Goal: Information Seeking & Learning: Check status

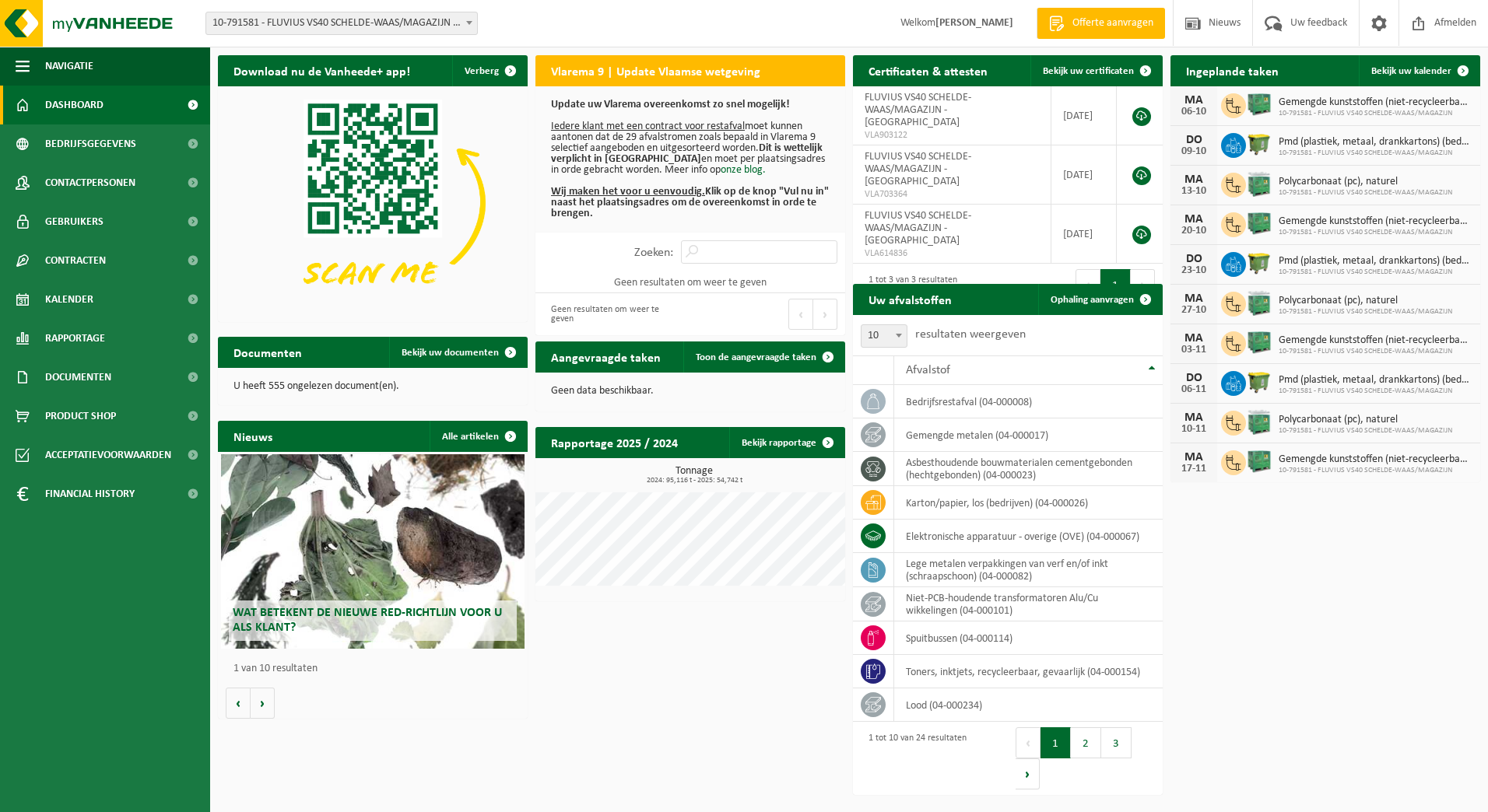
click at [473, 21] on span at bounding box center [469, 23] width 15 height 21
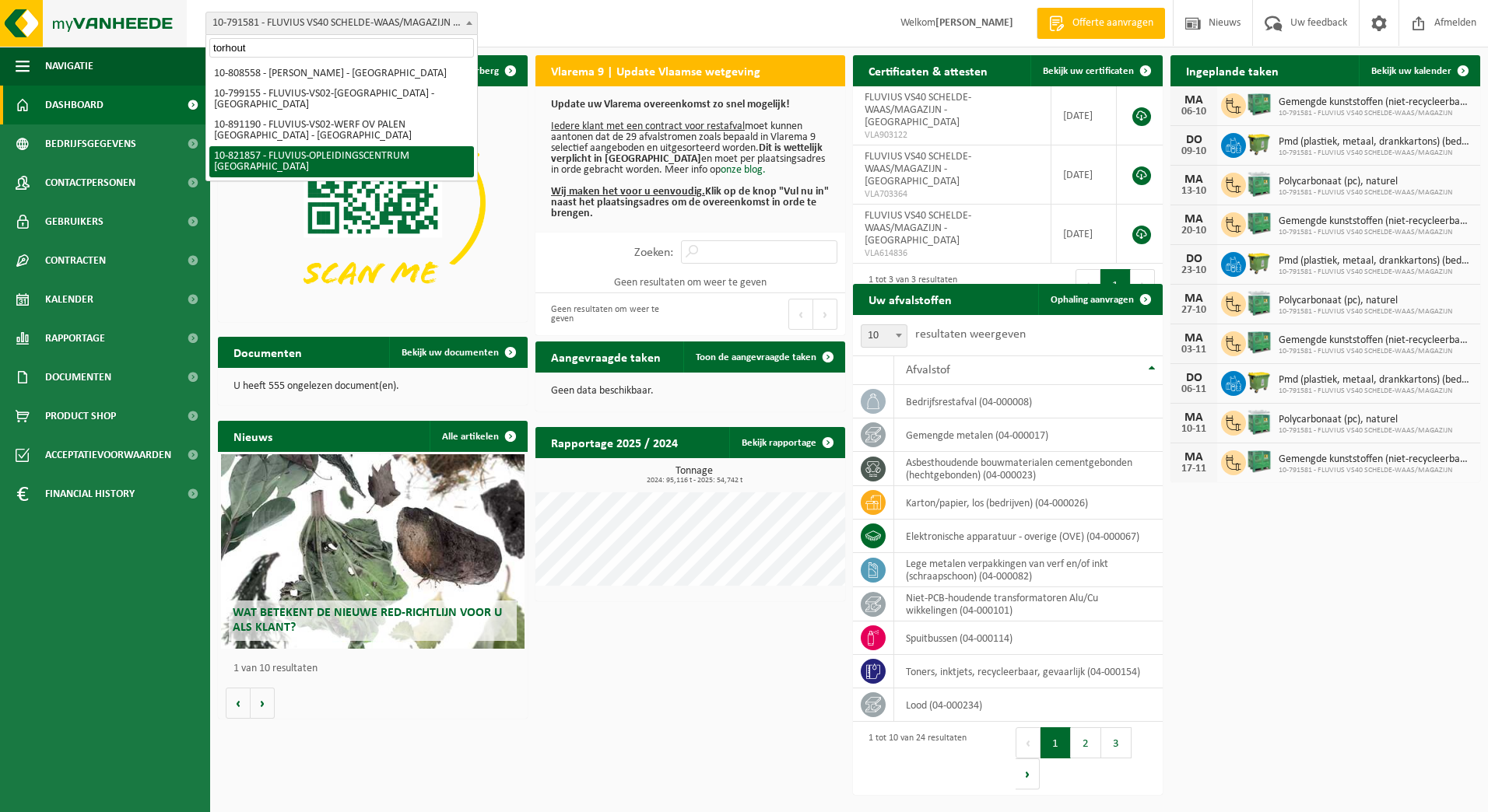
type input "torhout"
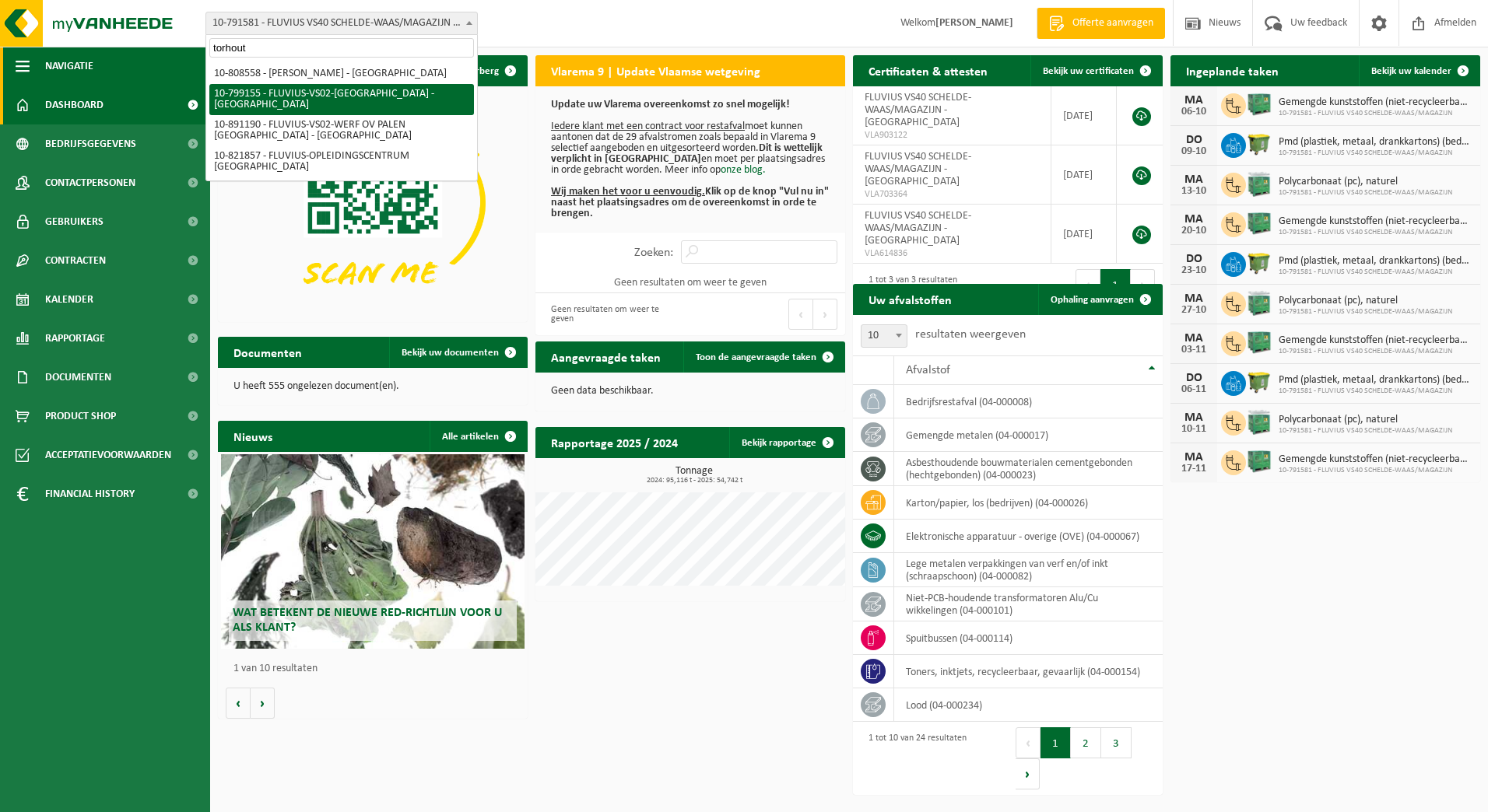
drag, startPoint x: 322, startPoint y: 53, endPoint x: 27, endPoint y: 47, distance: 295.1
click at [27, 47] on body "Vestiging: 10-733591 - FLUVIUS SYSTEM OPERATOR CVBA - MERELBEKE-MELLE 10-908797…" at bounding box center [744, 386] width 1488 height 773
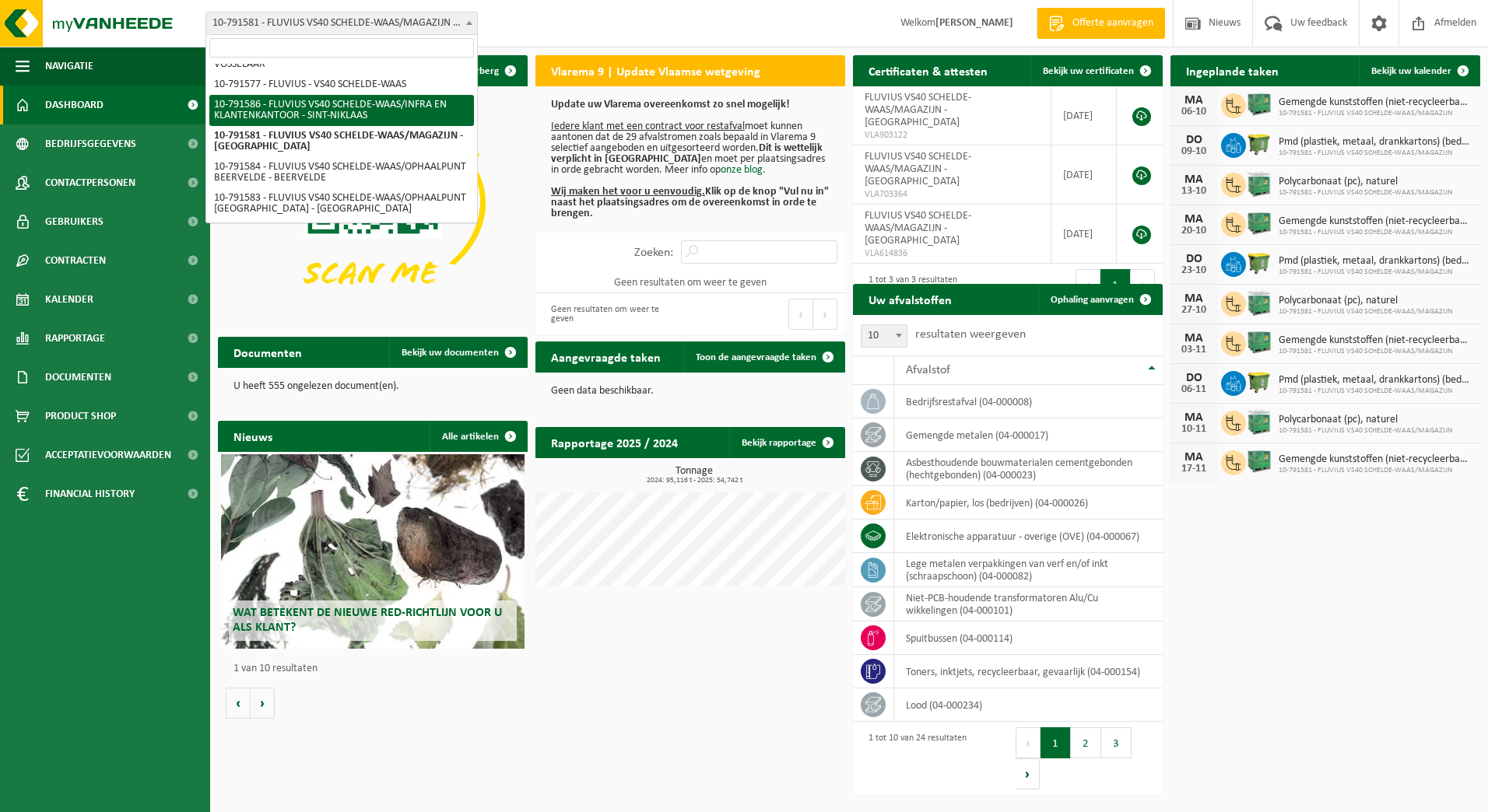
click at [598, 21] on div "Vestiging: 10-733591 - FLUVIUS SYSTEM OPERATOR CVBA - MERELBEKE-MELLE 10-908797…" at bounding box center [744, 23] width 1488 height 47
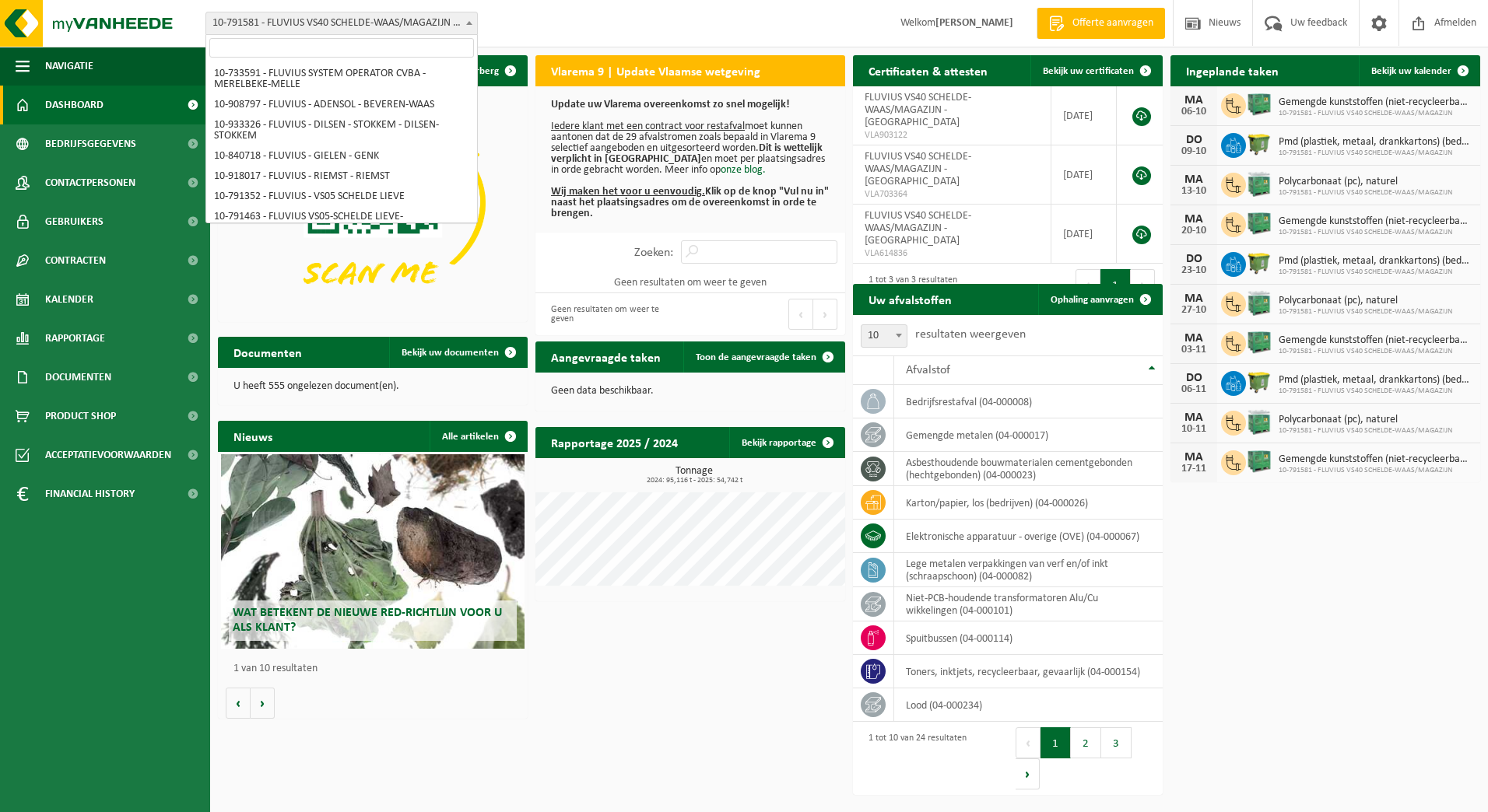
click at [469, 24] on b at bounding box center [469, 23] width 6 height 4
select select "20098"
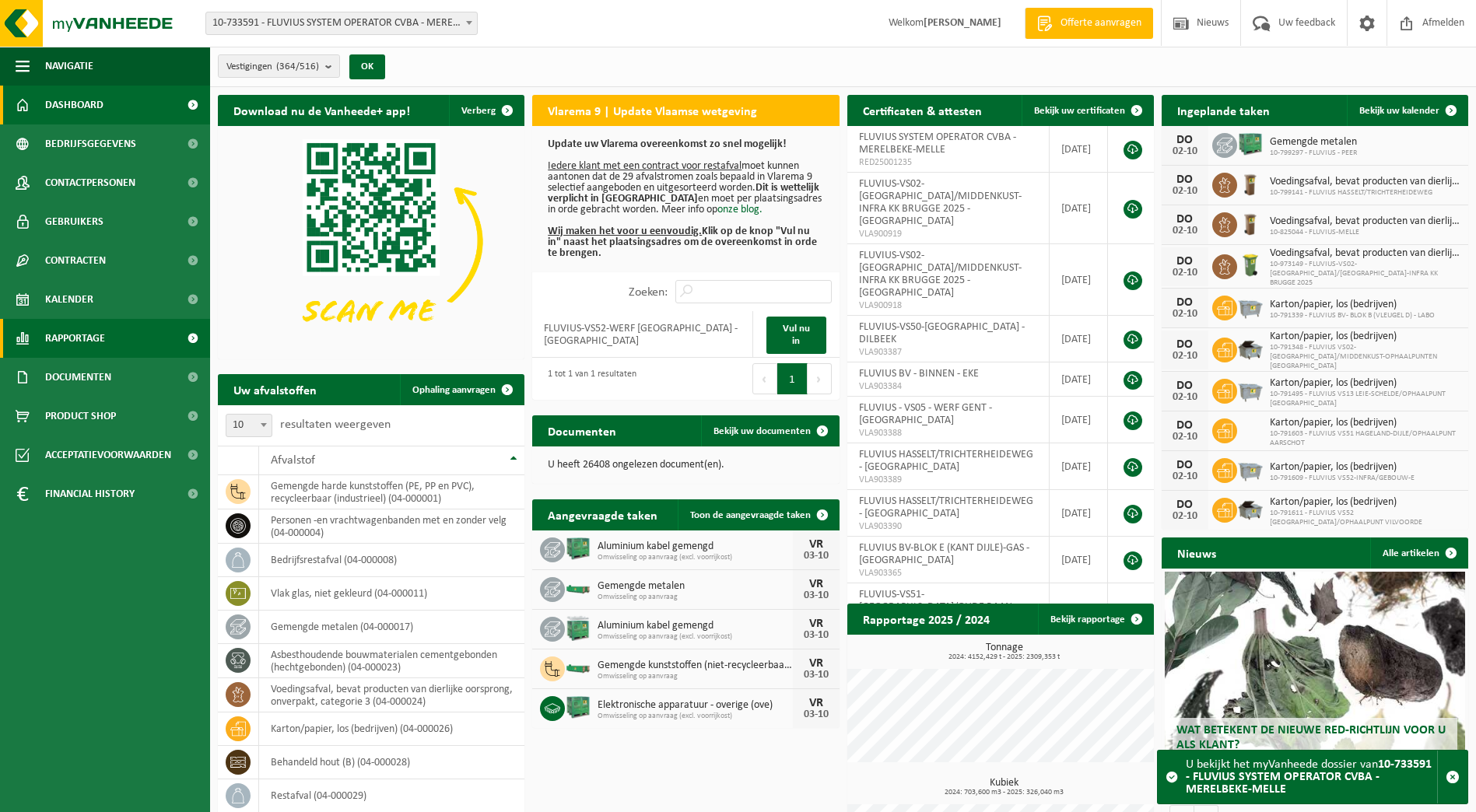
click at [69, 338] on span "Rapportage" at bounding box center [75, 337] width 60 height 39
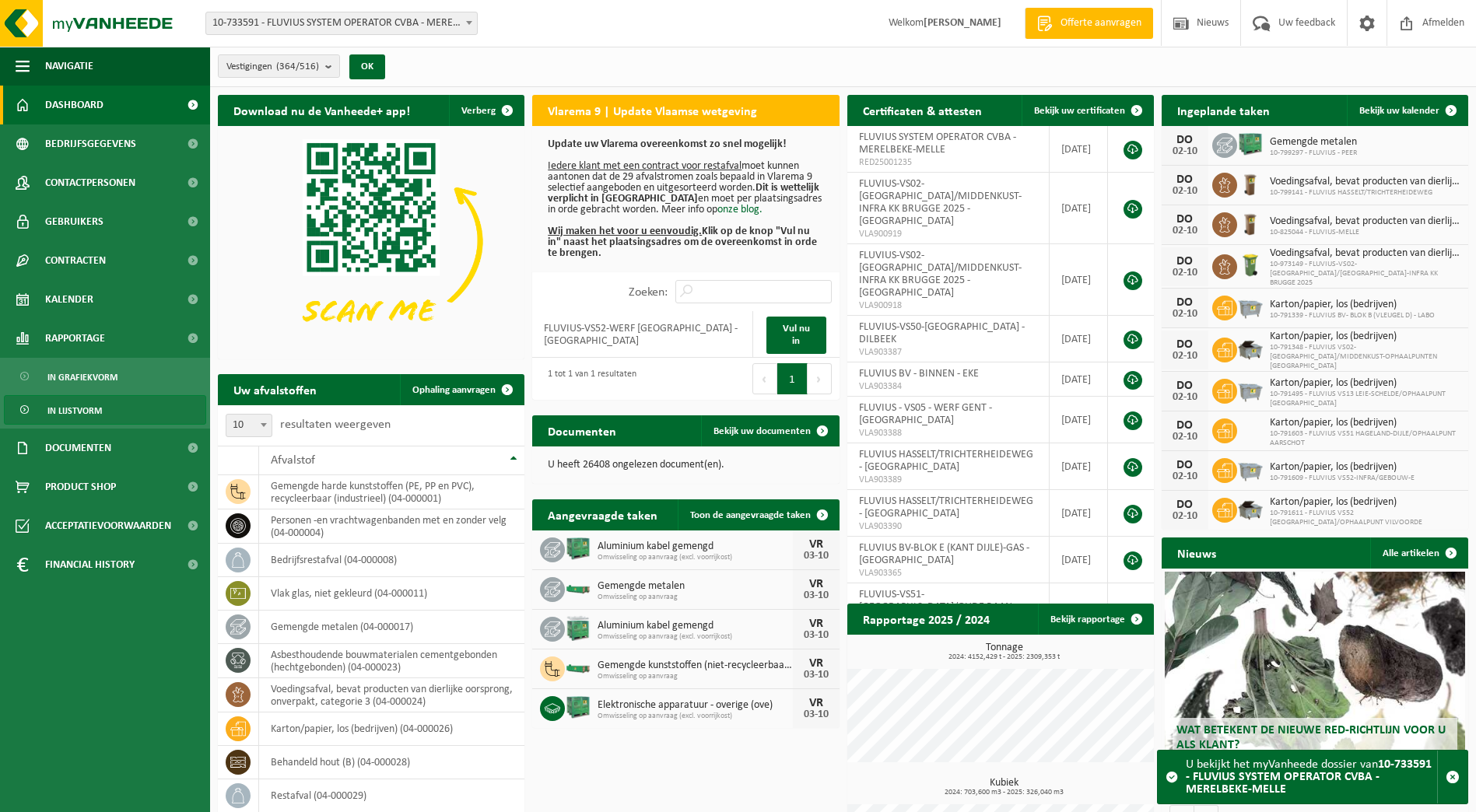
click at [71, 418] on span "In lijstvorm" at bounding box center [75, 410] width 55 height 30
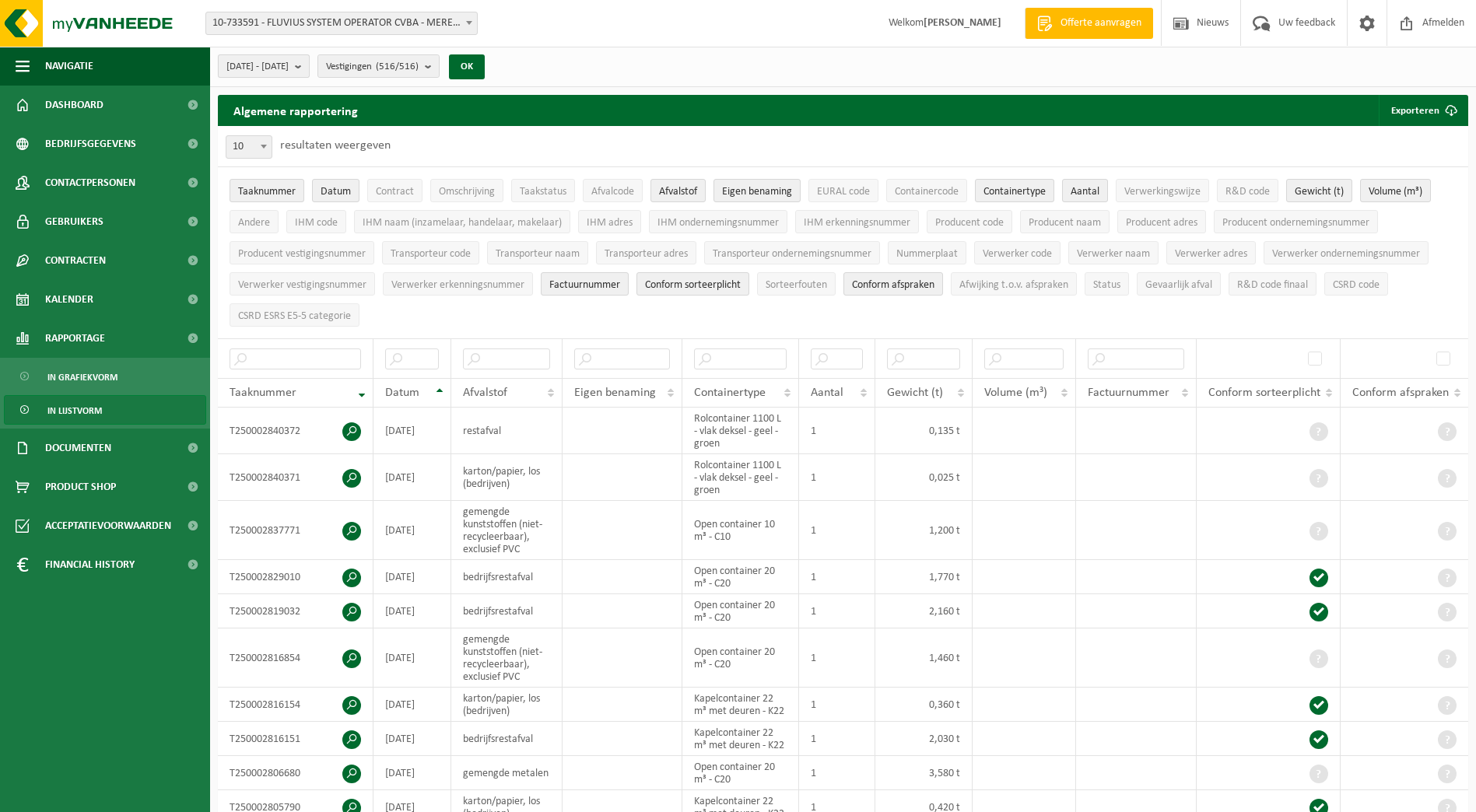
click at [309, 64] on b "submit" at bounding box center [302, 65] width 14 height 21
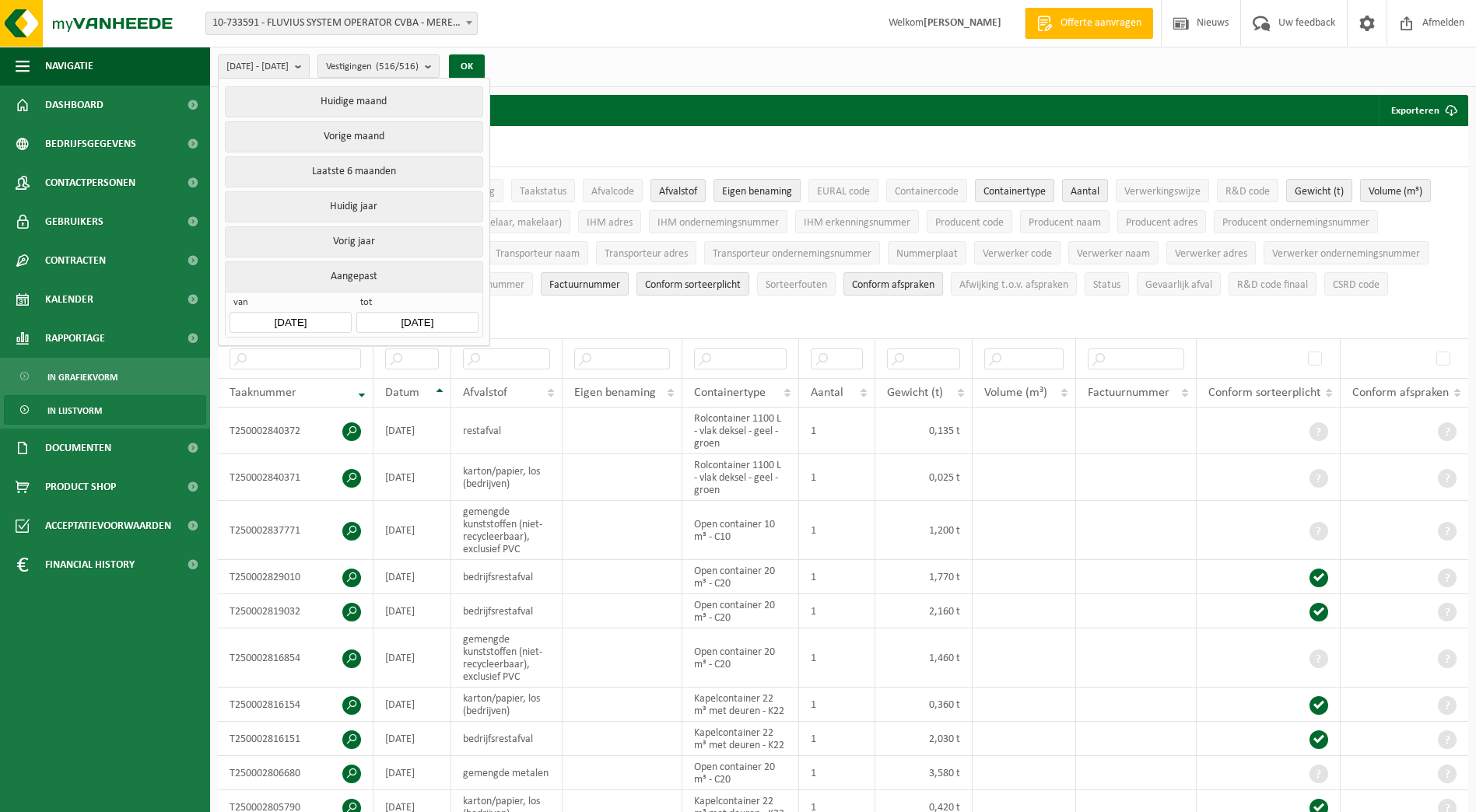
click at [313, 318] on input "2025-05-01" at bounding box center [290, 322] width 122 height 21
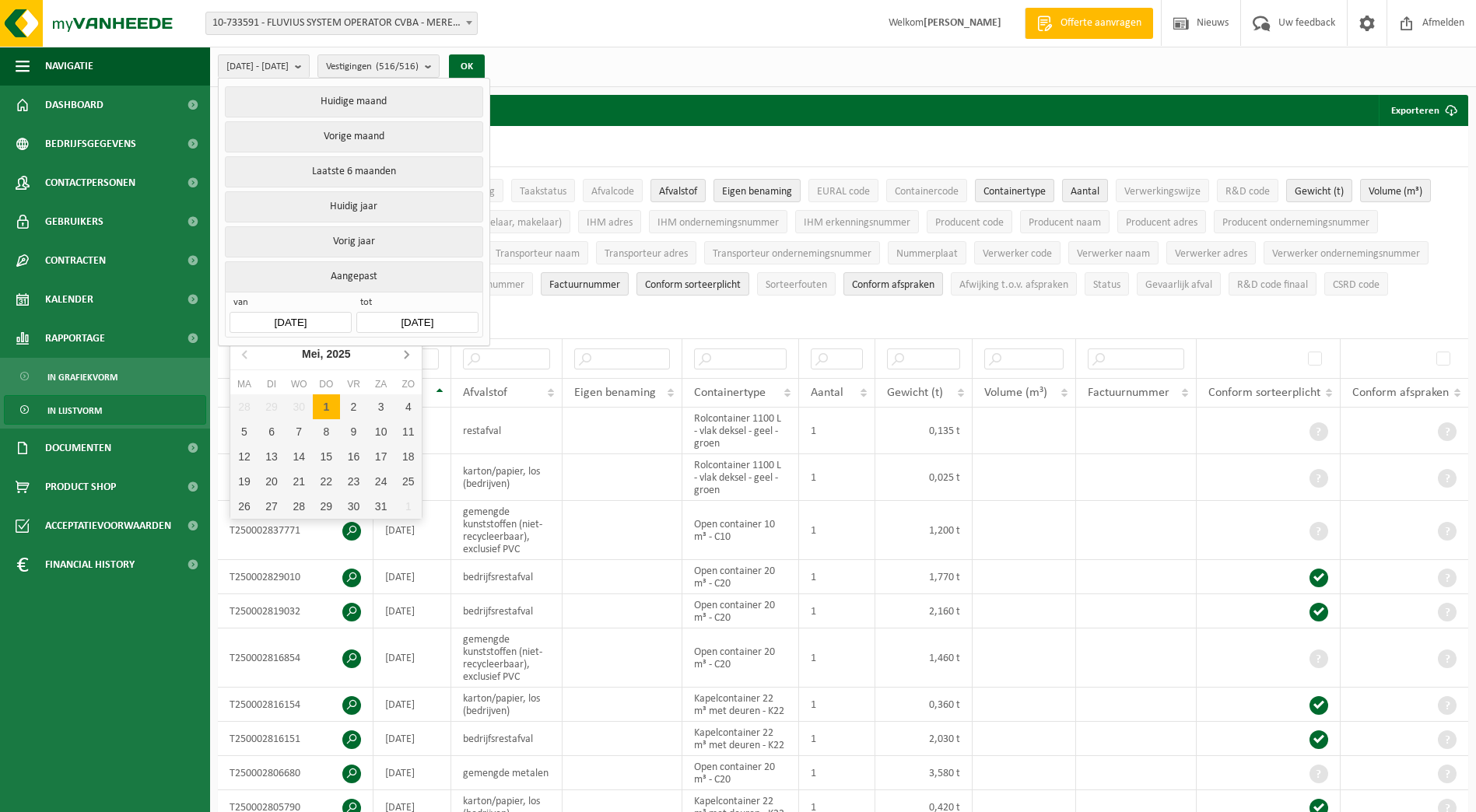
click at [404, 355] on icon at bounding box center [406, 354] width 25 height 25
click at [353, 403] on div "1" at bounding box center [354, 407] width 27 height 25
type input "2025-08-01"
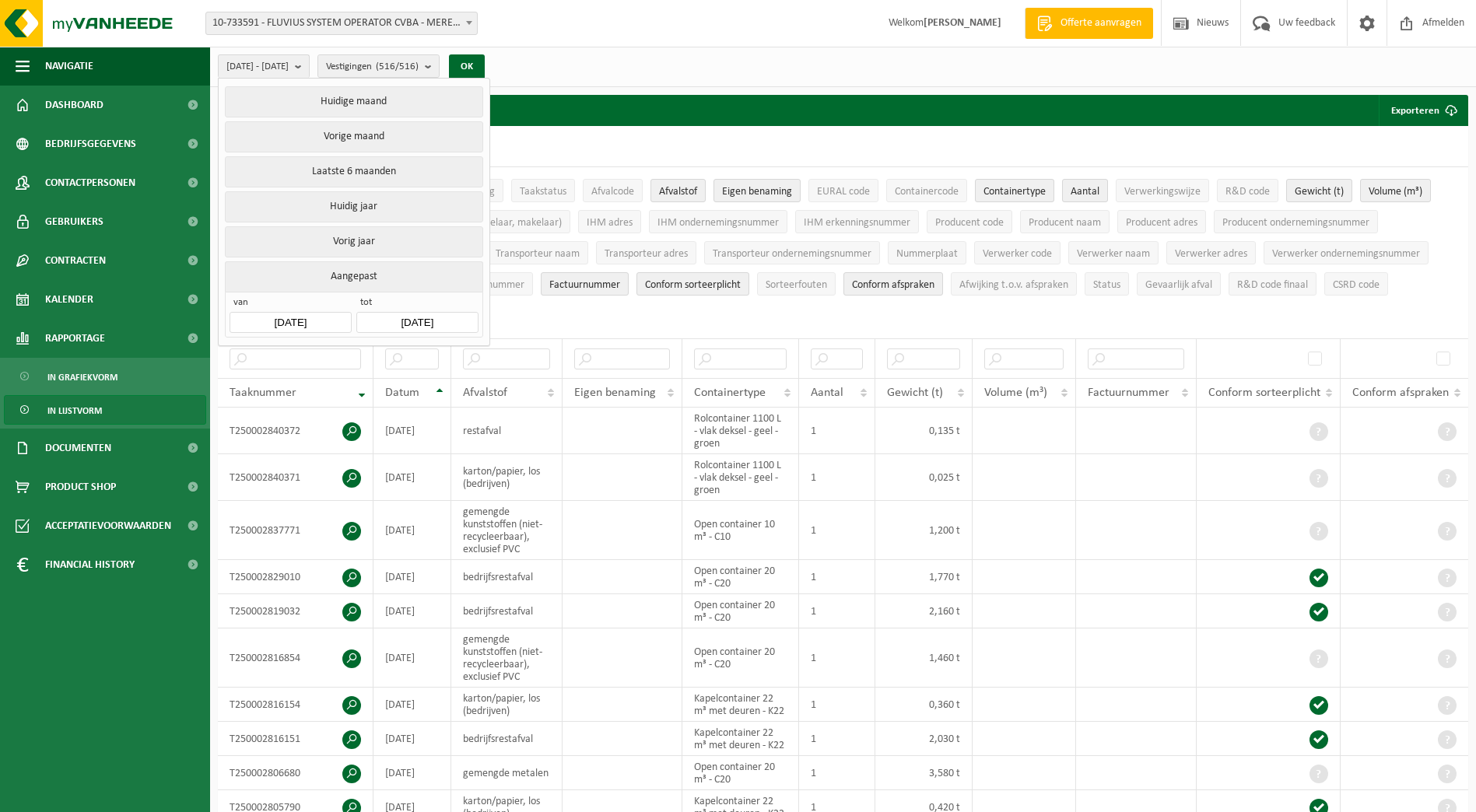
click at [724, 63] on div "2025-08-01 - 2025-10-02 Huidige maand Vorige maand Laatste 6 maanden Huidig jaa…" at bounding box center [843, 67] width 1266 height 40
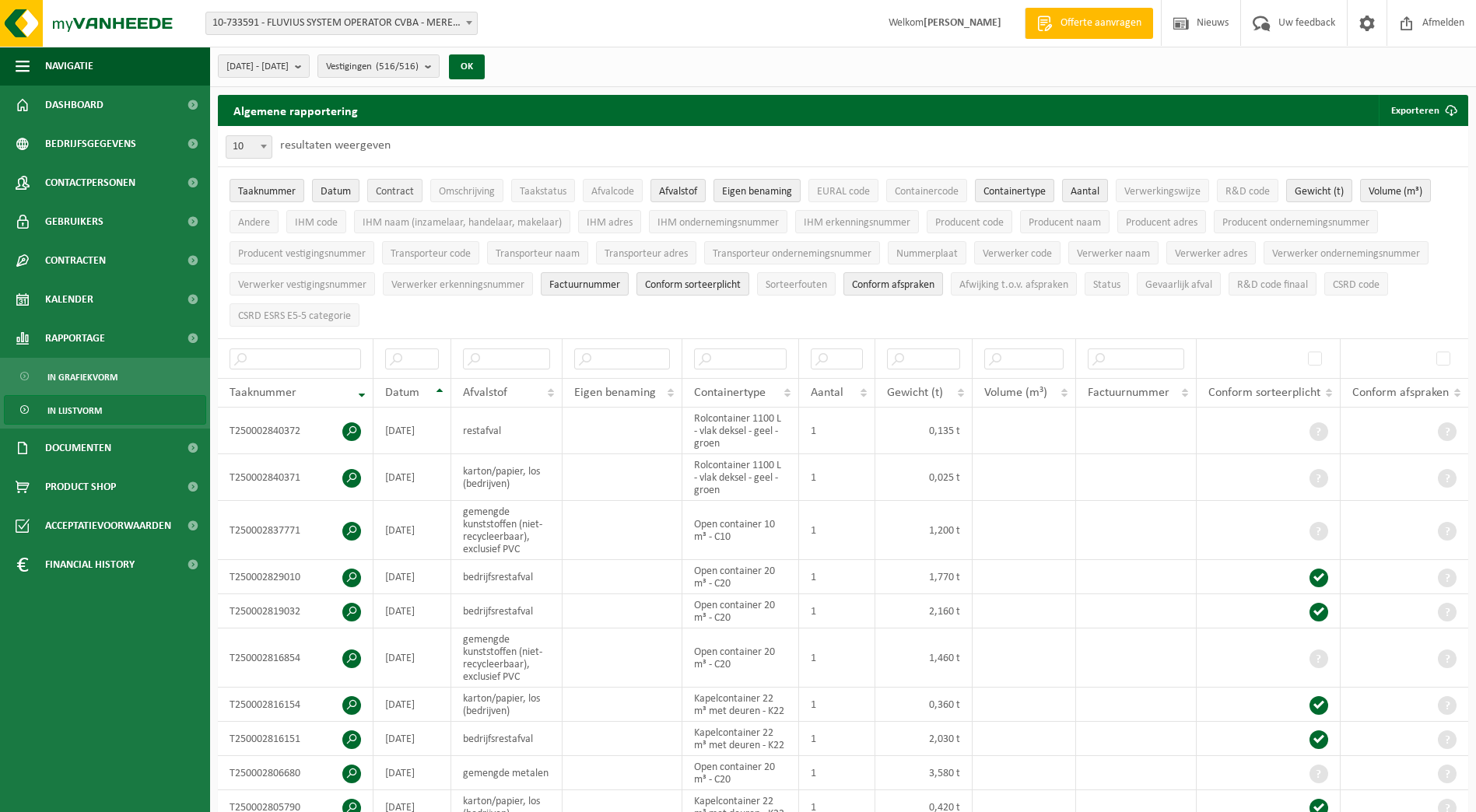
click at [395, 186] on span "Contract" at bounding box center [395, 192] width 39 height 12
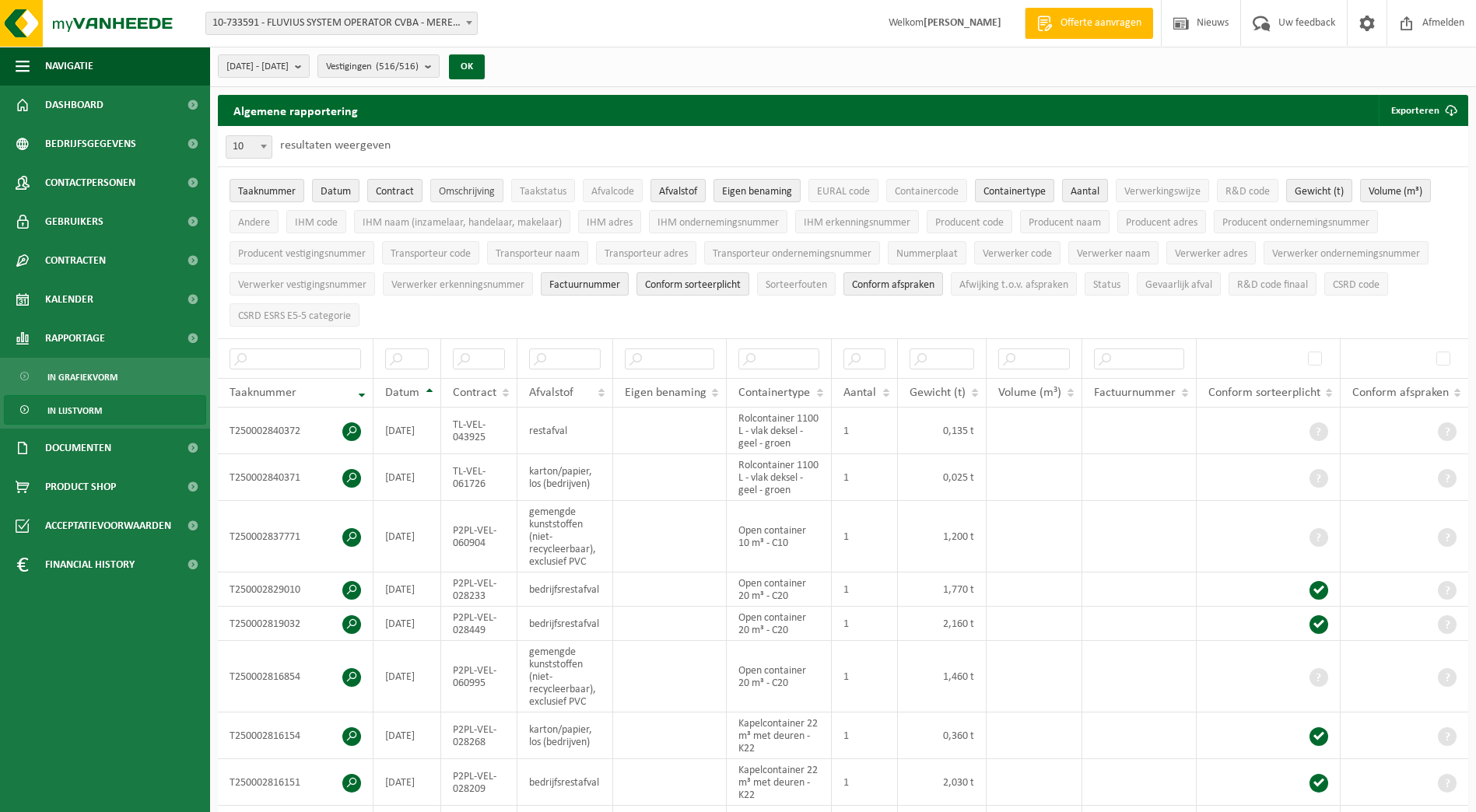
click at [451, 192] on span "Omschrijving" at bounding box center [466, 192] width 56 height 12
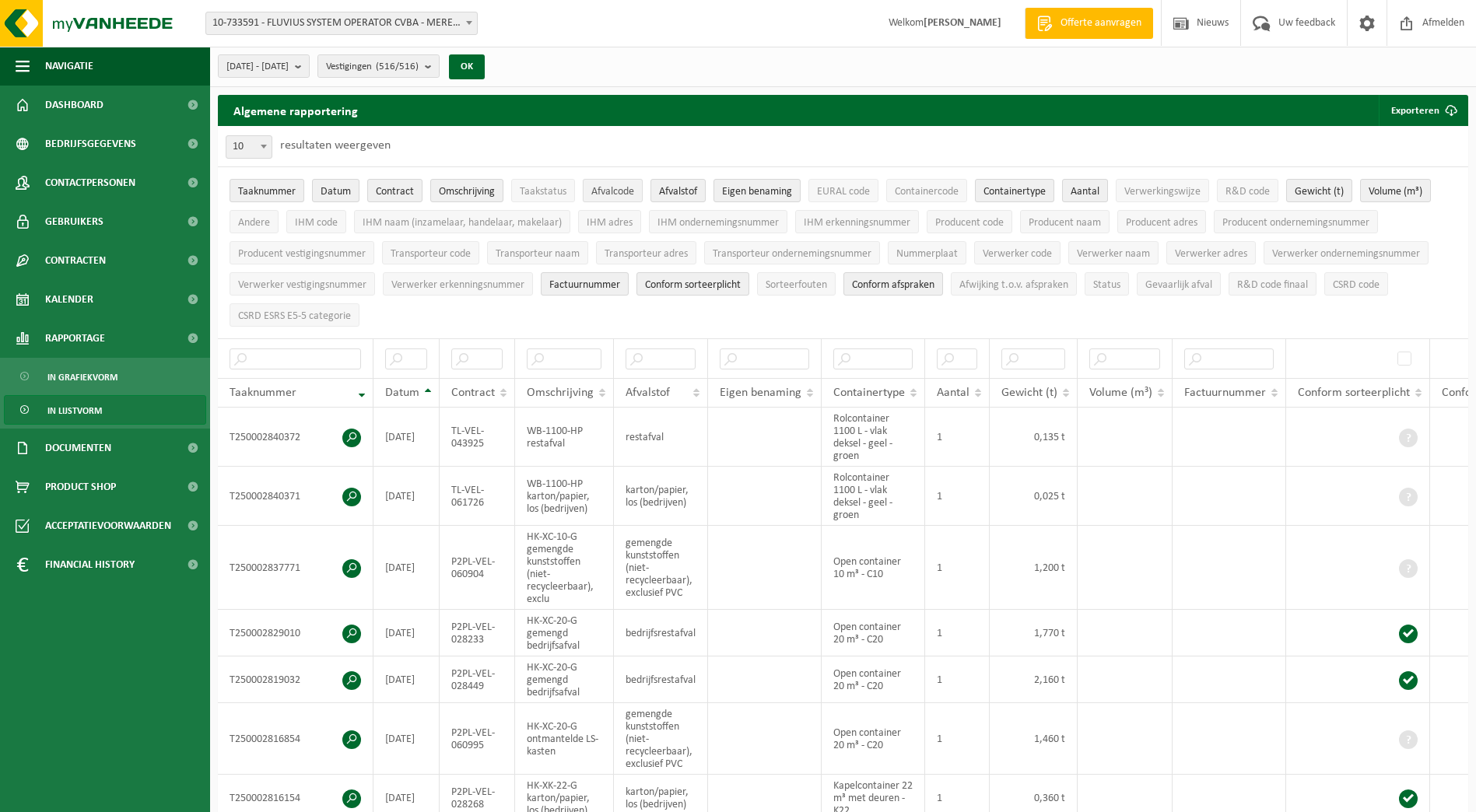
click at [608, 194] on span "Afvalcode" at bounding box center [613, 192] width 43 height 12
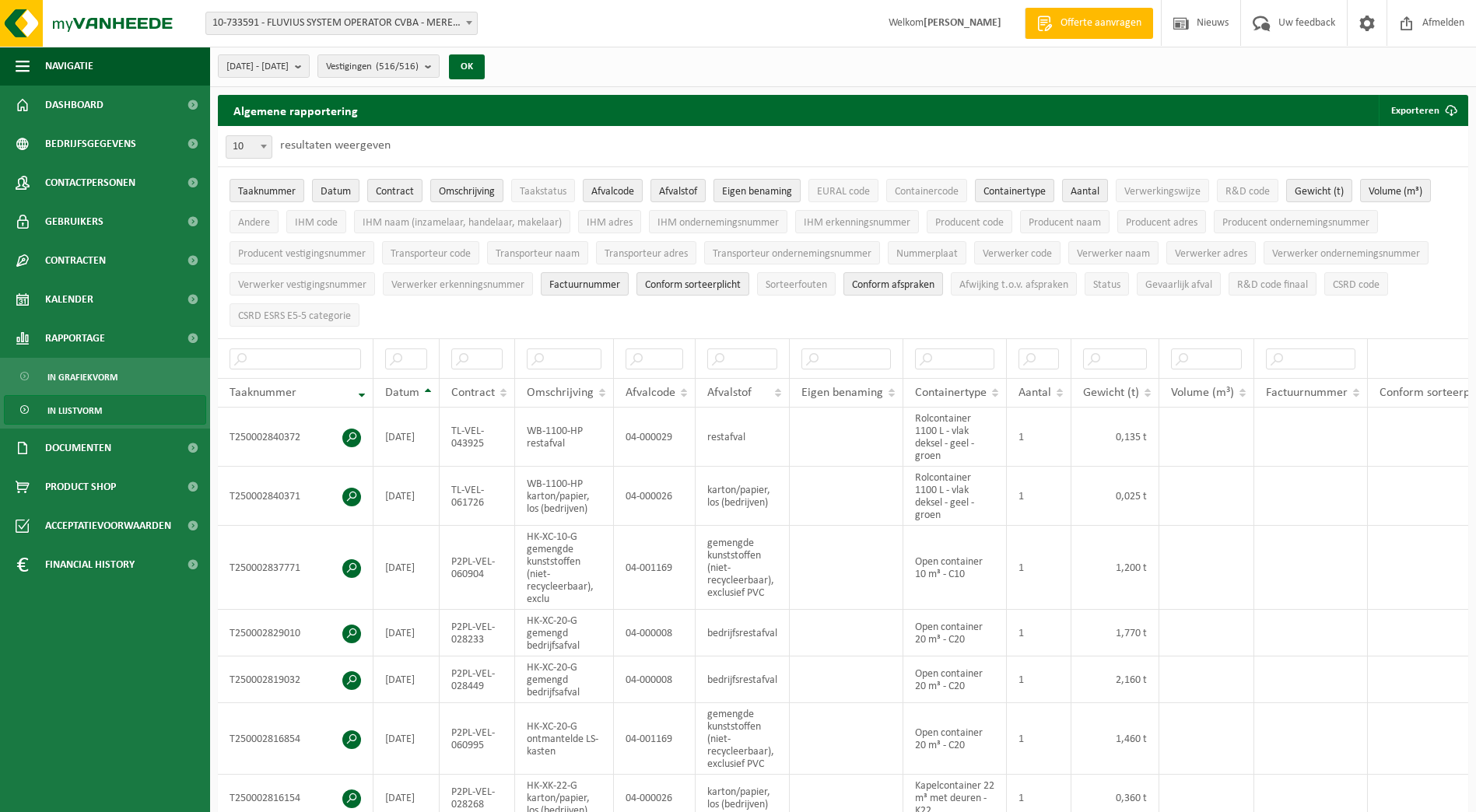
click at [754, 194] on span "Eigen benaming" at bounding box center [757, 192] width 70 height 12
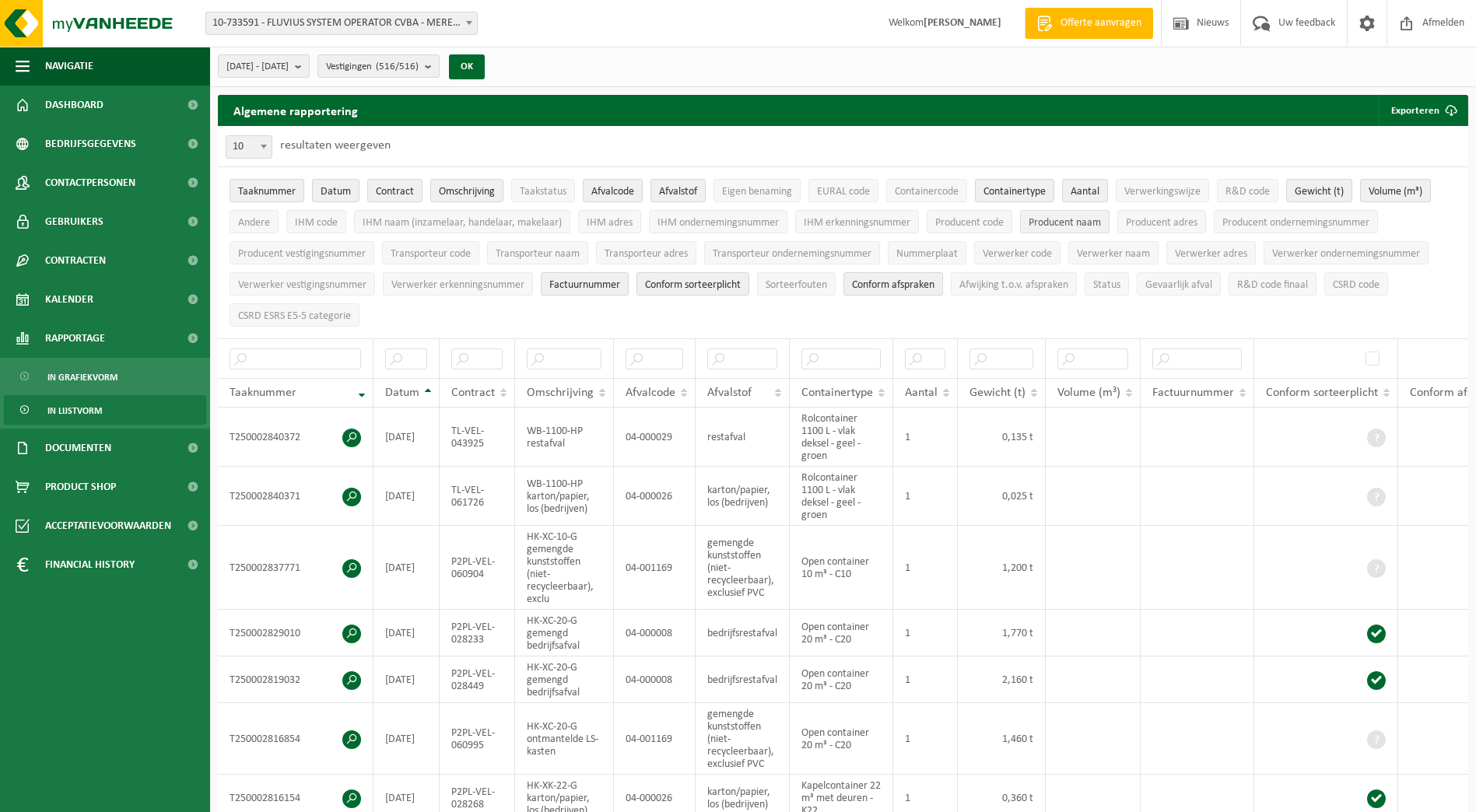
click at [1056, 227] on span "Producent naam" at bounding box center [1065, 223] width 72 height 12
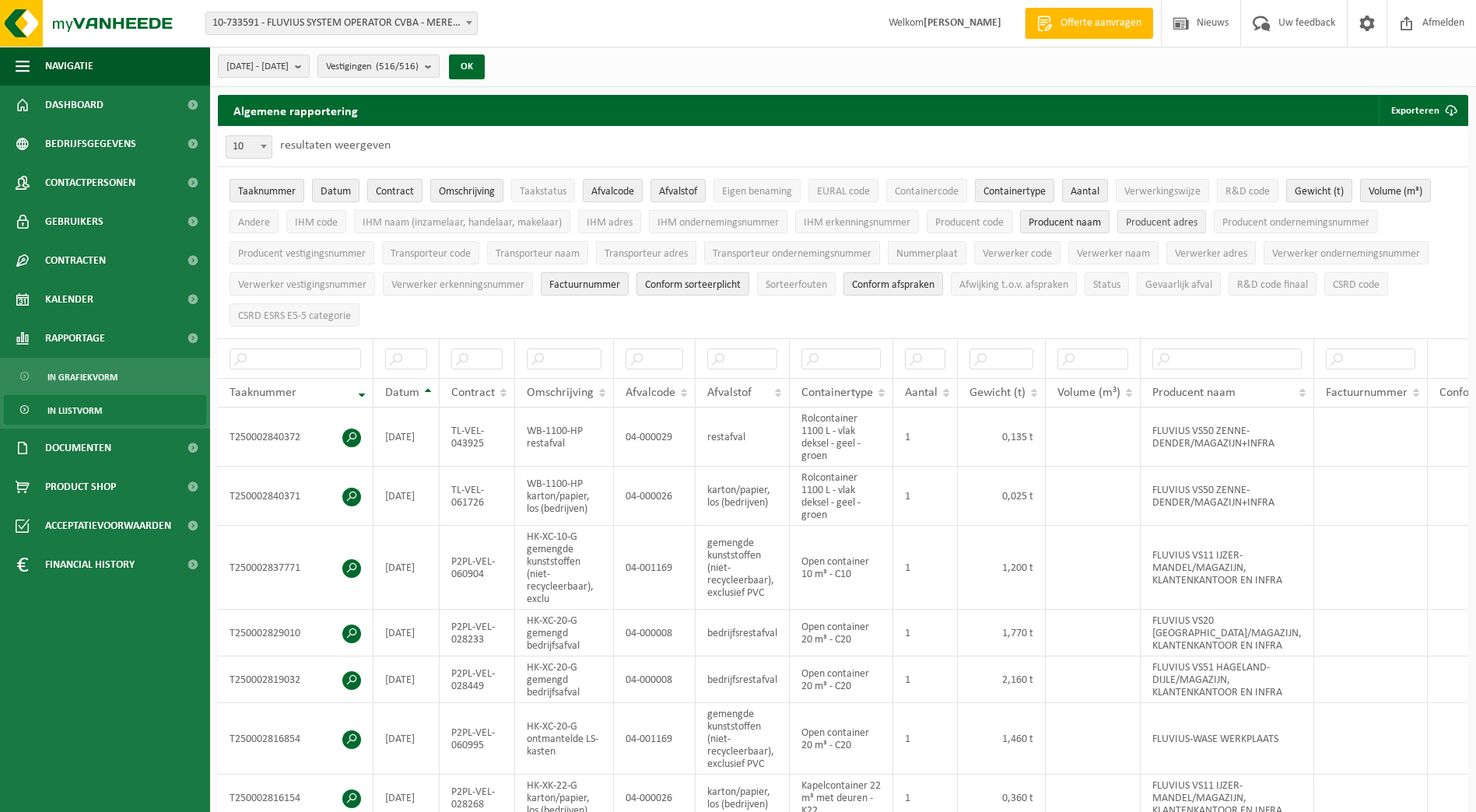
click at [1156, 222] on span "Producent adres" at bounding box center [1162, 223] width 72 height 12
click at [1086, 251] on span "Verwerker naam" at bounding box center [1113, 254] width 73 height 12
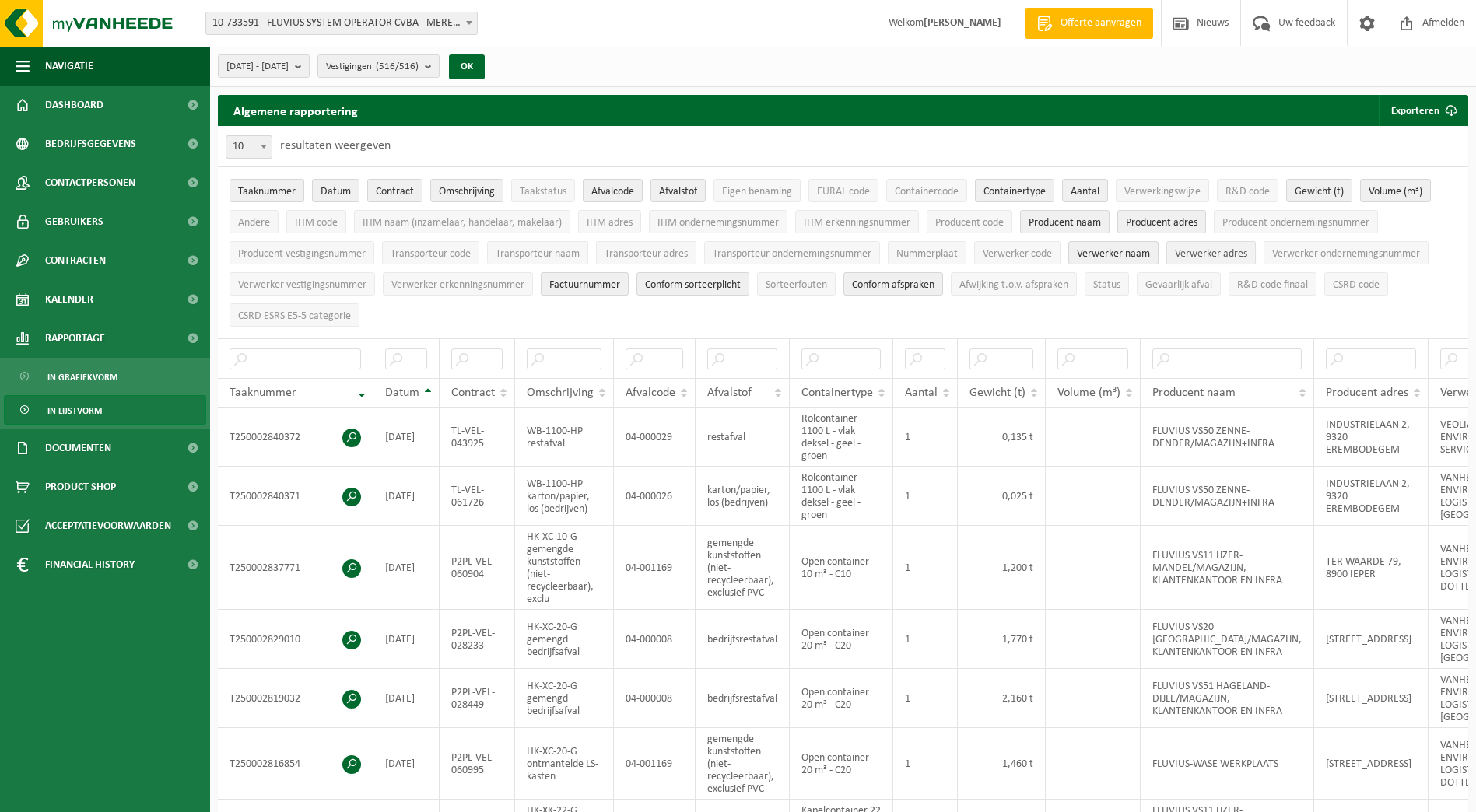
click at [1186, 249] on span "Verwerker adres" at bounding box center [1211, 254] width 72 height 12
click at [607, 290] on button "Factuurnummer" at bounding box center [584, 284] width 88 height 23
click at [668, 283] on span "Conform sorteerplicht" at bounding box center [693, 285] width 96 height 12
click at [887, 284] on span "Conform afspraken" at bounding box center [893, 285] width 82 height 12
click at [1442, 115] on span "submit" at bounding box center [1451, 110] width 31 height 31
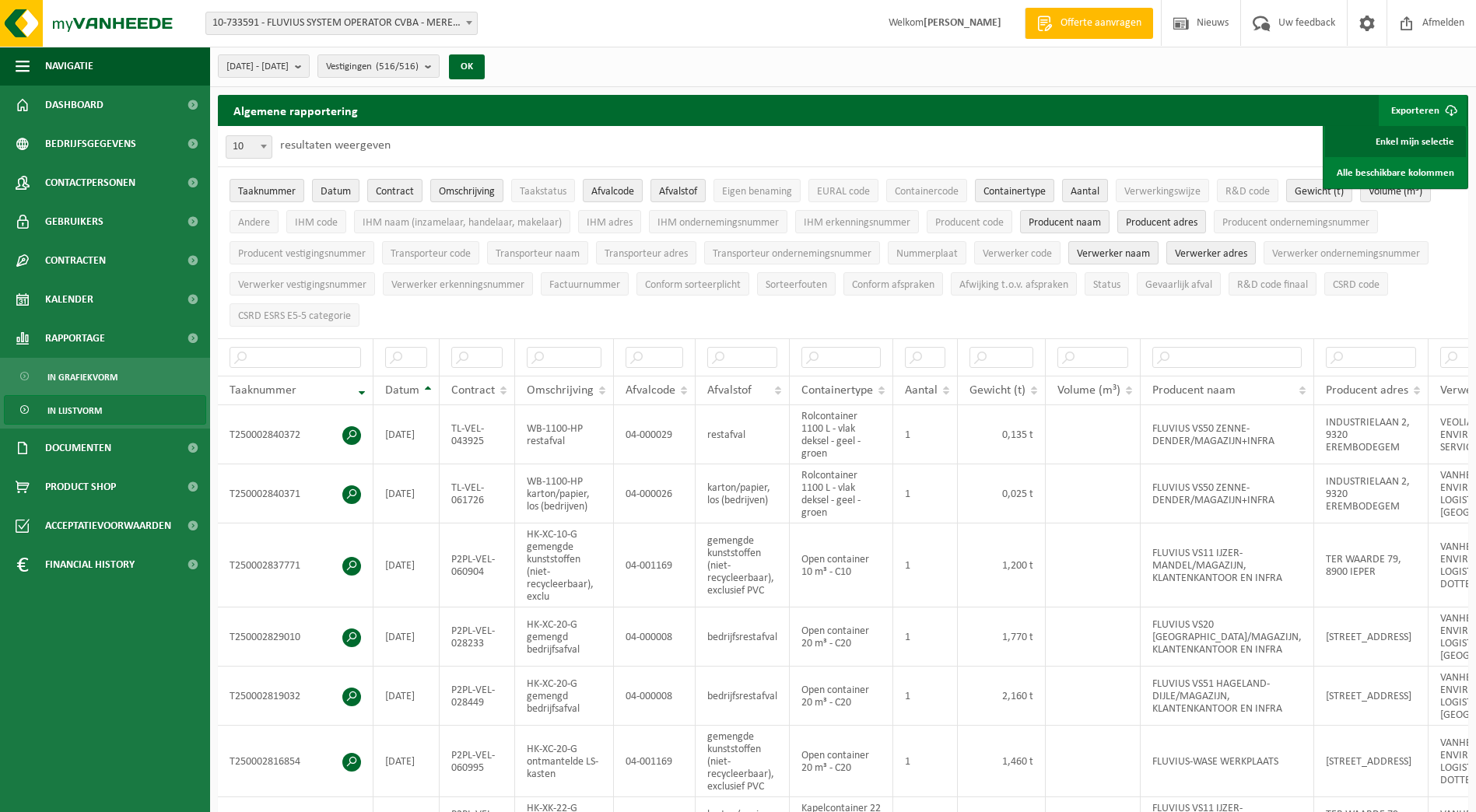
click at [1402, 147] on link "Enkel mijn selectie" at bounding box center [1395, 141] width 140 height 31
click at [309, 69] on b "submit" at bounding box center [302, 65] width 14 height 21
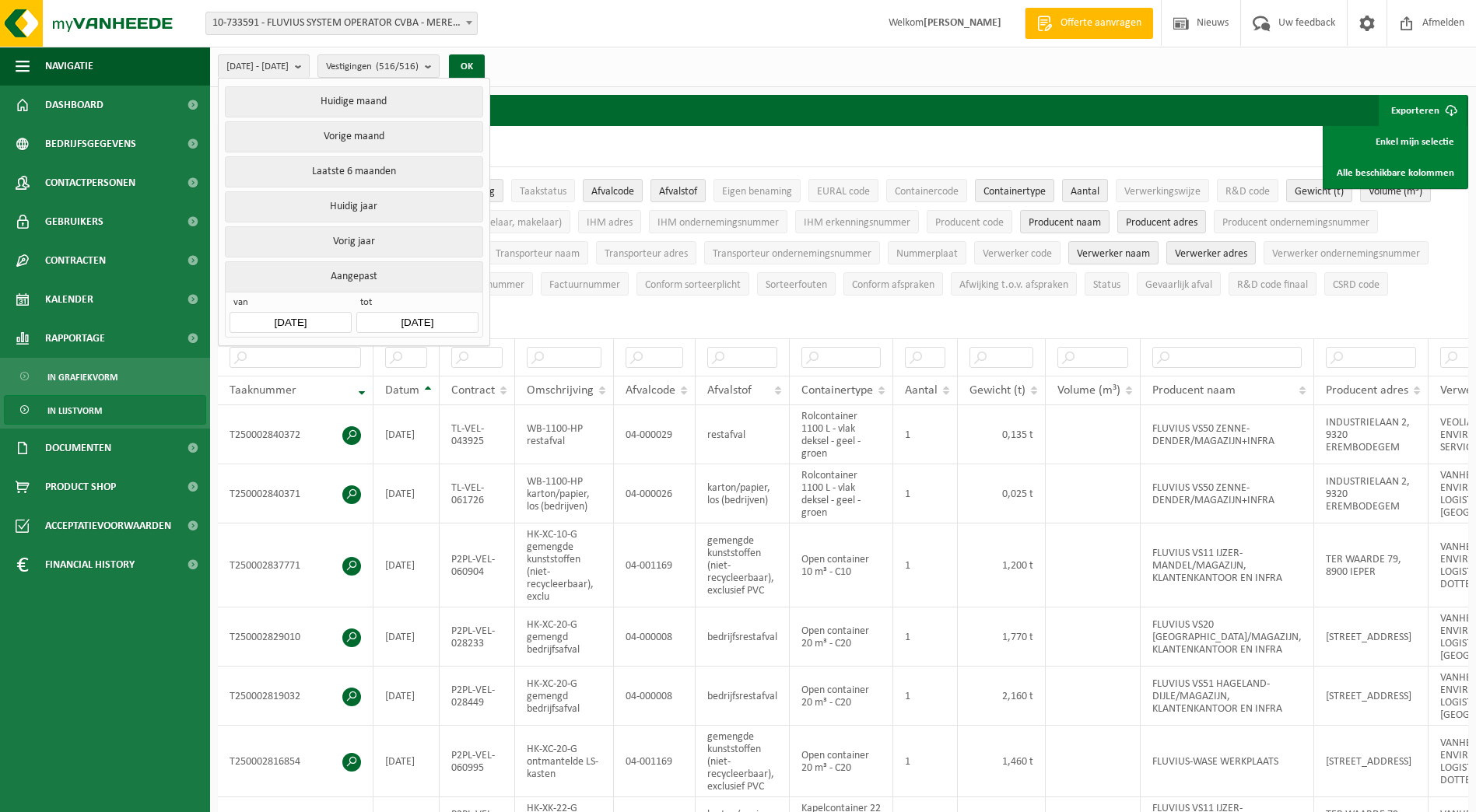
click at [324, 320] on input "2025-08-01" at bounding box center [290, 322] width 122 height 21
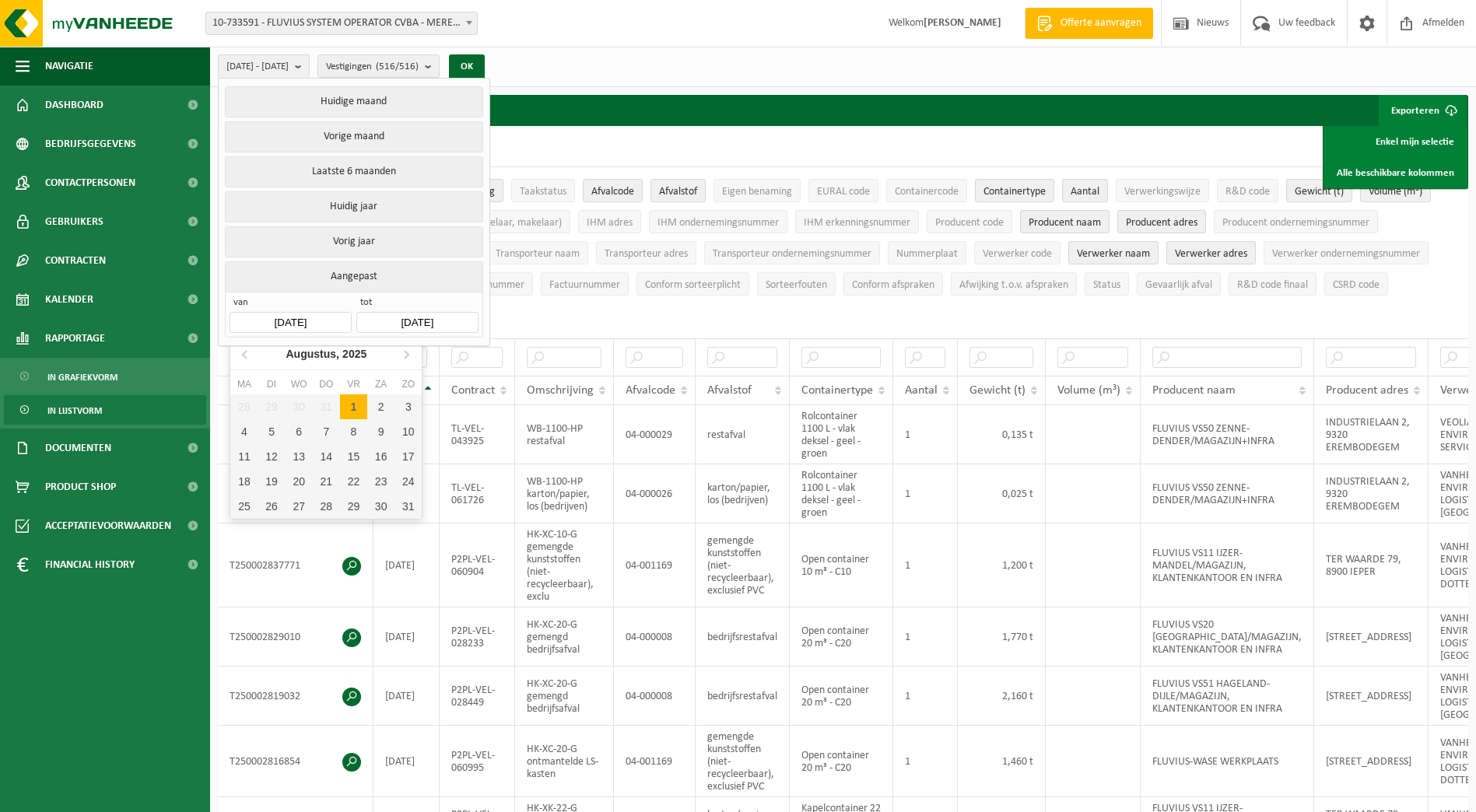
click at [350, 409] on div "1" at bounding box center [354, 407] width 27 height 25
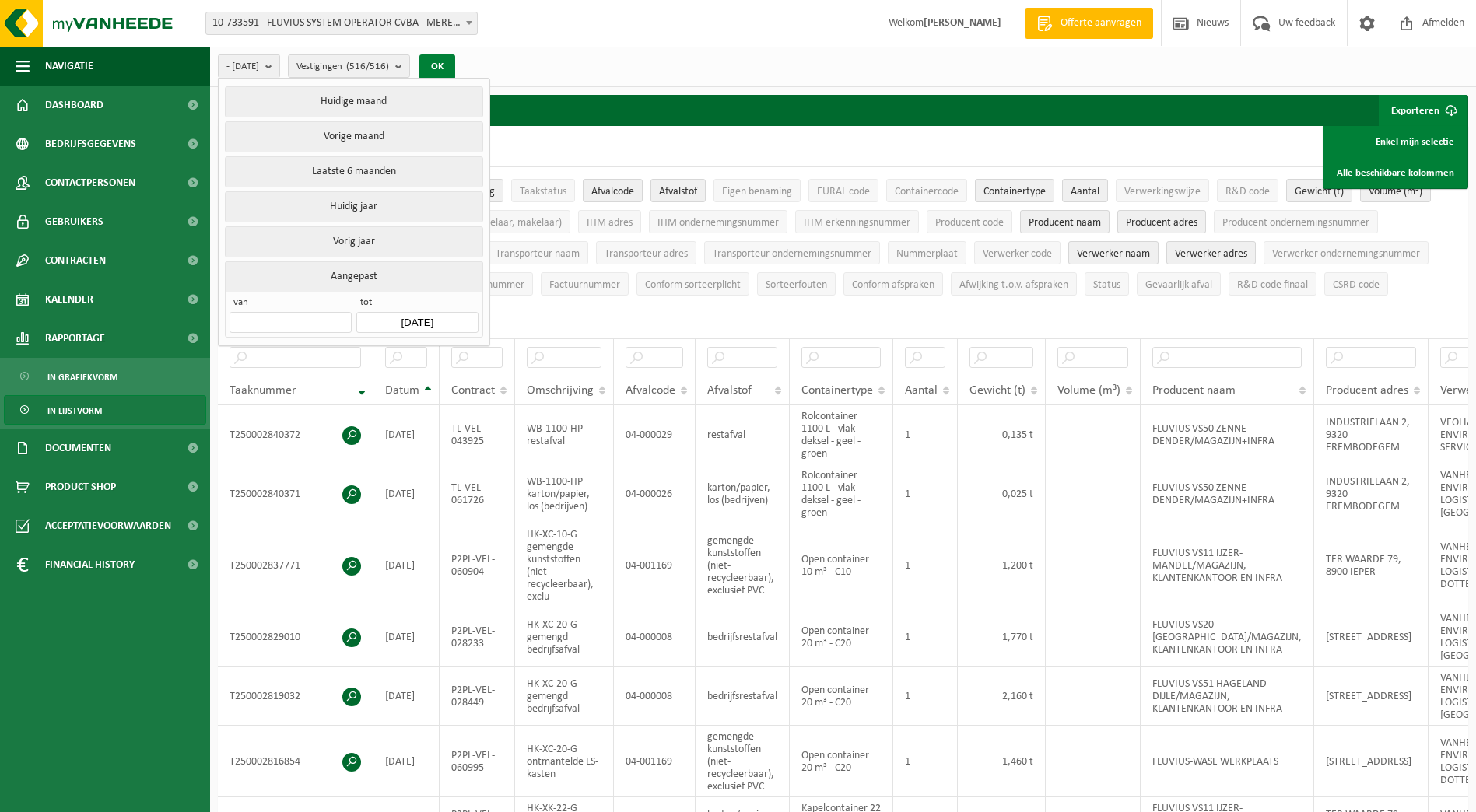
click at [451, 63] on button "OK" at bounding box center [438, 67] width 36 height 25
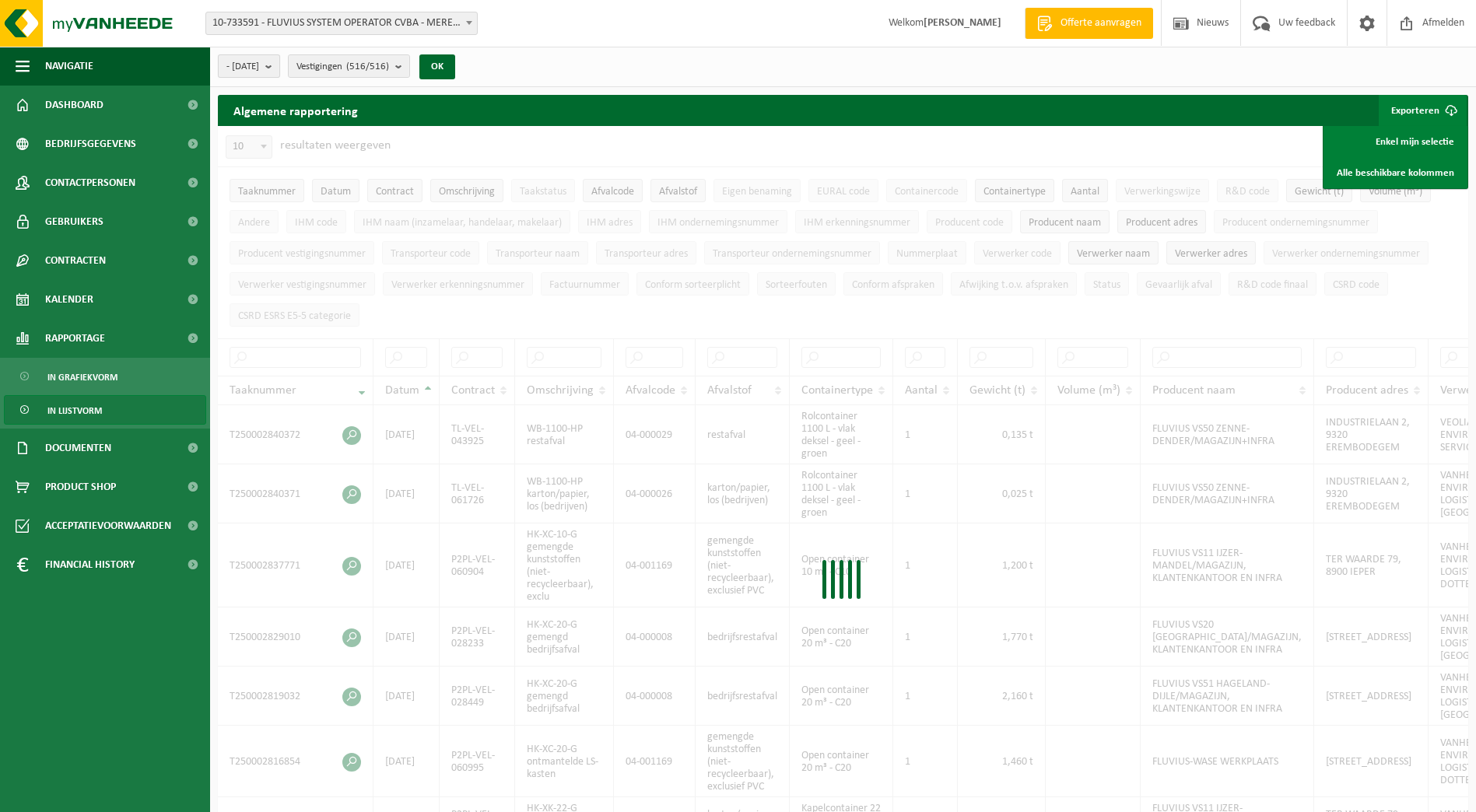
click at [279, 72] on b "submit" at bounding box center [272, 65] width 14 height 21
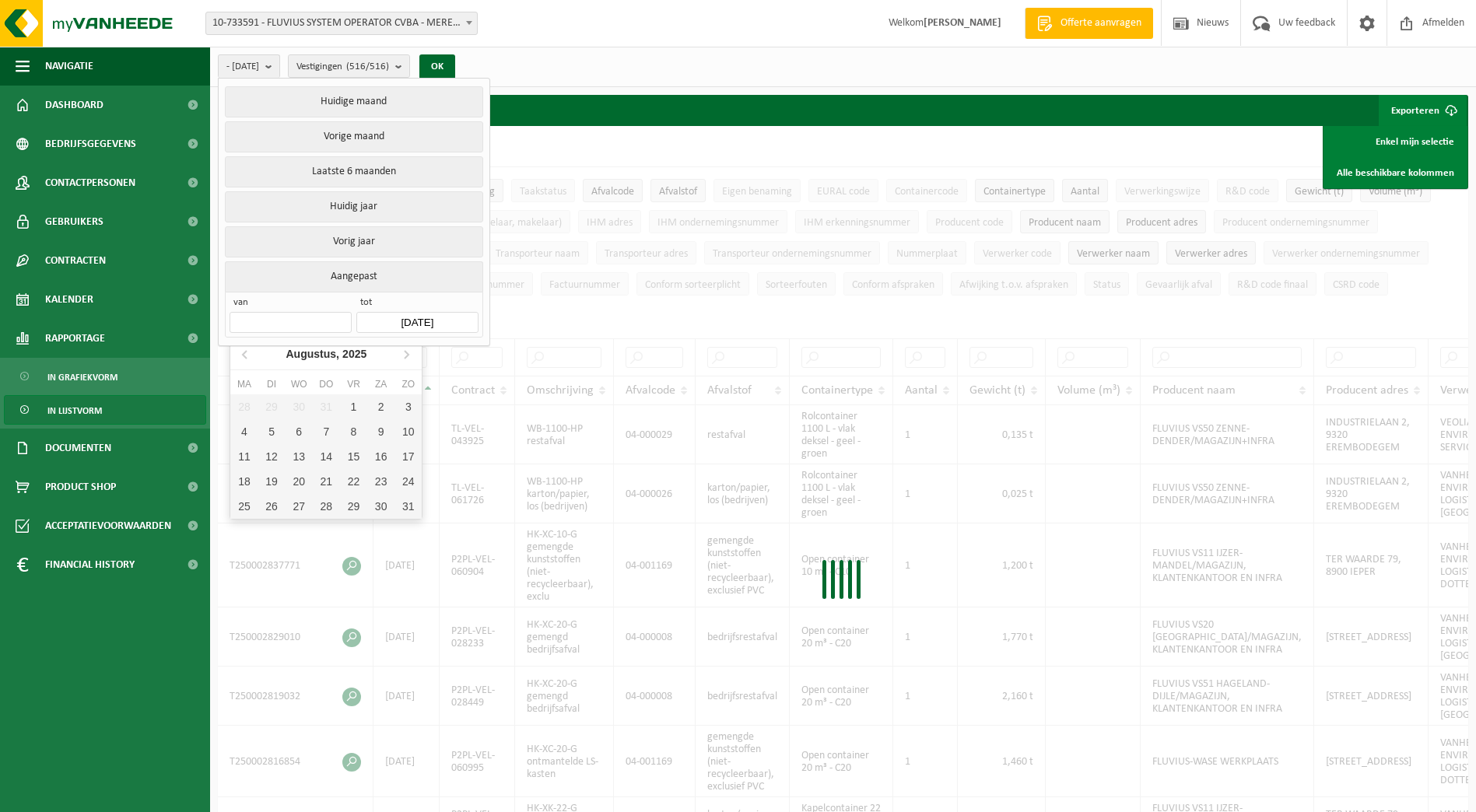
click at [313, 316] on input "text" at bounding box center [290, 322] width 122 height 21
click at [361, 409] on div "1" at bounding box center [354, 407] width 27 height 25
type input "2025-08-01"
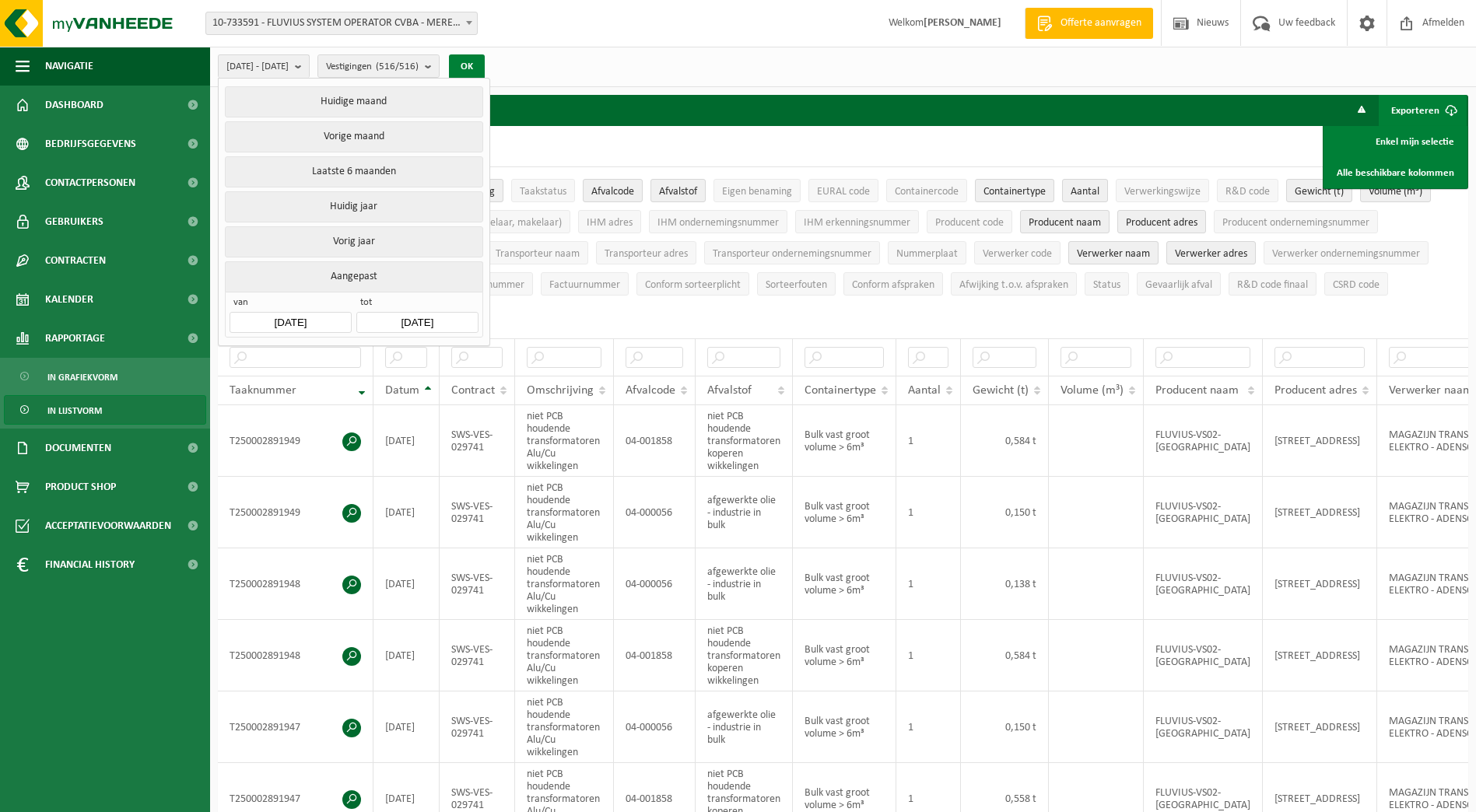
click at [485, 69] on button "OK" at bounding box center [467, 67] width 36 height 25
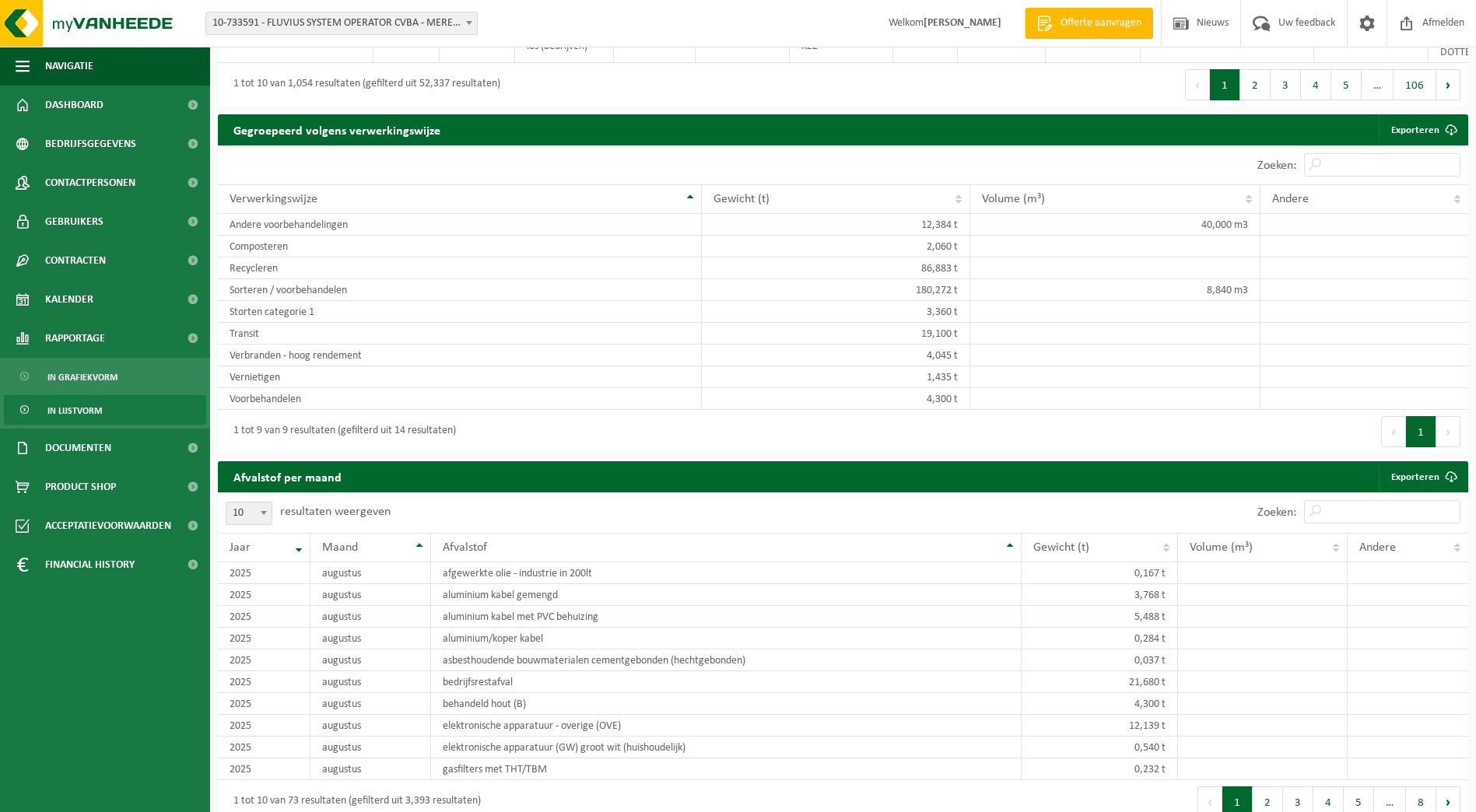
scroll to position [467, 0]
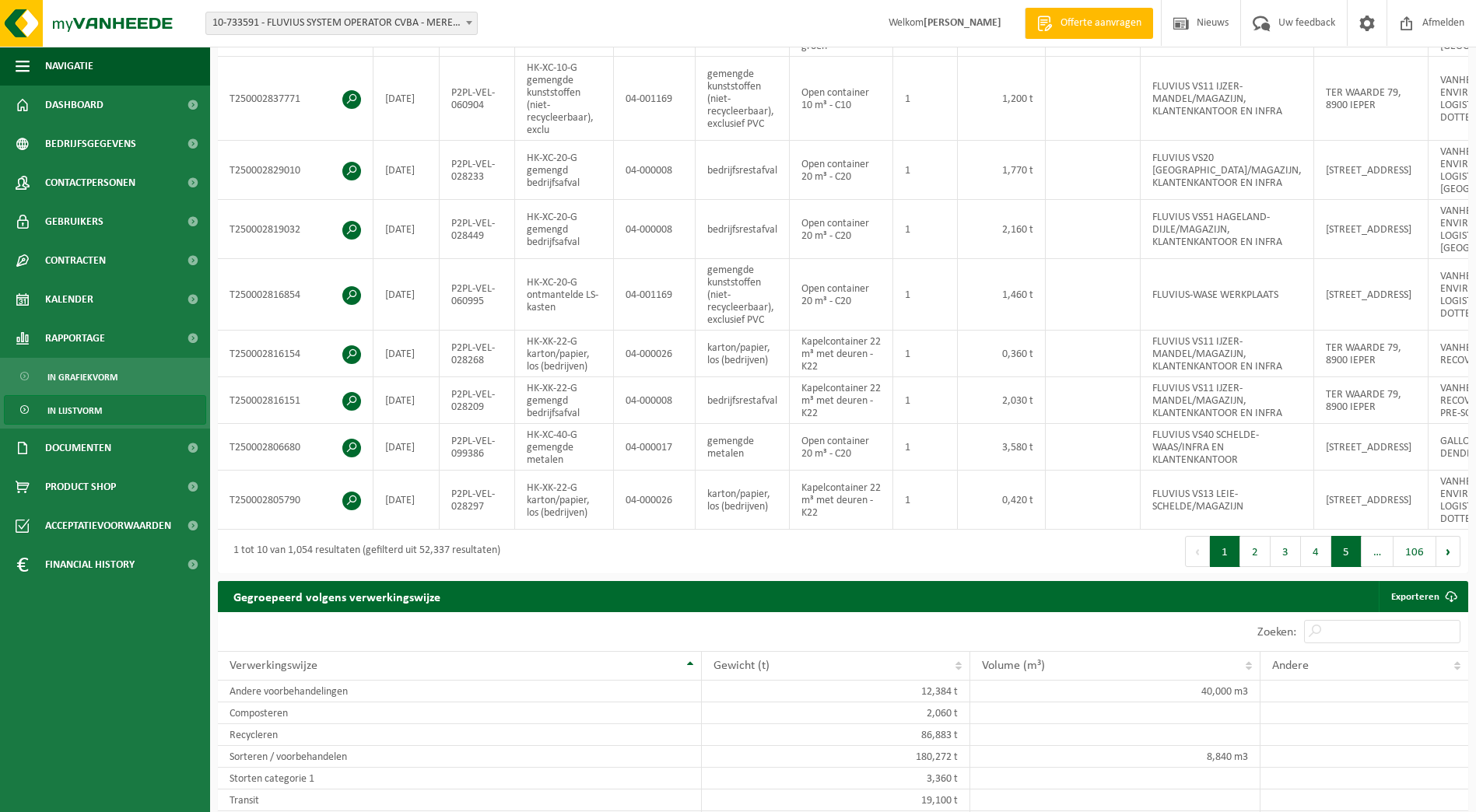
click at [1349, 567] on button "5" at bounding box center [1346, 552] width 30 height 31
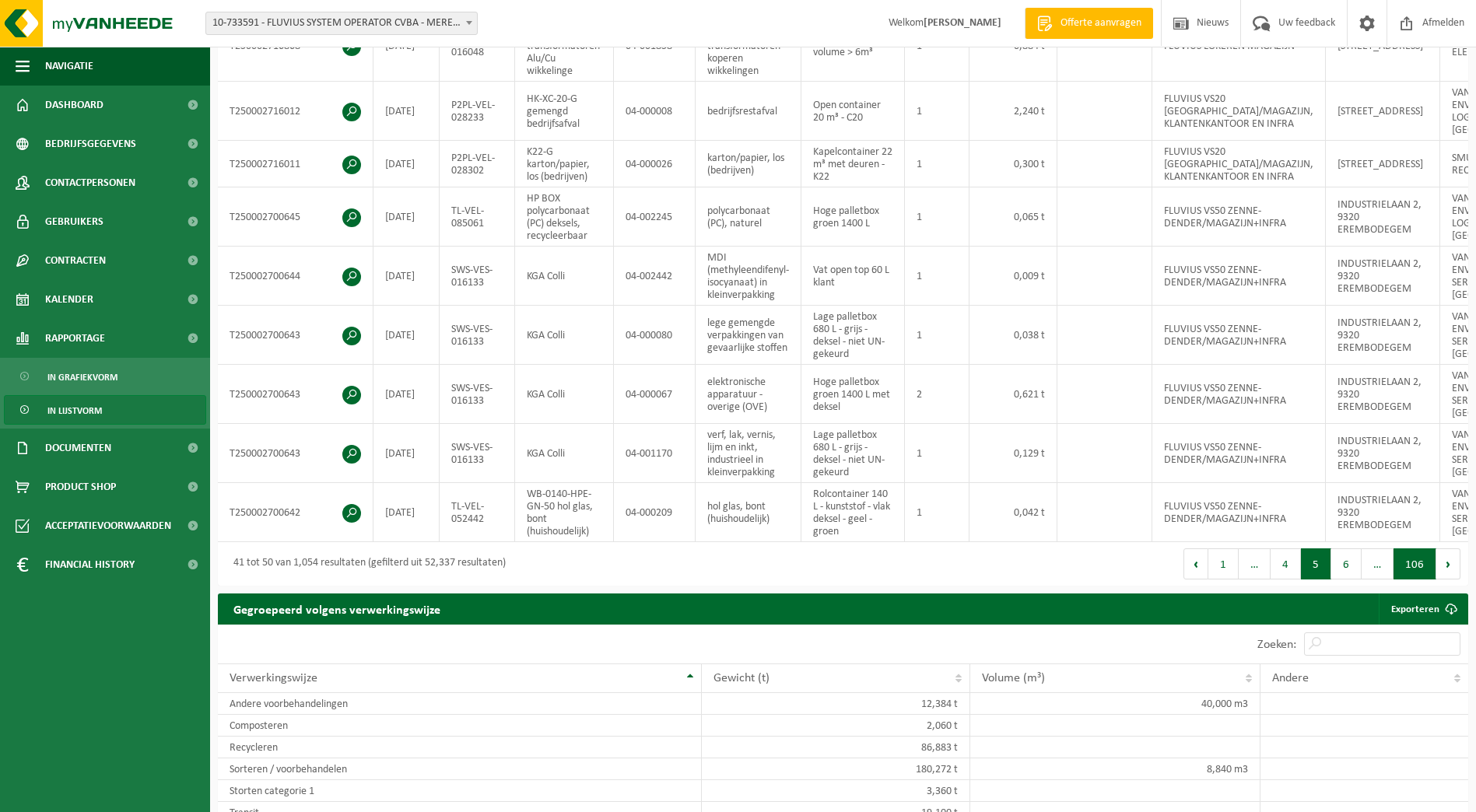
click at [1417, 580] on button "106" at bounding box center [1415, 564] width 43 height 31
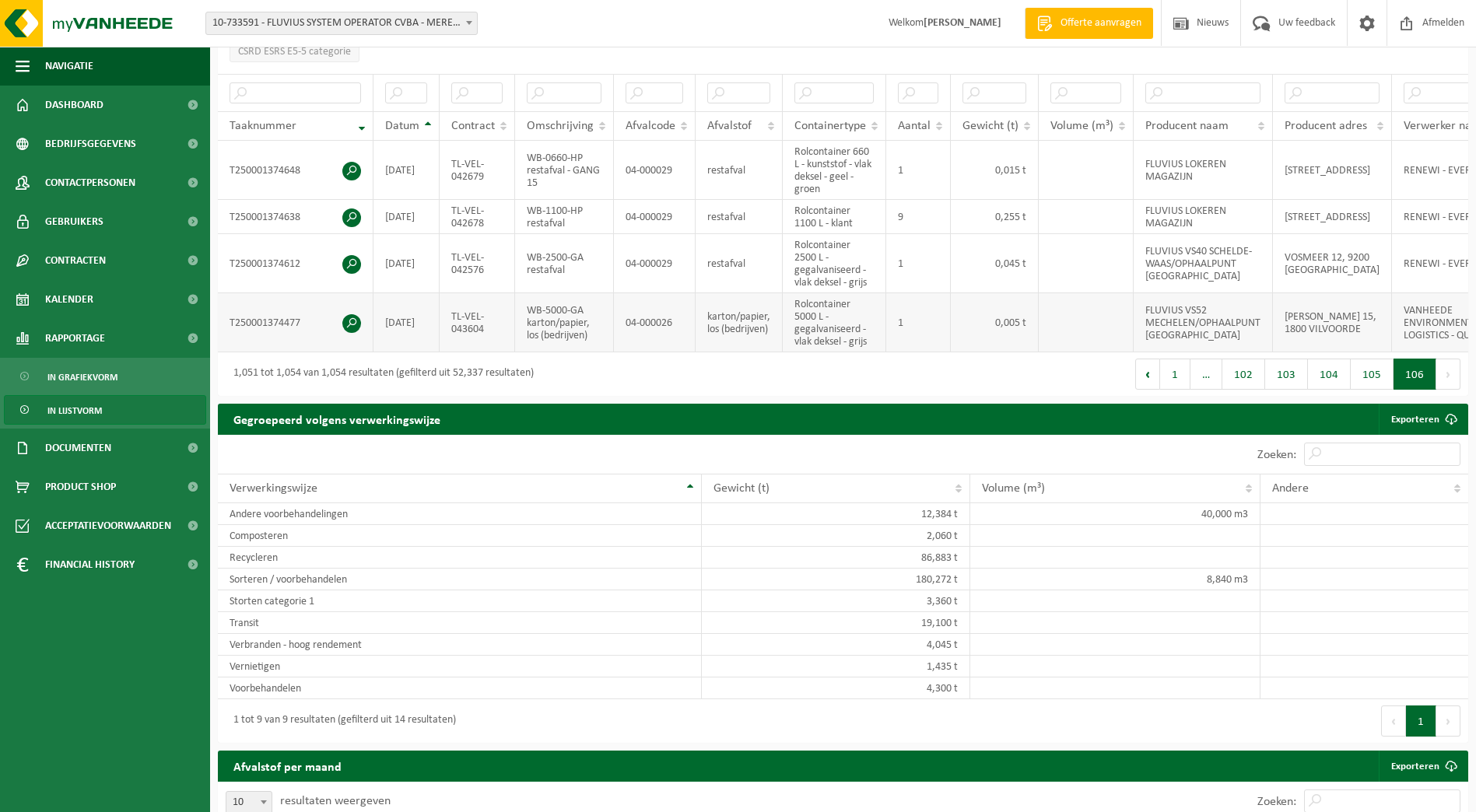
scroll to position [0, 0]
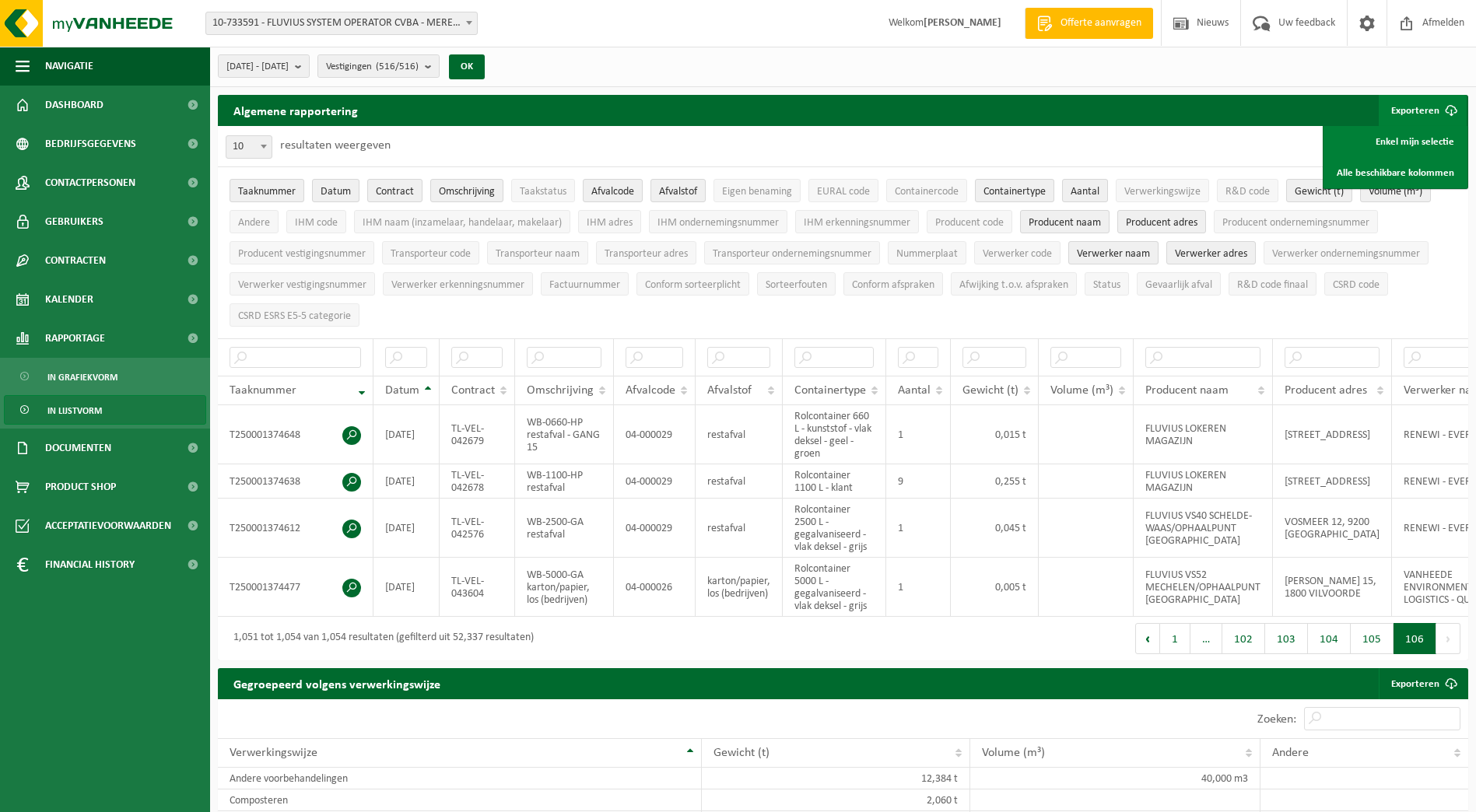
click at [1067, 134] on div "10 25 50 100 10 resultaten weergeven" at bounding box center [843, 146] width 1251 height 40
click at [1438, 145] on link "Enkel mijn selectie" at bounding box center [1395, 141] width 140 height 31
click at [439, 19] on span "10-733591 - FLUVIUS SYSTEM OPERATOR CVBA - MERELBEKE-MELLE" at bounding box center [342, 23] width 271 height 21
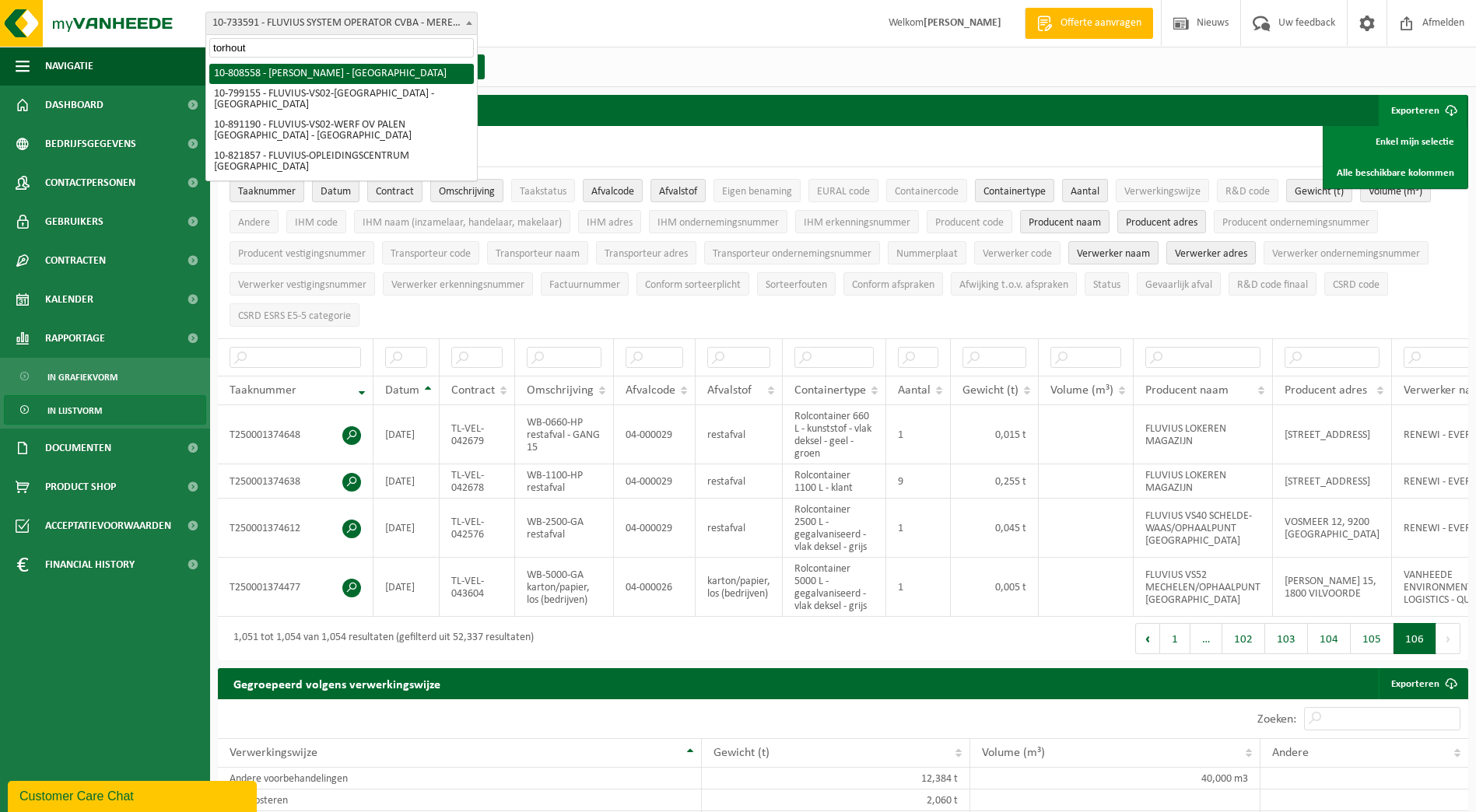
type input "torhout"
select select "35442"
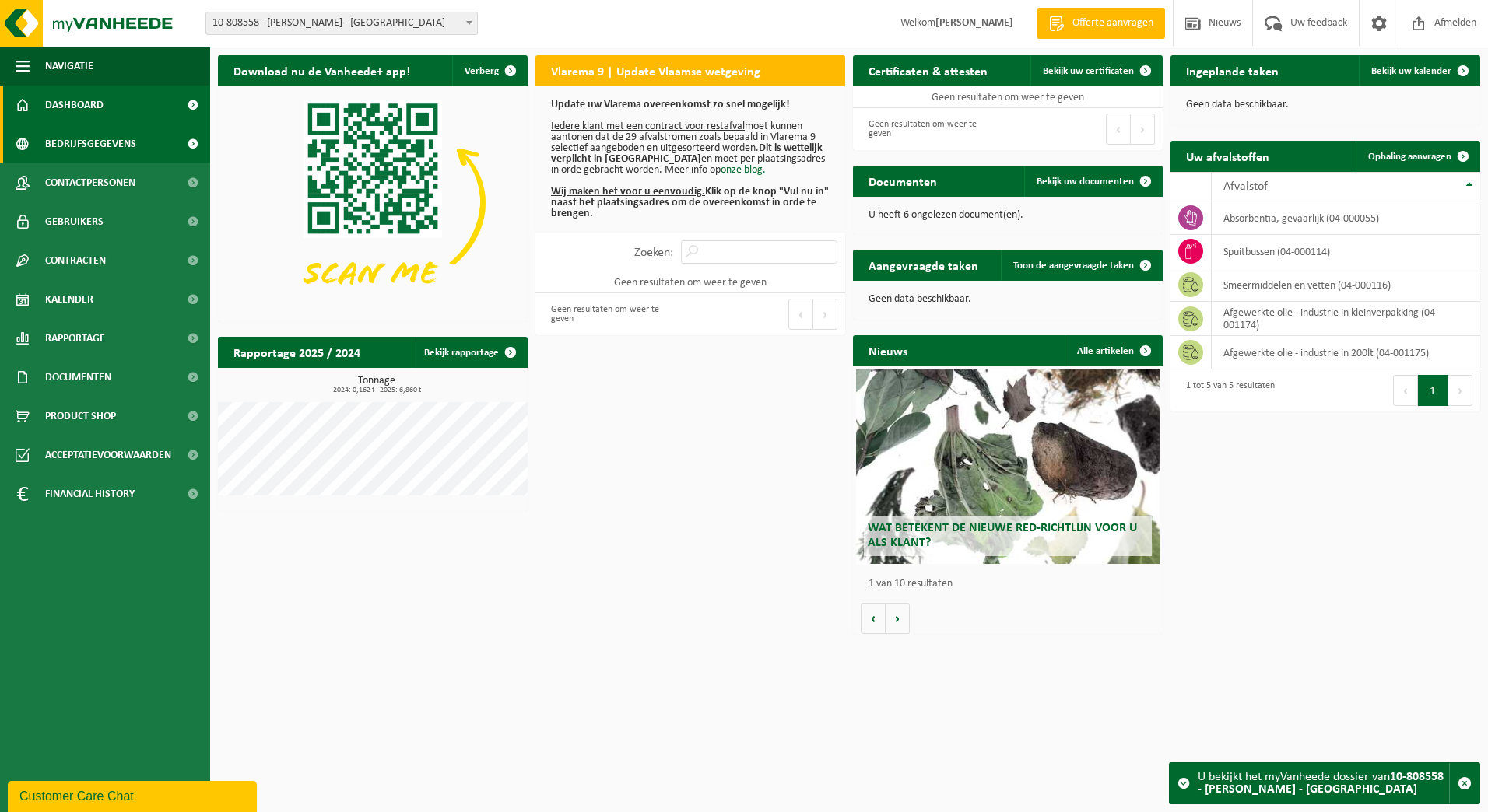
click at [82, 145] on span "Bedrijfsgegevens" at bounding box center [91, 143] width 91 height 39
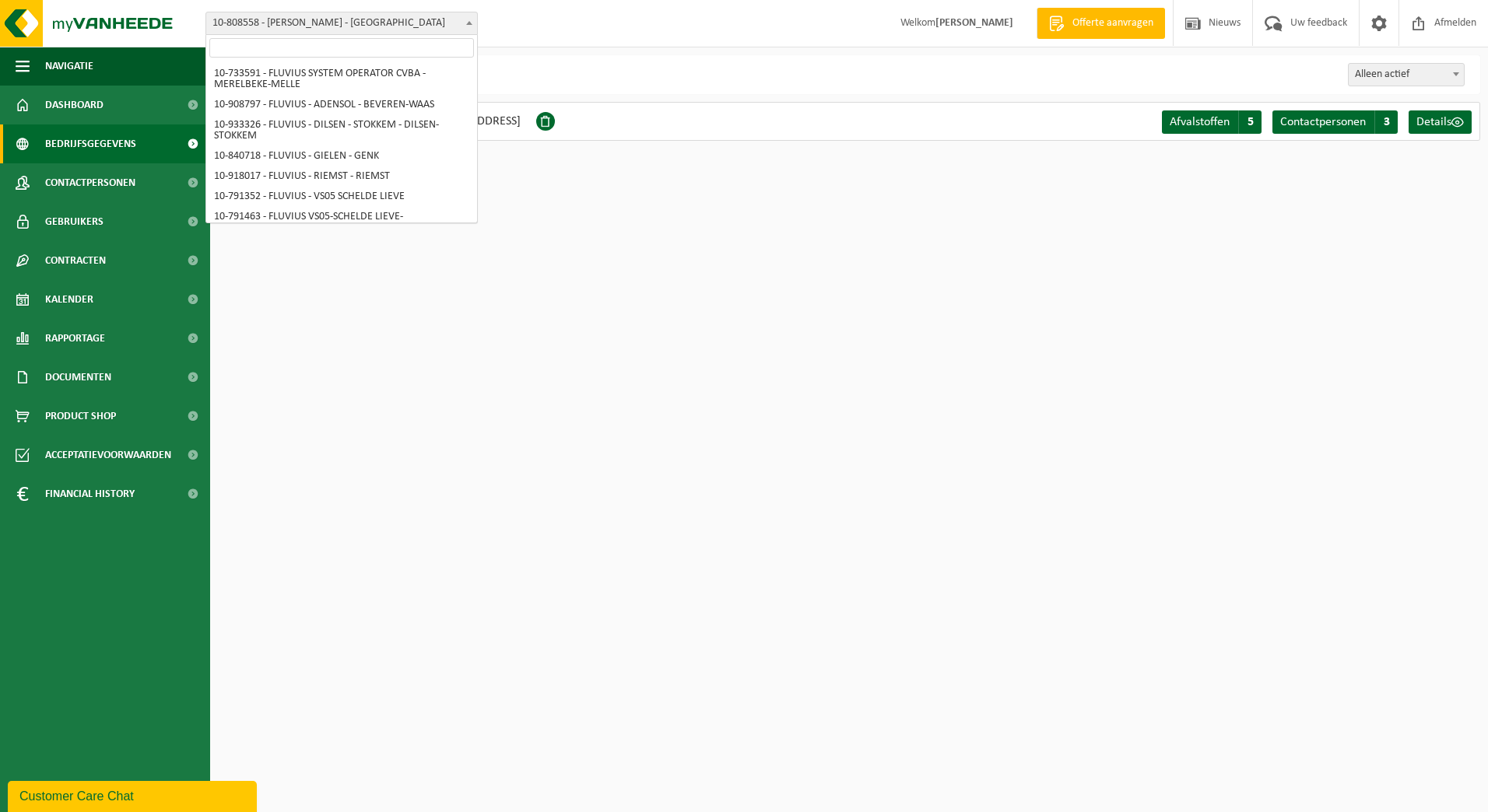
click at [458, 32] on span "10-808558 - [PERSON_NAME] - [GEOGRAPHIC_DATA]" at bounding box center [342, 23] width 271 height 21
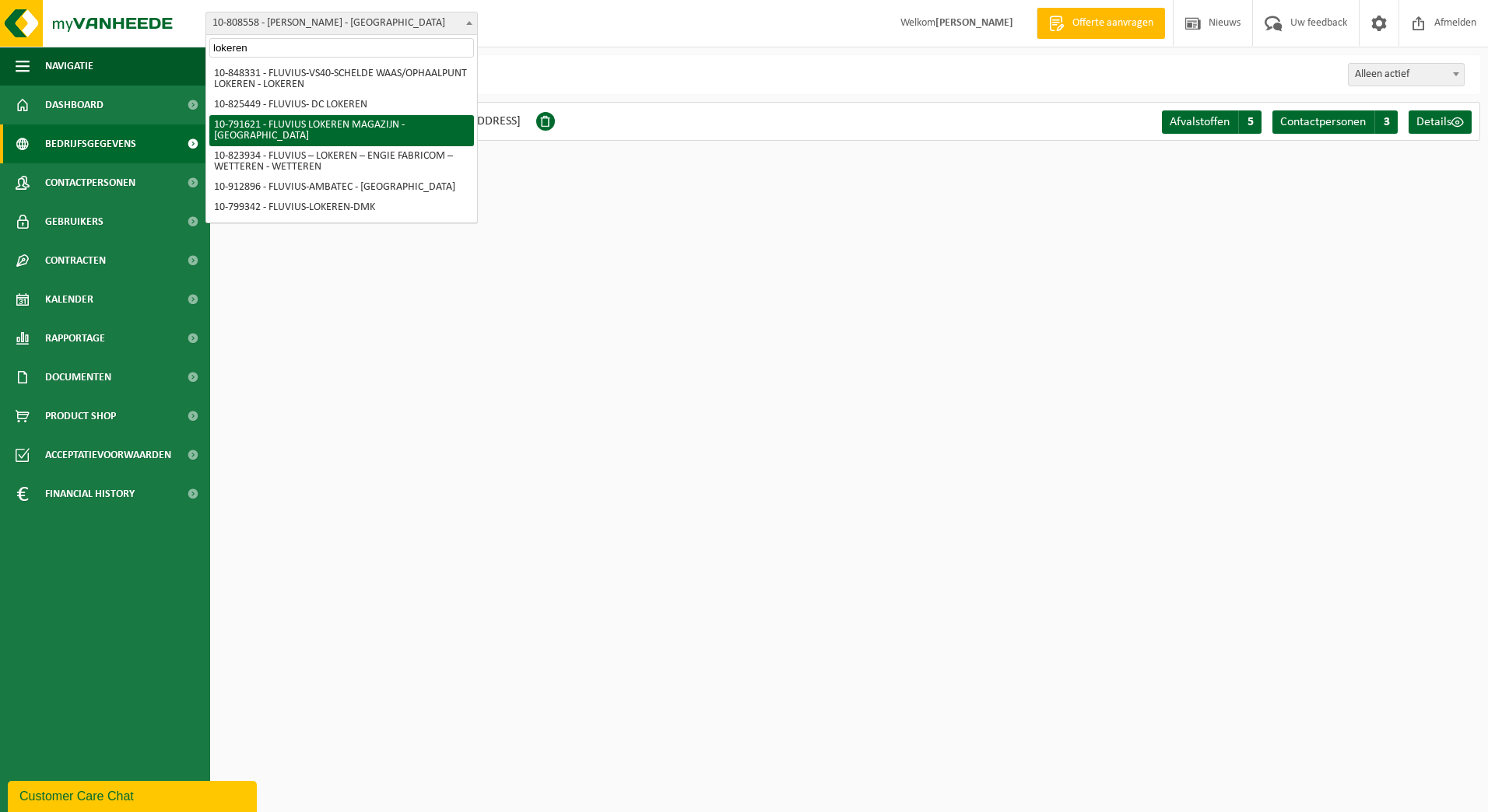
type input "lokeren"
select select "30279"
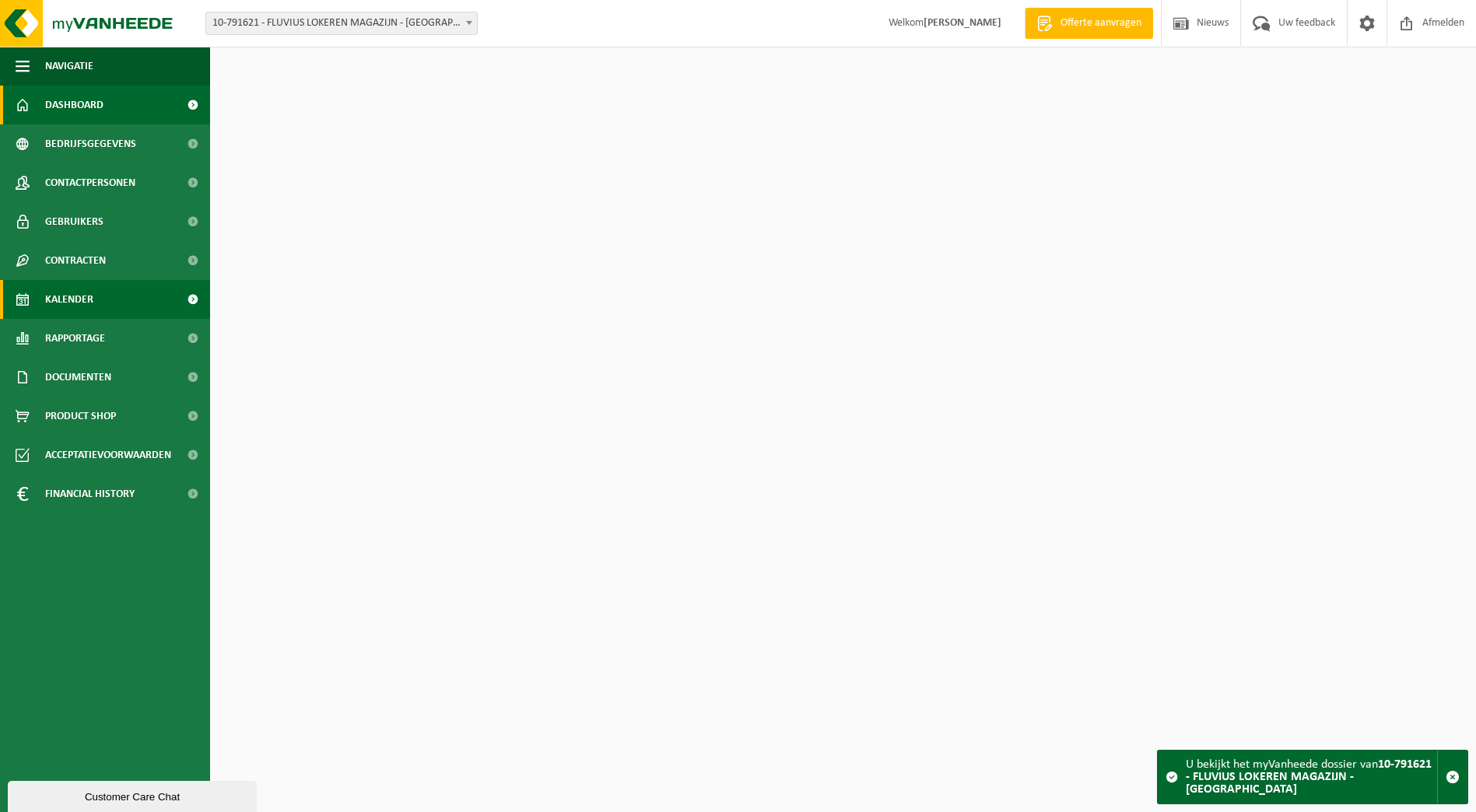
click at [88, 296] on span "Kalender" at bounding box center [69, 299] width 48 height 39
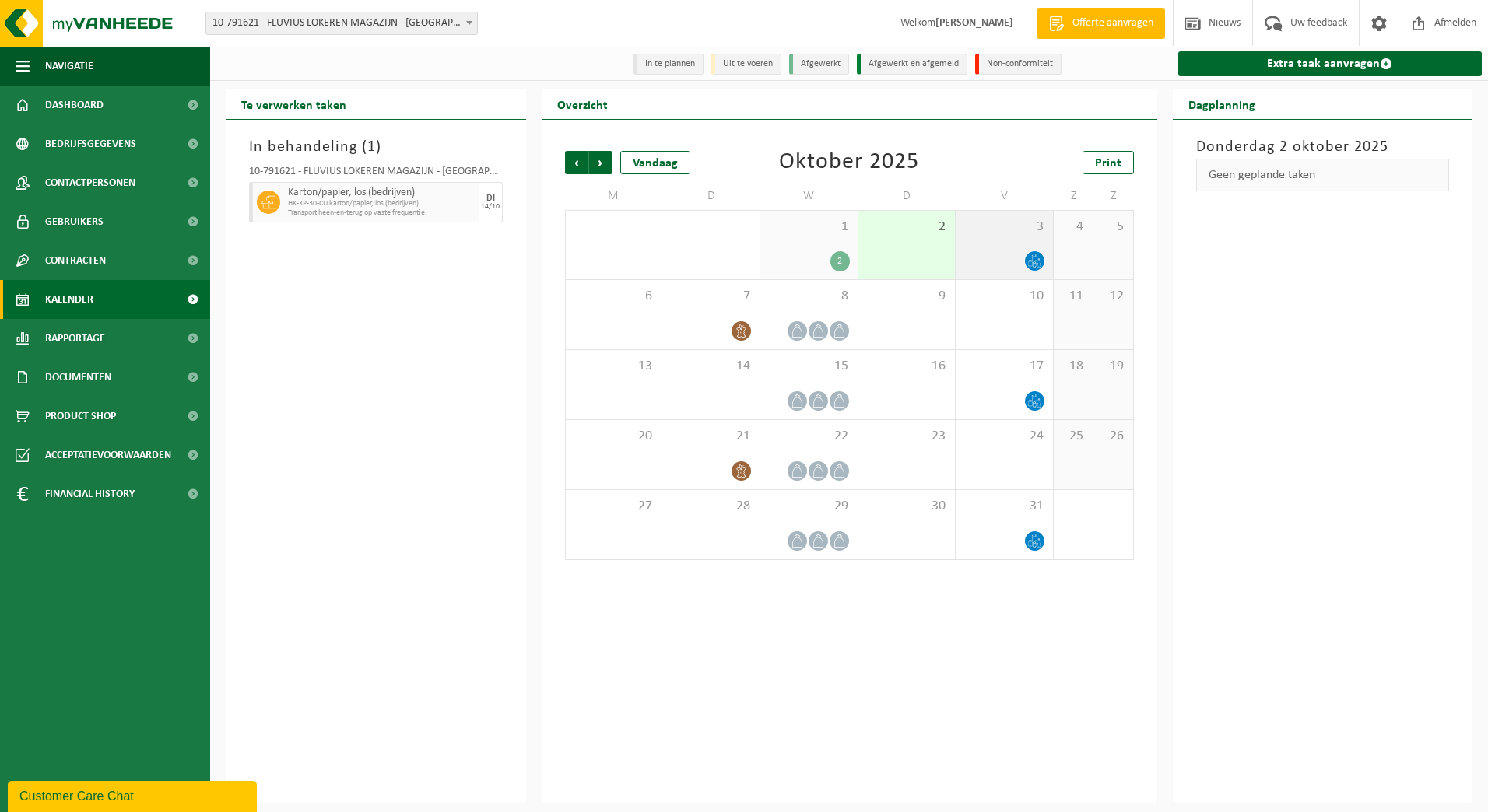
click at [1018, 251] on div "3" at bounding box center [1005, 245] width 98 height 69
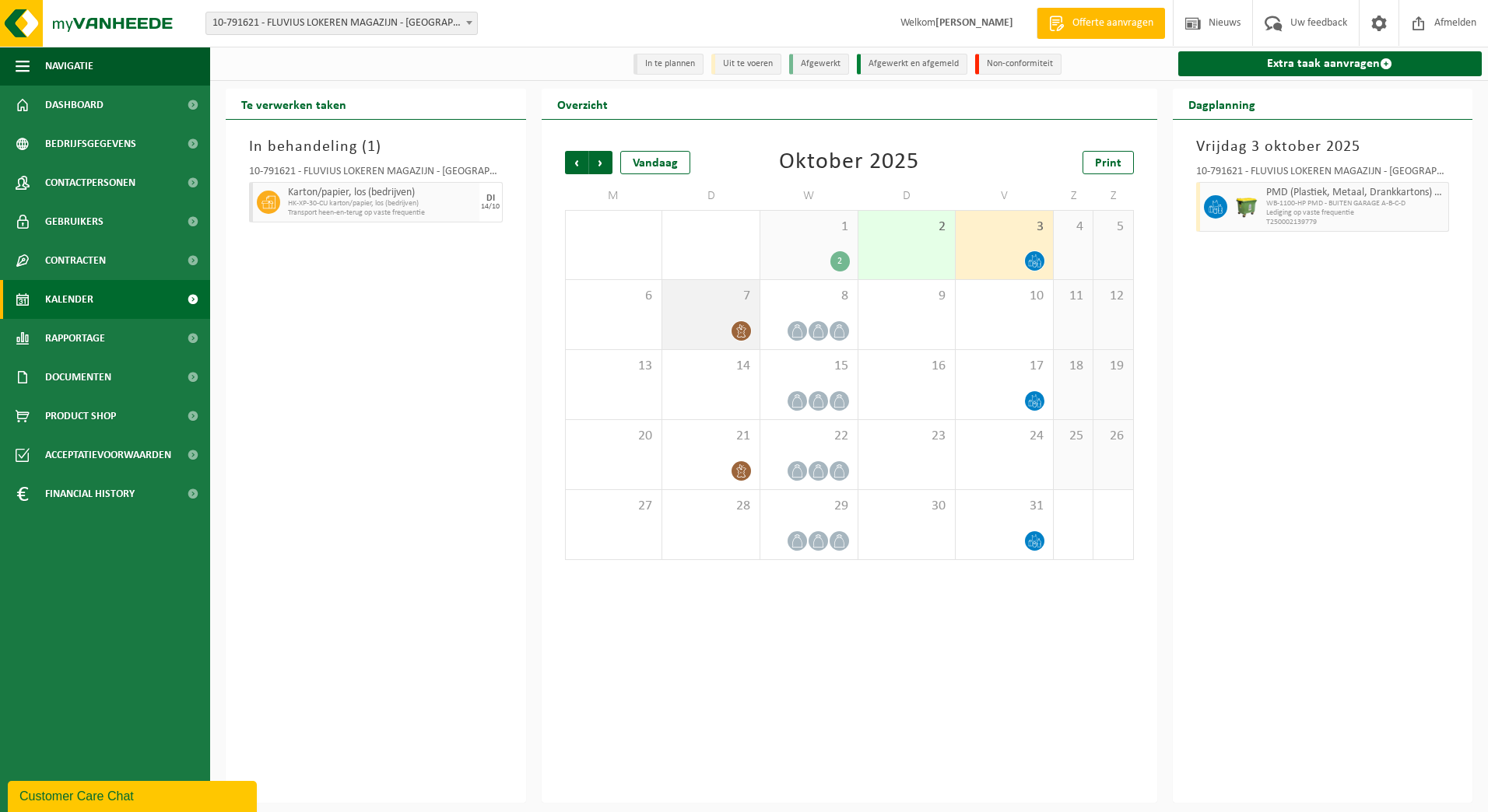
click at [725, 325] on div at bounding box center [710, 331] width 81 height 21
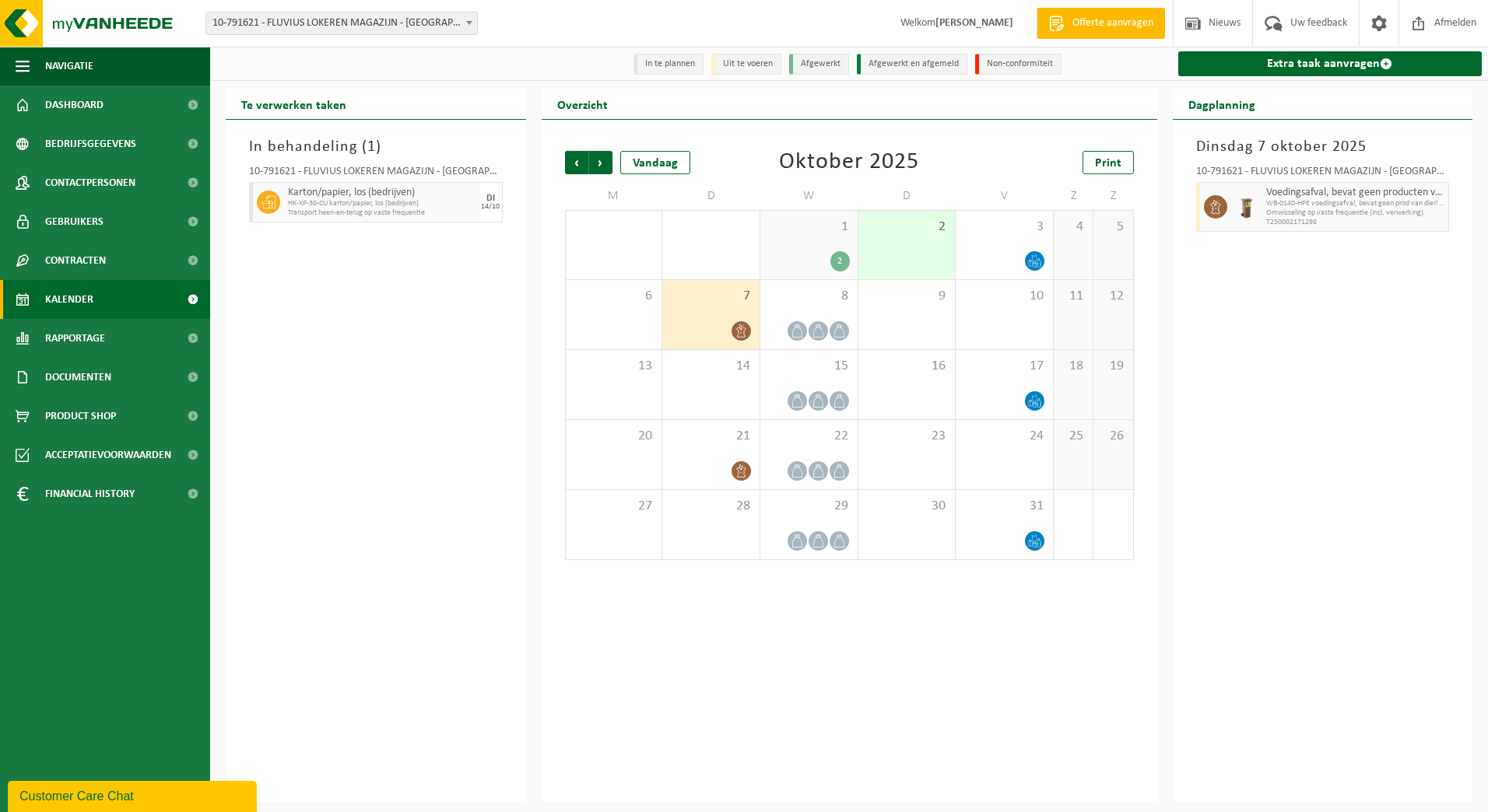
click at [836, 242] on div "1 2" at bounding box center [810, 245] width 98 height 69
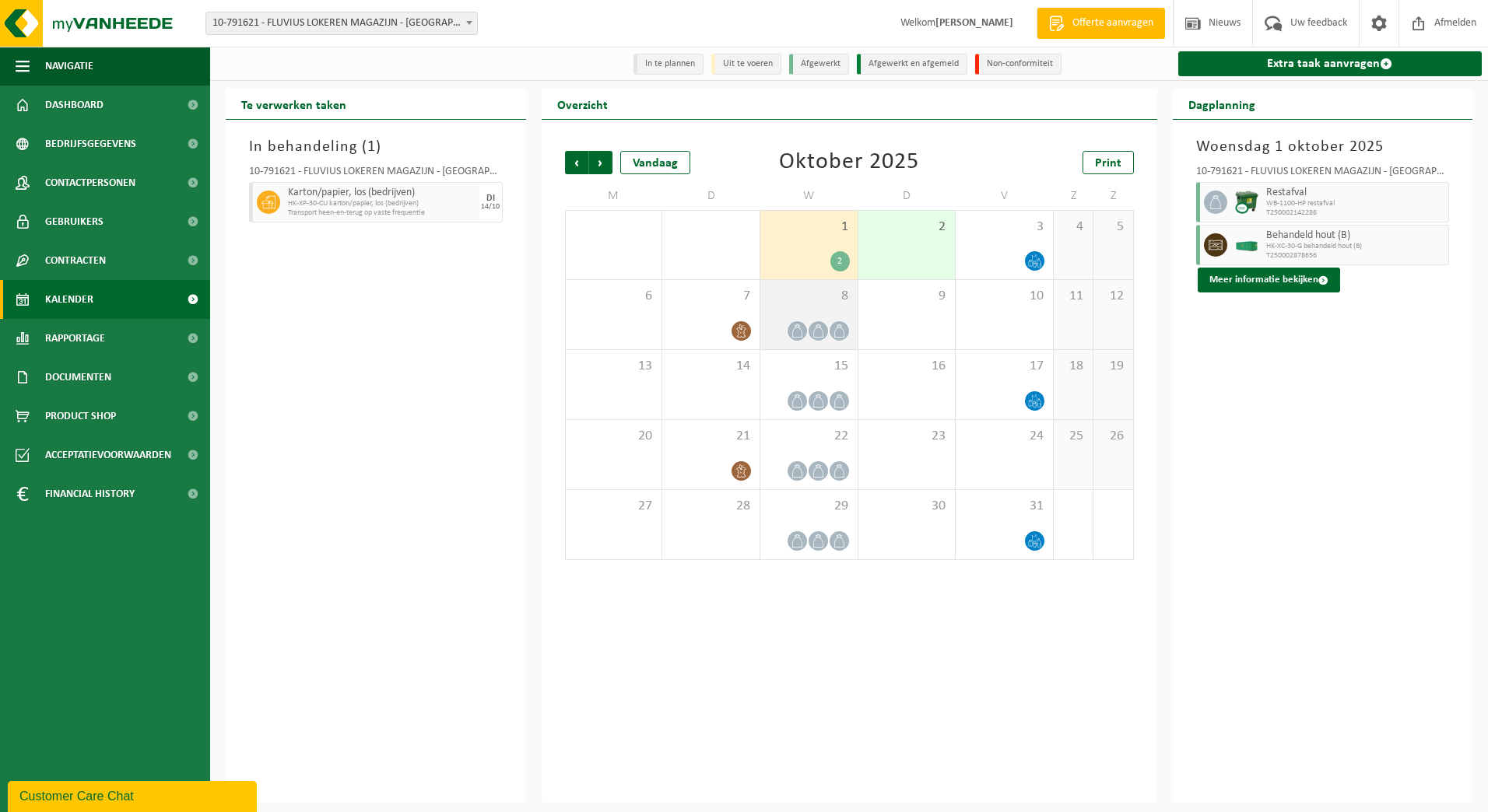
click at [803, 317] on div "8" at bounding box center [810, 314] width 98 height 69
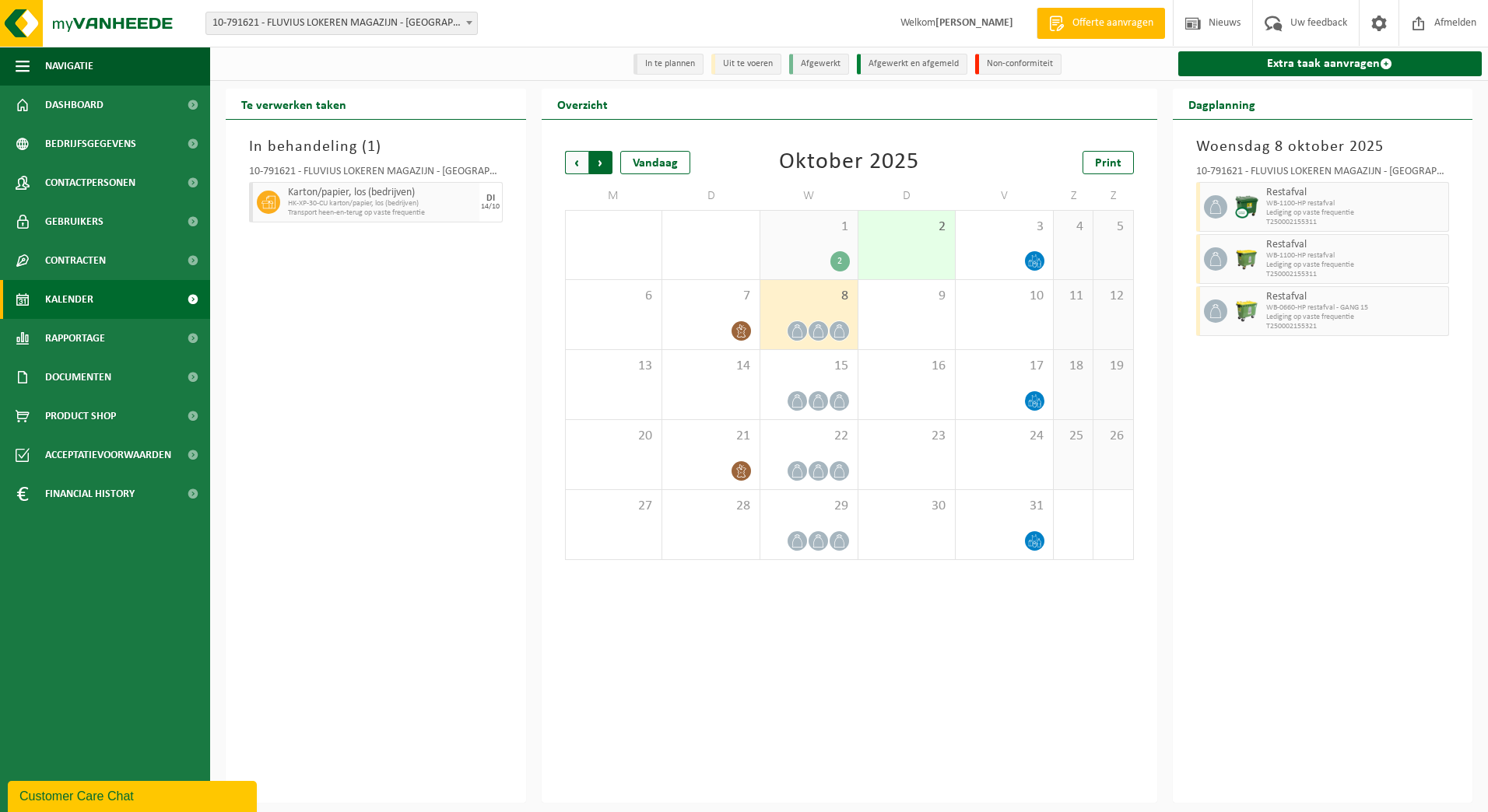
click at [575, 167] on span "Vorige" at bounding box center [577, 162] width 23 height 23
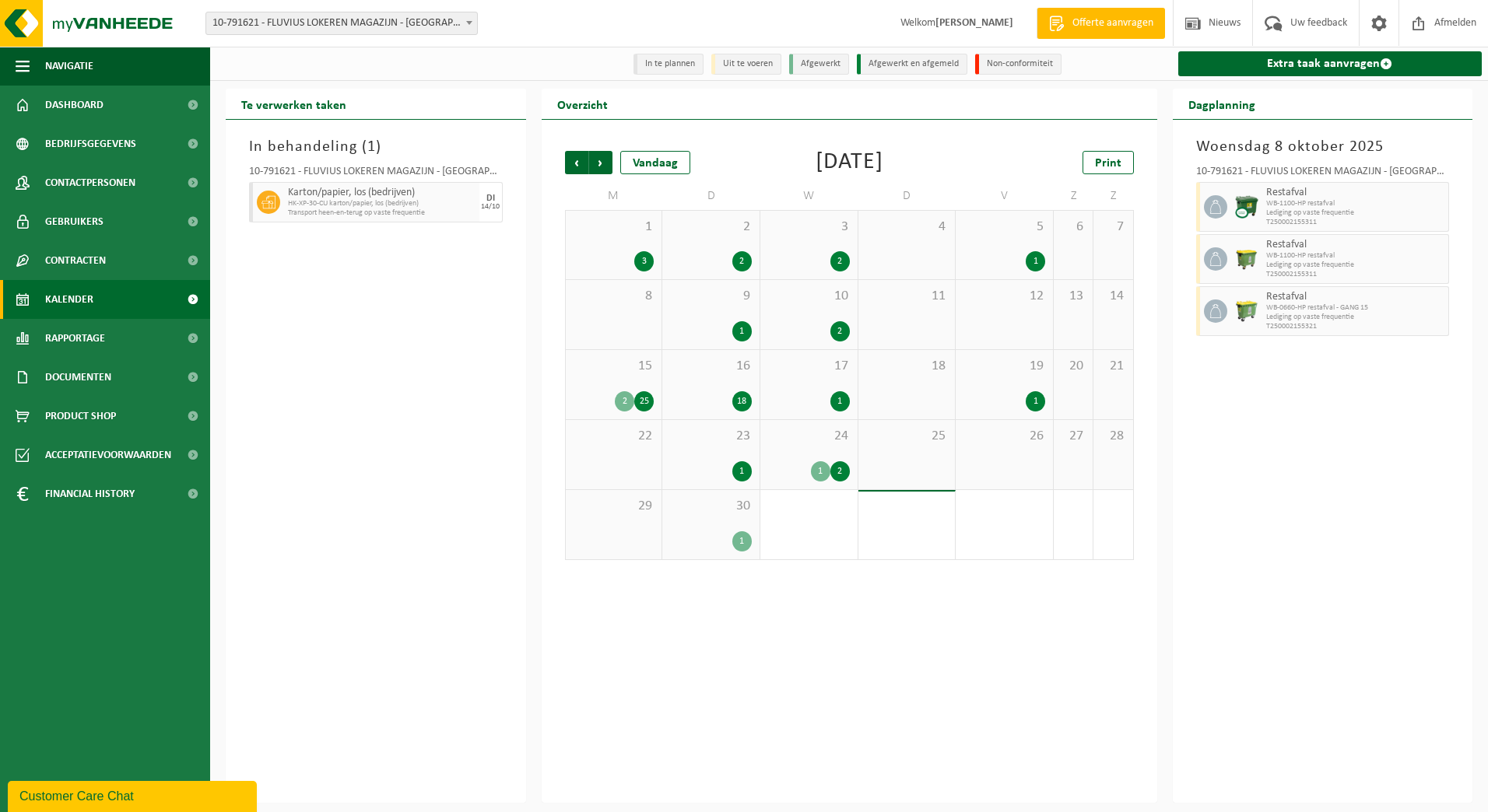
click at [806, 453] on div "24 1 2" at bounding box center [810, 455] width 98 height 69
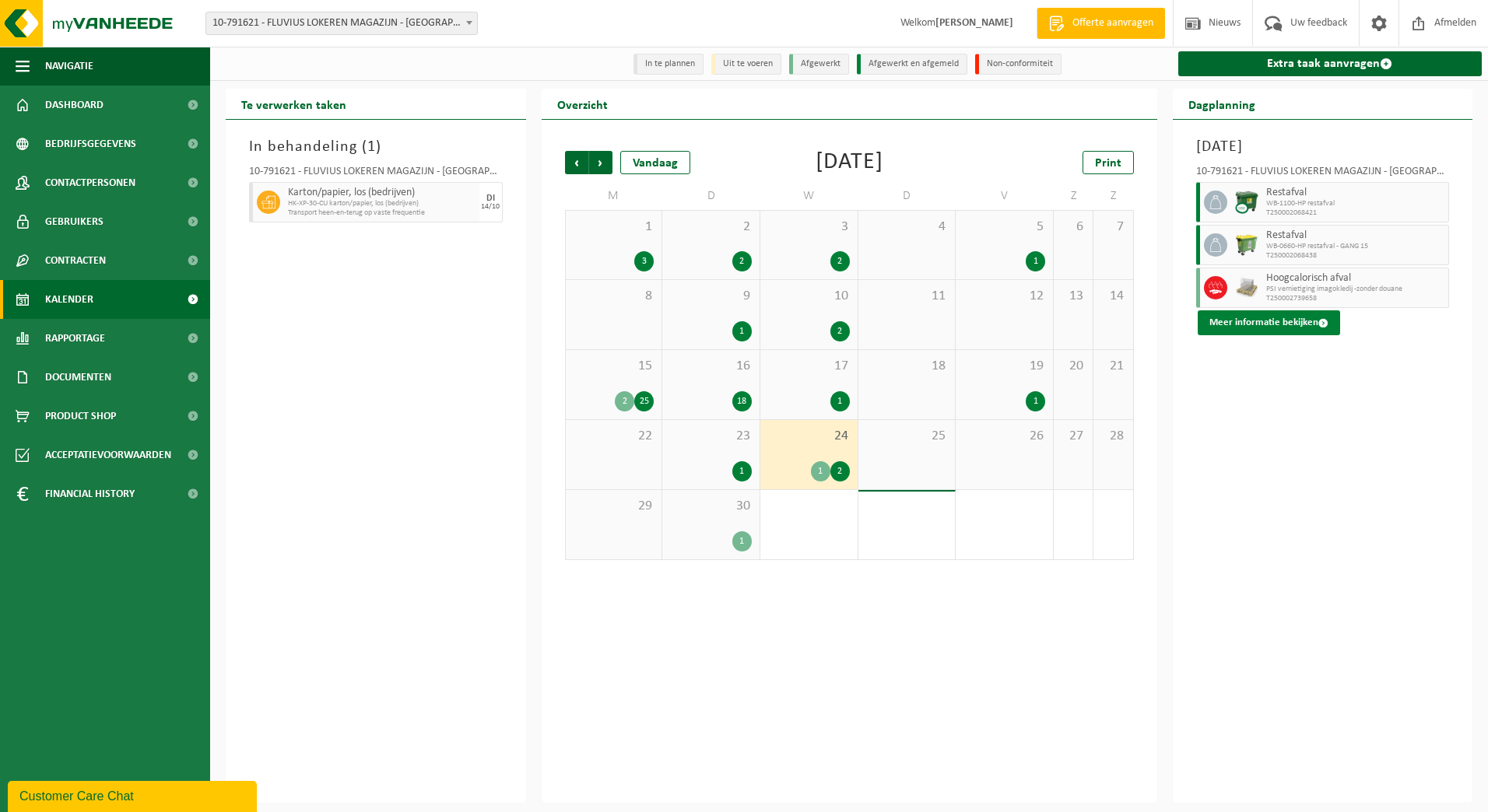
click at [1280, 322] on button "Meer informatie bekijken" at bounding box center [1269, 322] width 142 height 25
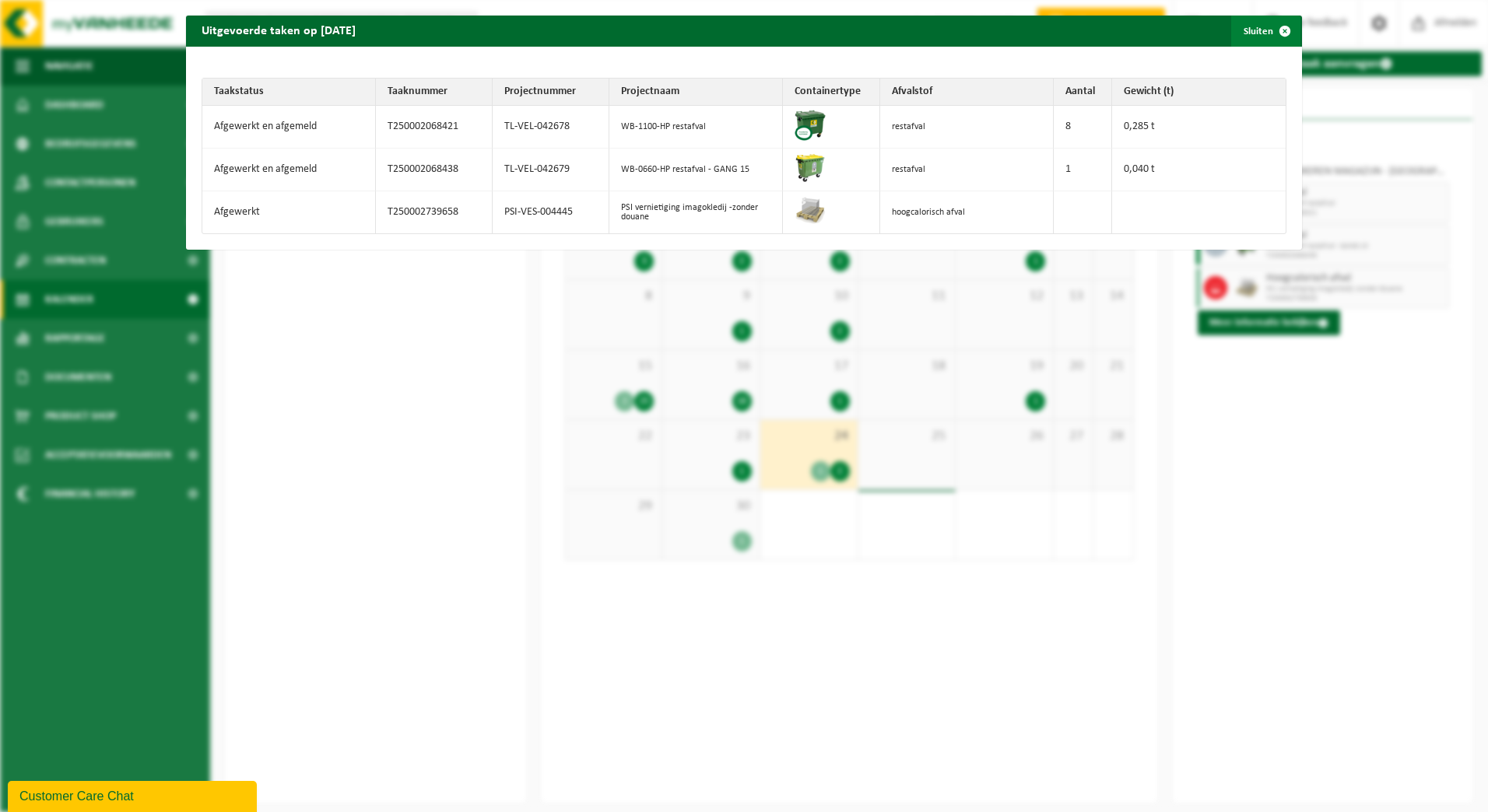
click at [1279, 25] on span "button" at bounding box center [1285, 31] width 31 height 31
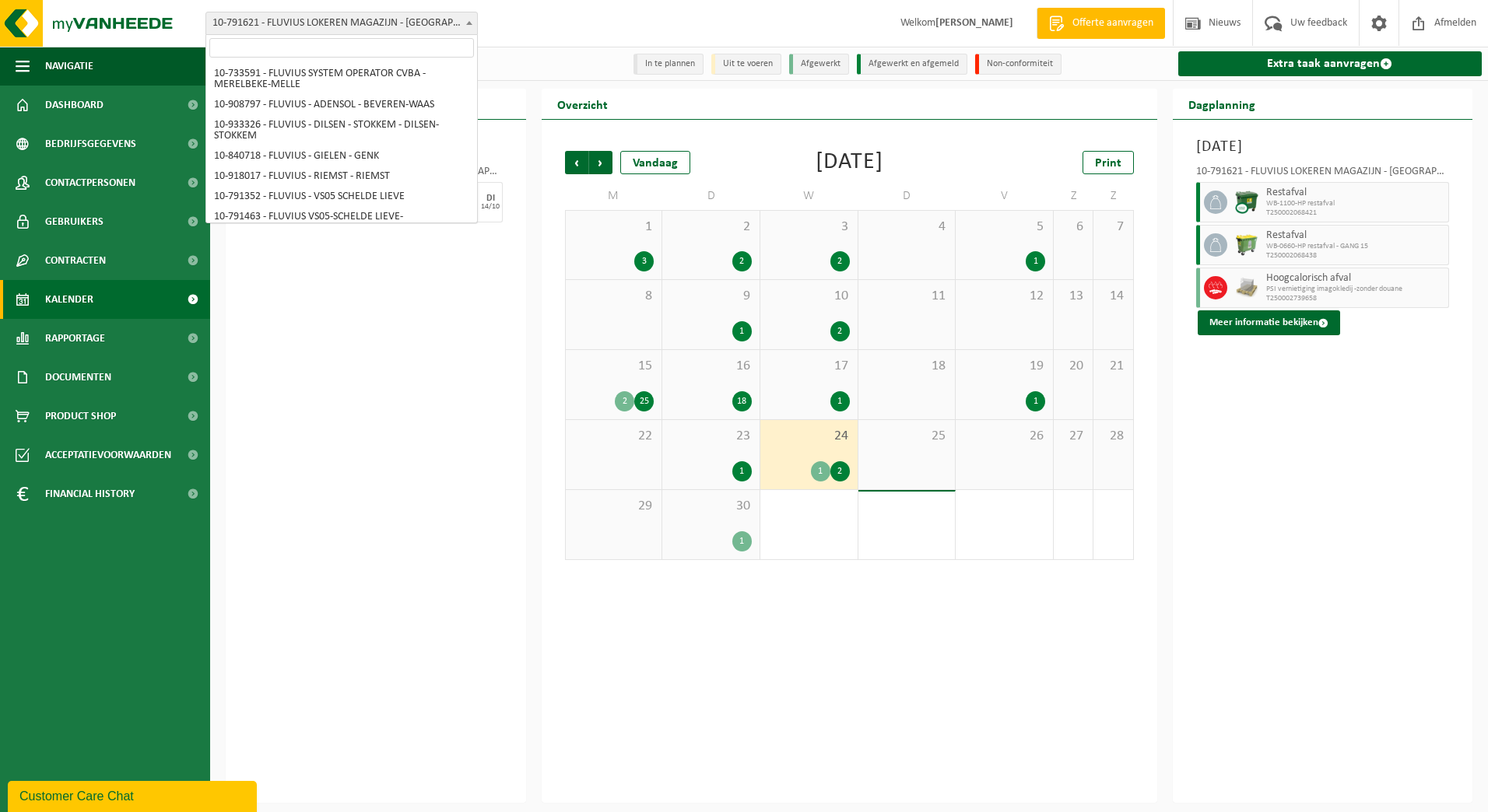
click at [463, 26] on span at bounding box center [469, 23] width 15 height 21
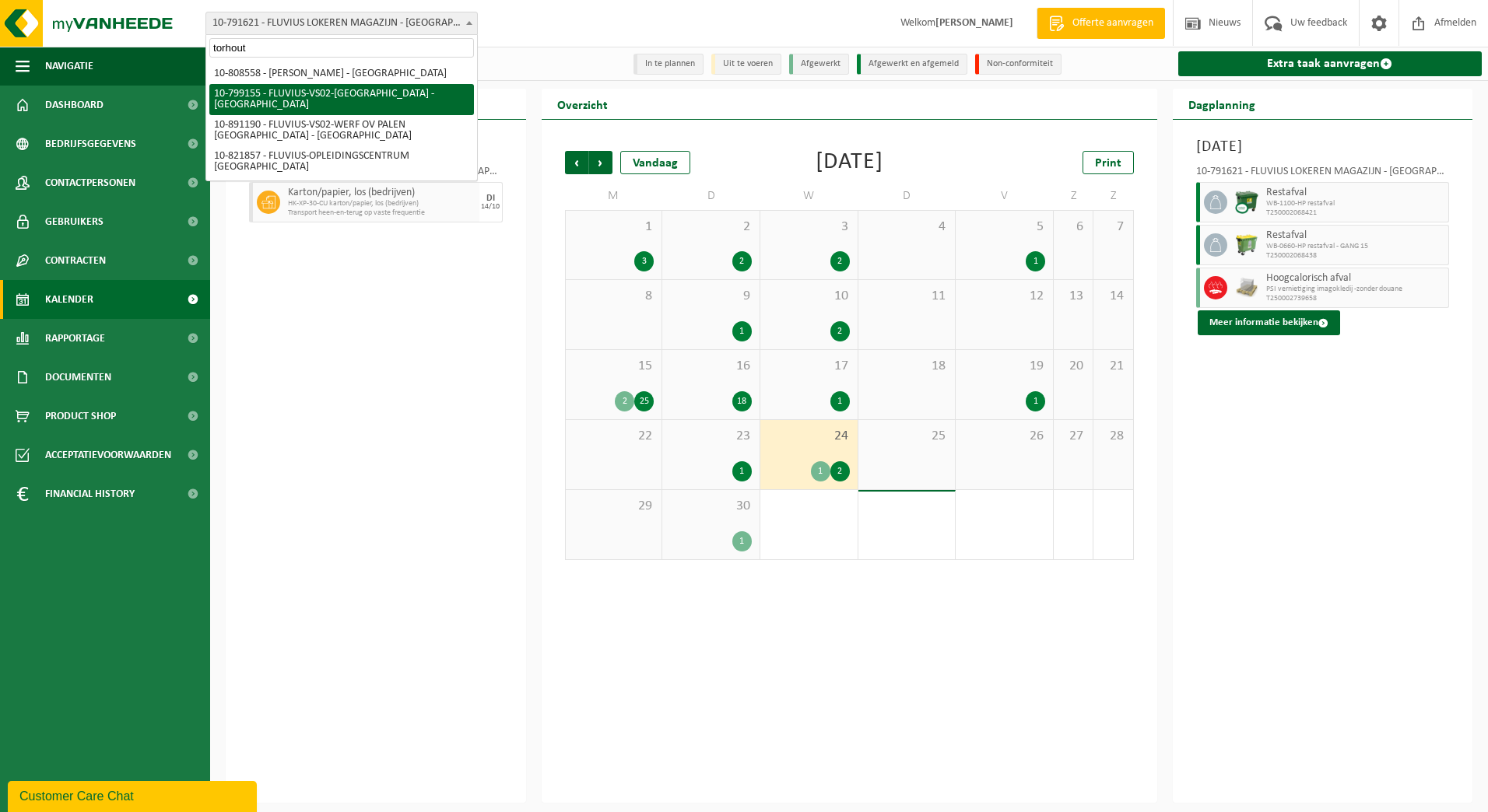
type input "torhout"
select select "33193"
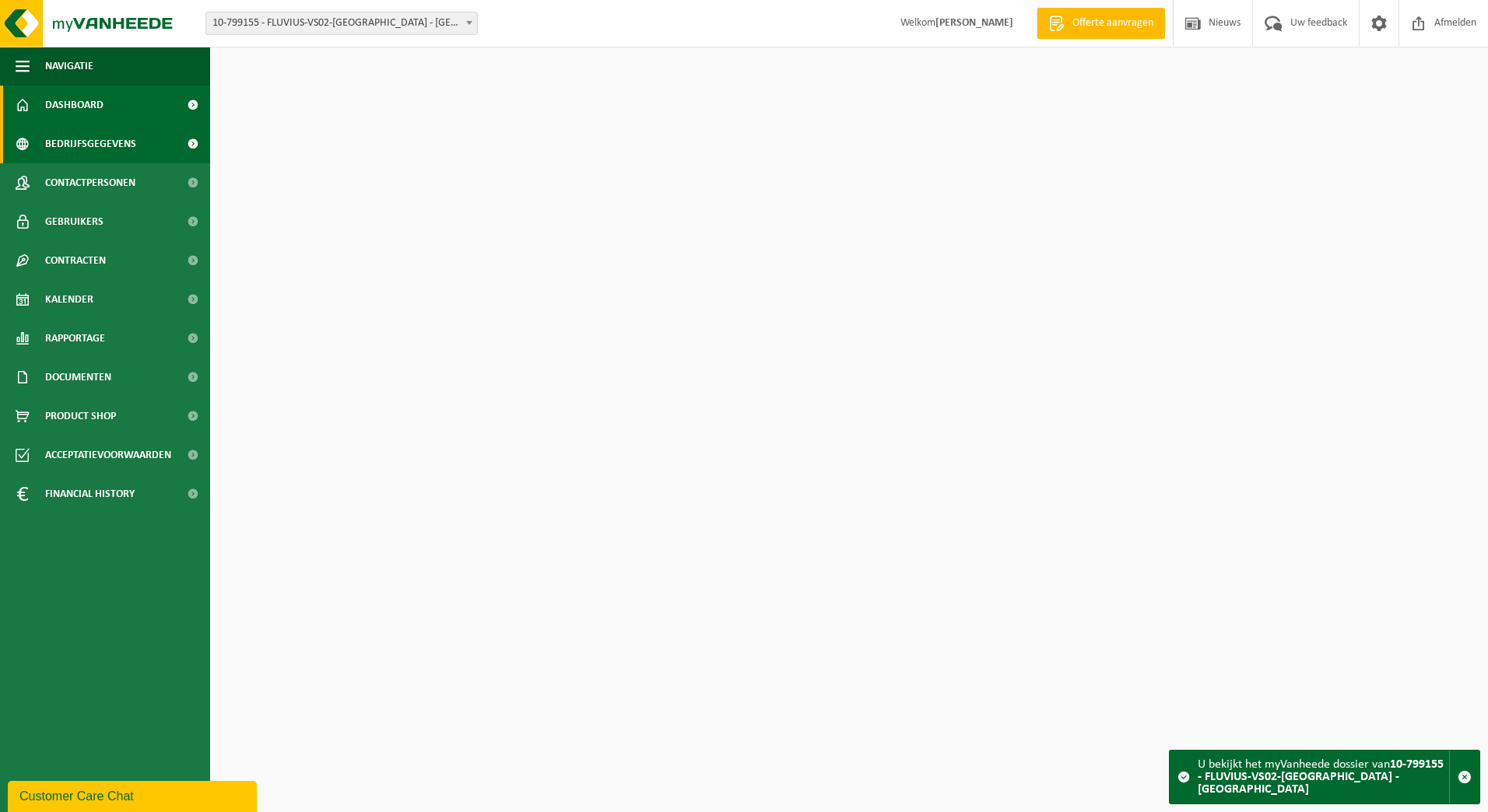
click at [88, 142] on span "Bedrijfsgegevens" at bounding box center [91, 143] width 91 height 39
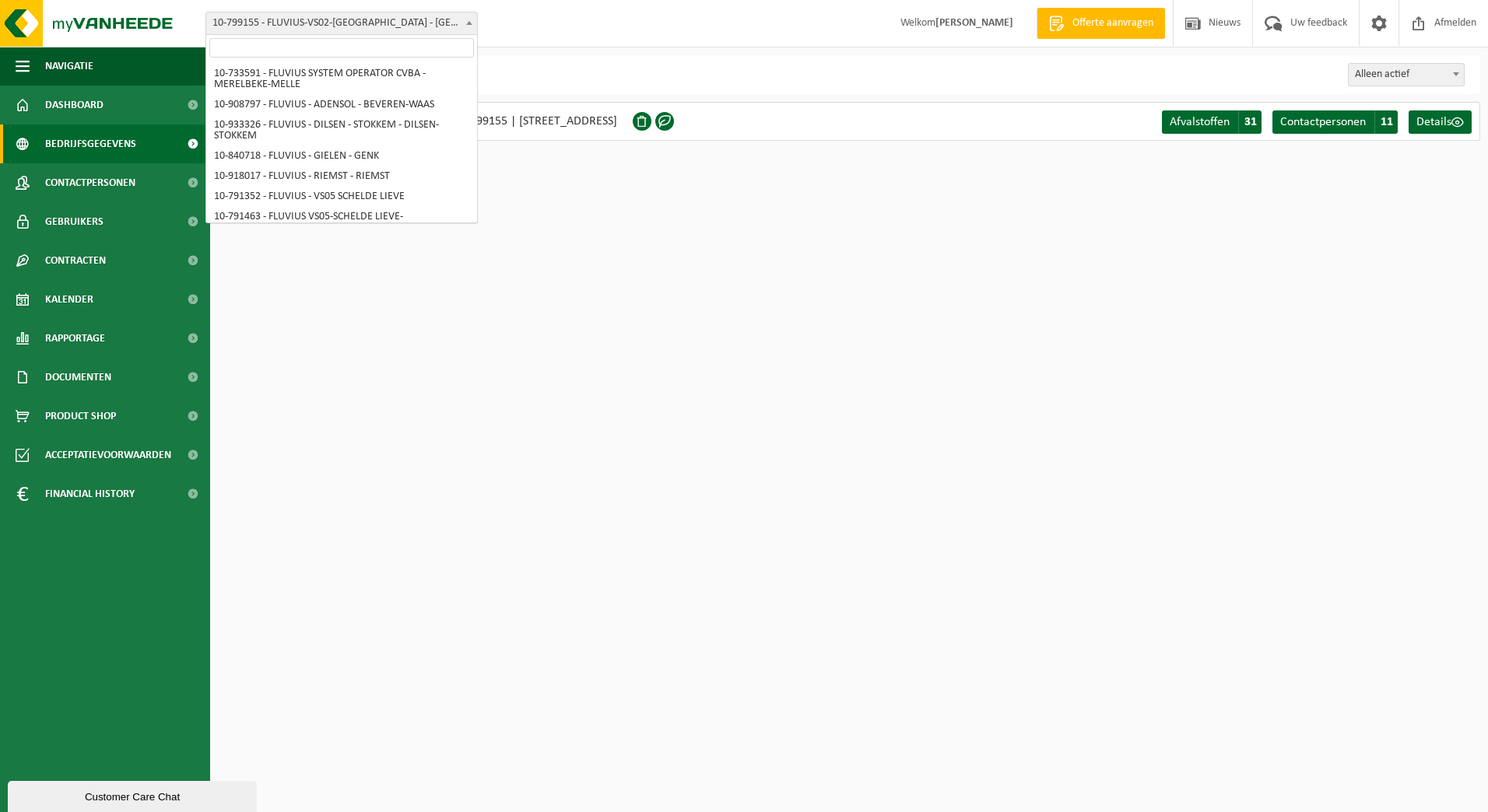
click at [462, 23] on span at bounding box center [469, 23] width 15 height 21
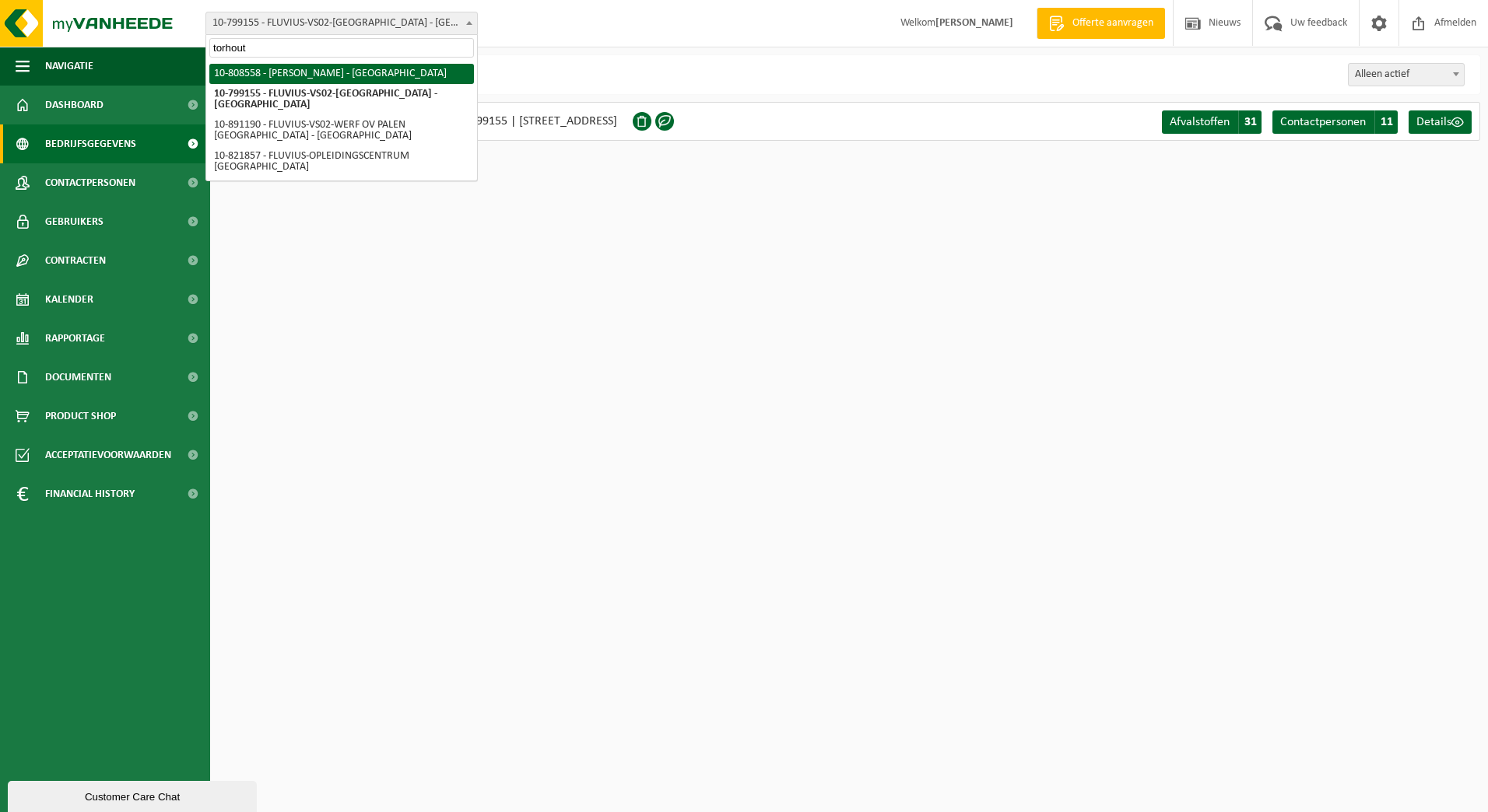
type input "torhout"
select select "35442"
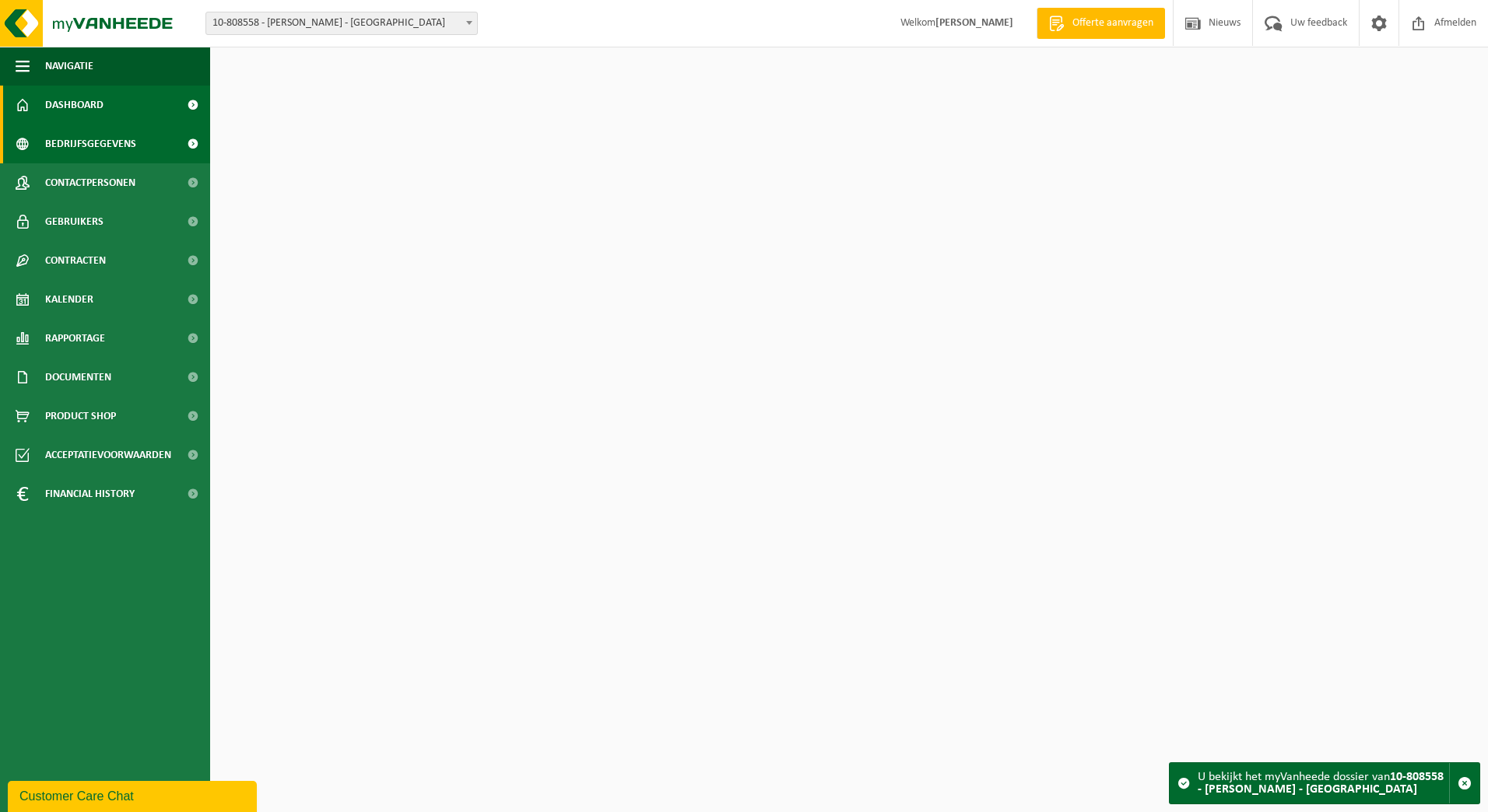
click at [64, 149] on span "Bedrijfsgegevens" at bounding box center [91, 143] width 91 height 39
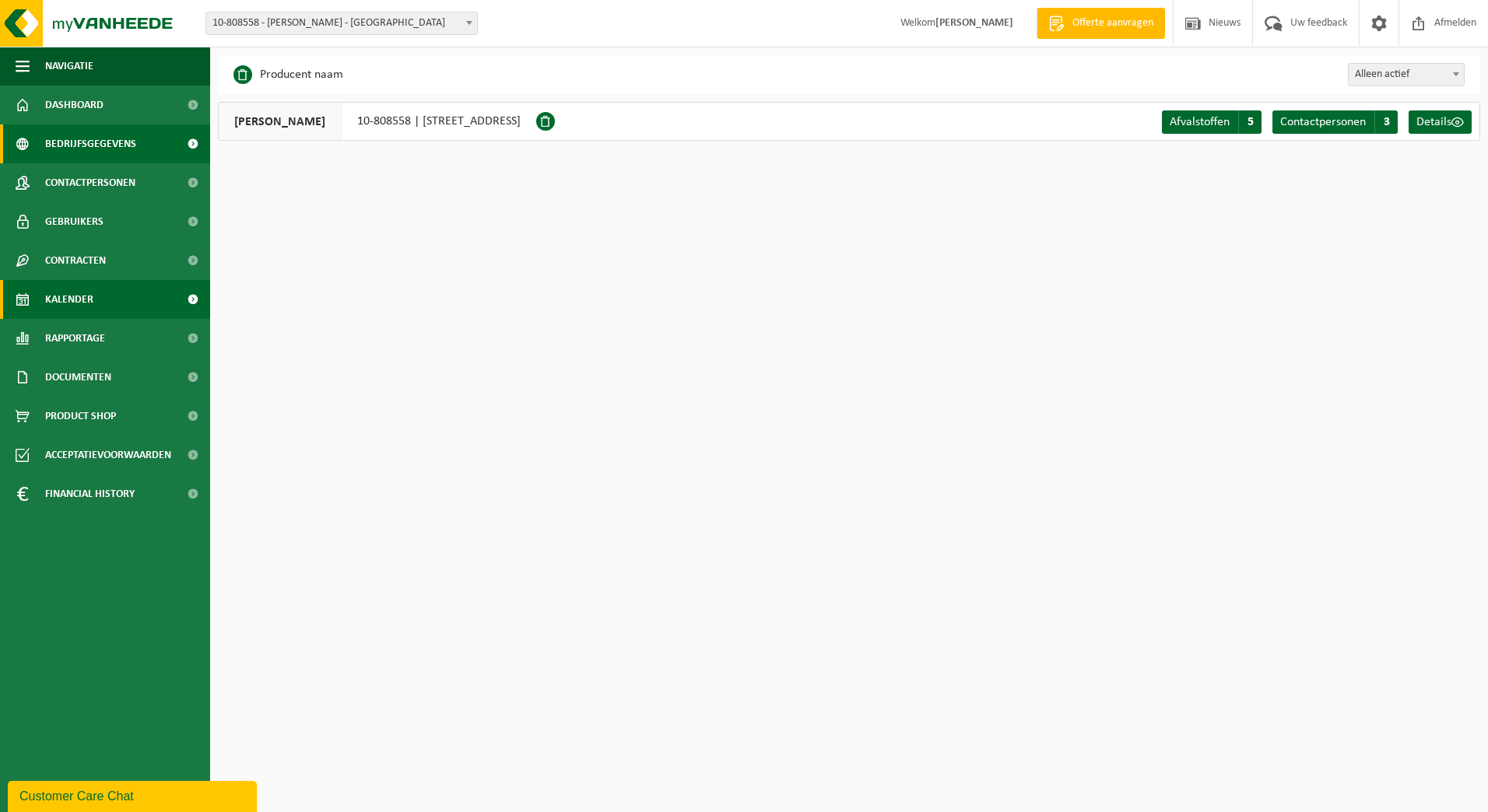
click at [81, 295] on span "Kalender" at bounding box center [69, 299] width 48 height 39
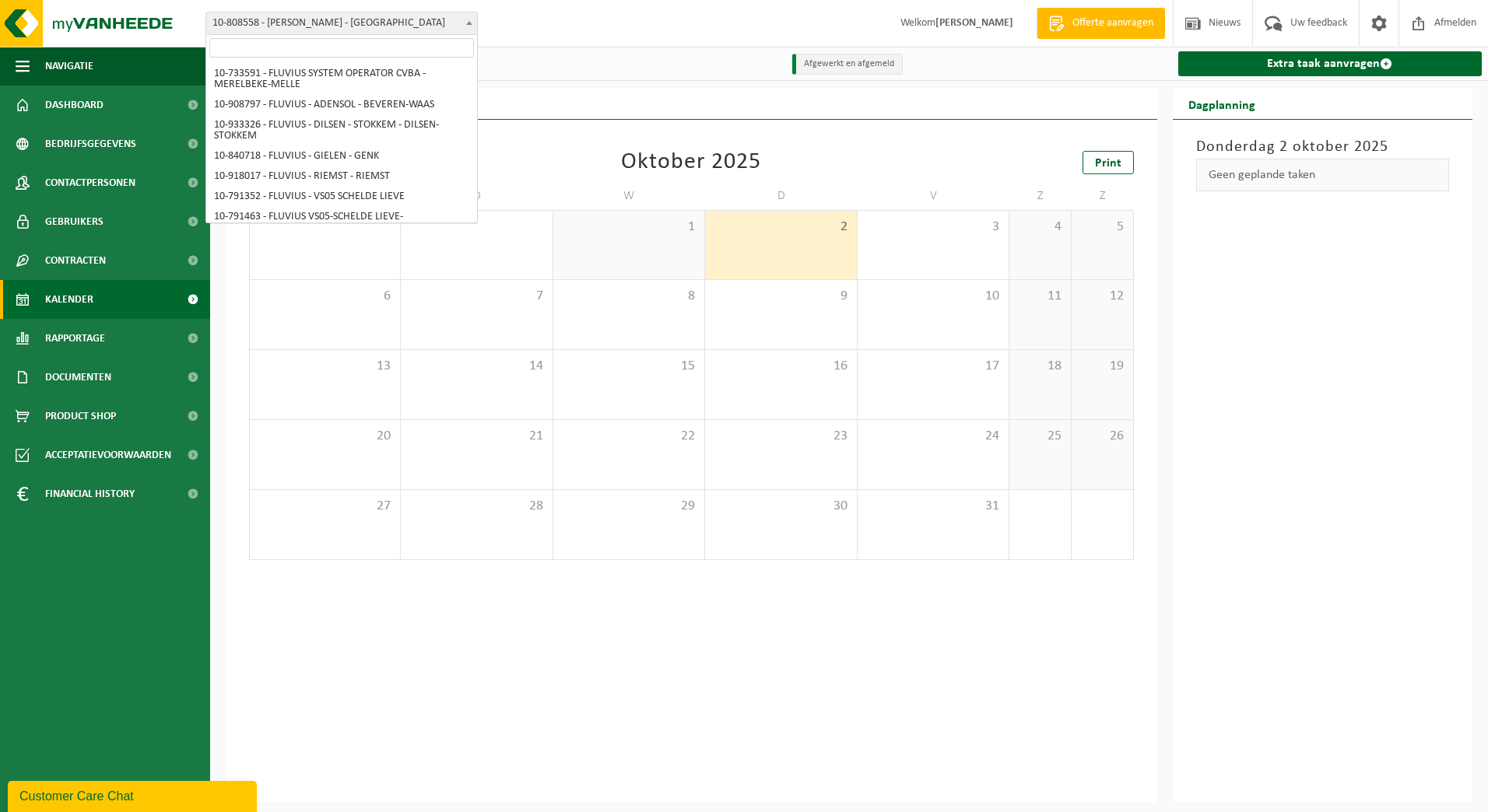
click at [472, 19] on span at bounding box center [469, 23] width 15 height 21
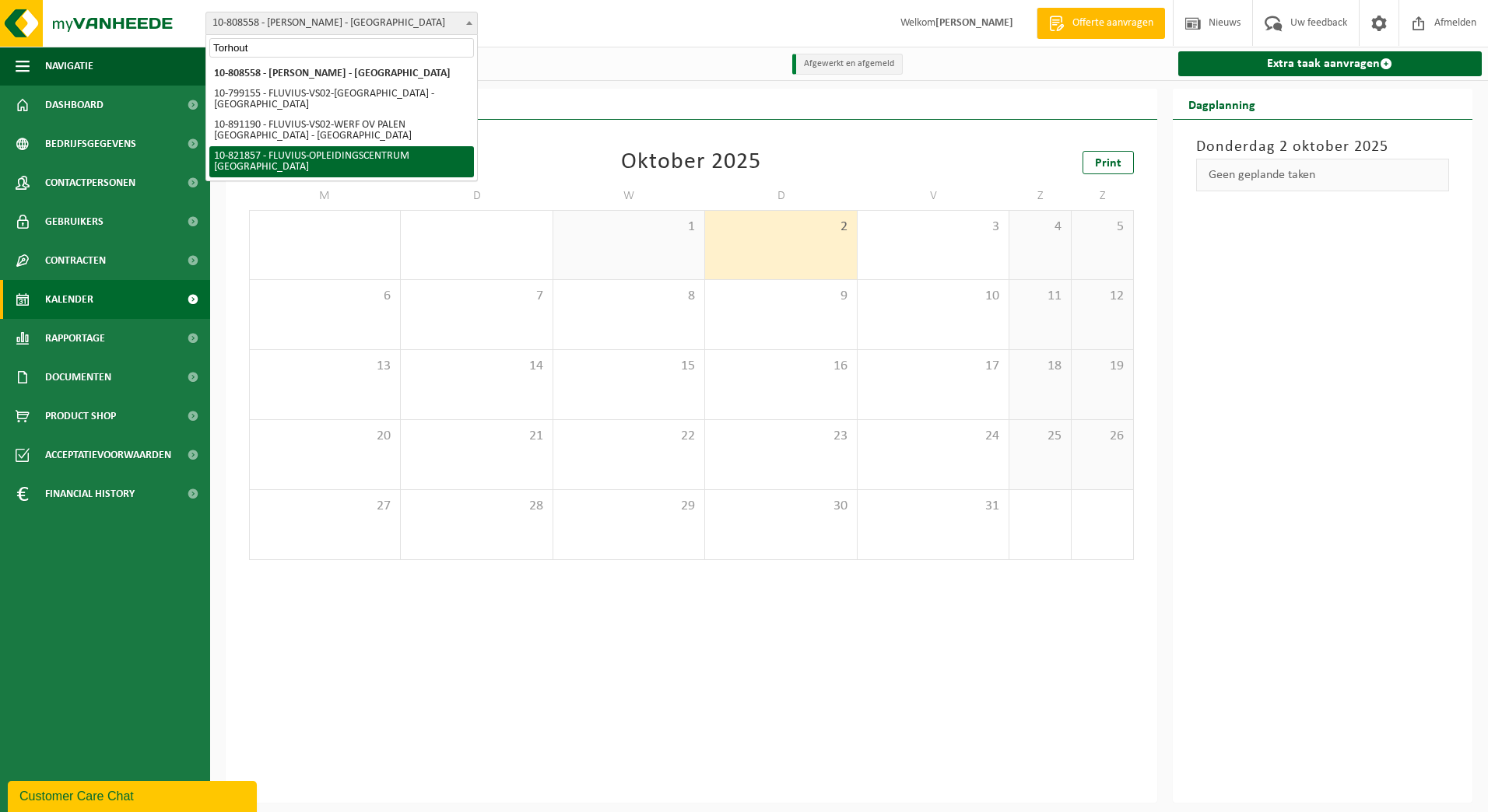
type input "Torhout"
select select "40182"
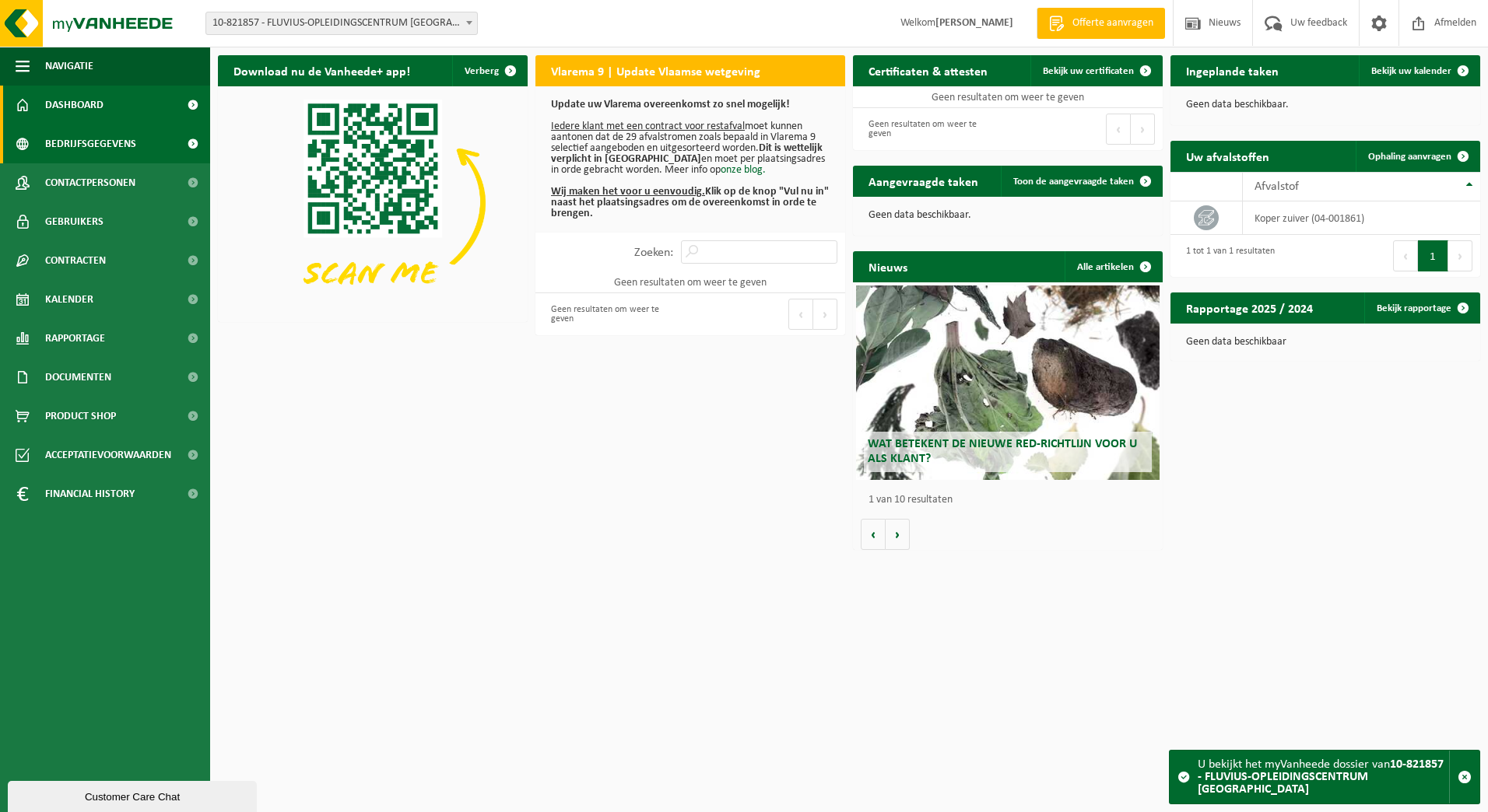
click at [63, 145] on span "Bedrijfsgegevens" at bounding box center [91, 143] width 91 height 39
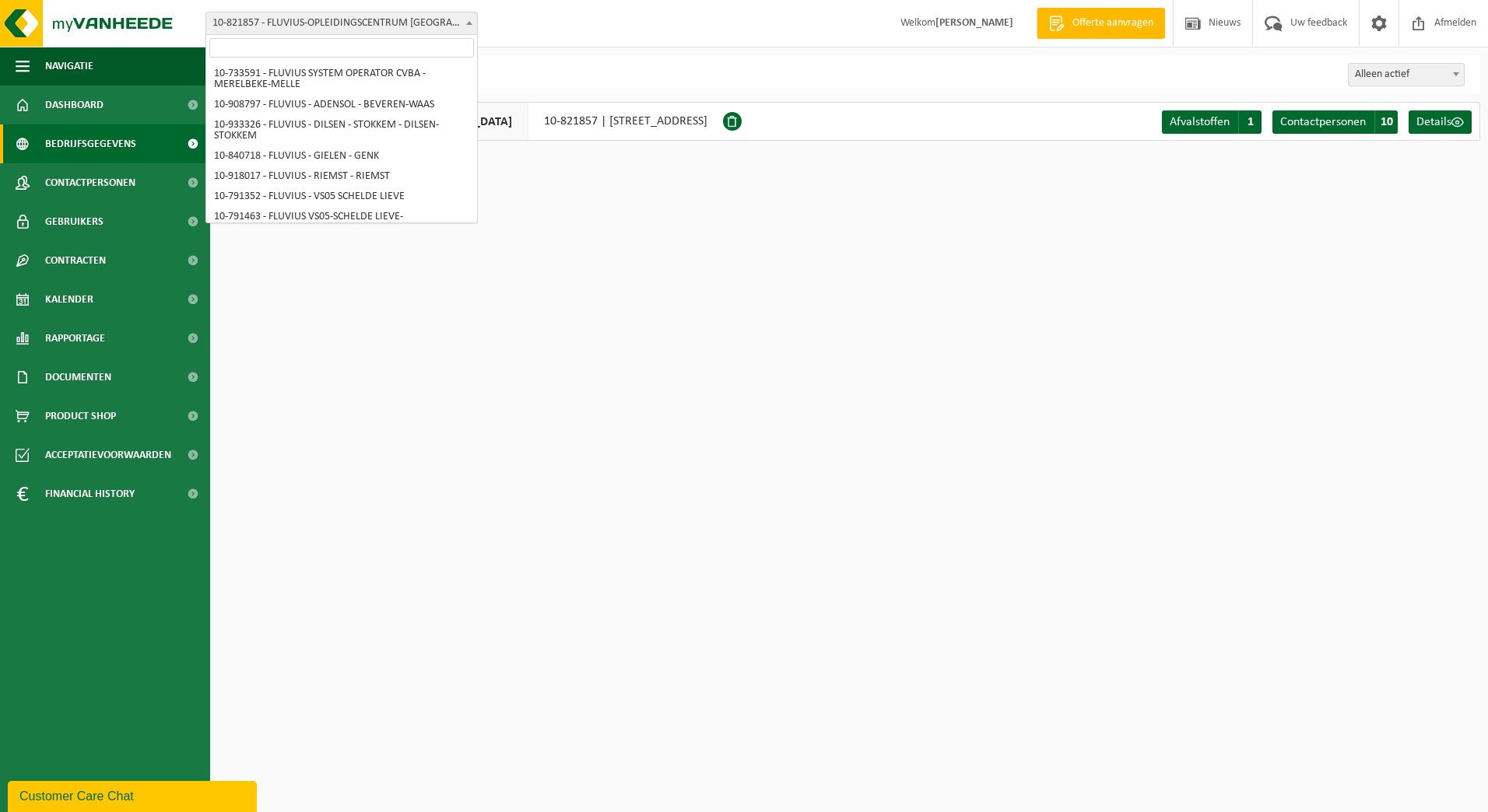
click at [466, 27] on span at bounding box center [469, 23] width 15 height 21
click at [430, 52] on input "search" at bounding box center [341, 48] width 265 height 20
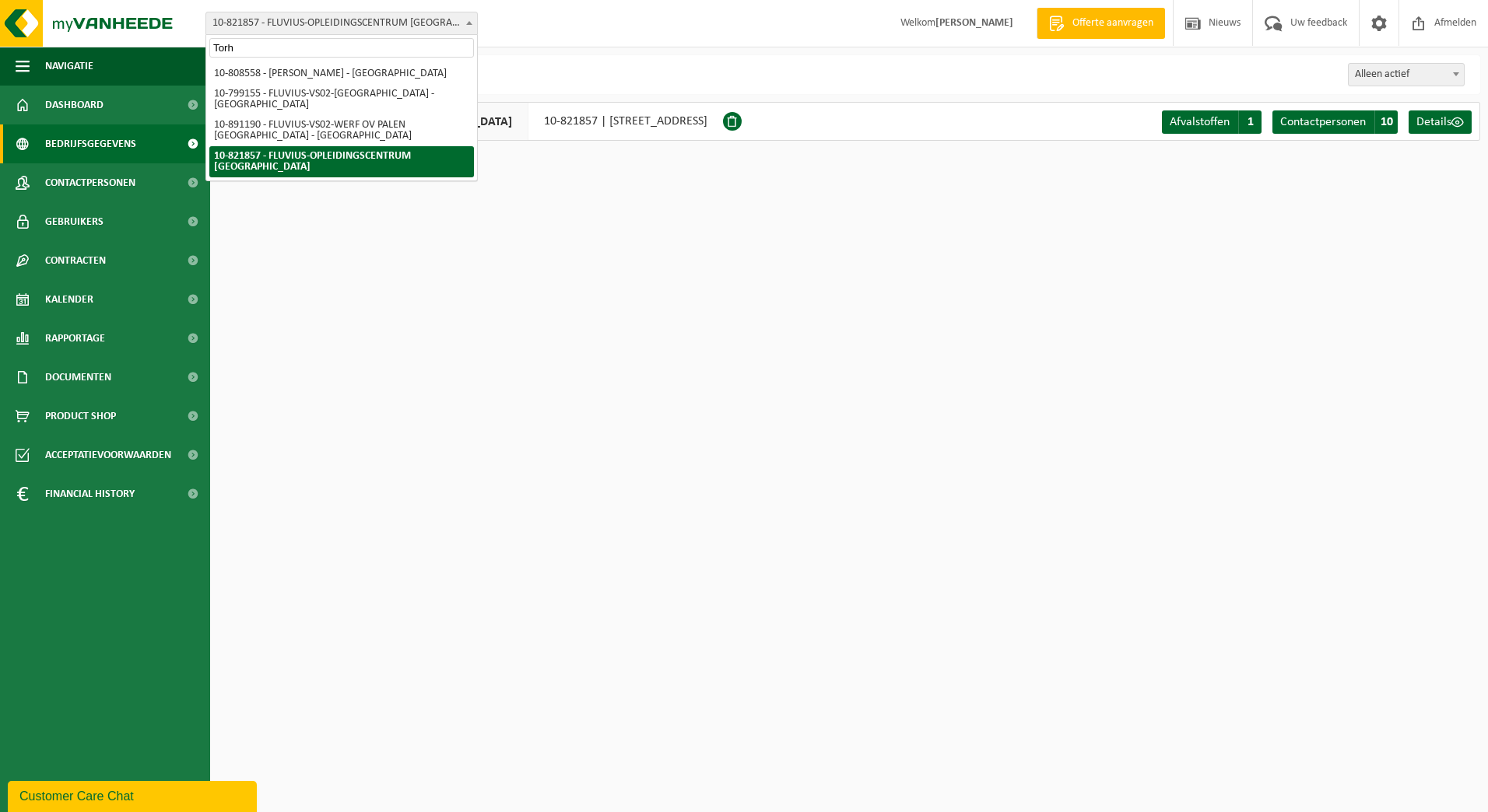
scroll to position [0, 0]
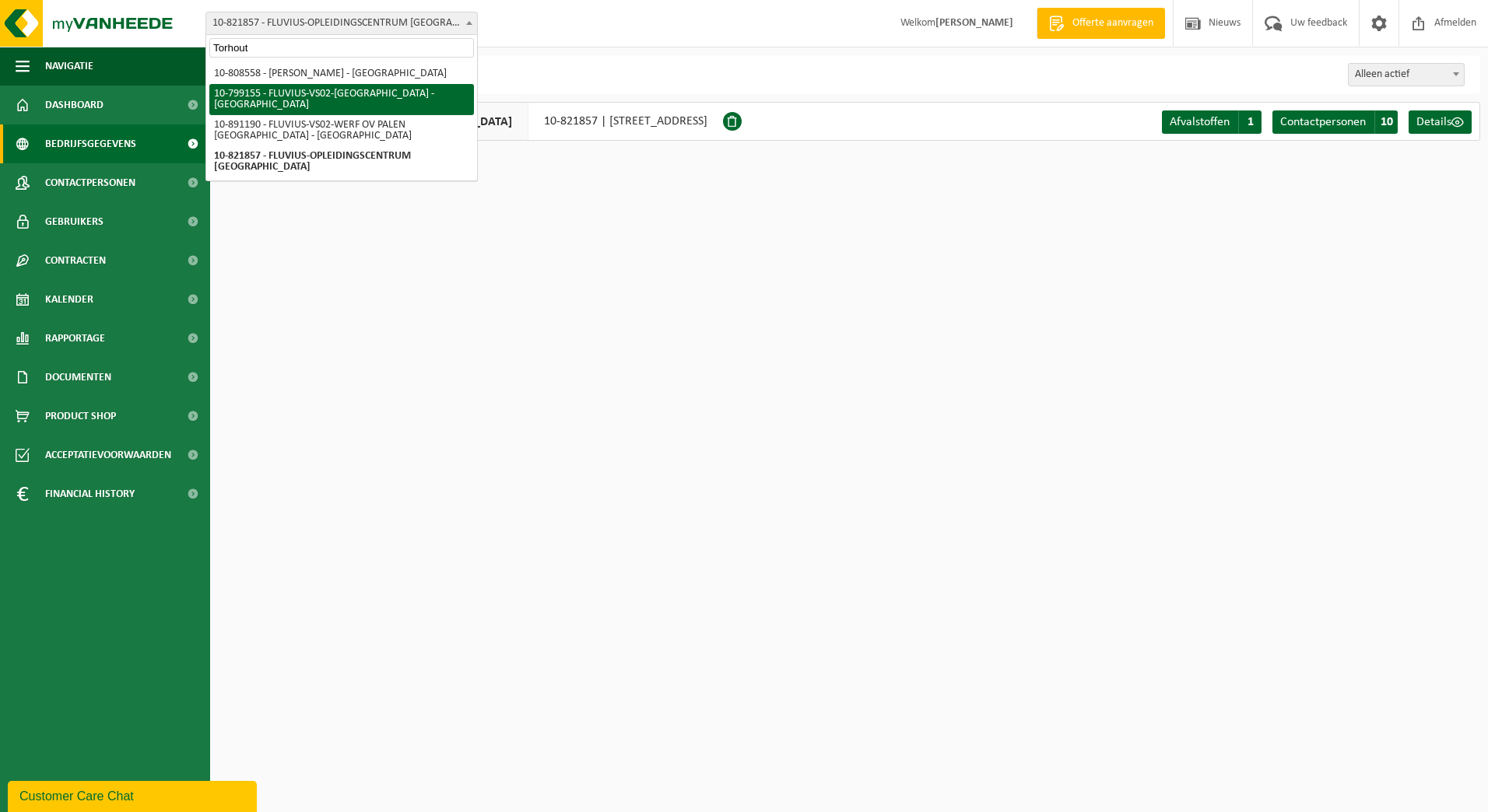
type input "Torhout"
select select "33193"
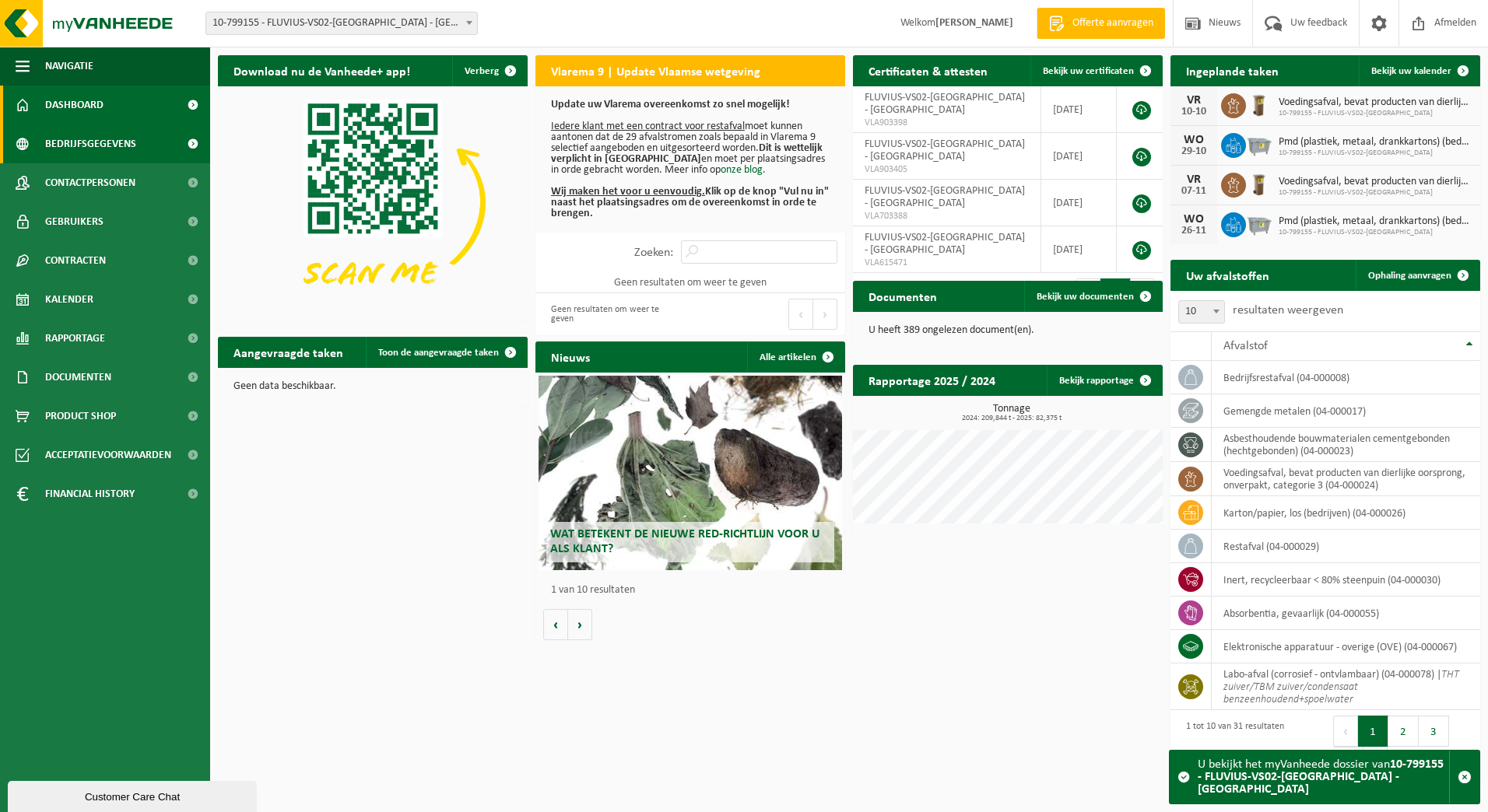
click at [112, 139] on span "Bedrijfsgegevens" at bounding box center [91, 143] width 91 height 39
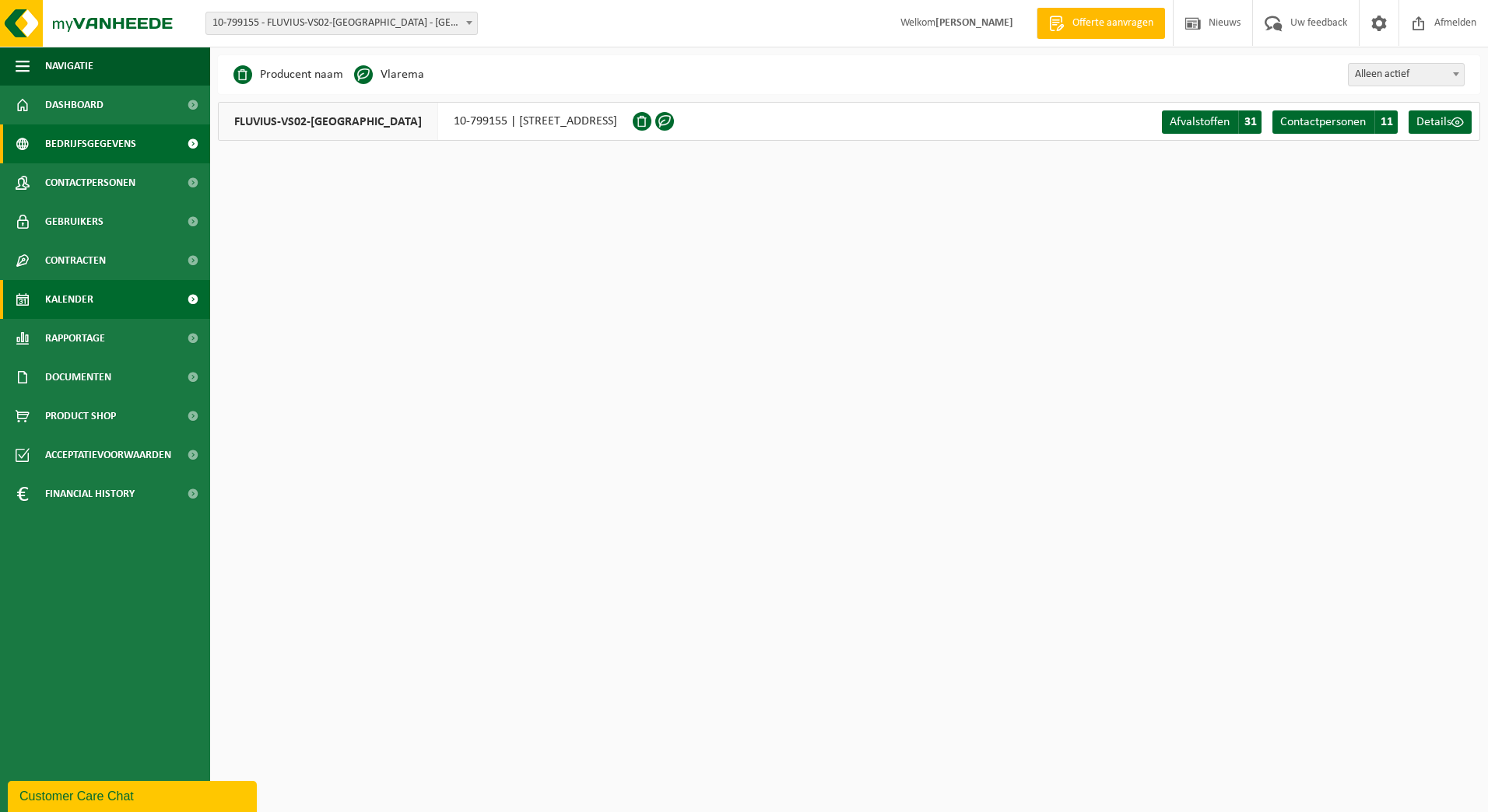
click at [78, 293] on span "Kalender" at bounding box center [69, 299] width 48 height 39
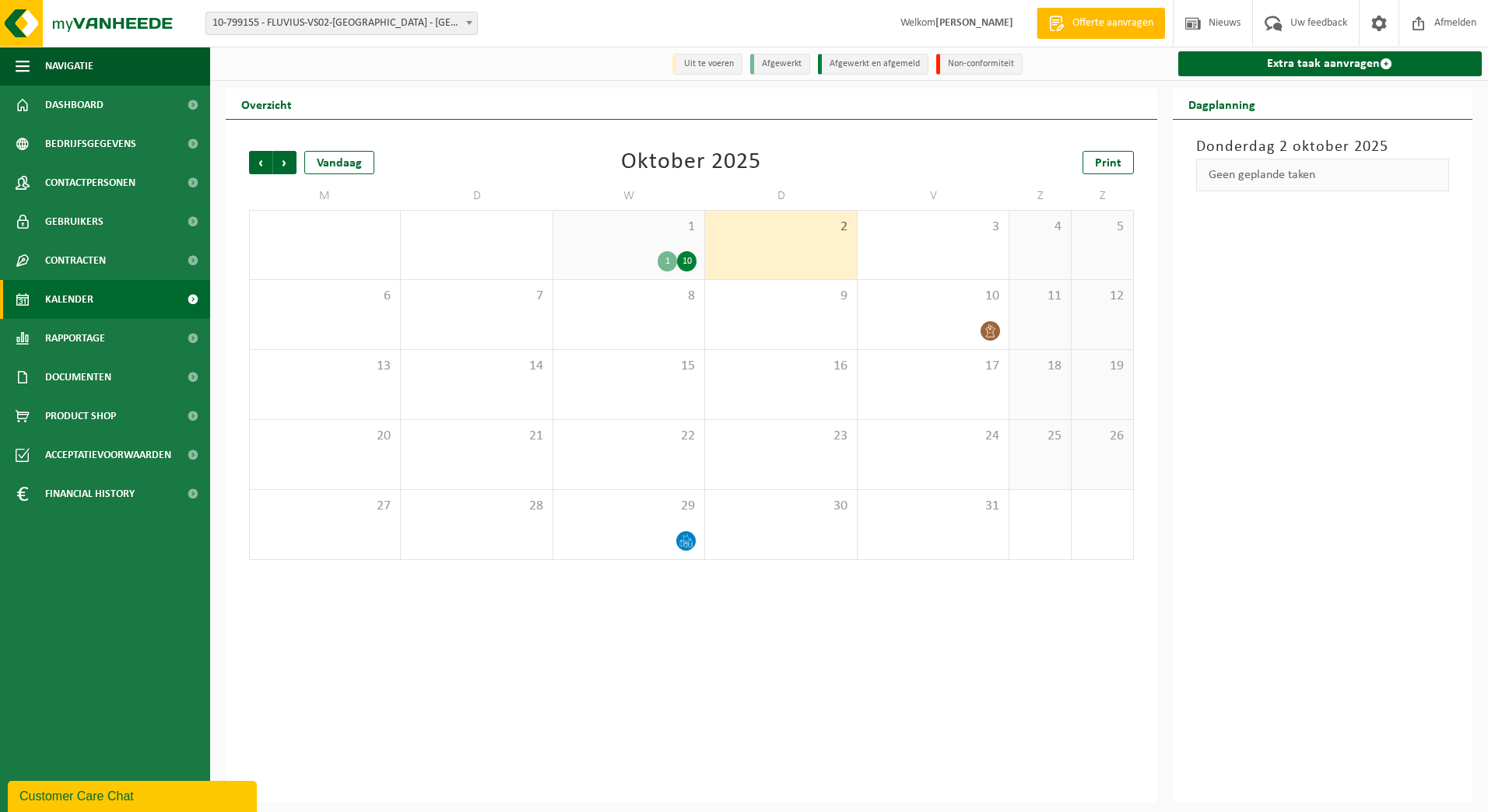
click at [659, 251] on div "1 1 10" at bounding box center [629, 245] width 151 height 69
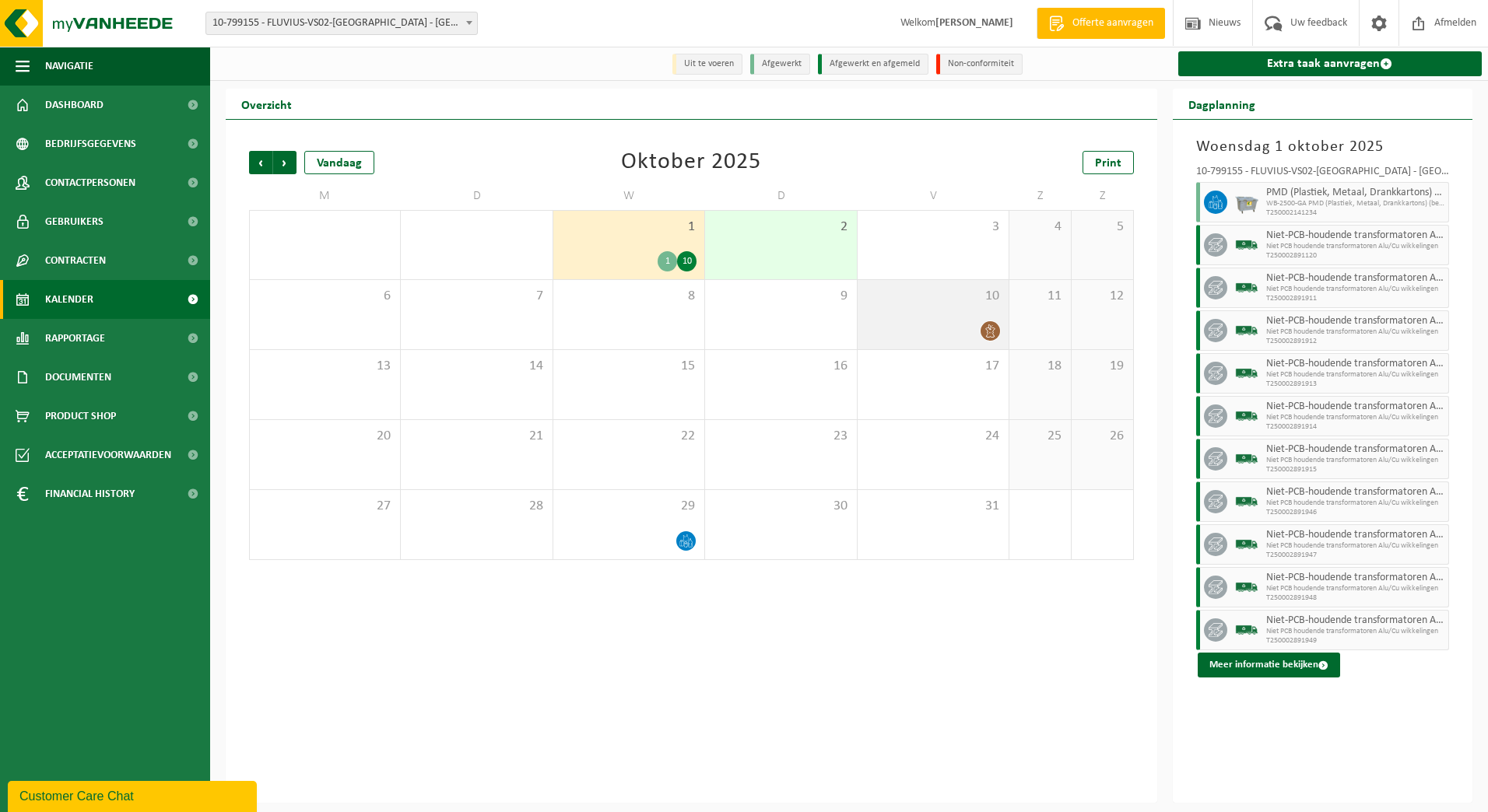
click at [913, 320] on div "10" at bounding box center [933, 314] width 151 height 69
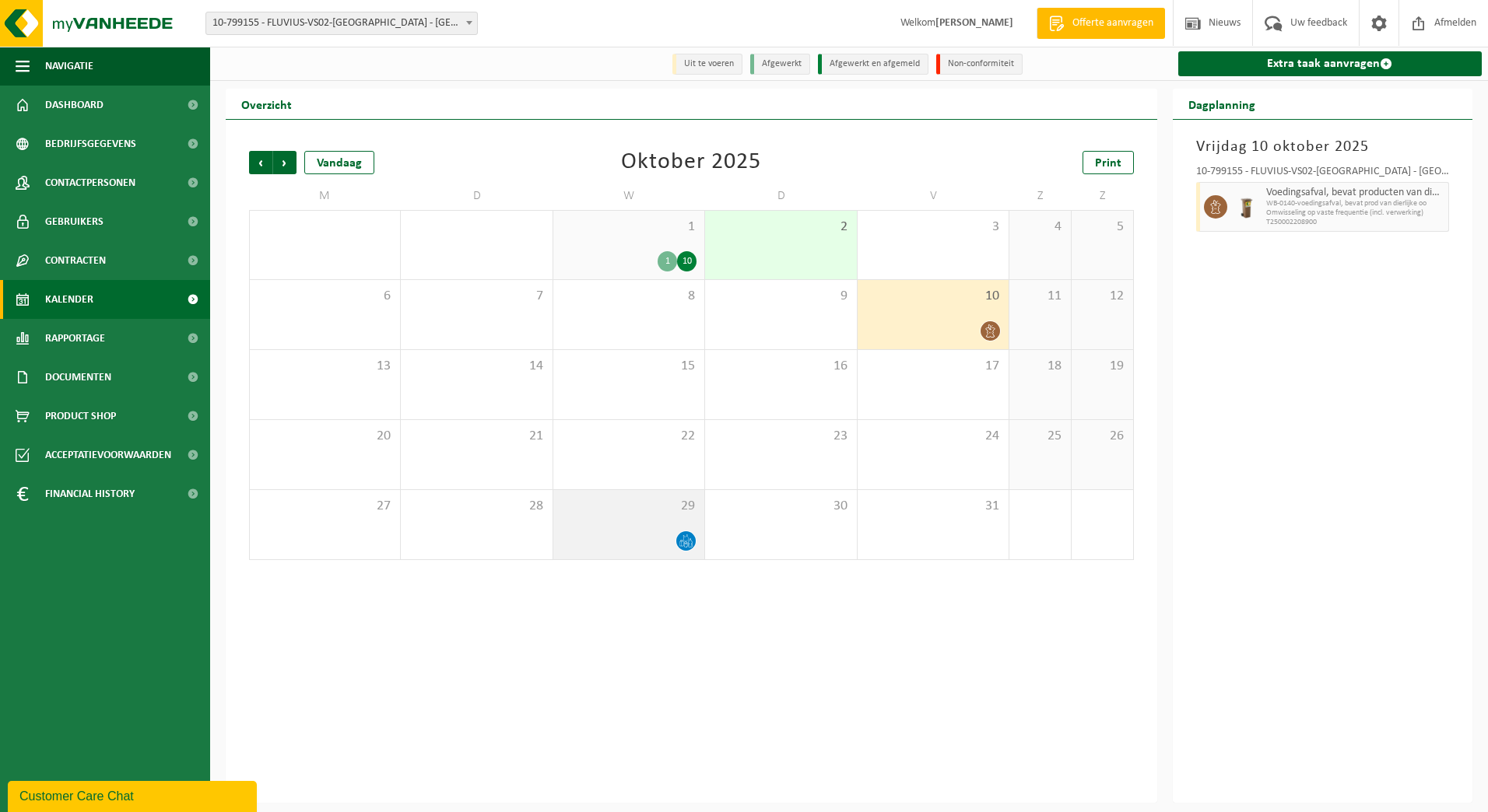
click at [648, 536] on div at bounding box center [629, 541] width 135 height 21
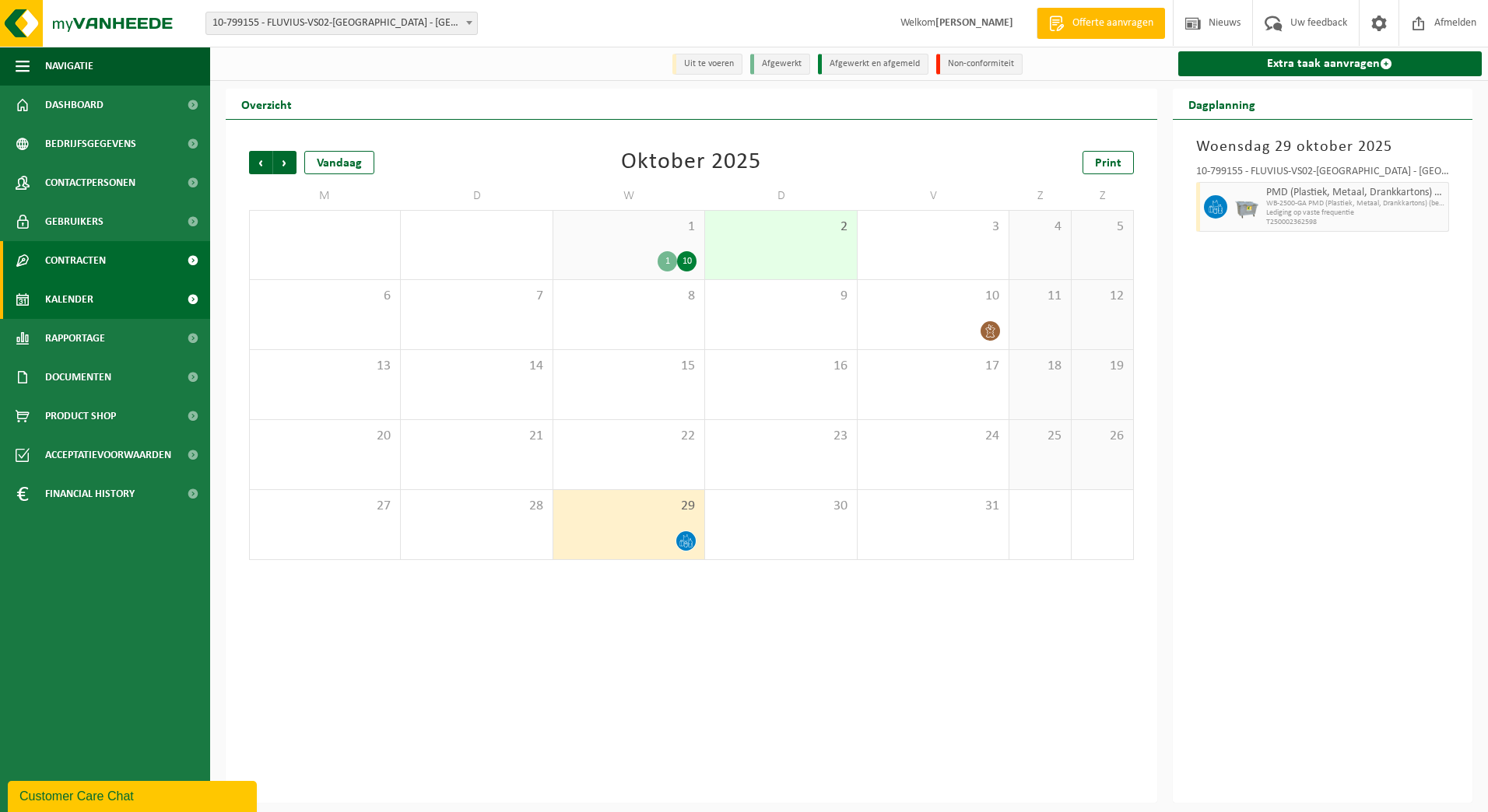
click at [105, 251] on span "Contracten" at bounding box center [75, 260] width 61 height 39
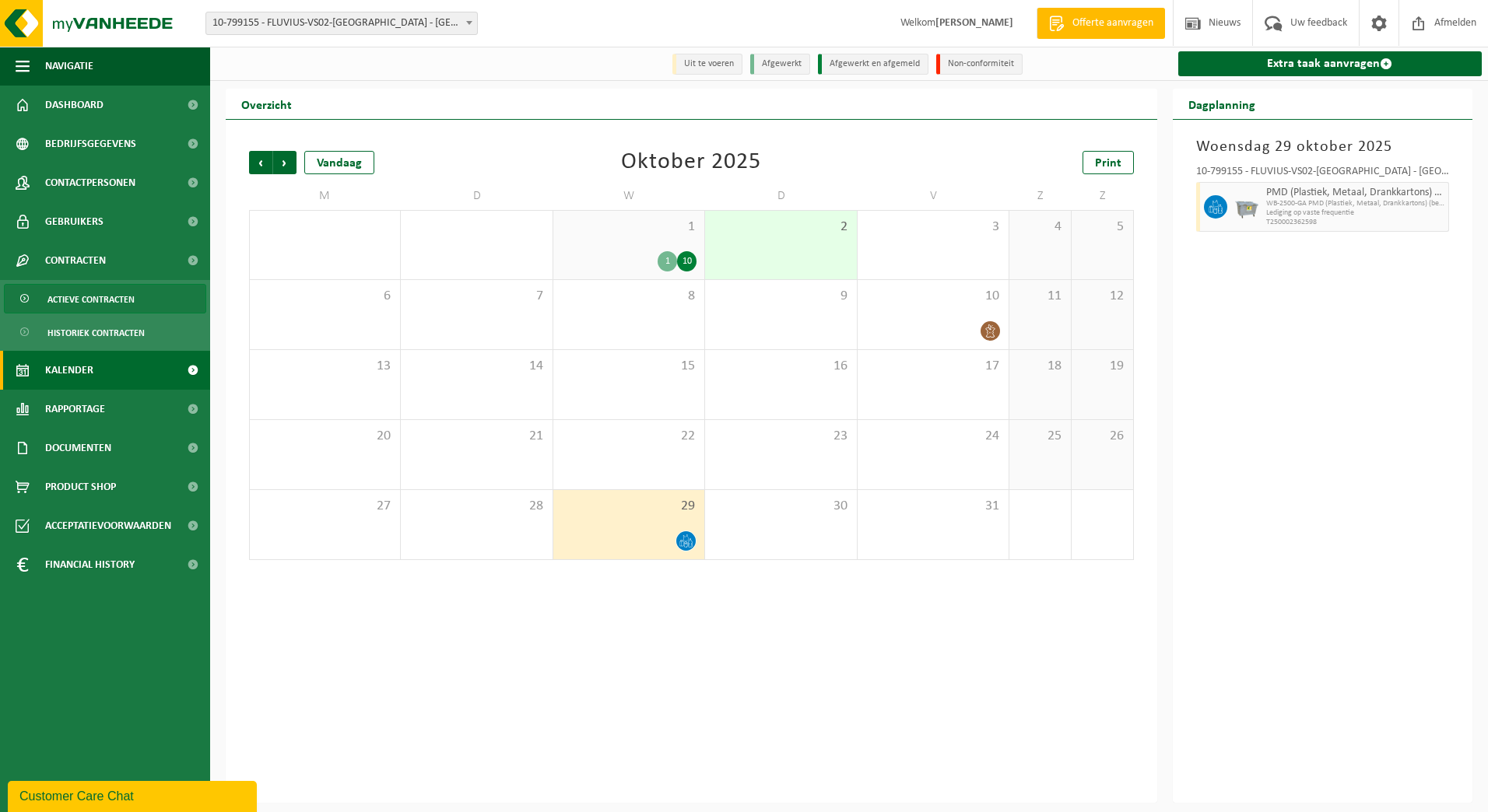
click at [88, 295] on span "Actieve contracten" at bounding box center [91, 299] width 87 height 30
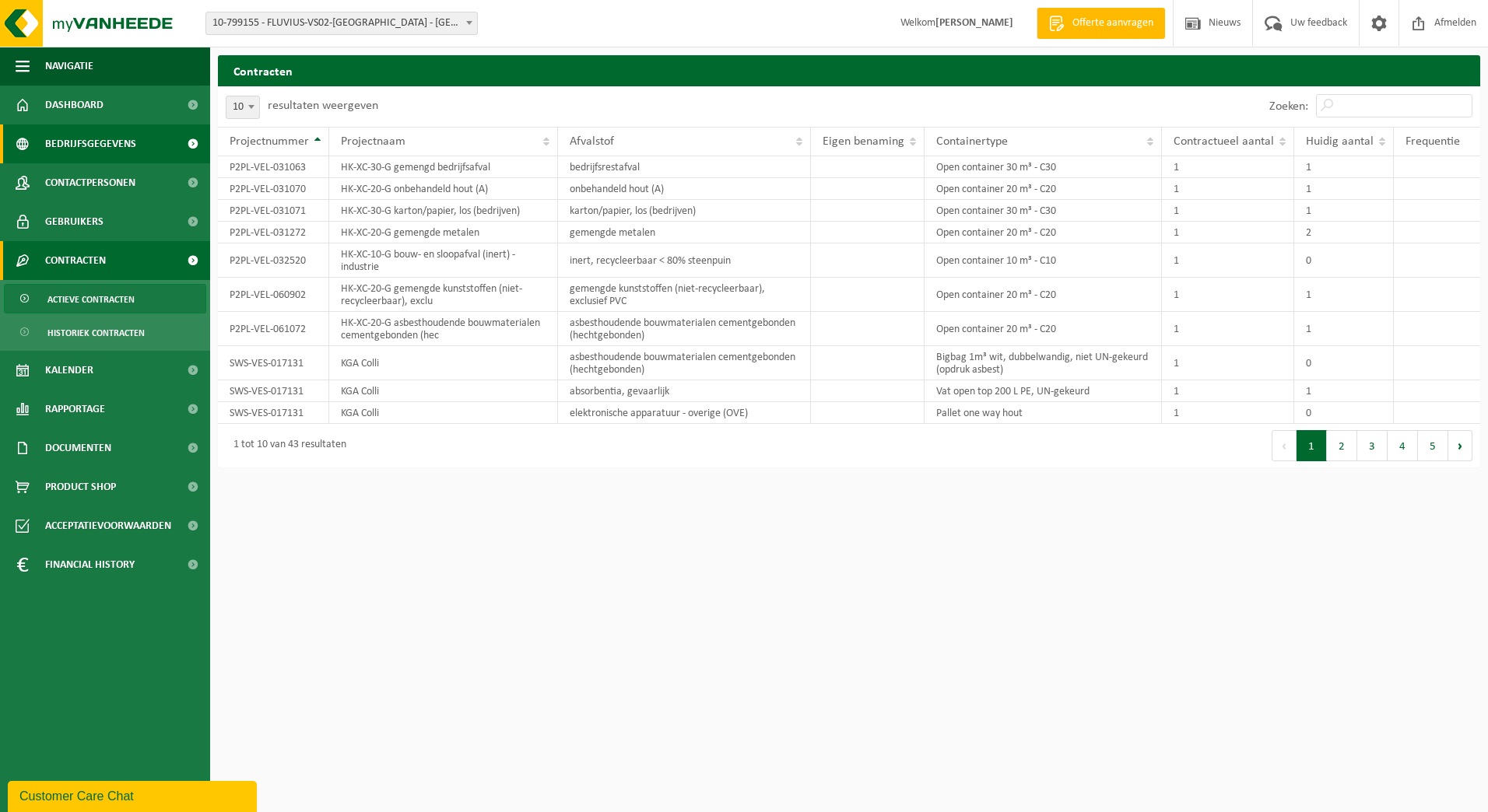
click at [54, 145] on span "Bedrijfsgegevens" at bounding box center [91, 143] width 91 height 39
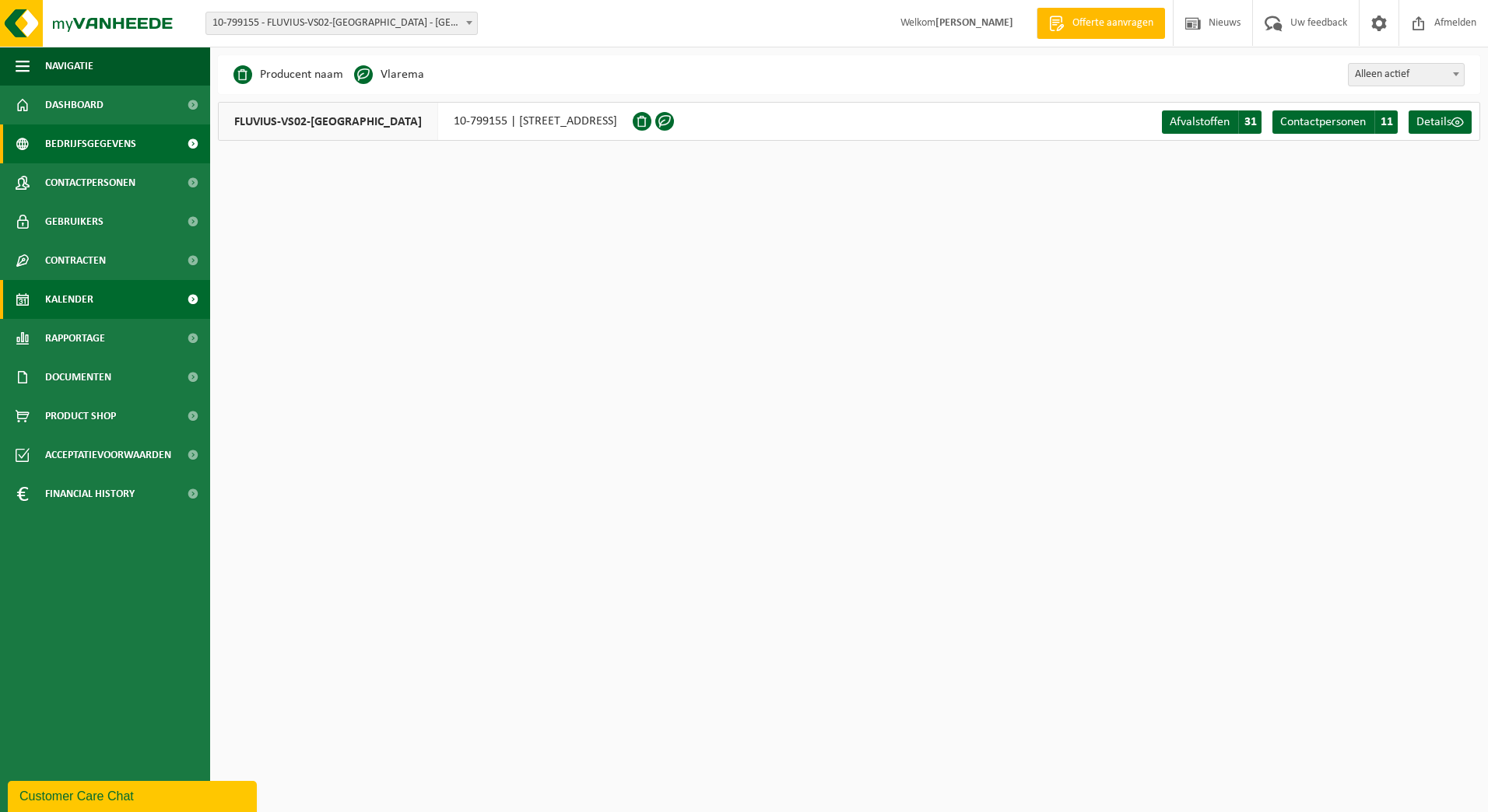
click at [63, 289] on span "Kalender" at bounding box center [69, 299] width 48 height 39
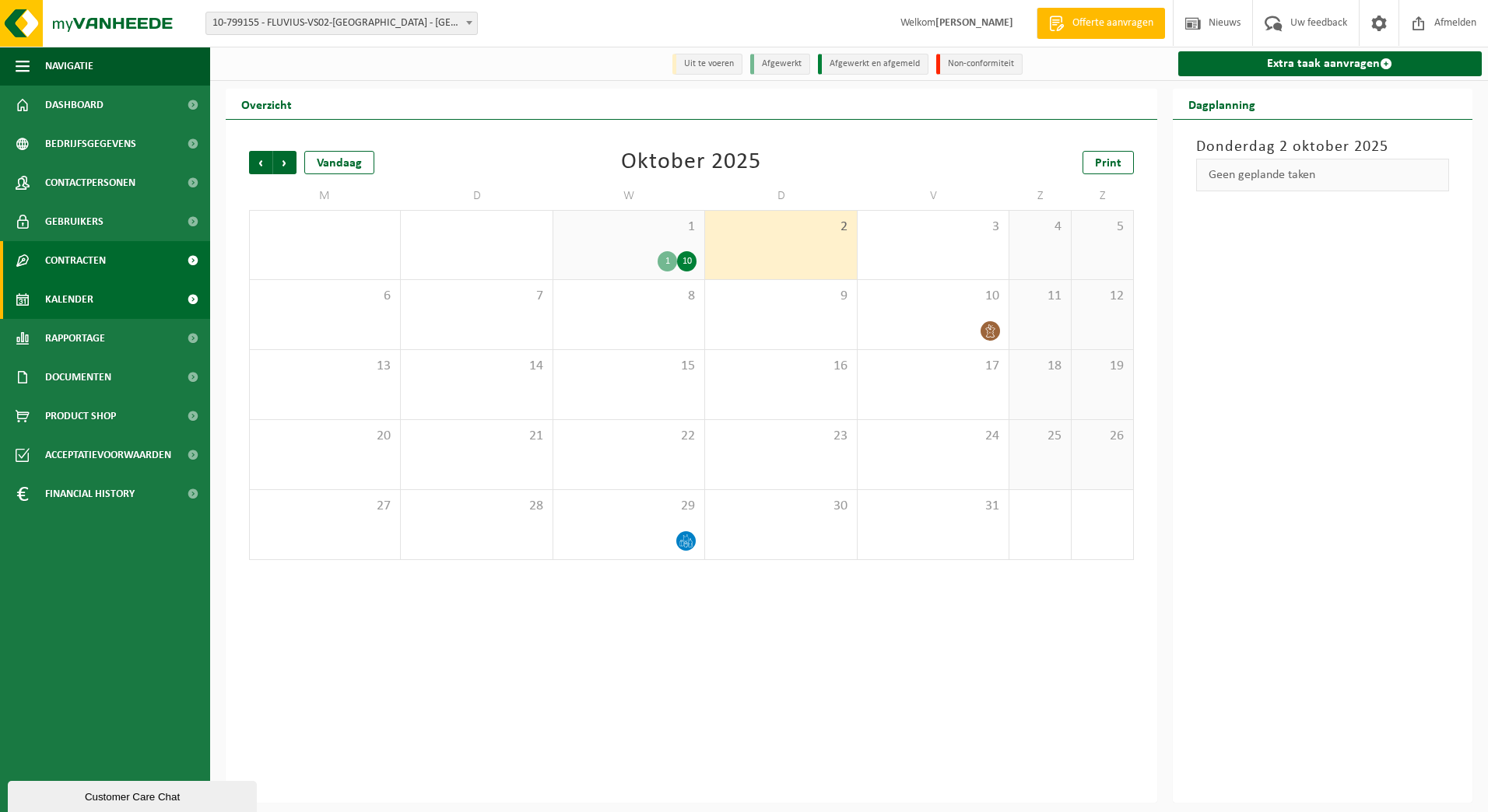
click at [80, 272] on span "Contracten" at bounding box center [75, 260] width 61 height 39
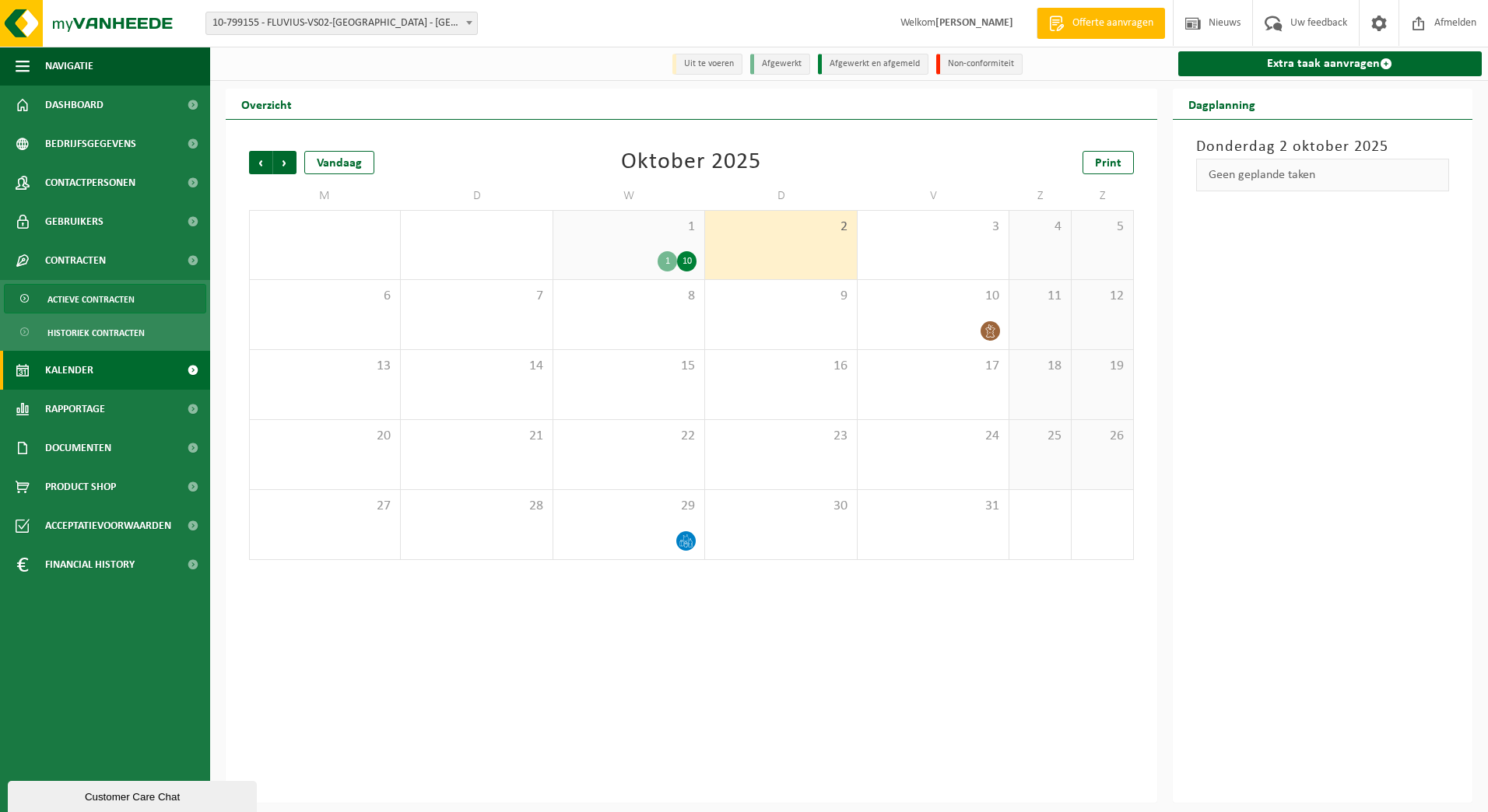
click at [90, 304] on span "Actieve contracten" at bounding box center [91, 299] width 87 height 30
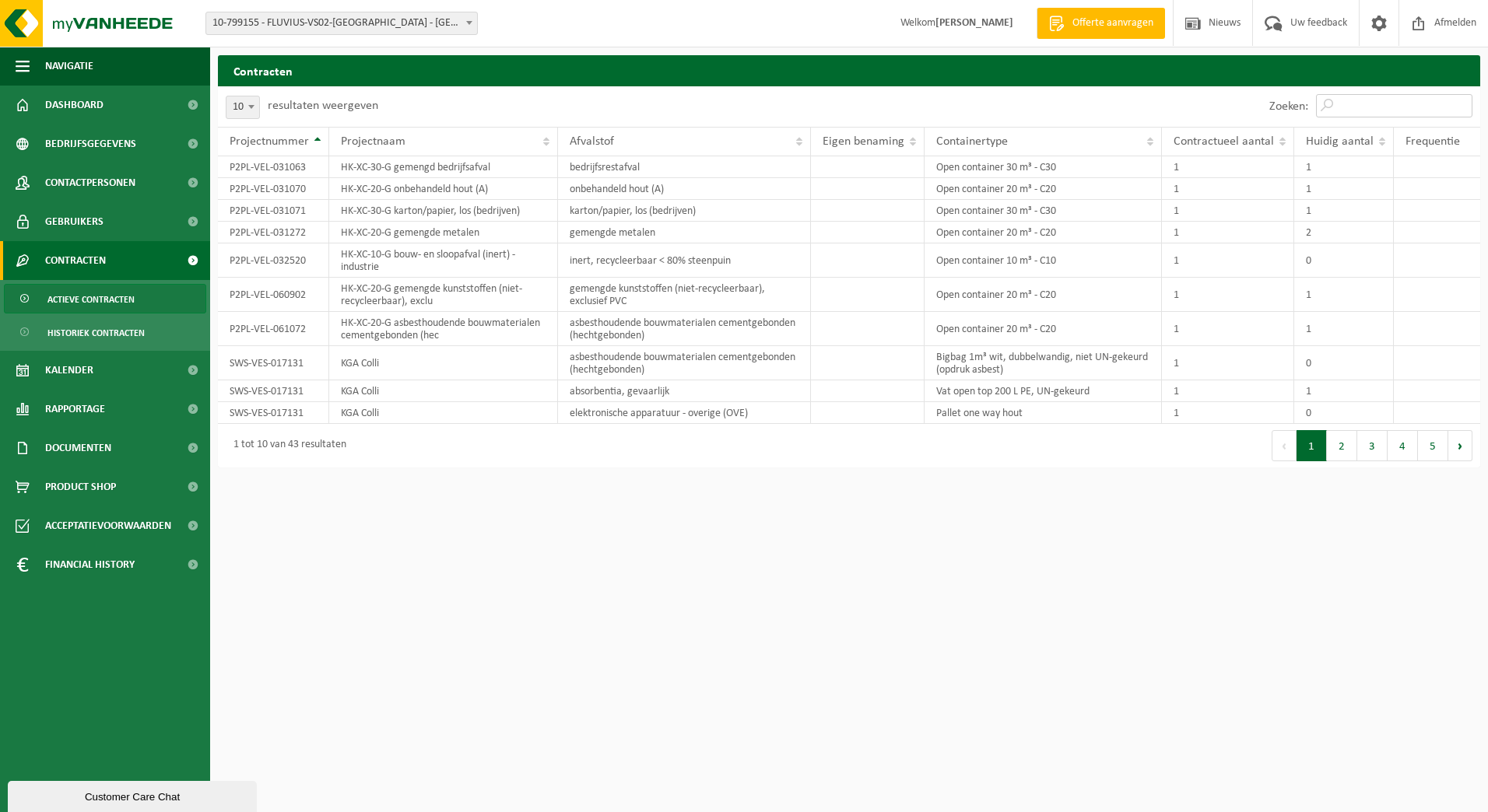
click at [1406, 100] on input "Zoeken:" at bounding box center [1394, 105] width 157 height 23
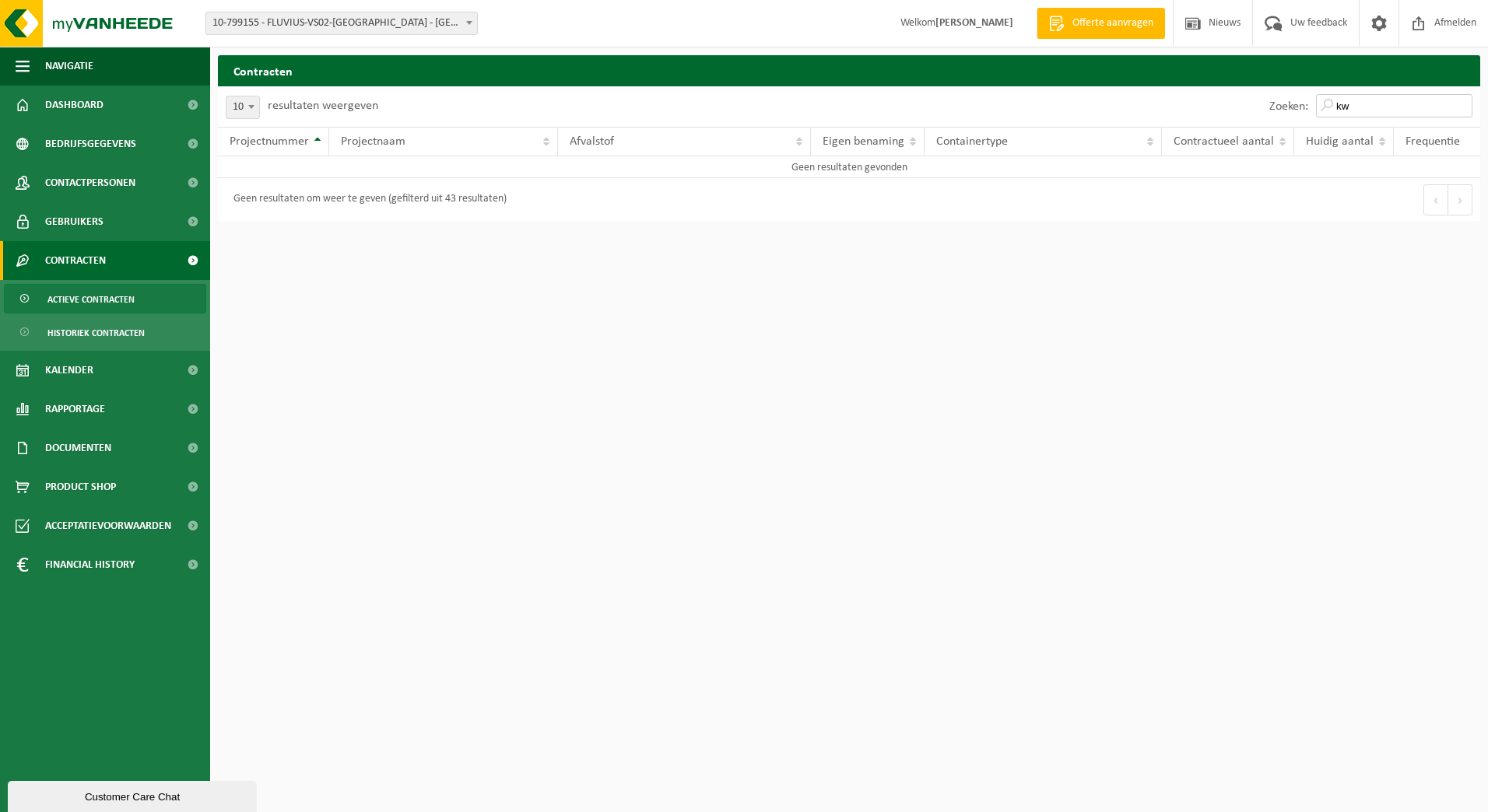
type input "k"
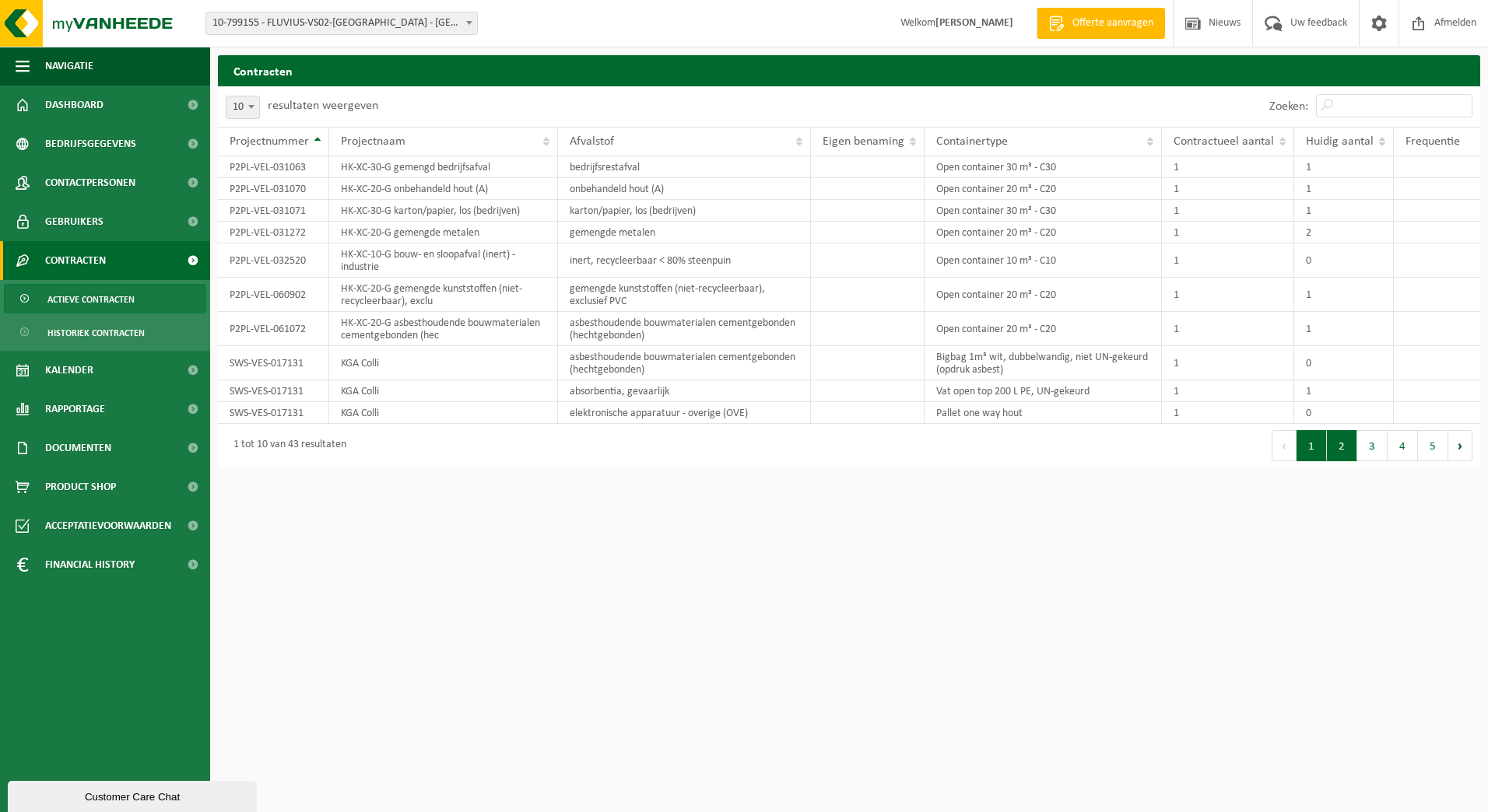
click at [1347, 449] on button "2" at bounding box center [1342, 445] width 30 height 31
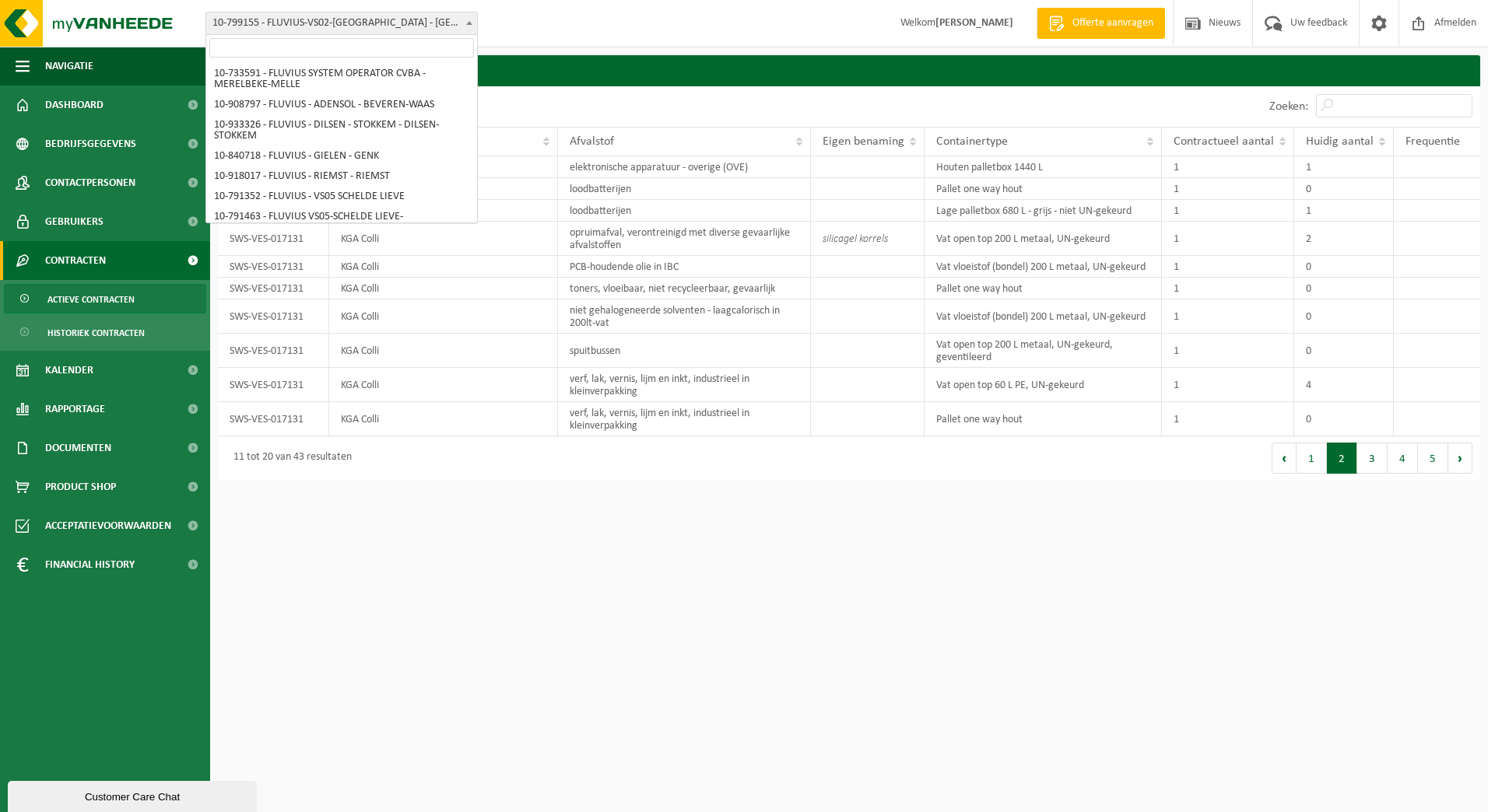
click at [475, 21] on span at bounding box center [469, 23] width 15 height 21
select select "20098"
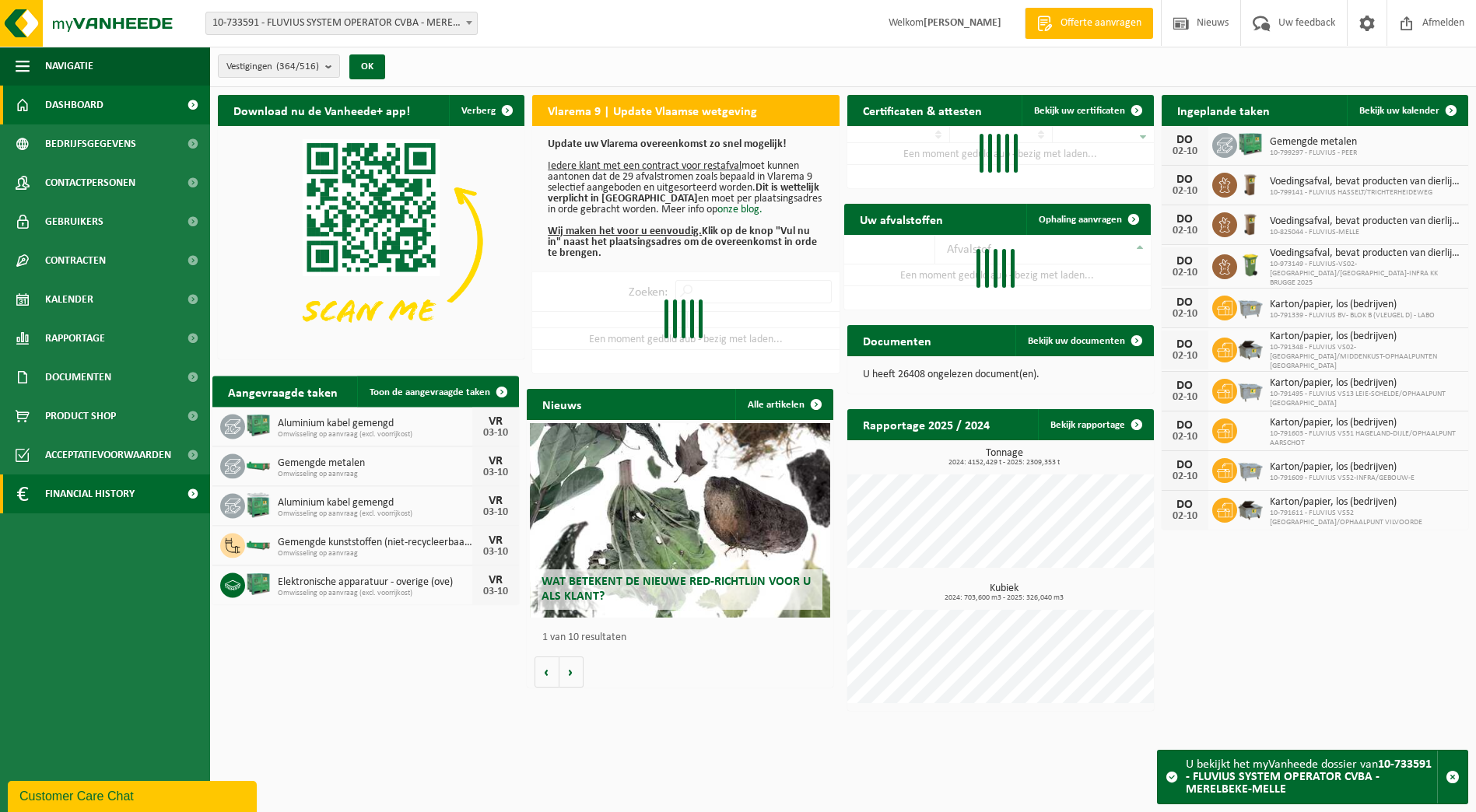
click at [93, 494] on span "Financial History" at bounding box center [90, 493] width 89 height 39
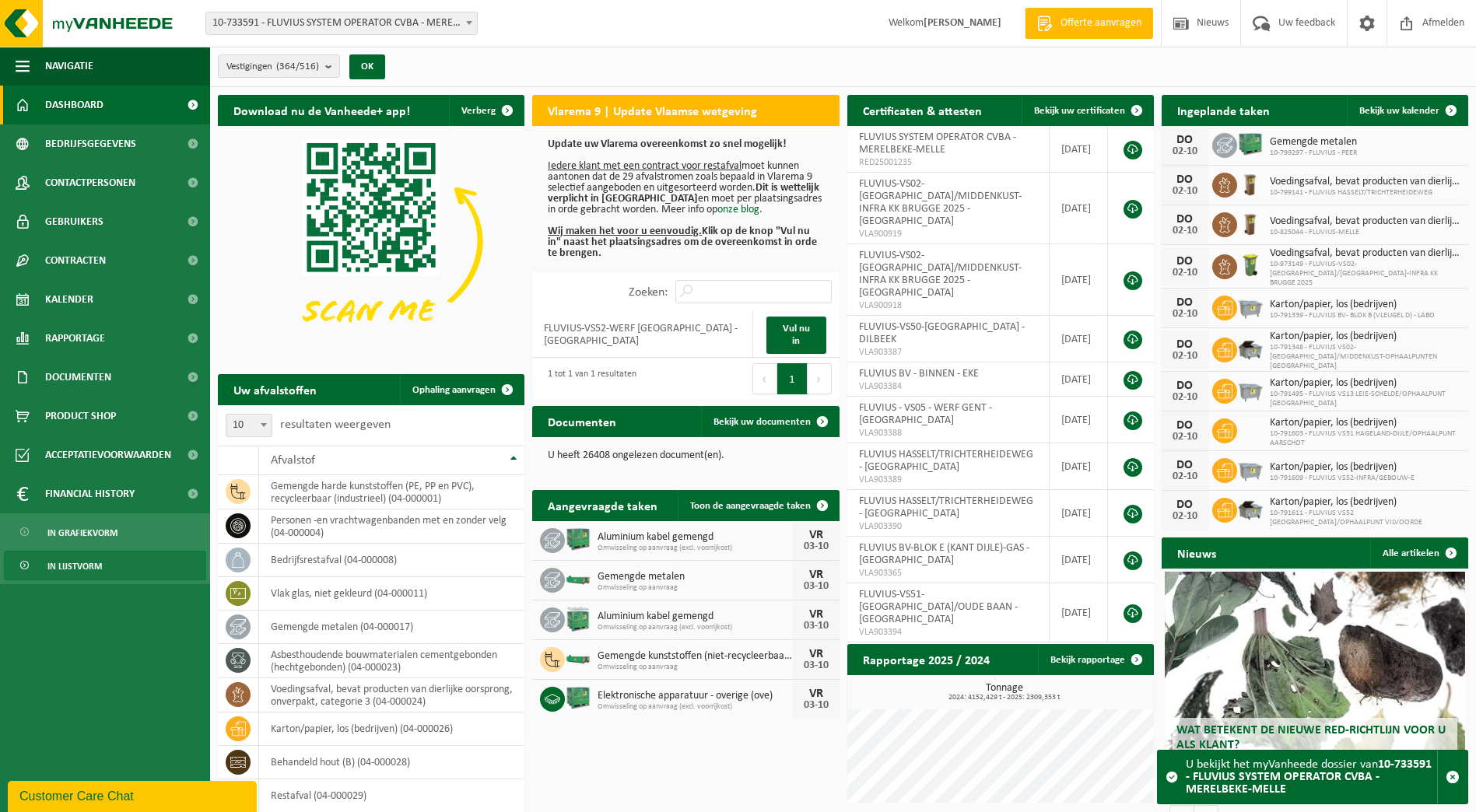
click at [77, 571] on span "In lijstvorm" at bounding box center [75, 566] width 55 height 30
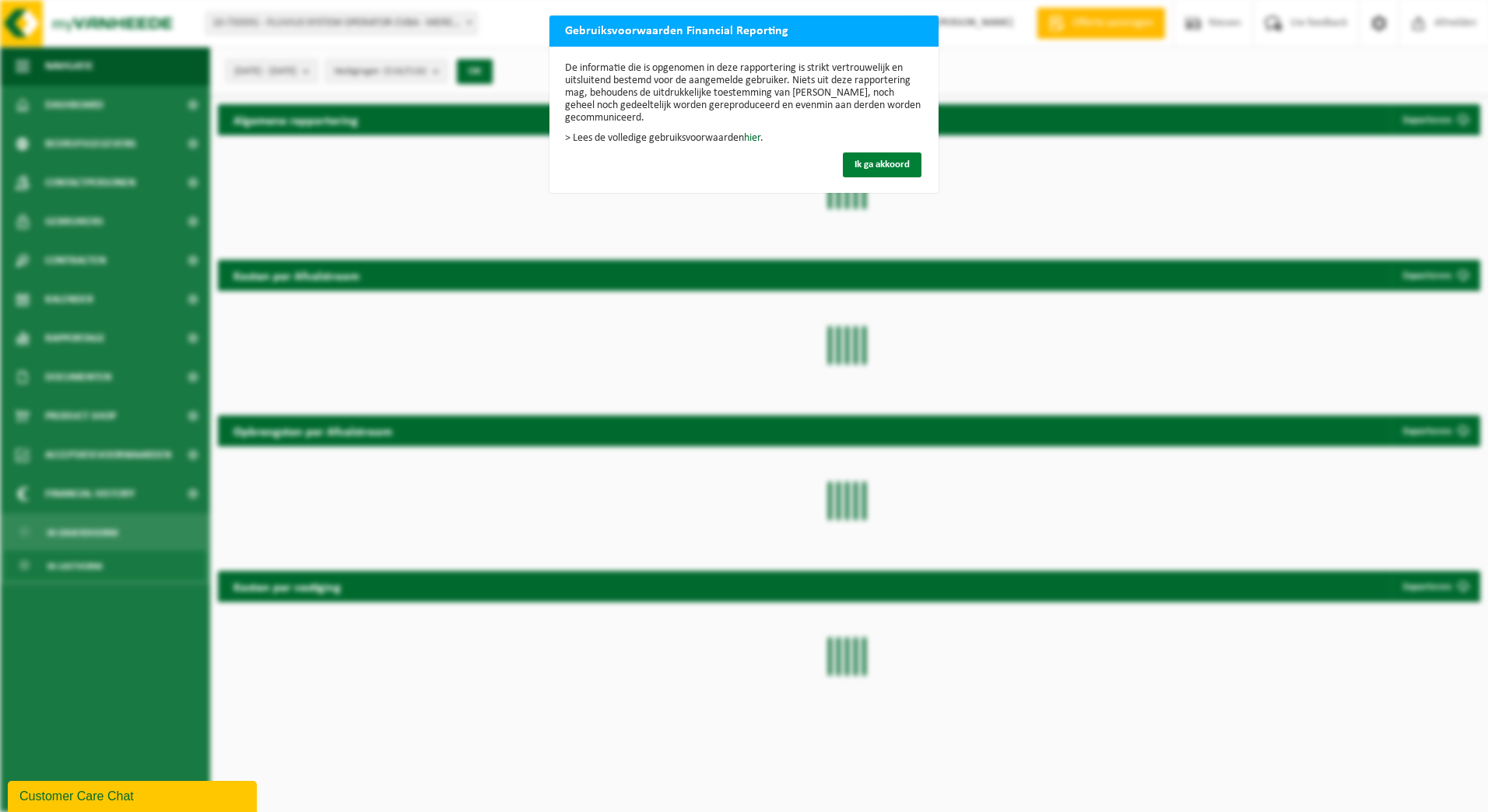
click at [881, 156] on button "Ik ga akkoord" at bounding box center [882, 164] width 79 height 25
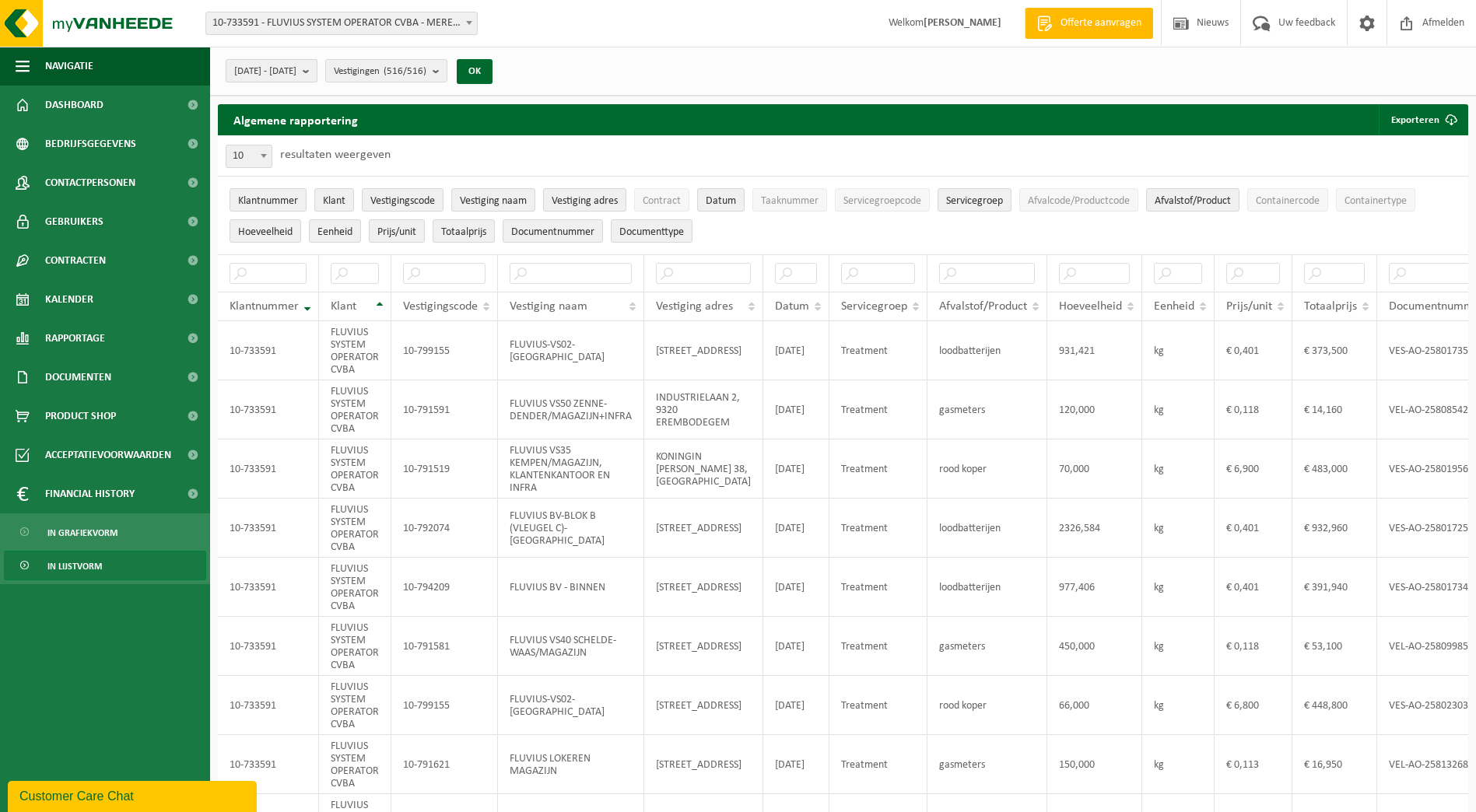
click at [296, 67] on span "2025-05-01 - 2025-10-02" at bounding box center [265, 71] width 63 height 23
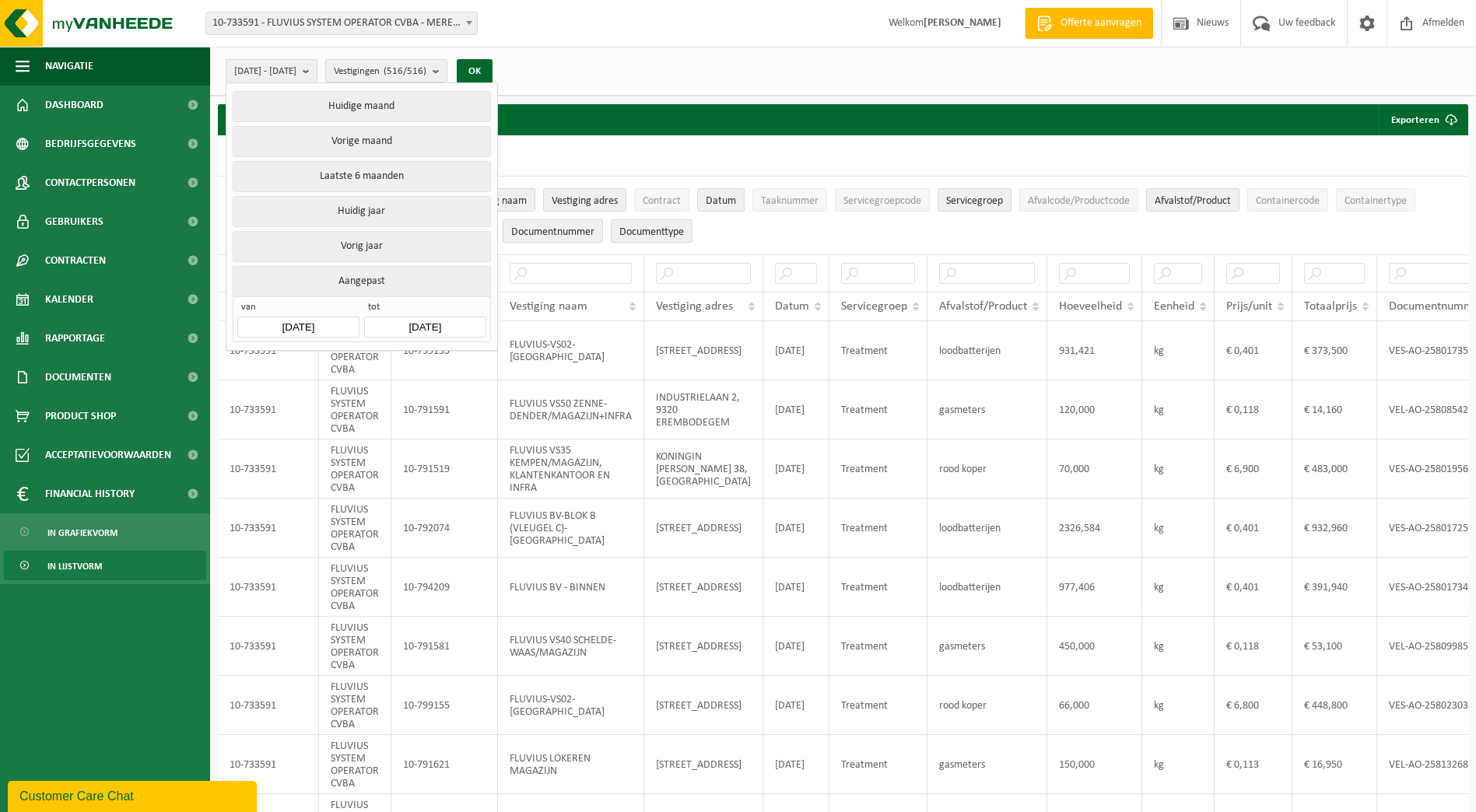
click at [295, 327] on input "2025-05-01" at bounding box center [298, 327] width 122 height 21
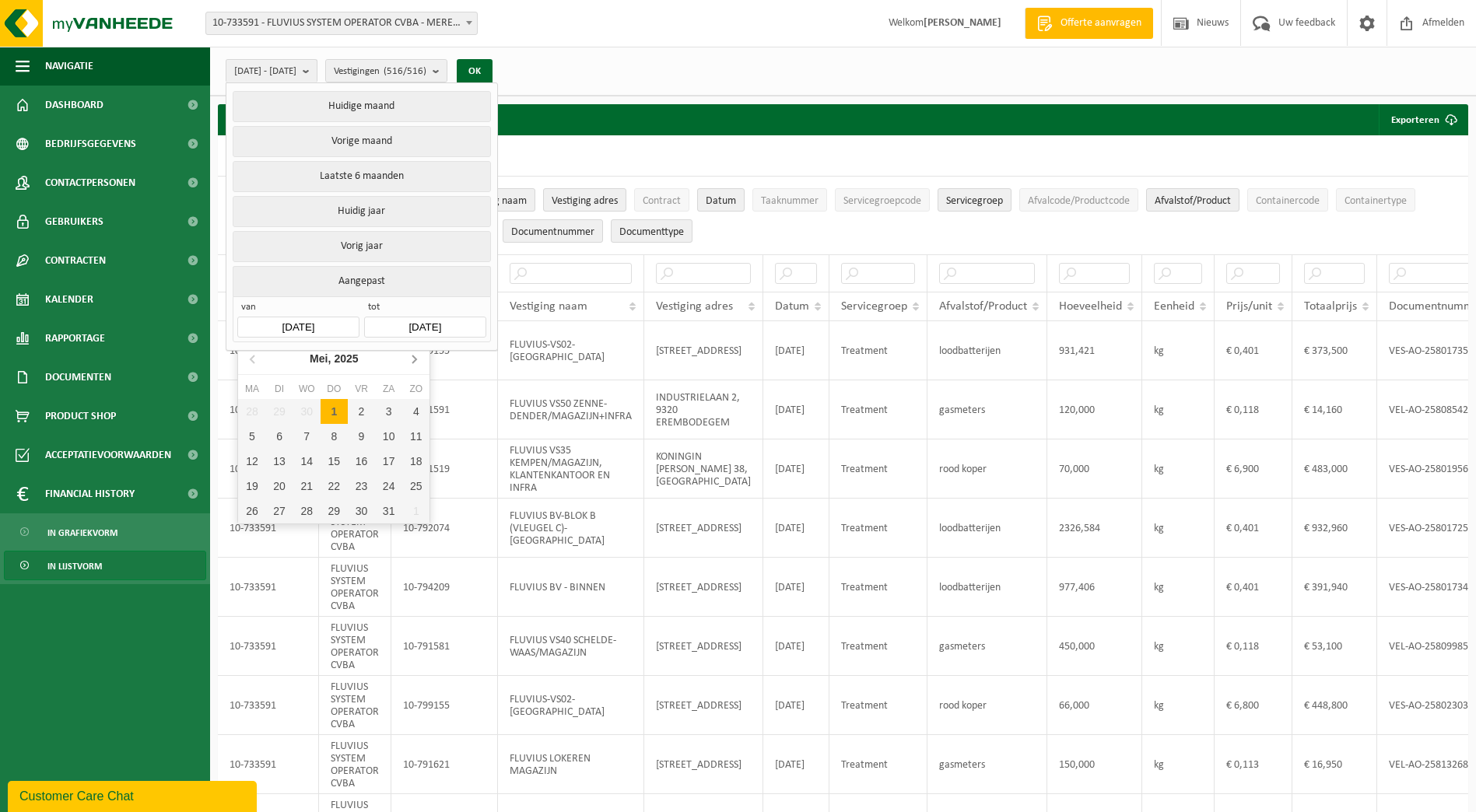
click at [413, 359] on icon at bounding box center [414, 358] width 25 height 25
click at [361, 406] on div "1" at bounding box center [362, 411] width 27 height 25
type input "2025-08-01"
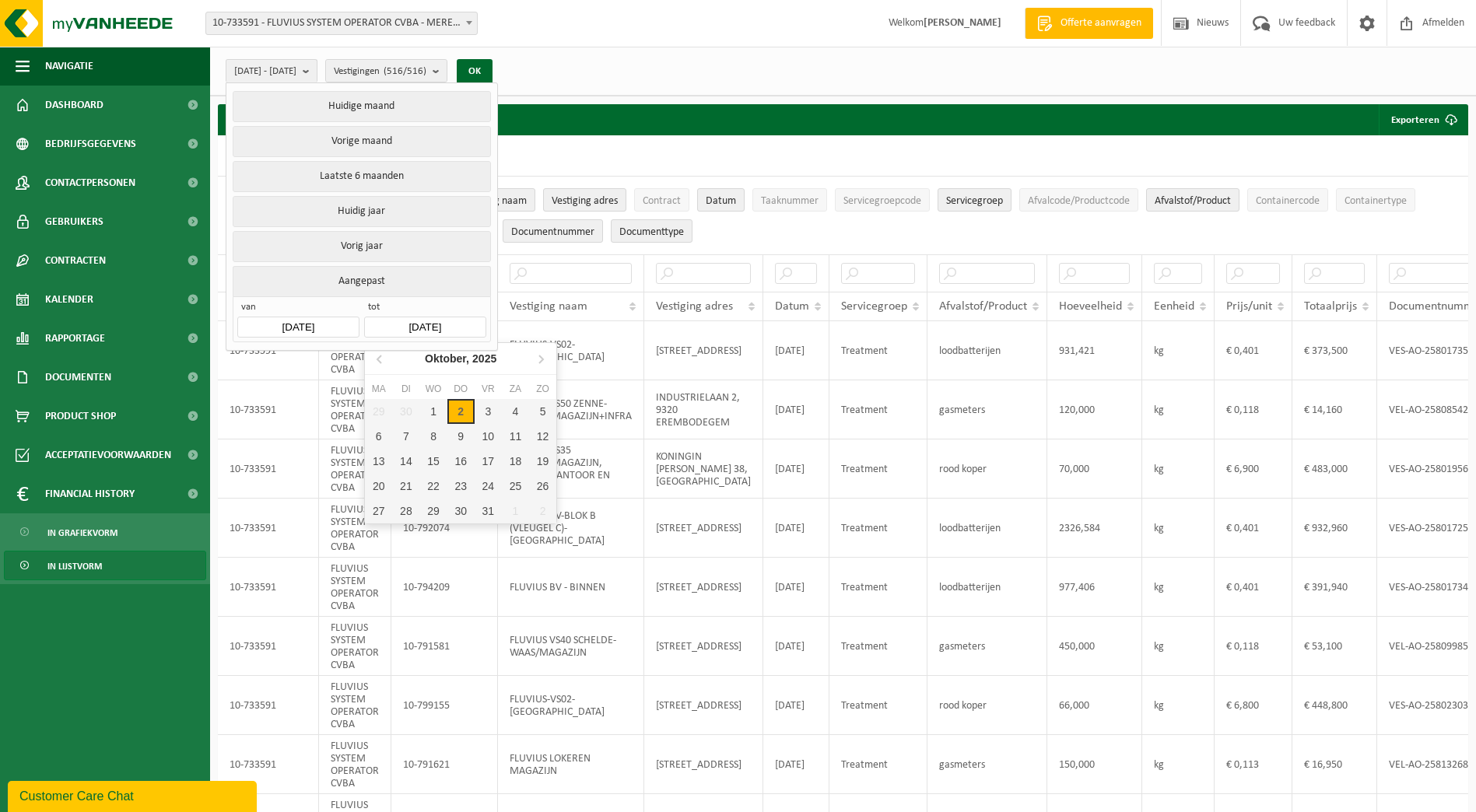
click at [429, 324] on input "2025-10-02" at bounding box center [425, 327] width 122 height 21
click at [382, 361] on icon at bounding box center [380, 358] width 25 height 25
click at [416, 509] on div "30" at bounding box center [406, 510] width 27 height 25
type input "2025-09-30"
type input "2025-08-01"
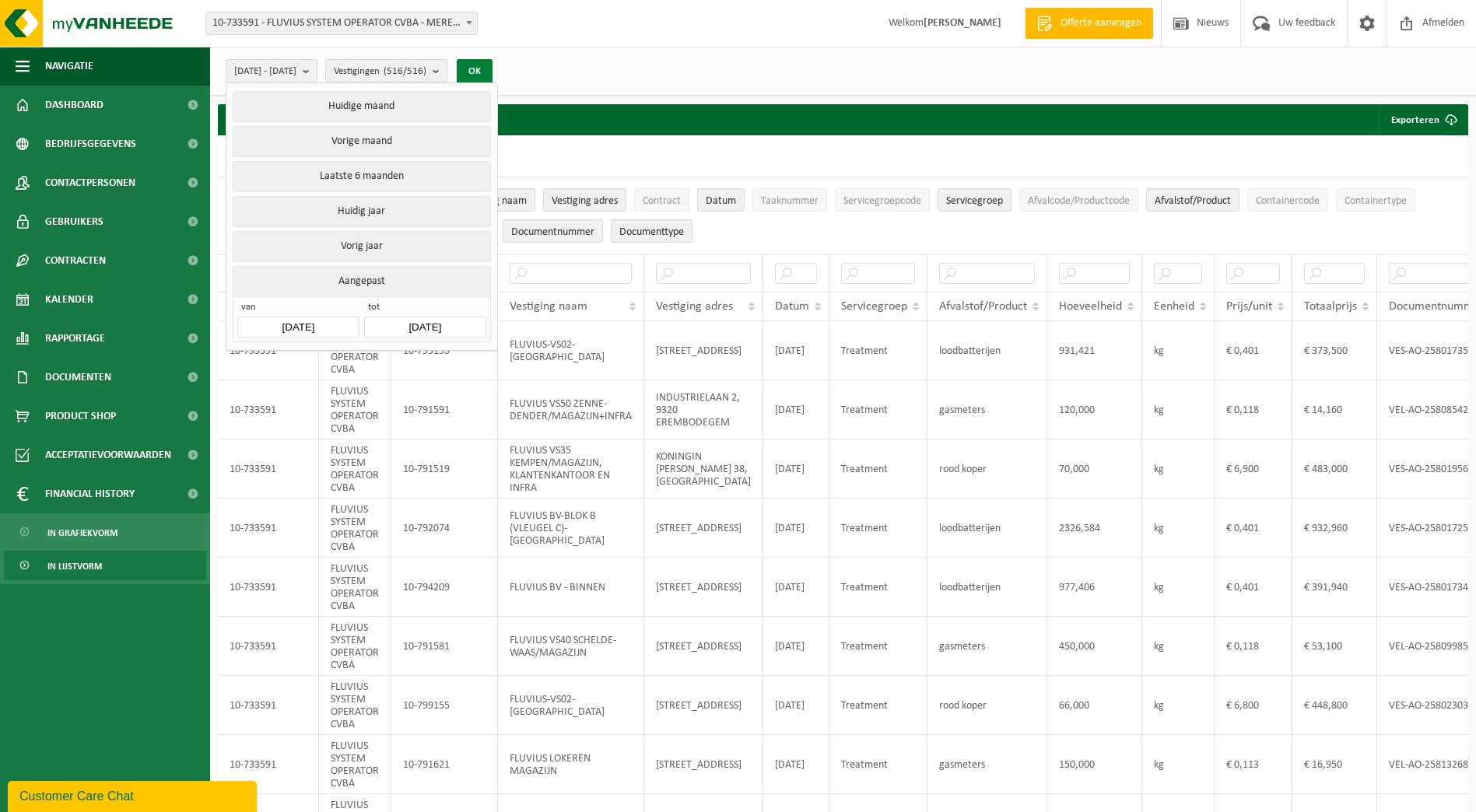
click at [493, 76] on button "OK" at bounding box center [475, 71] width 36 height 25
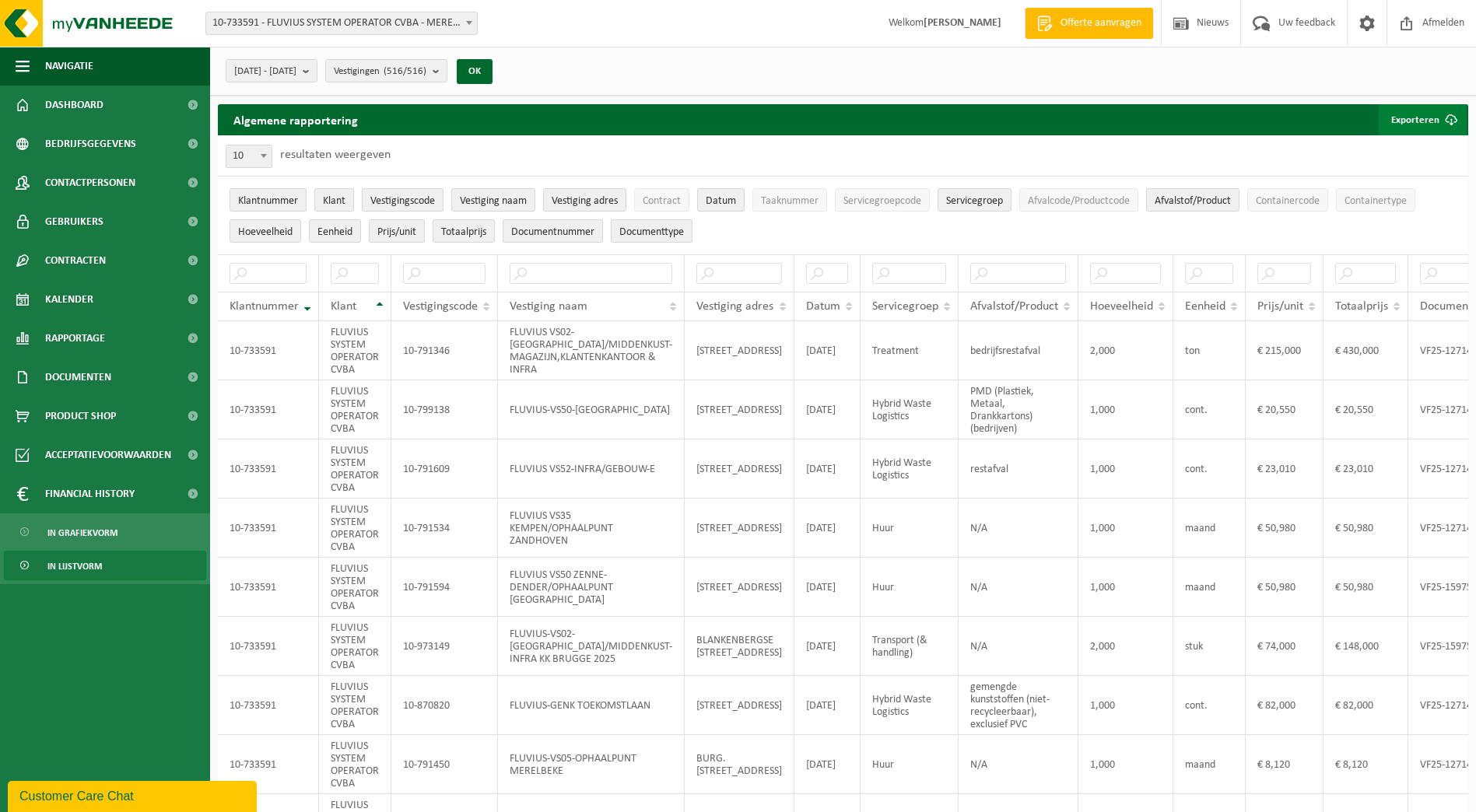
click at [1443, 117] on span "button" at bounding box center [1451, 120] width 31 height 31
click at [1435, 149] on link "Enkel mijn selectie" at bounding box center [1395, 151] width 140 height 31
click at [654, 204] on span "Contract" at bounding box center [661, 201] width 39 height 12
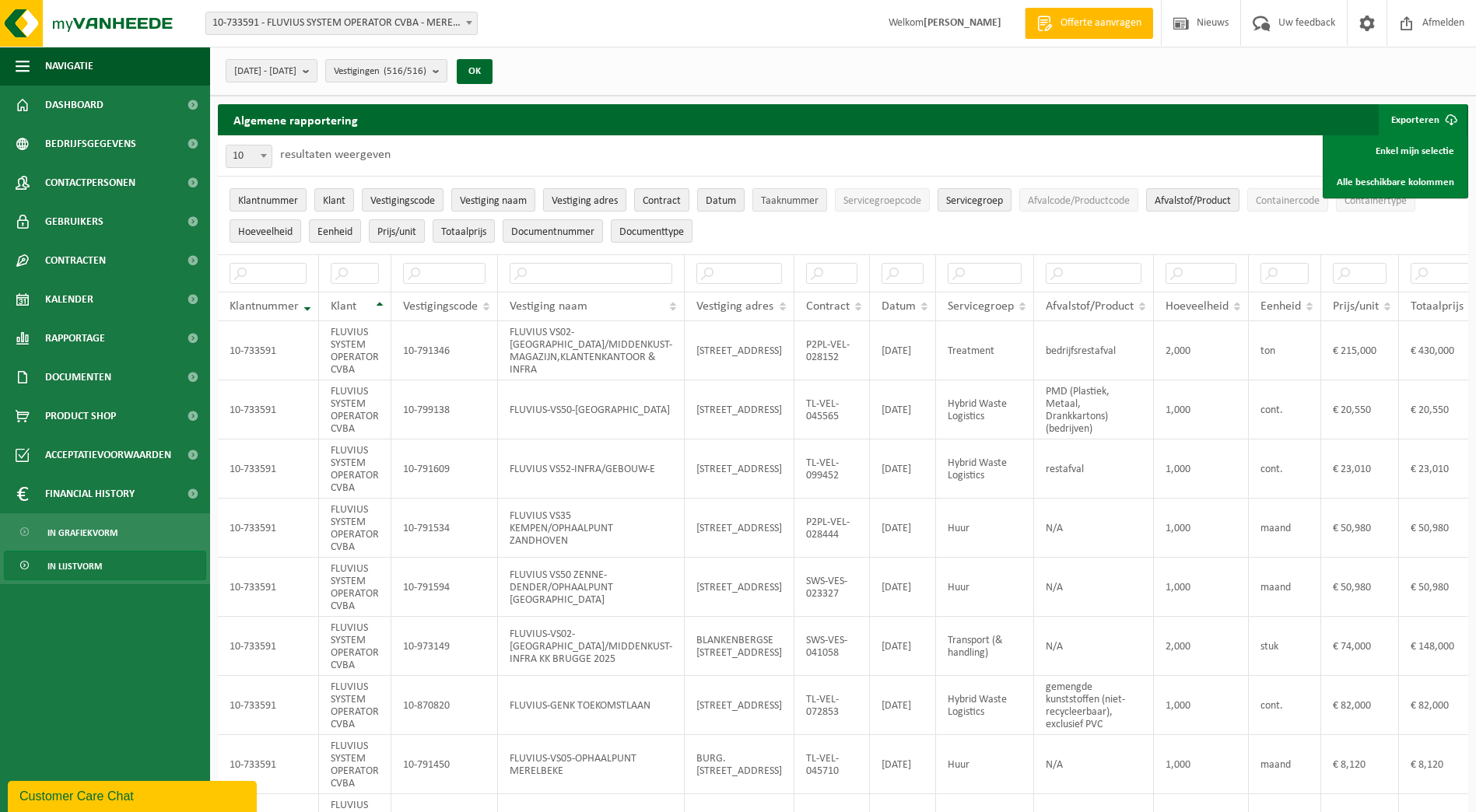
click at [804, 196] on span "Taaknummer" at bounding box center [789, 201] width 57 height 12
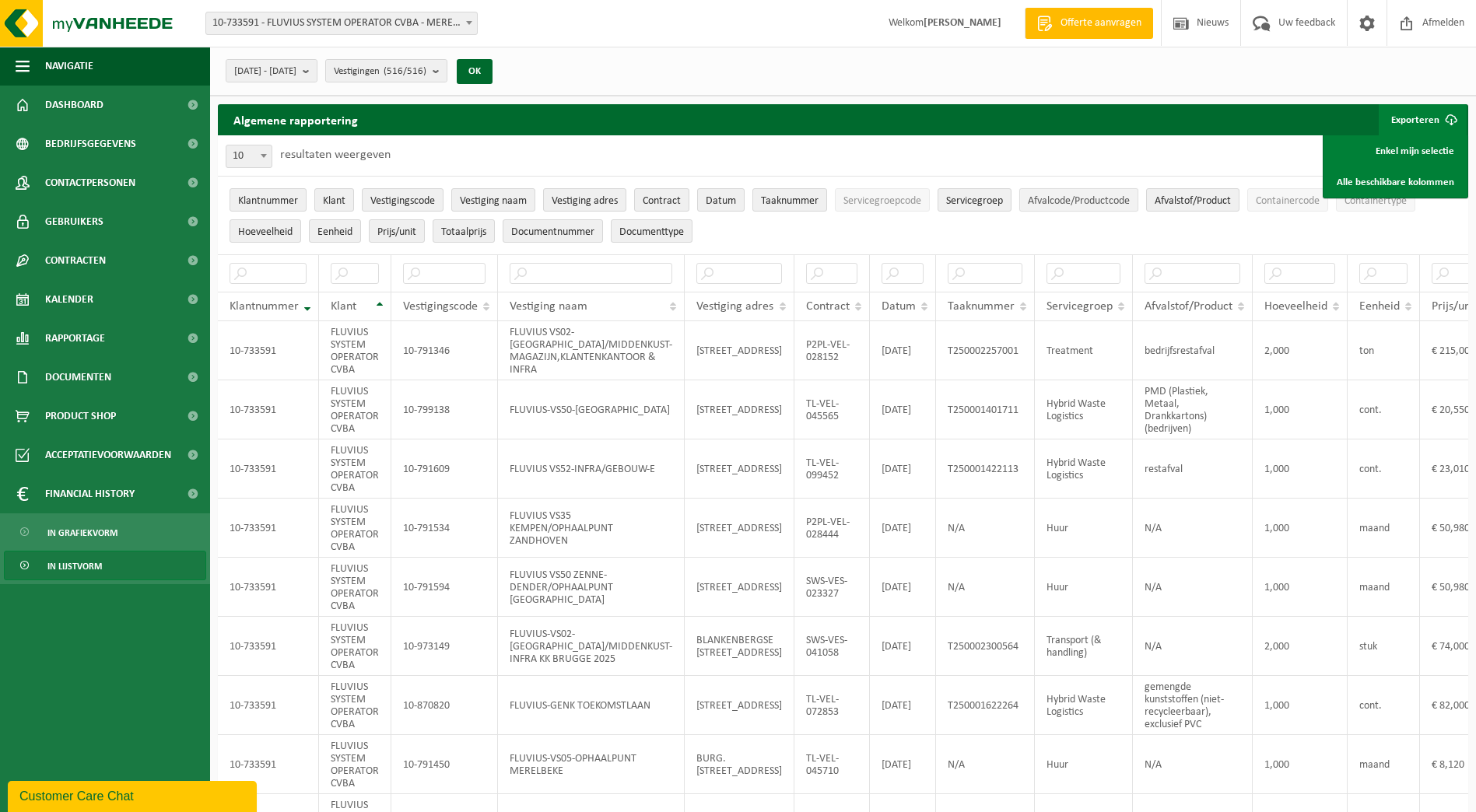
click at [1065, 195] on span "Afvalcode/Productcode" at bounding box center [1079, 201] width 102 height 12
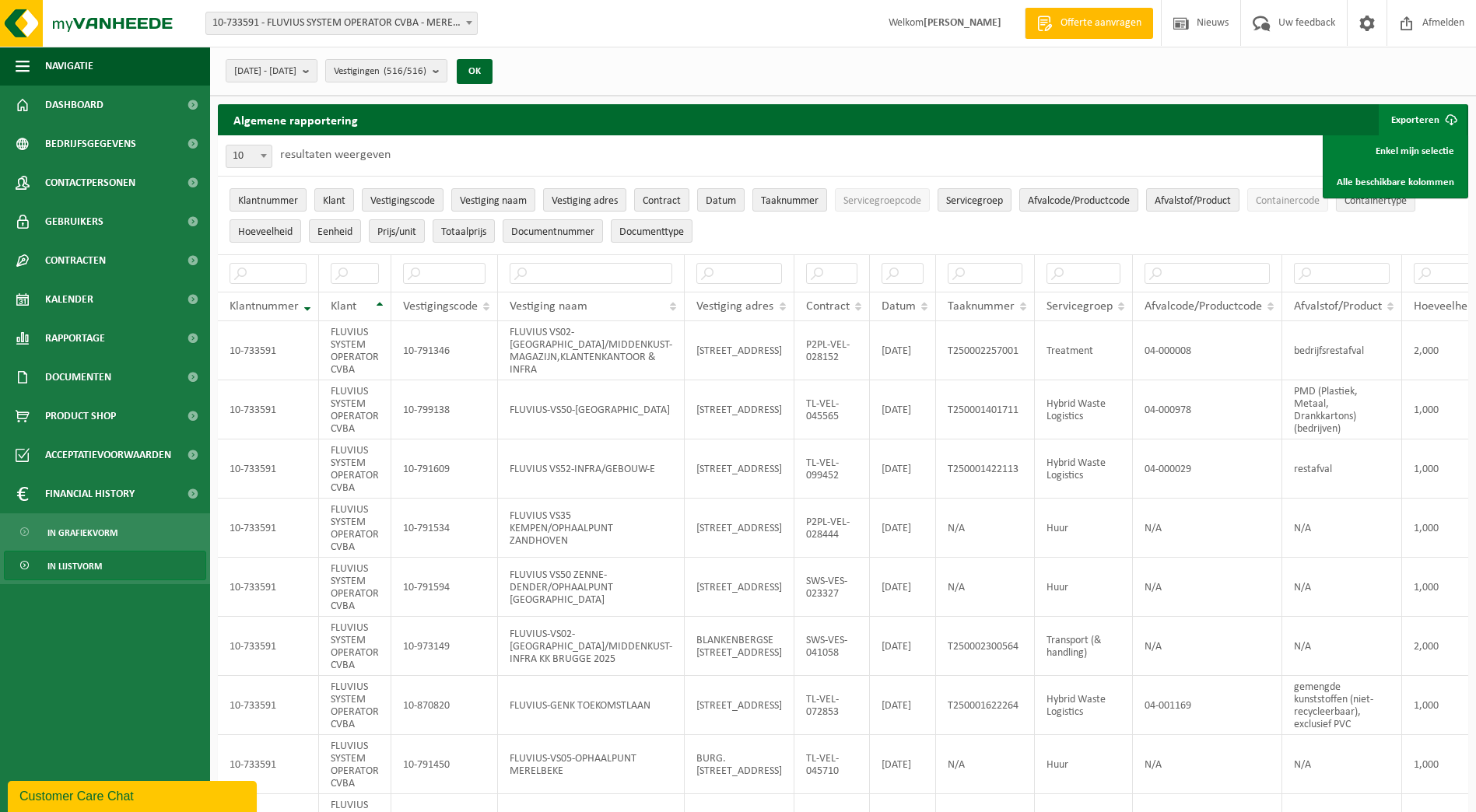
click at [1398, 202] on span "Containertype" at bounding box center [1376, 201] width 63 height 12
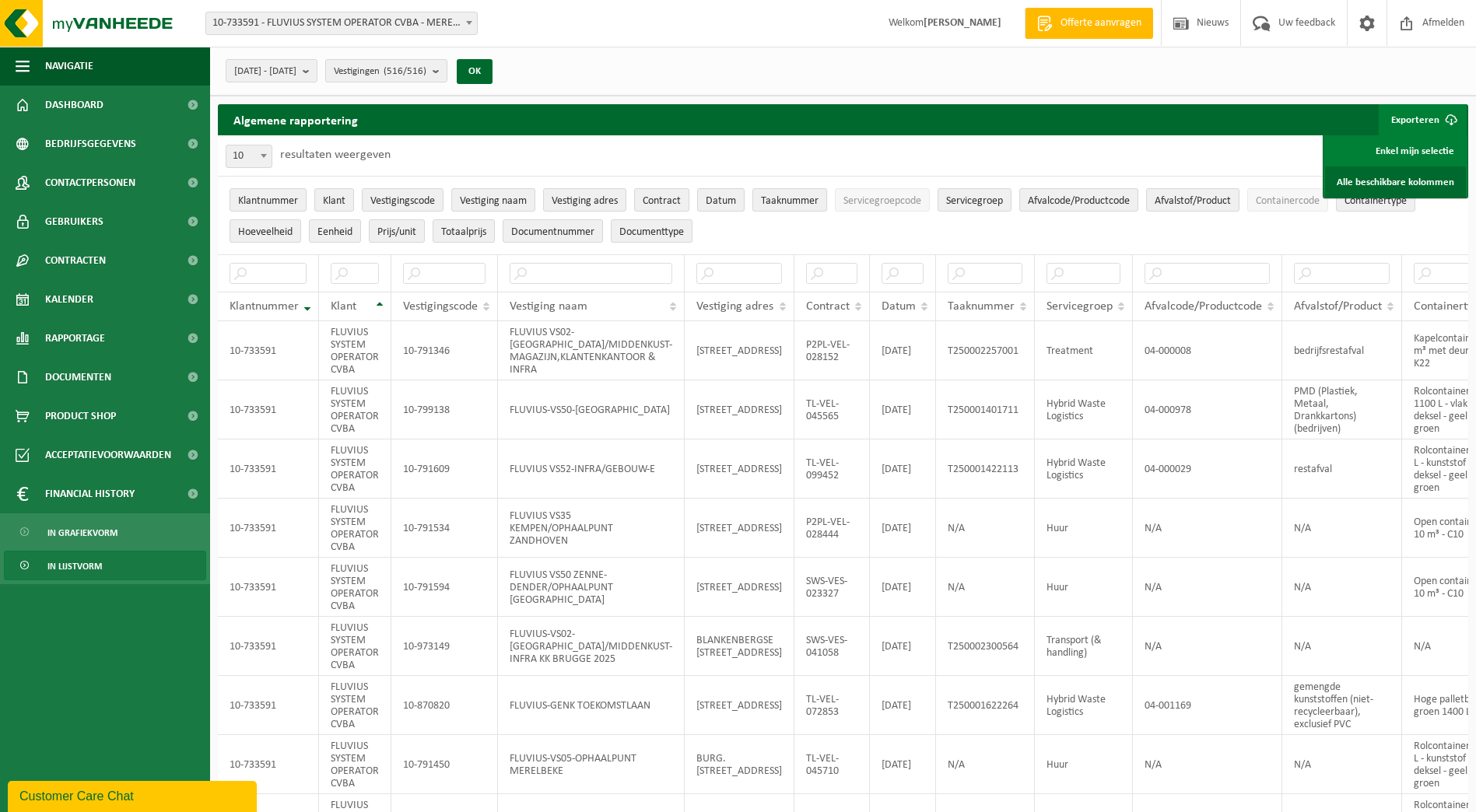
click at [1364, 179] on link "Alle beschikbare kolommen" at bounding box center [1395, 182] width 140 height 31
click at [460, 33] on span "10-733591 - FLUVIUS SYSTEM OPERATOR CVBA - MERELBEKE-MELLE" at bounding box center [342, 23] width 271 height 21
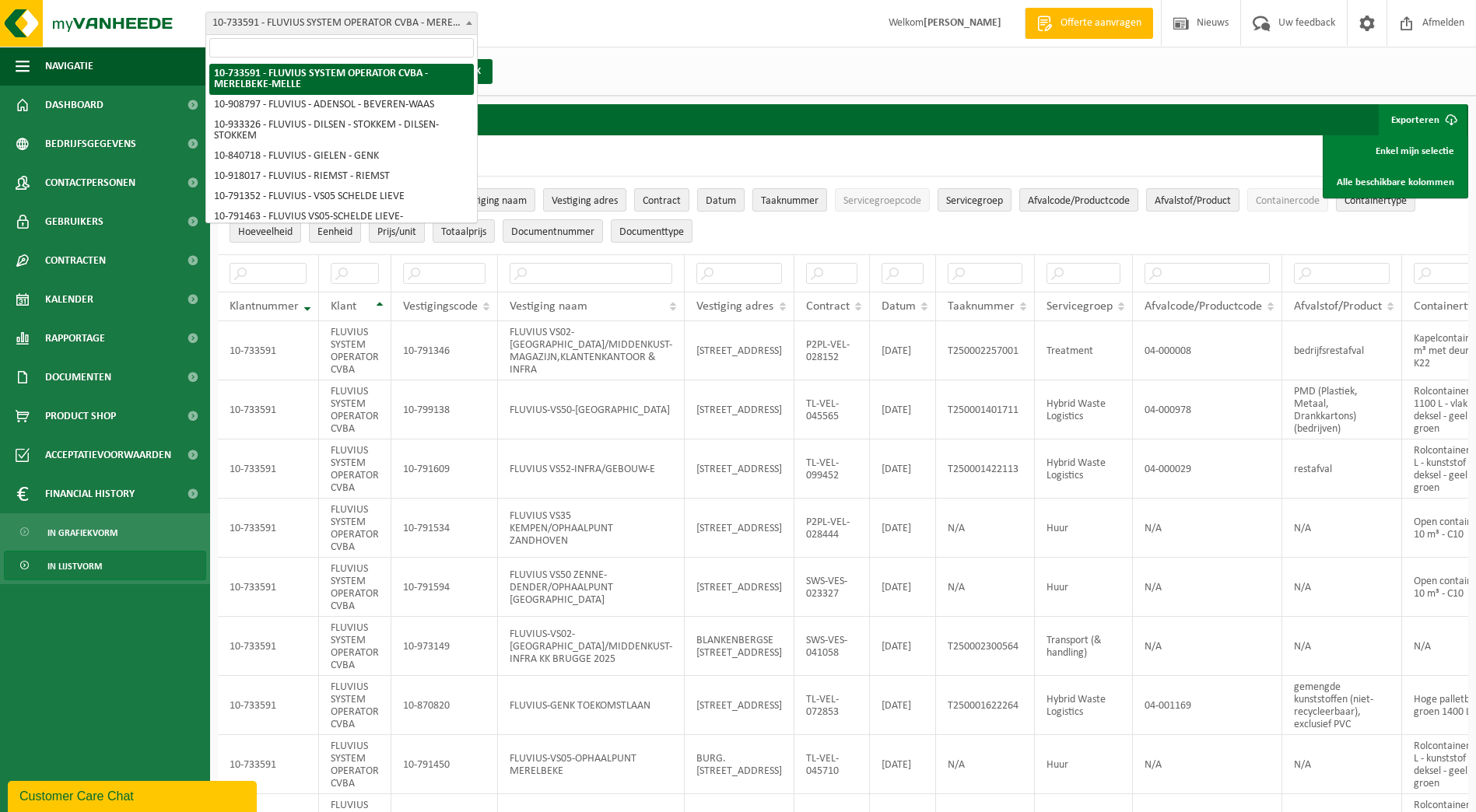
click at [429, 46] on input "search" at bounding box center [341, 48] width 265 height 20
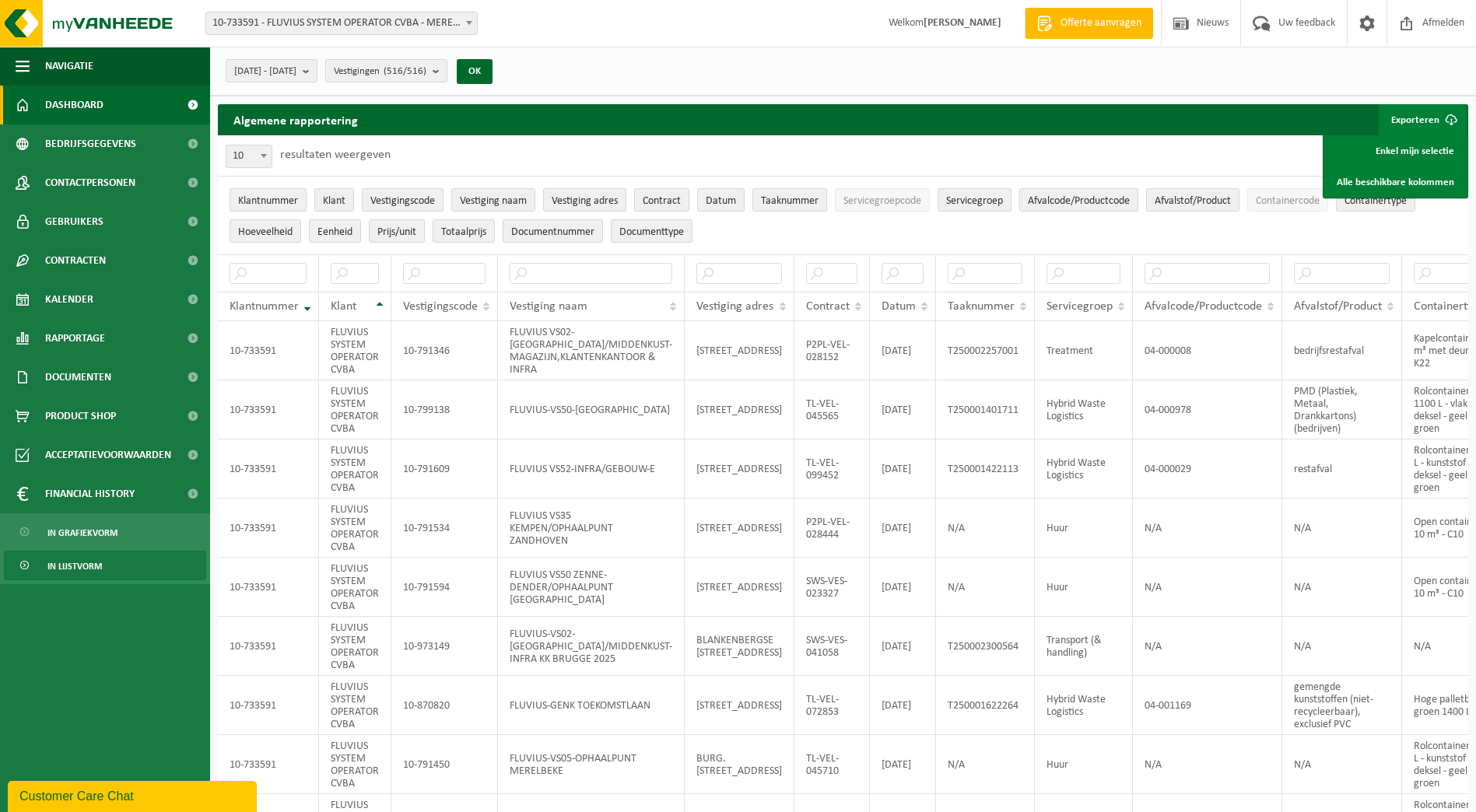
click at [74, 103] on span "Dashboard" at bounding box center [75, 104] width 58 height 39
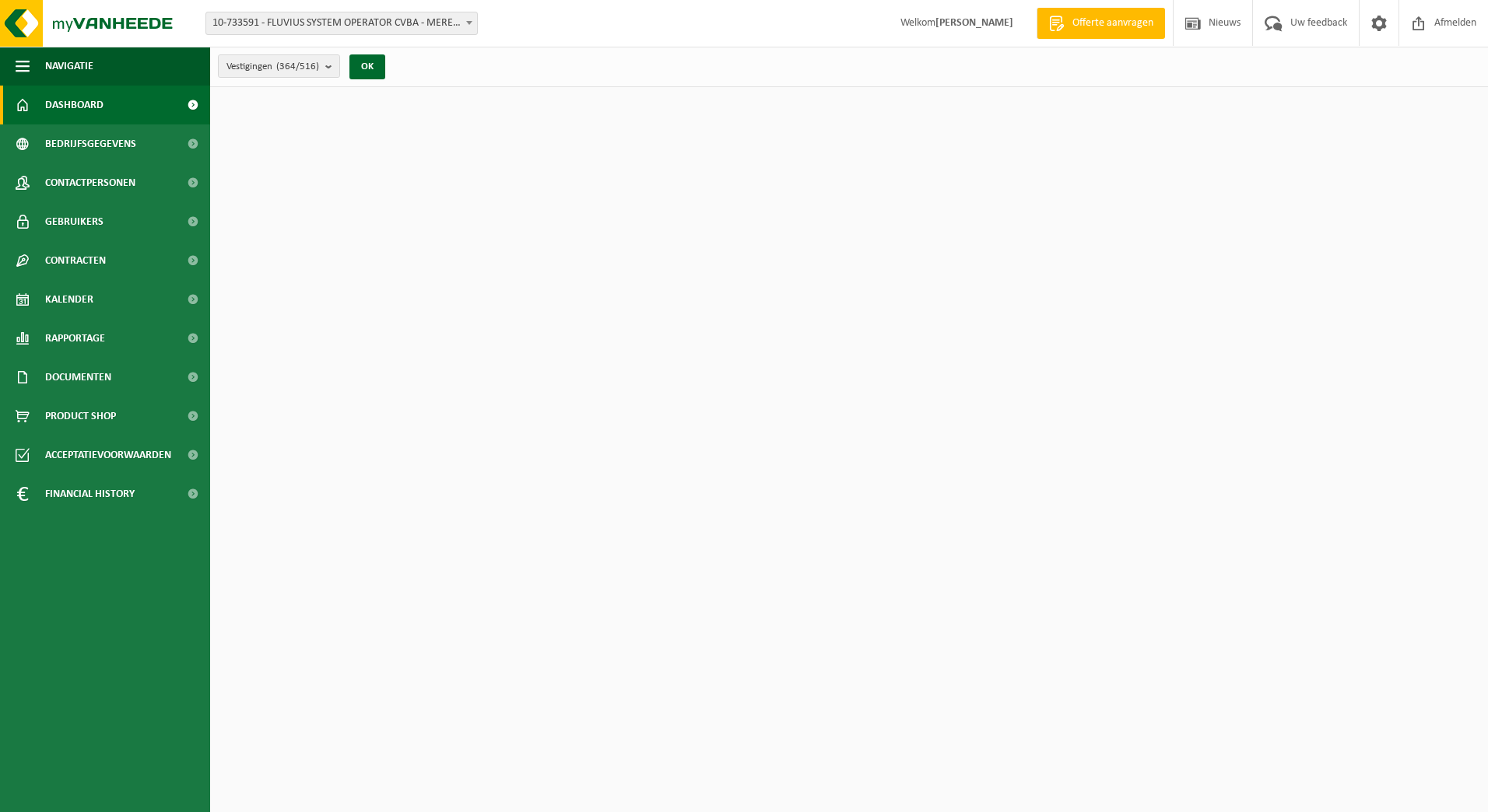
click at [453, 22] on span "10-733591 - FLUVIUS SYSTEM OPERATOR CVBA - MERELBEKE-MELLE" at bounding box center [342, 23] width 271 height 21
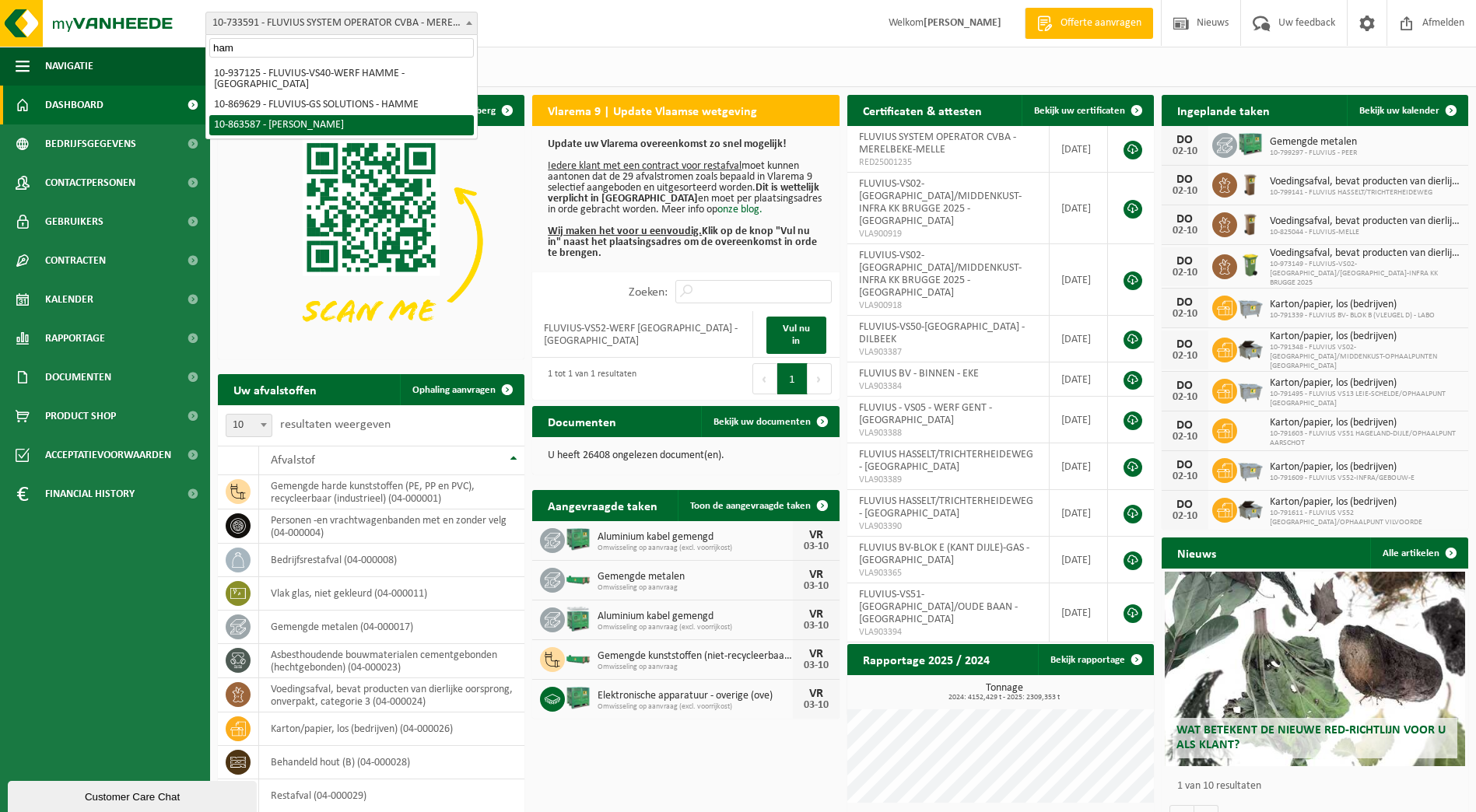
type input "ham"
select select "101592"
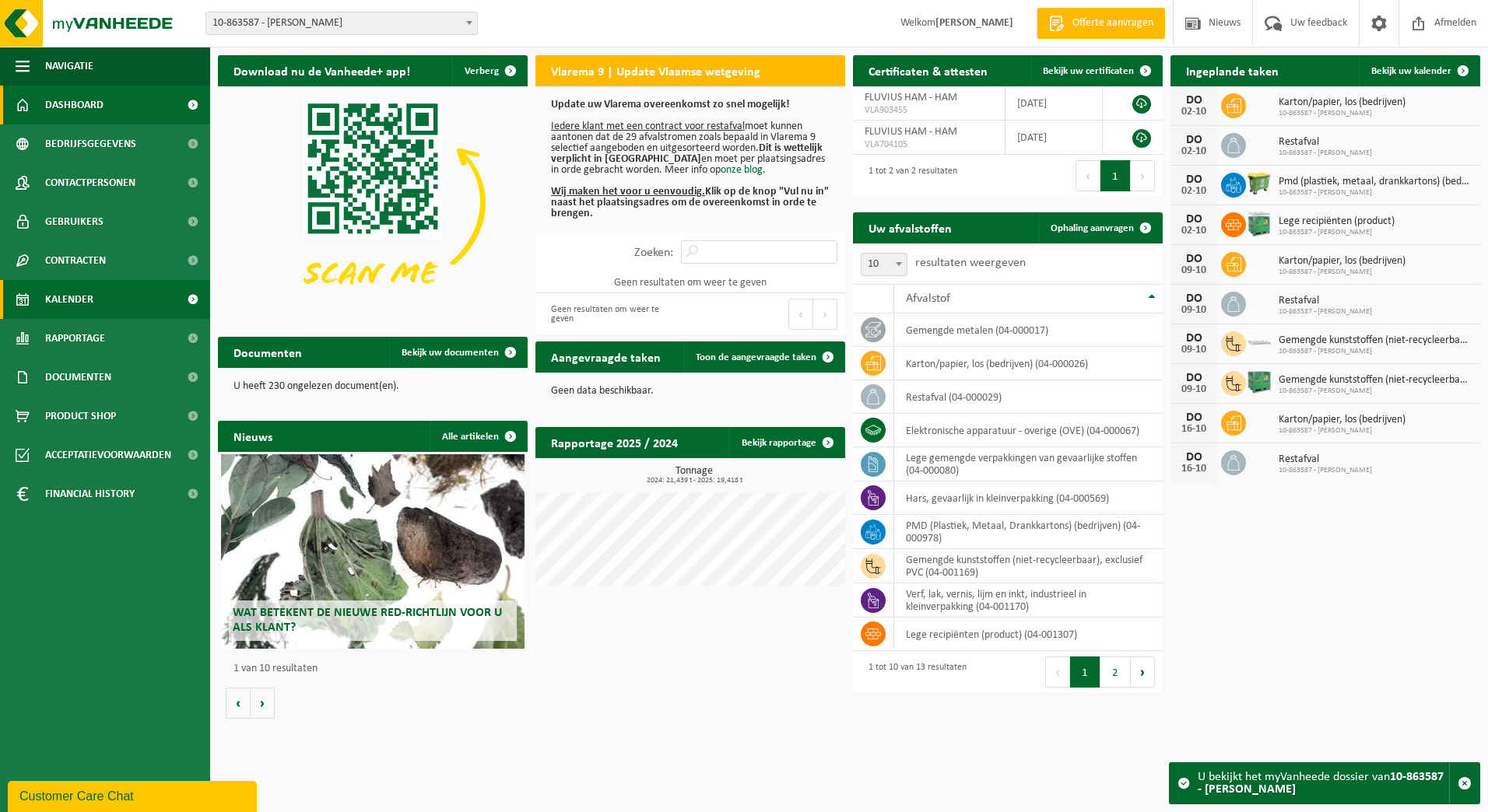
click at [55, 291] on span "Kalender" at bounding box center [69, 299] width 48 height 39
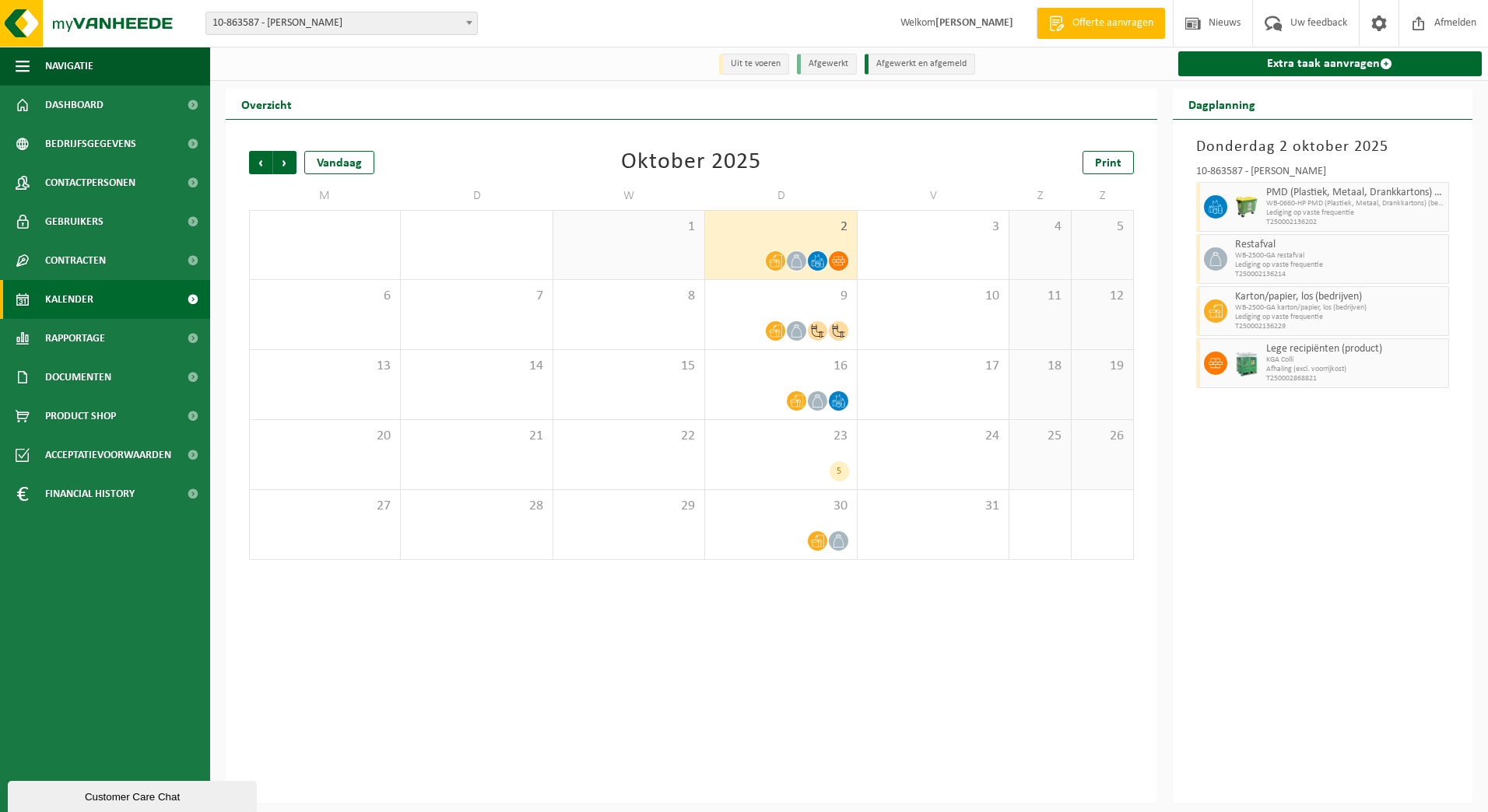
click at [1316, 355] on span "Lege recipiënten (product)" at bounding box center [1355, 349] width 179 height 13
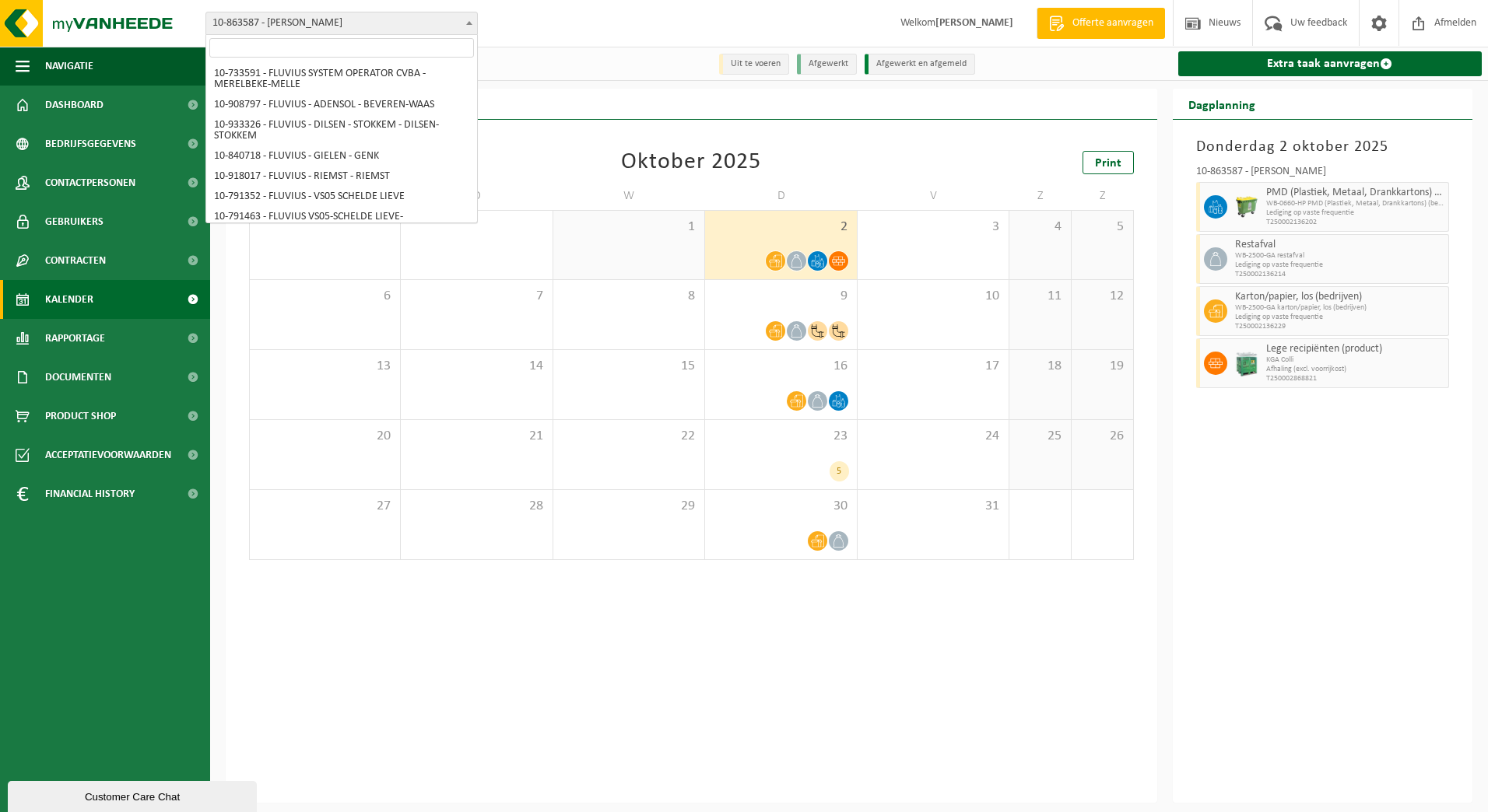
click at [462, 21] on span at bounding box center [469, 23] width 15 height 21
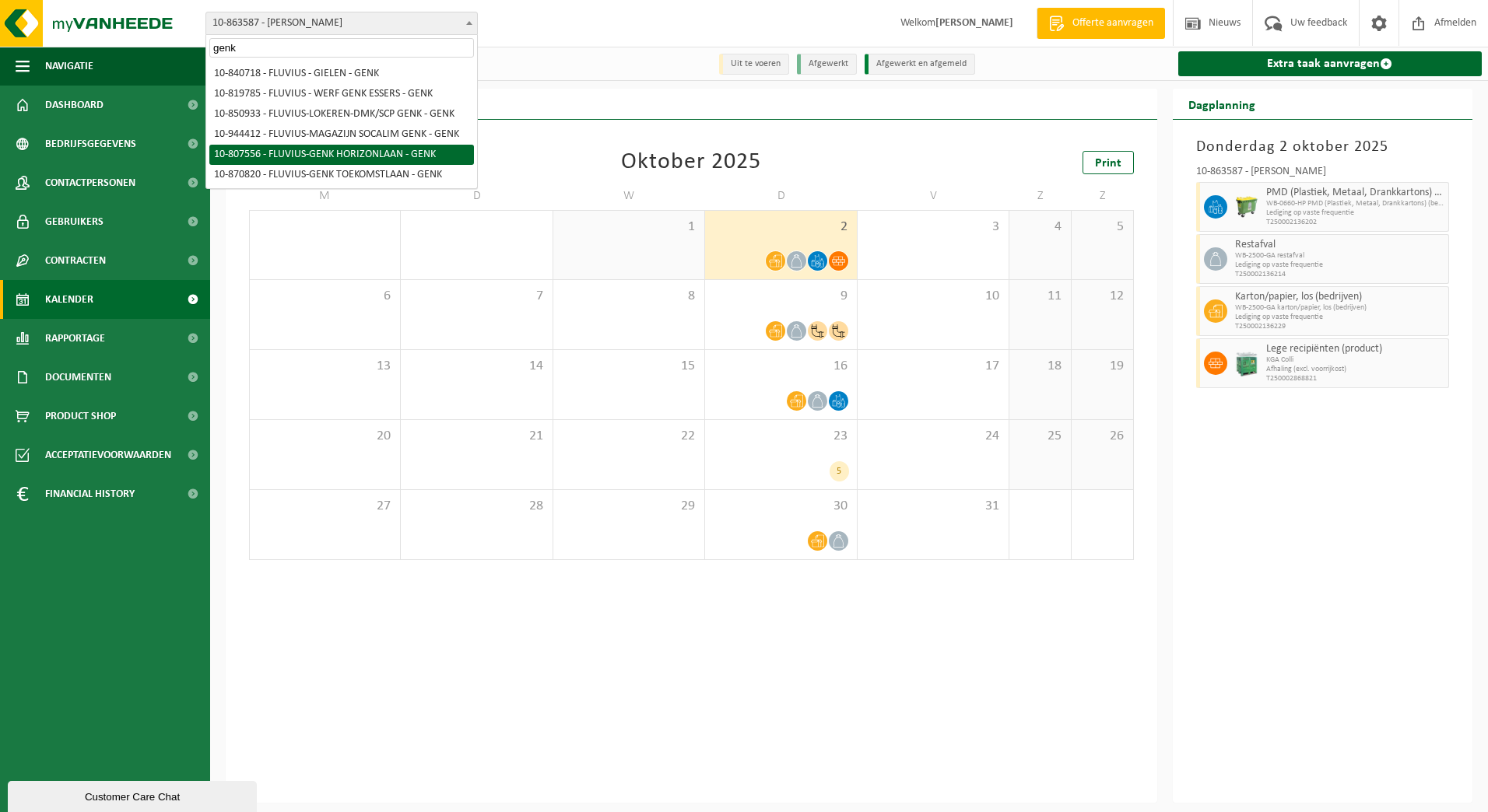
type input "genk"
select select "35260"
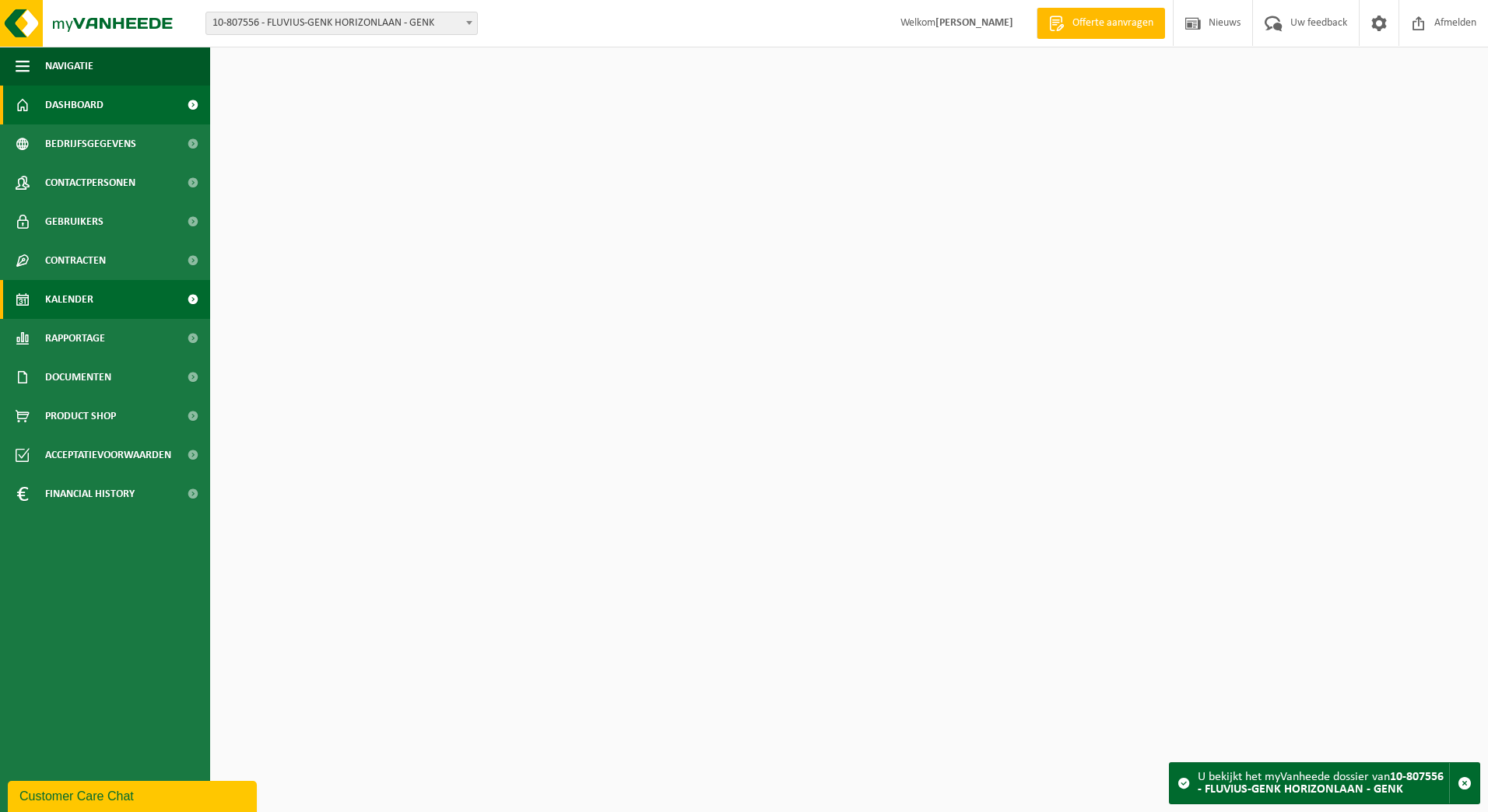
click at [61, 297] on span "Kalender" at bounding box center [69, 299] width 48 height 39
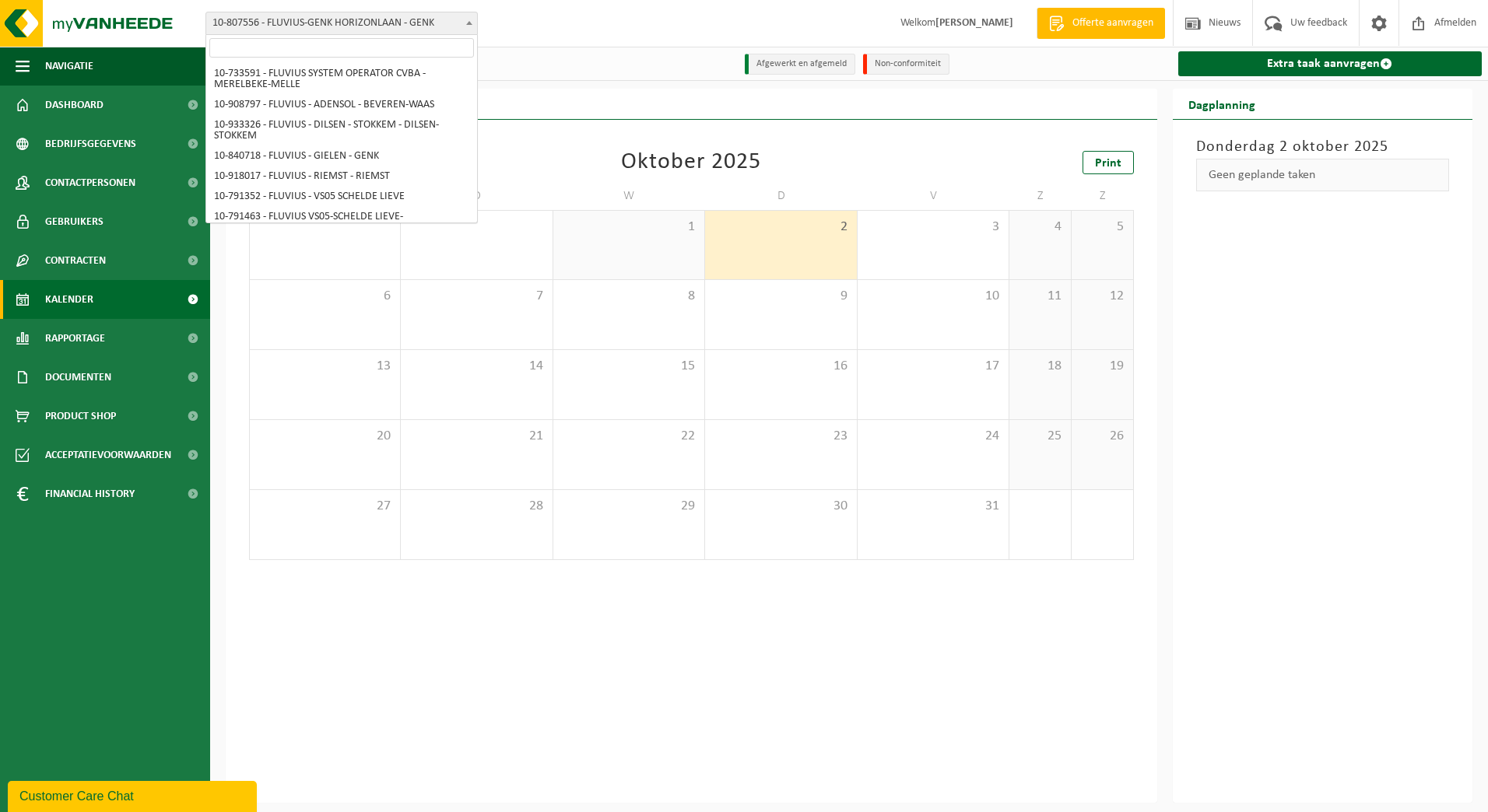
scroll to position [9714, 0]
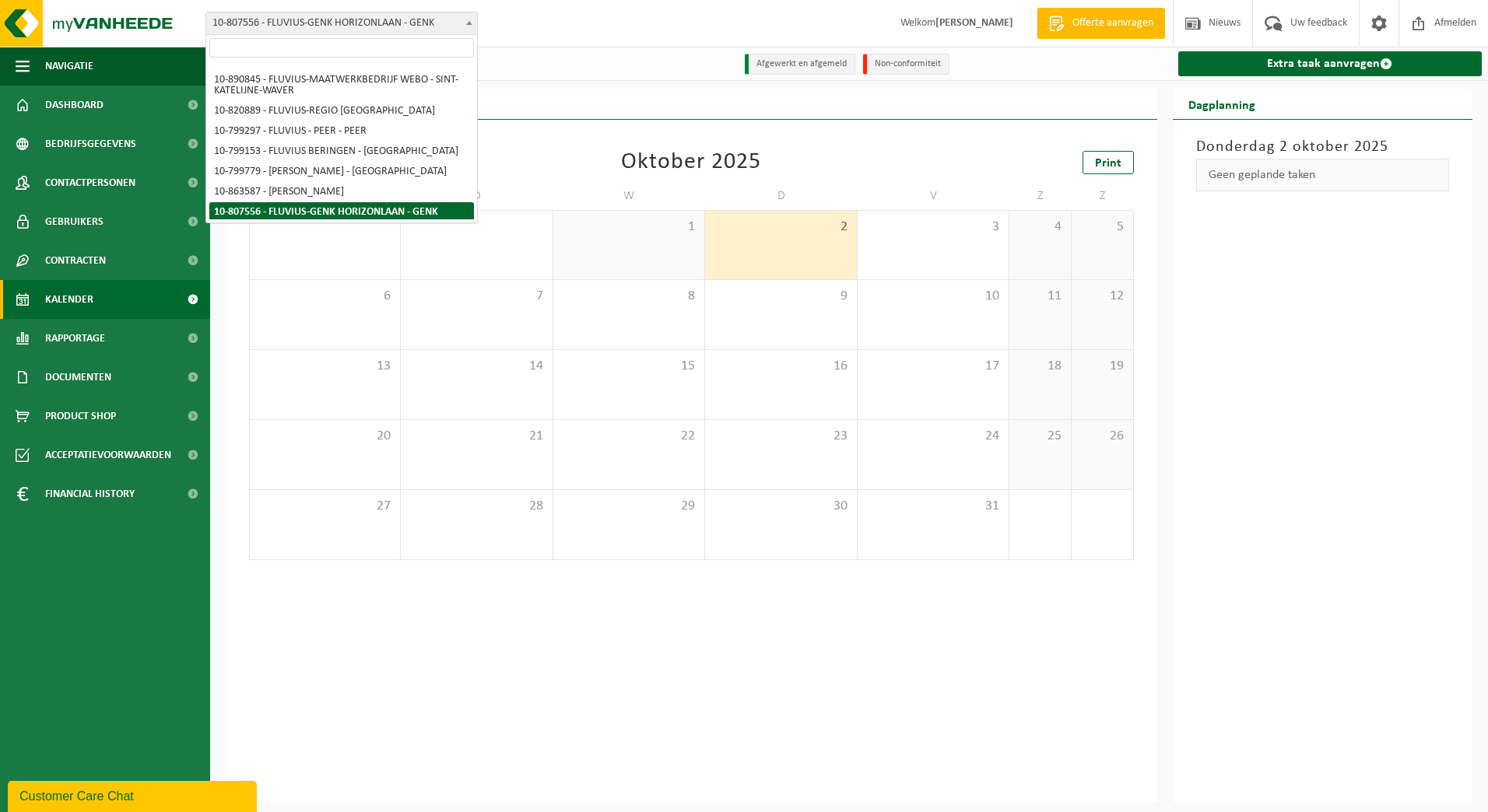
click at [457, 19] on span "10-807556 - FLUVIUS-GENK HORIZONLAAN - GENK" at bounding box center [342, 23] width 271 height 21
select select "104887"
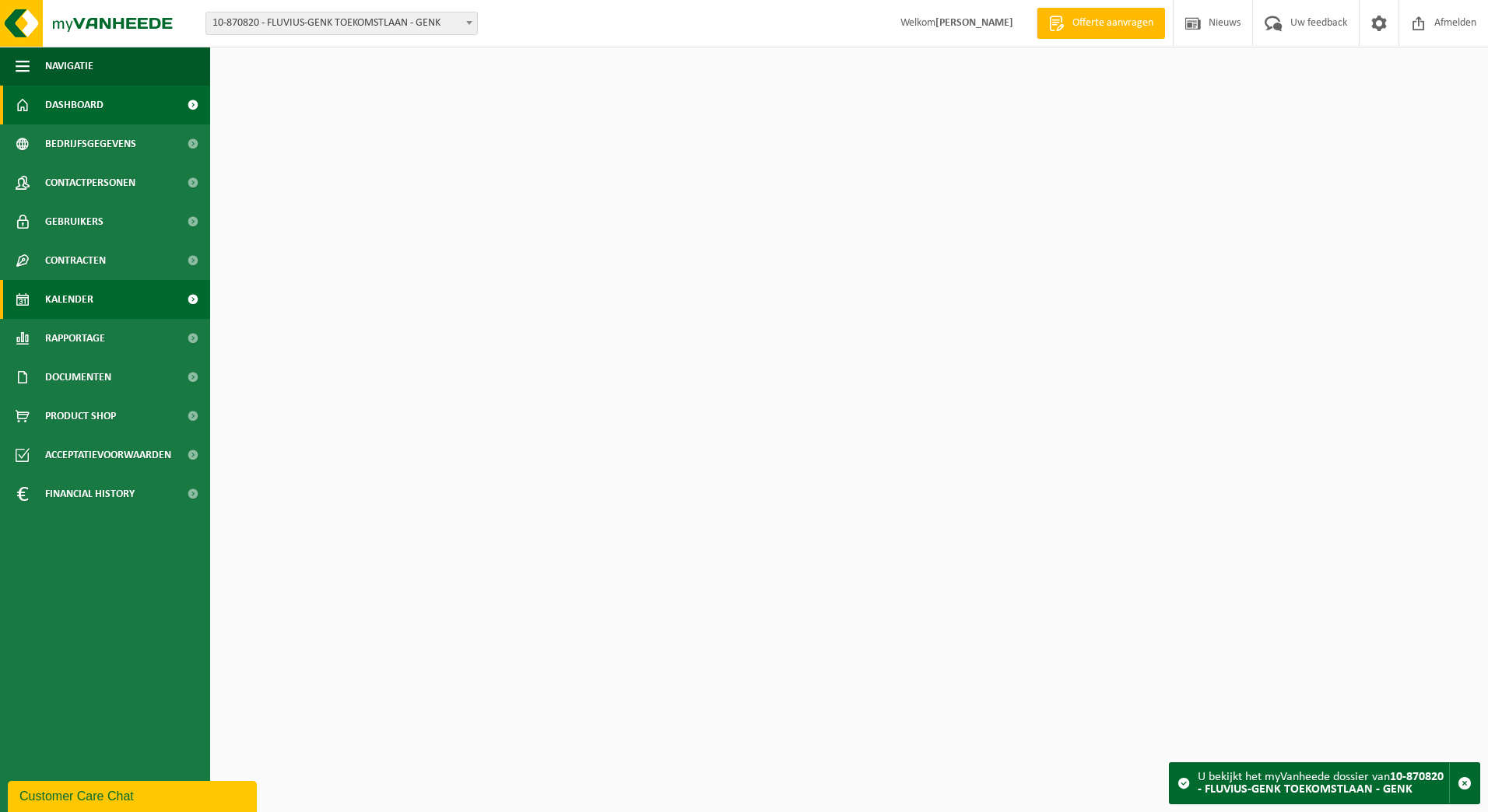
click at [69, 304] on span "Kalender" at bounding box center [69, 299] width 48 height 39
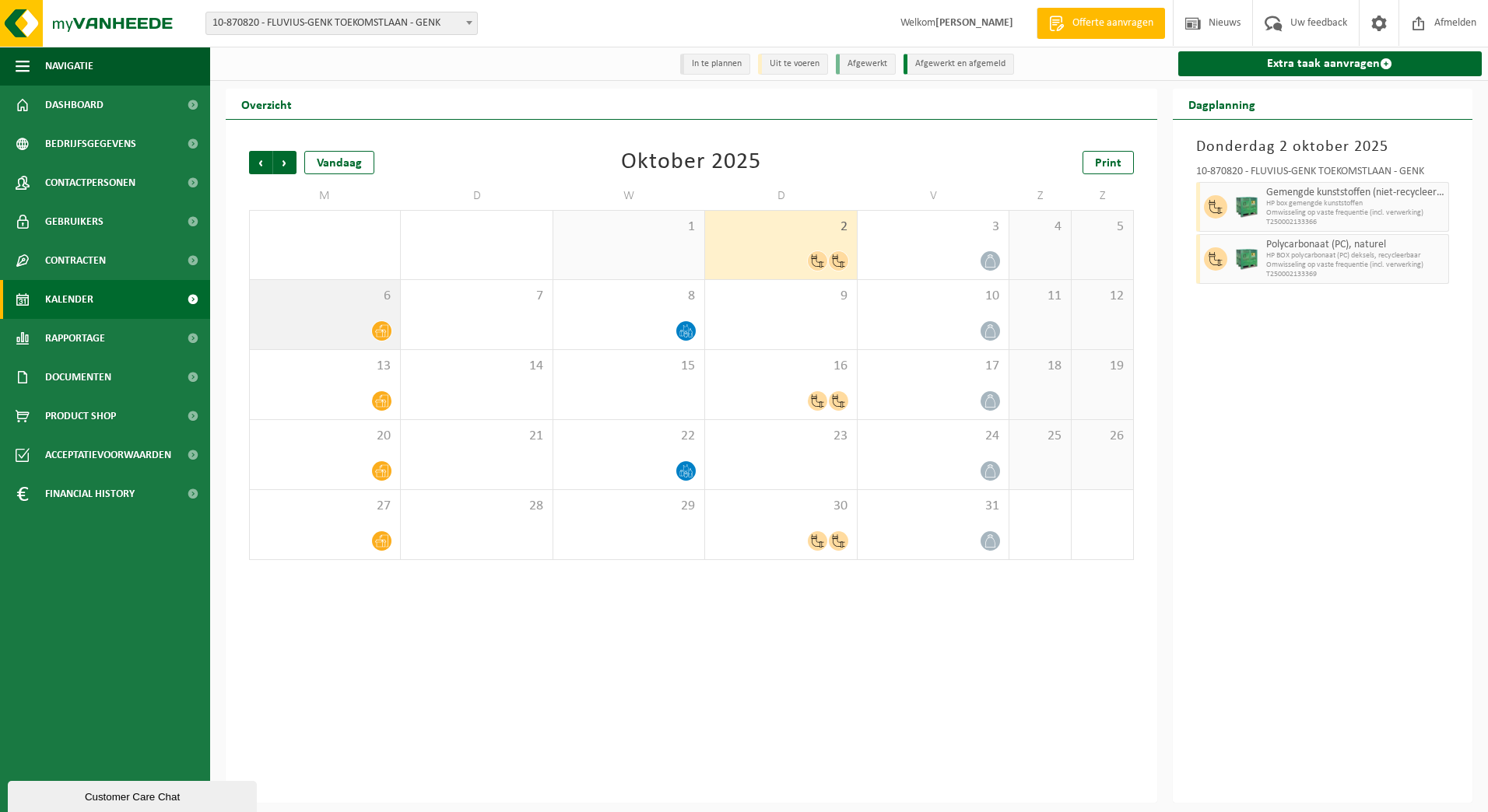
click at [367, 310] on div "6" at bounding box center [325, 314] width 150 height 69
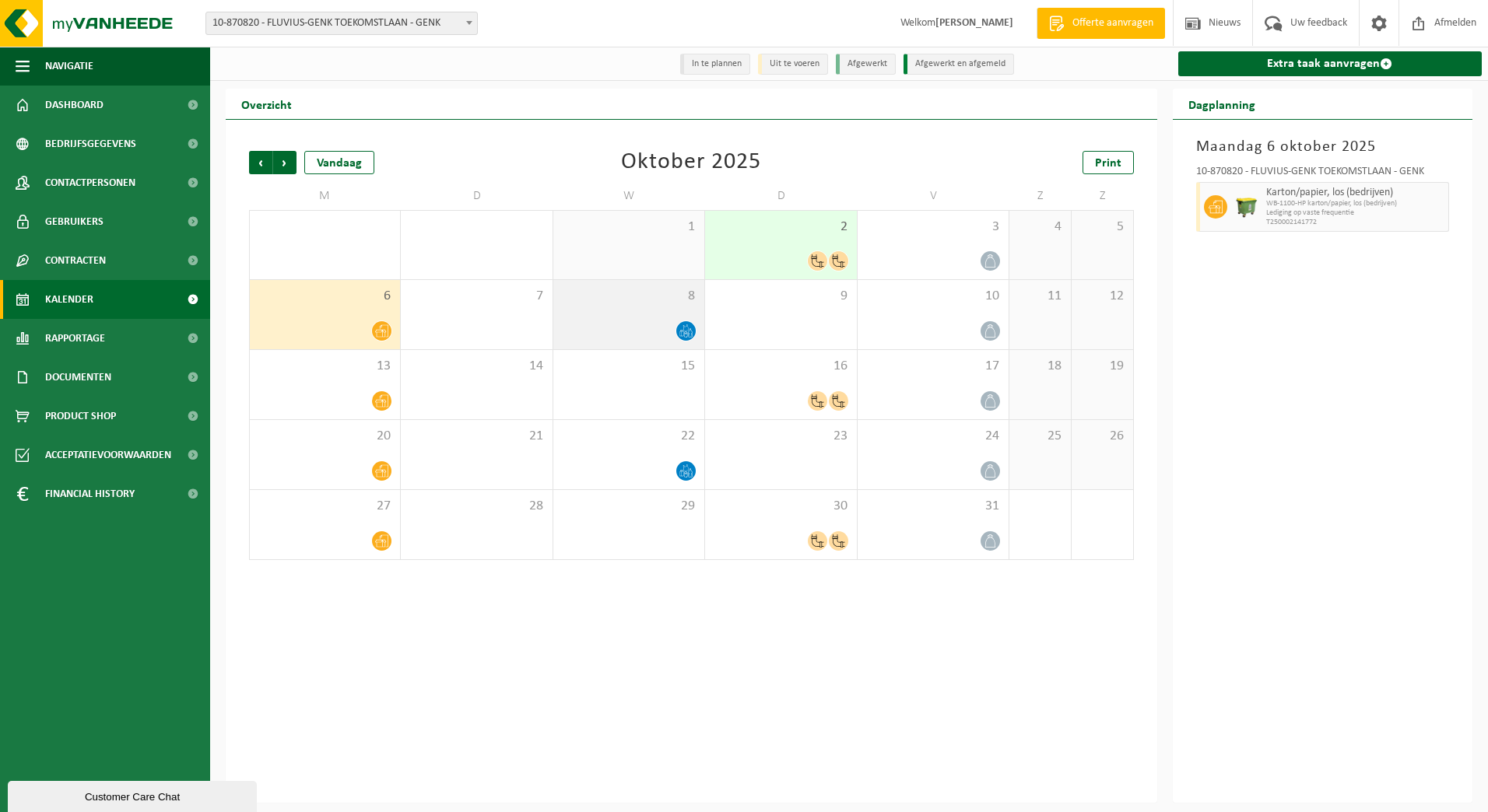
click at [612, 325] on div at bounding box center [629, 331] width 135 height 21
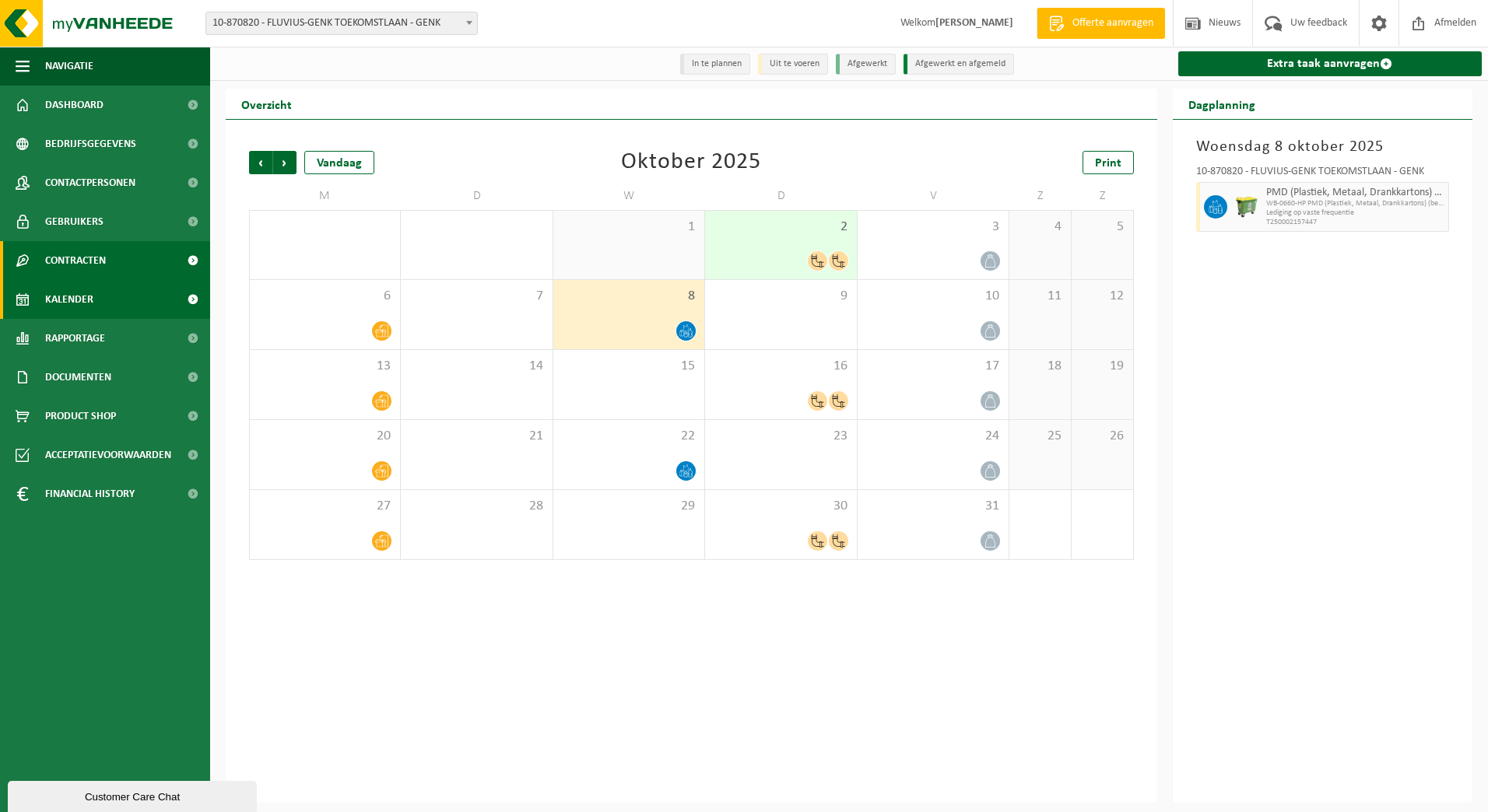
click at [97, 261] on span "Contracten" at bounding box center [75, 260] width 61 height 39
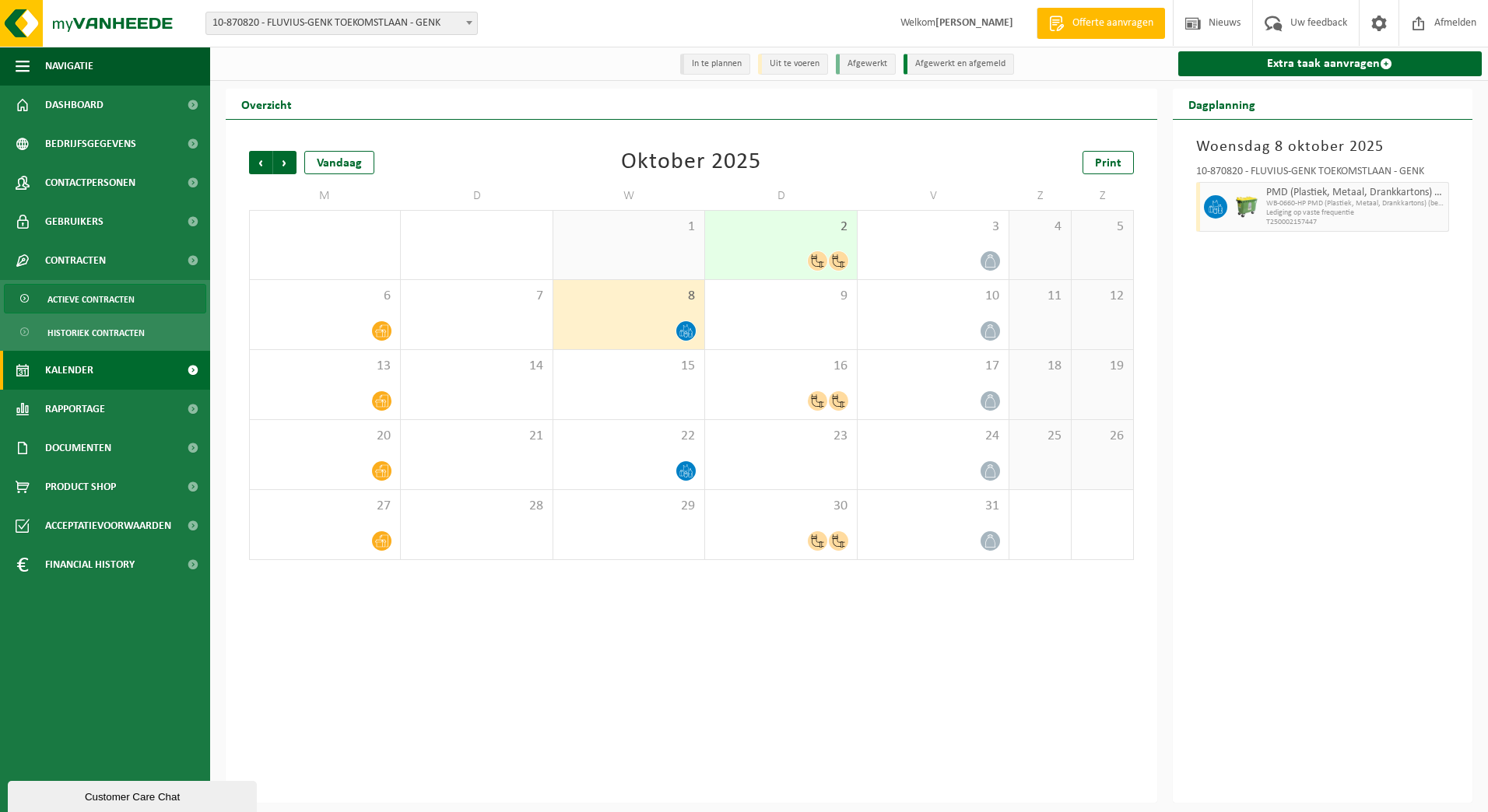
click at [97, 302] on span "Actieve contracten" at bounding box center [91, 299] width 87 height 30
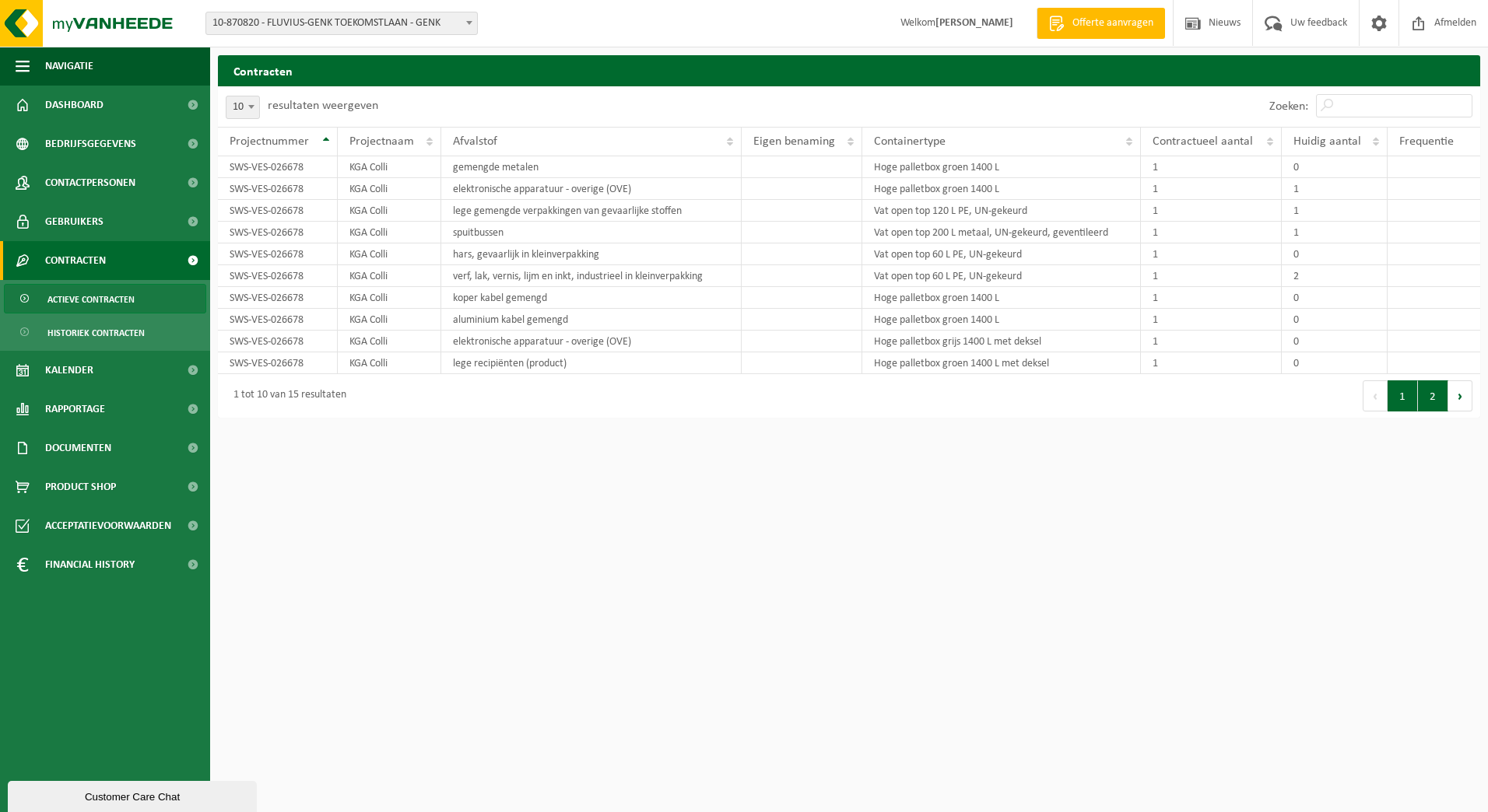
click at [1431, 396] on button "2" at bounding box center [1432, 396] width 30 height 31
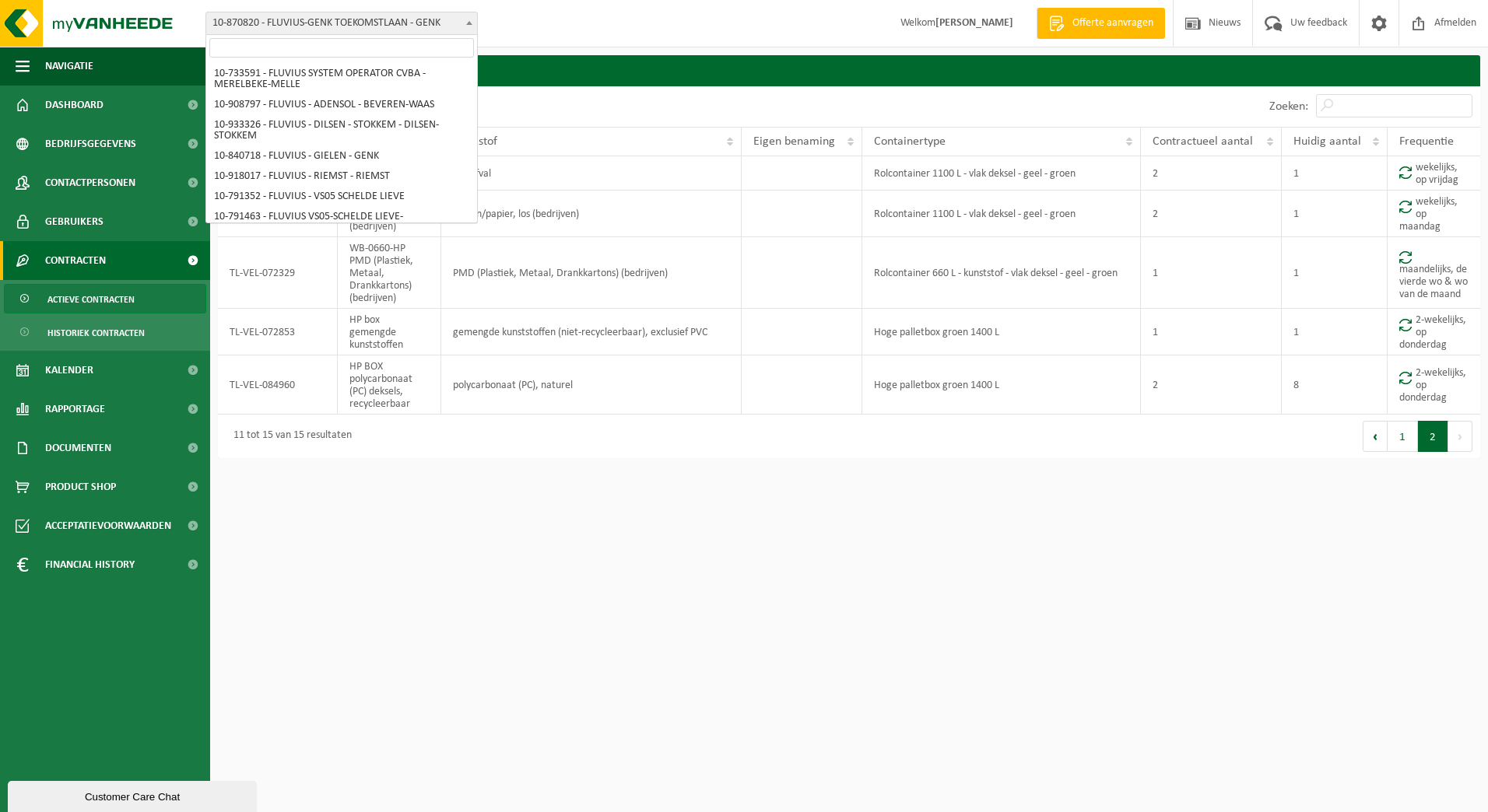
click at [475, 27] on span at bounding box center [469, 23] width 15 height 21
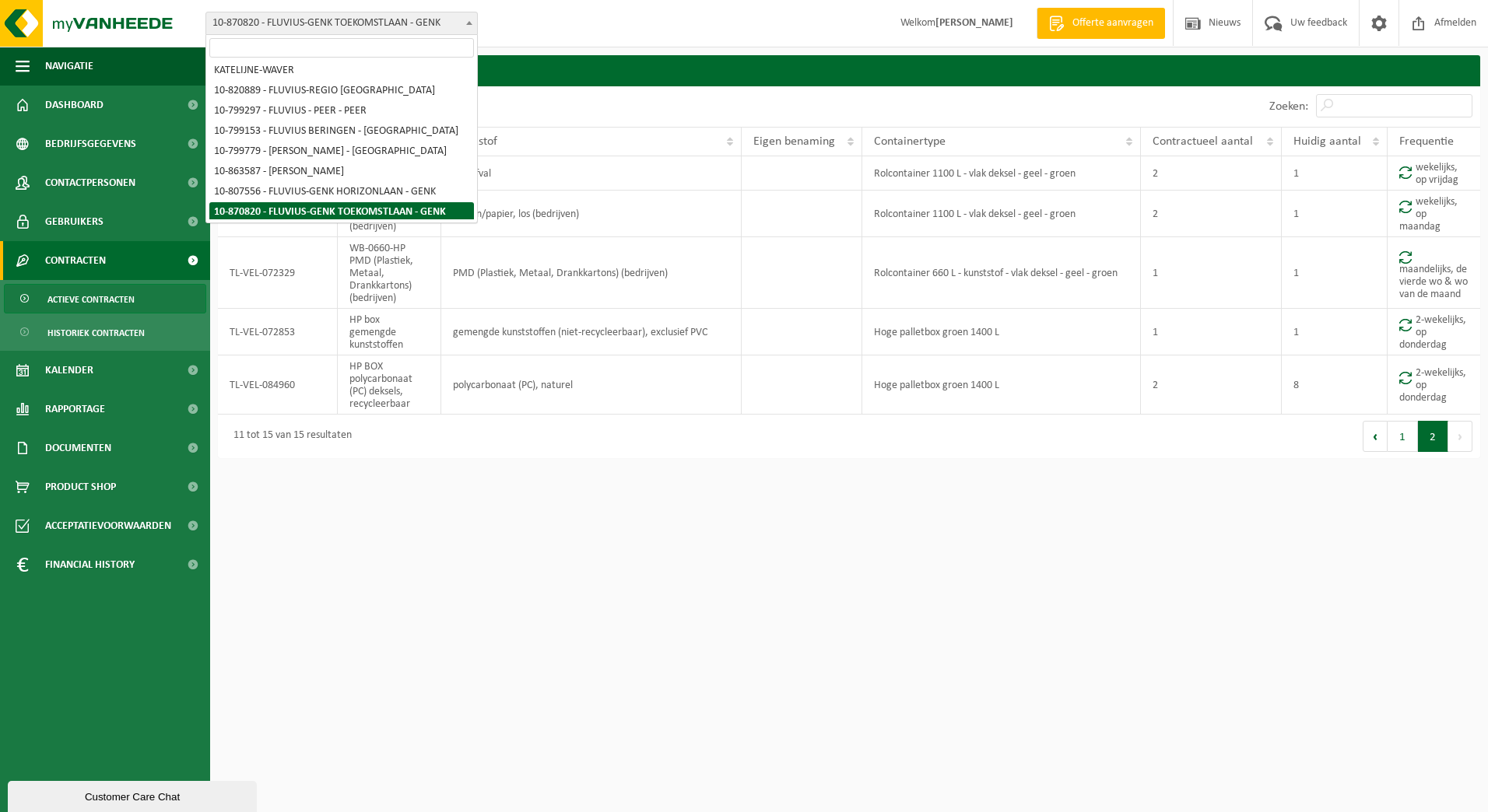
click at [427, 51] on input "search" at bounding box center [341, 48] width 265 height 20
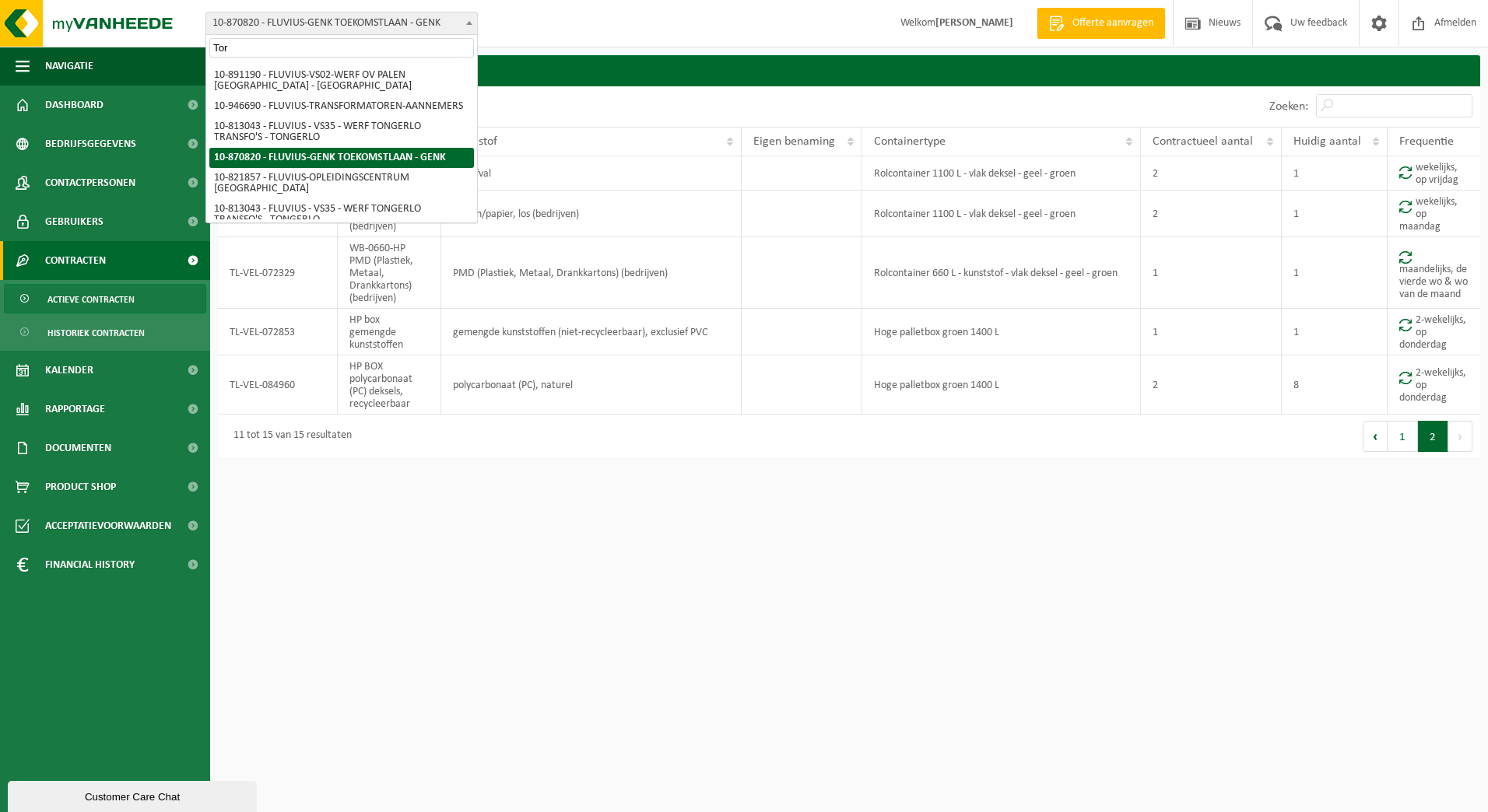
scroll to position [0, 0]
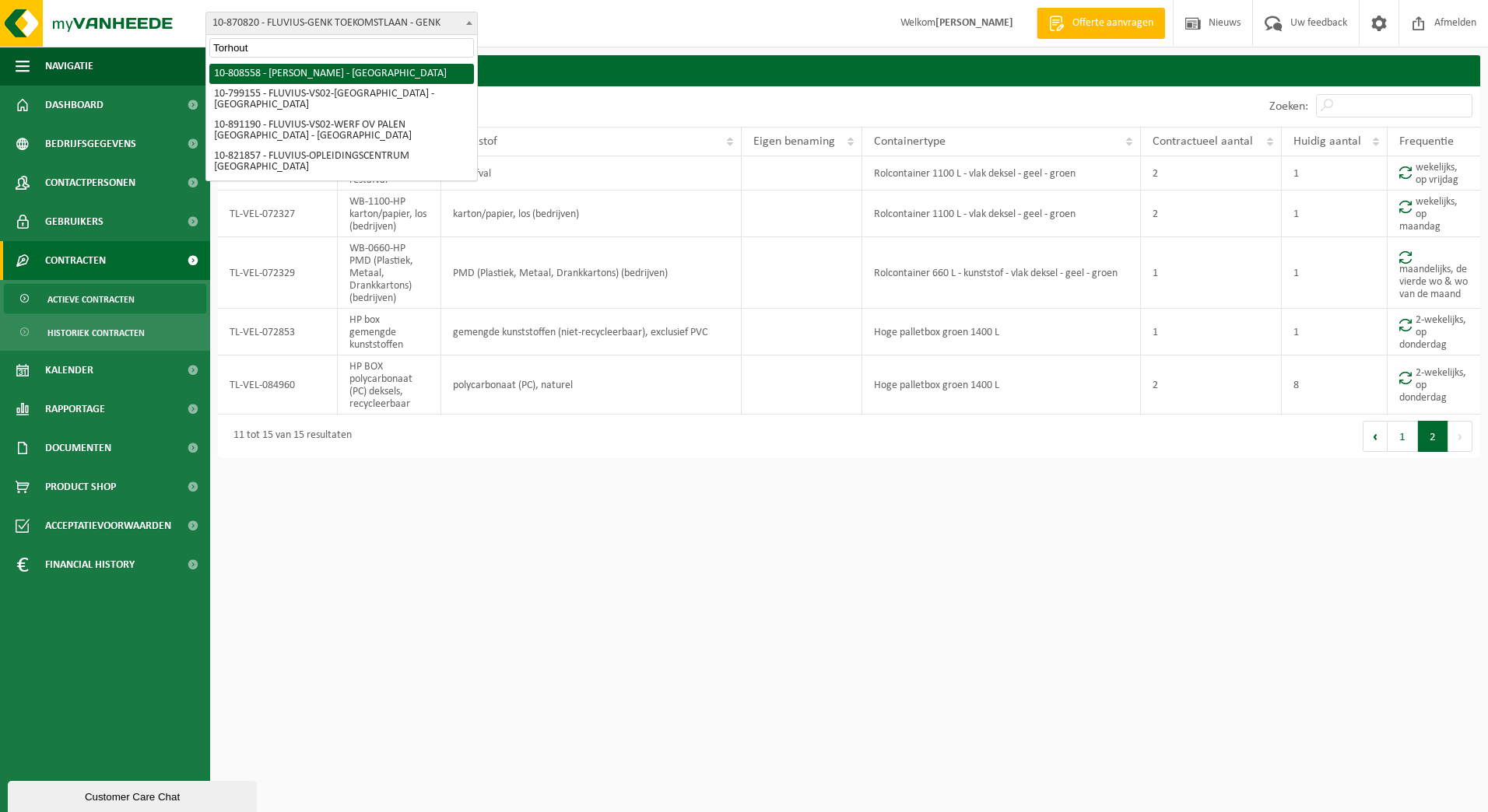
type input "Torhout"
select select "35442"
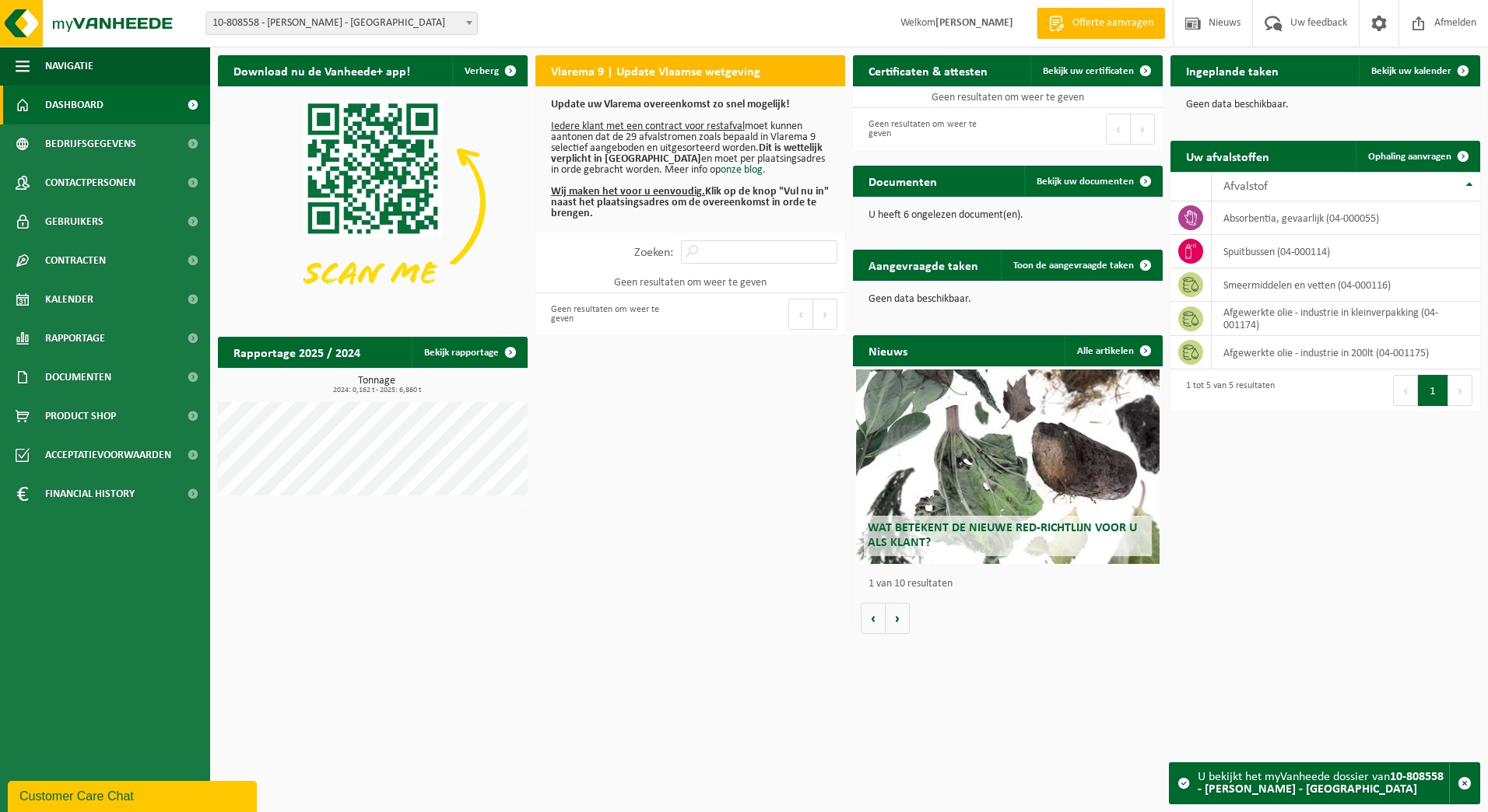
click at [360, 23] on span "10-808558 - [PERSON_NAME] - [GEOGRAPHIC_DATA]" at bounding box center [342, 23] width 271 height 21
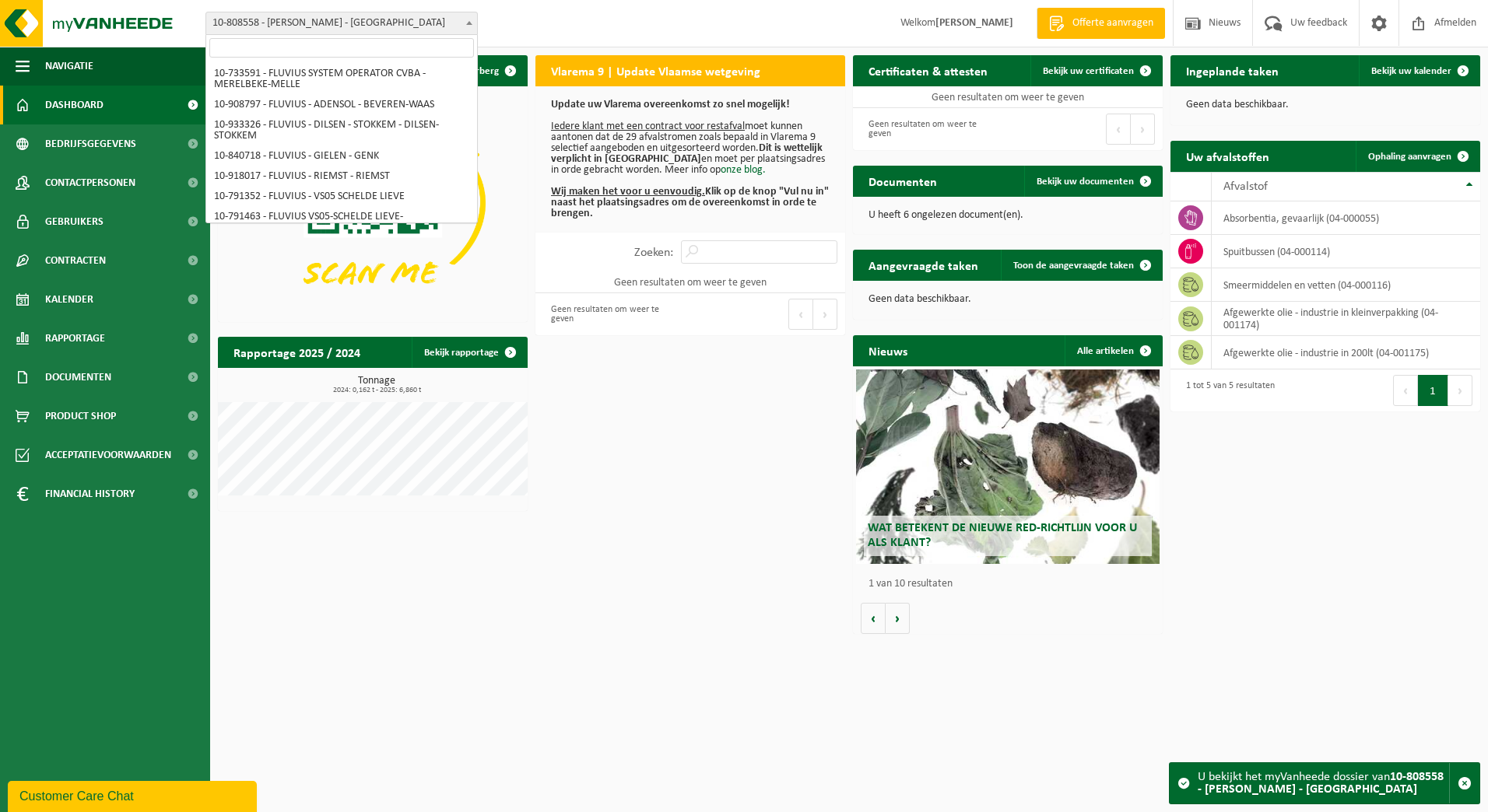
scroll to position [1094, 0]
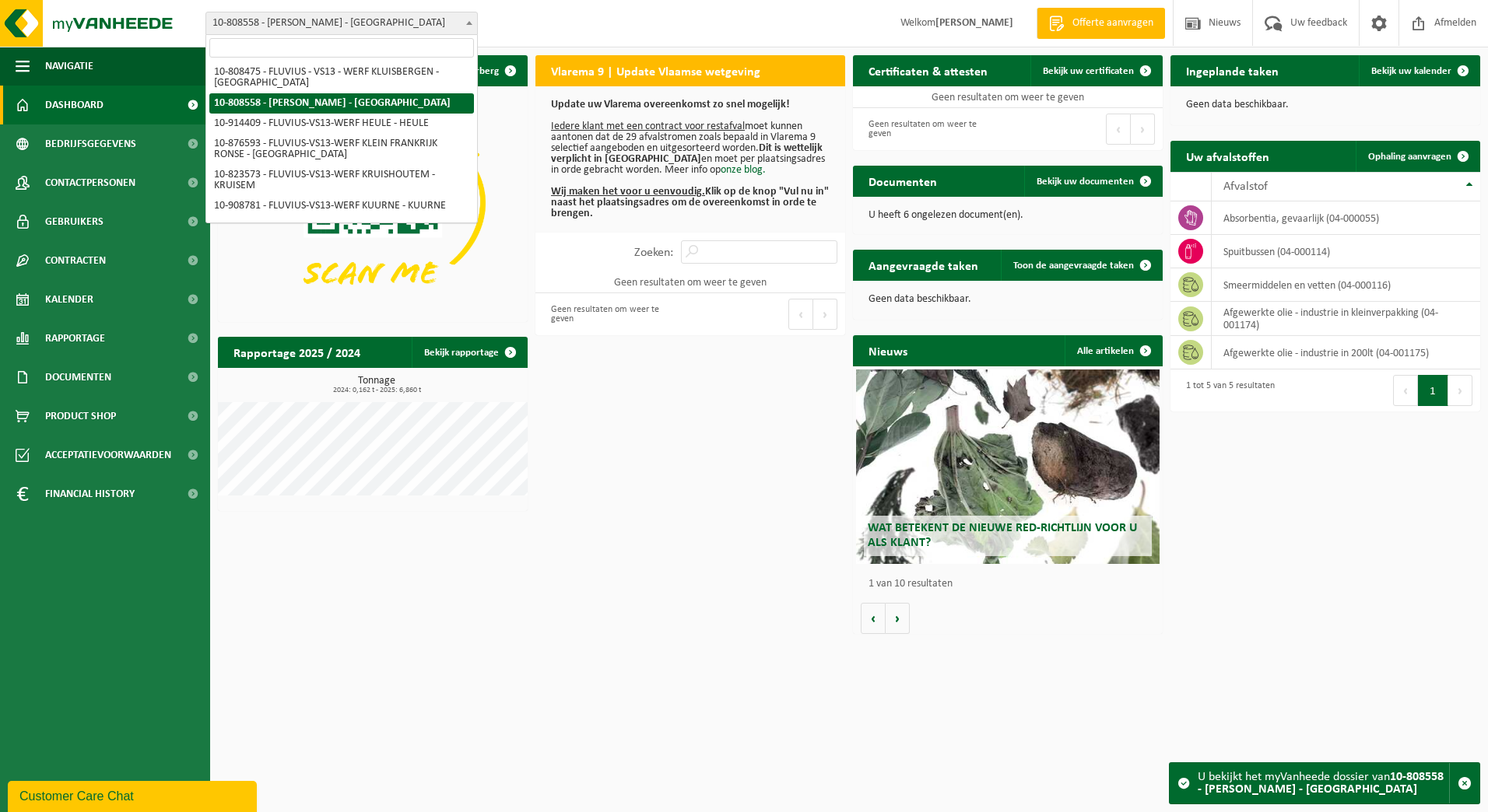
click at [352, 46] on input "search" at bounding box center [341, 48] width 265 height 20
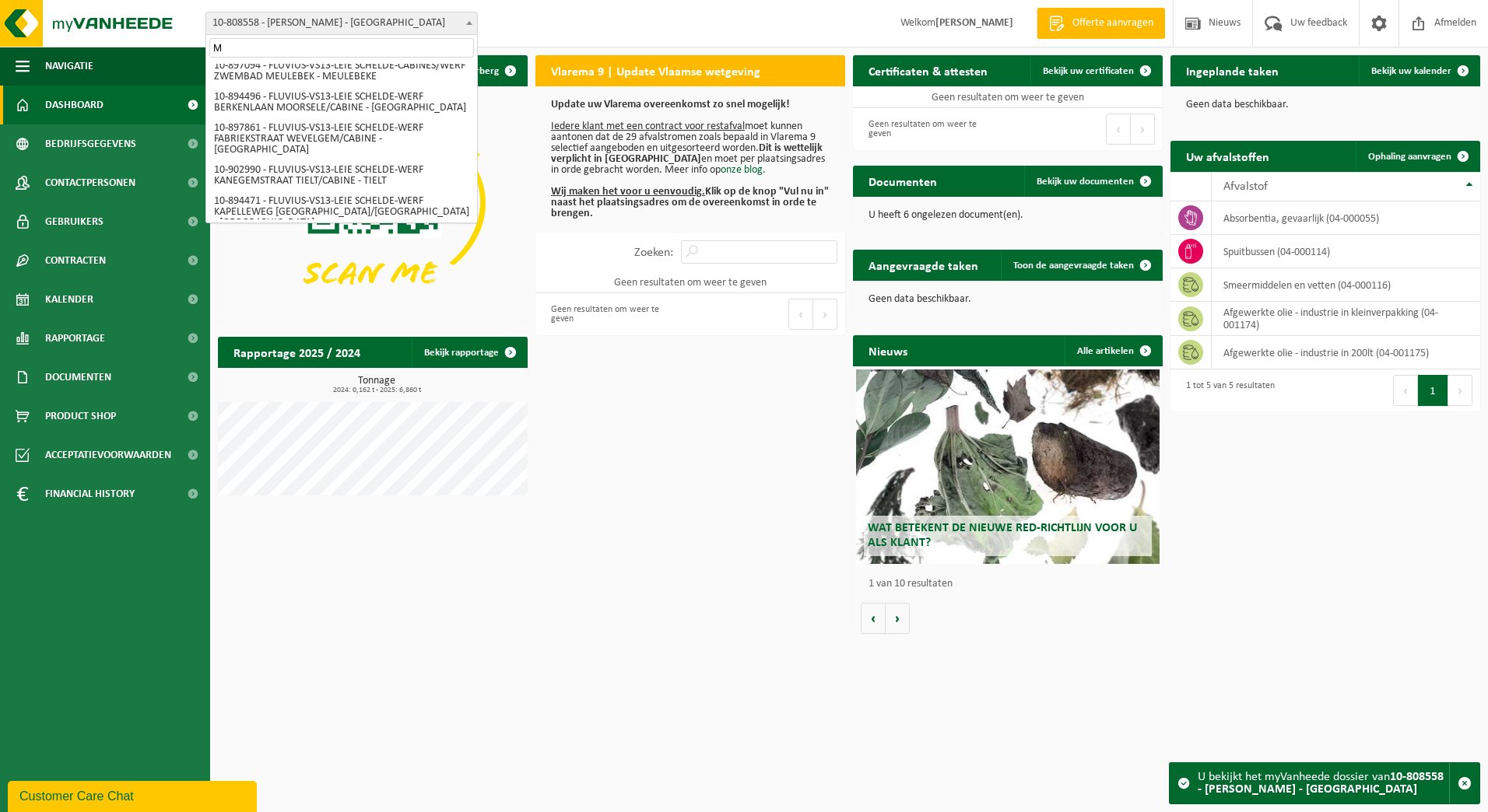
scroll to position [0, 0]
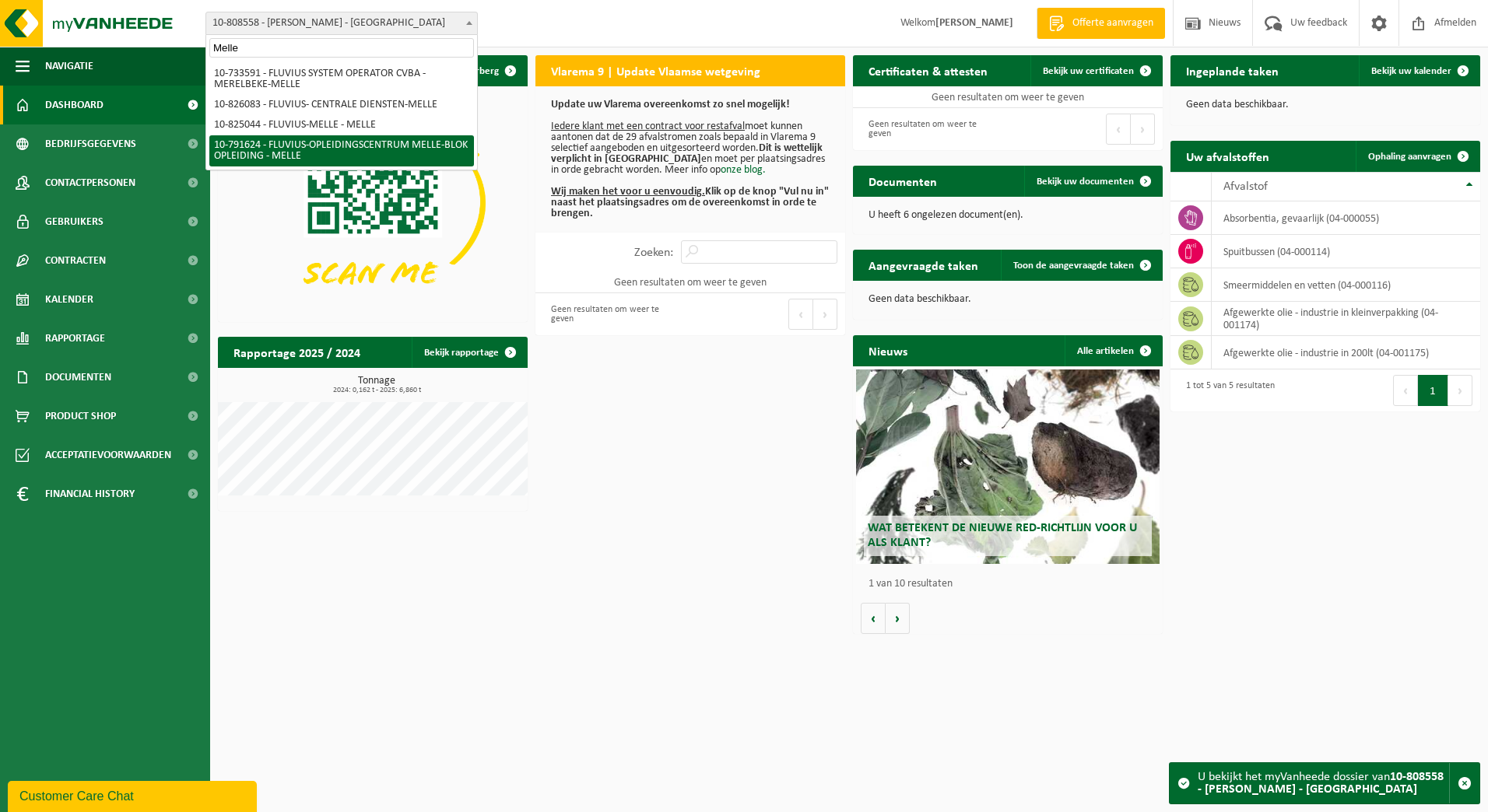
type input "Melle"
select select "30281"
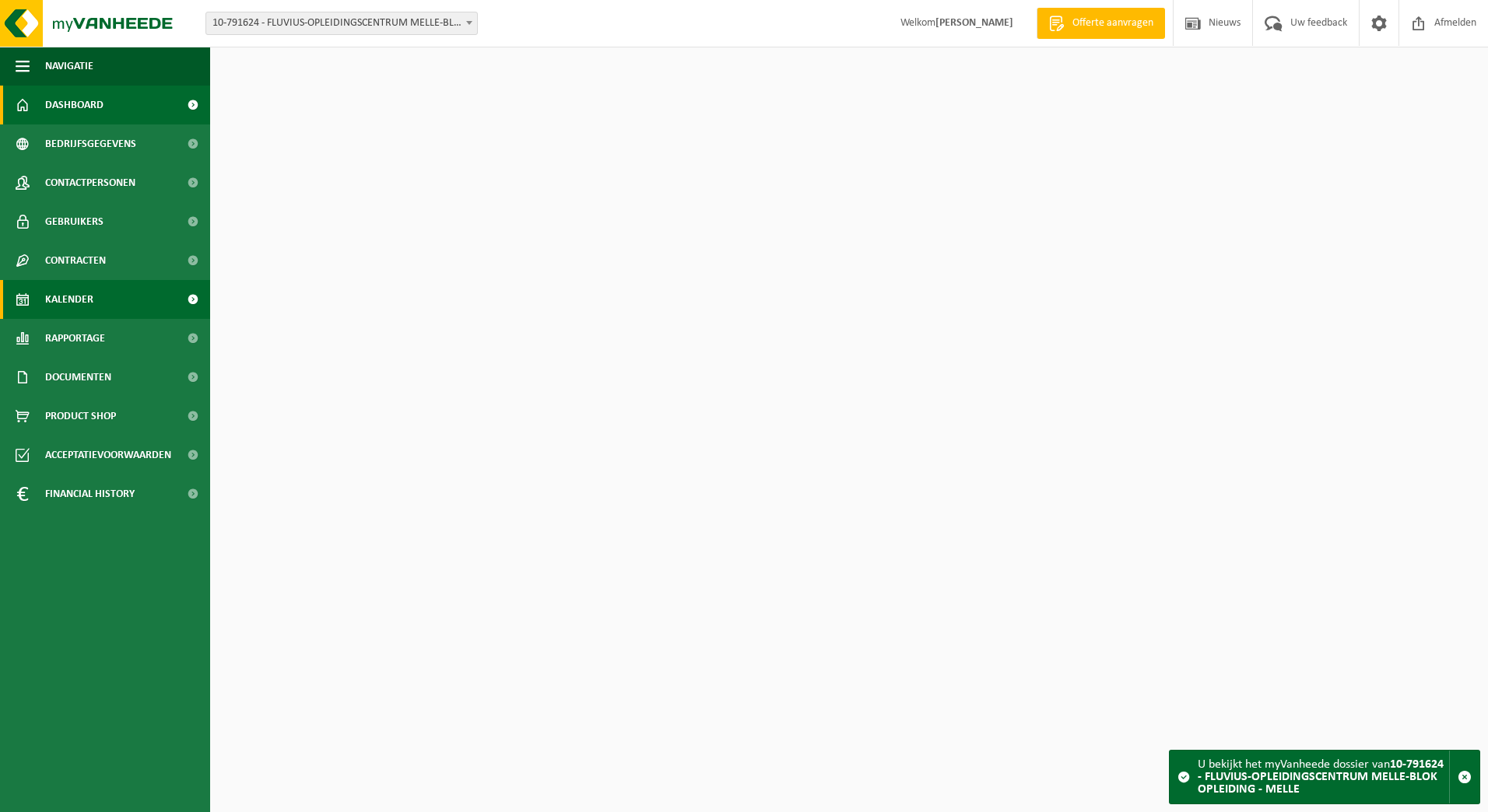
click at [55, 306] on span "Kalender" at bounding box center [69, 299] width 48 height 39
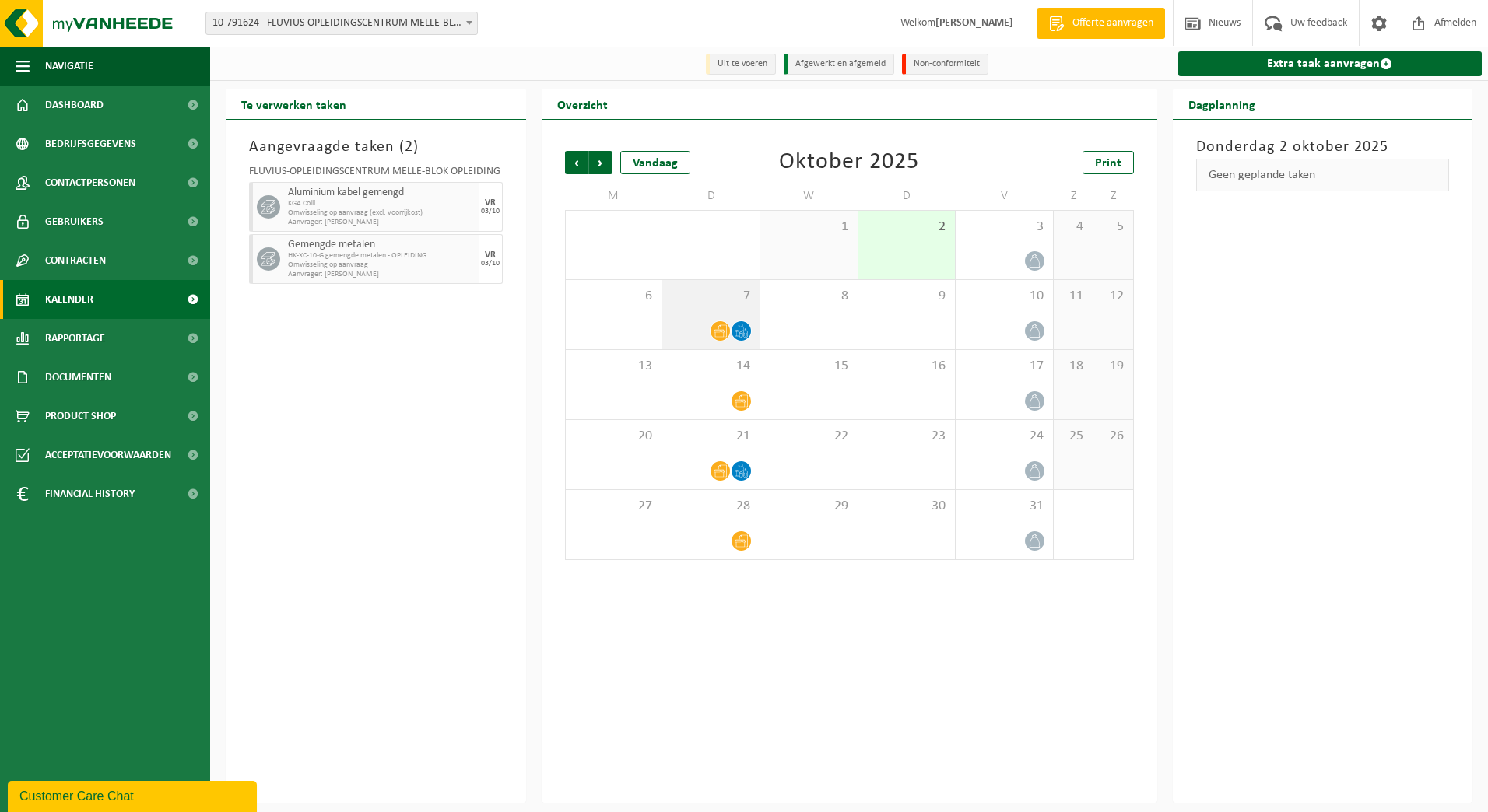
click at [731, 318] on div "7" at bounding box center [711, 314] width 98 height 69
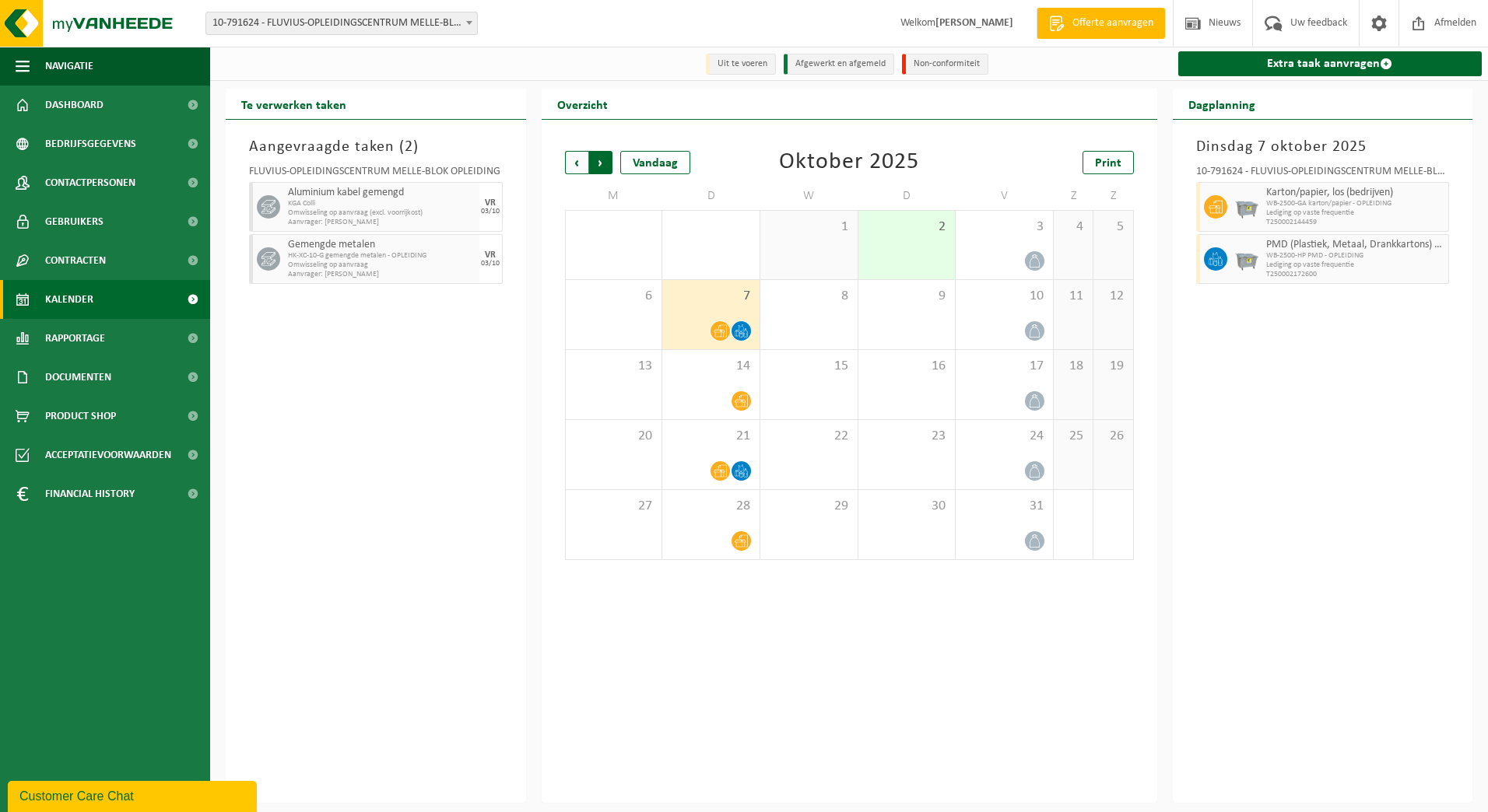
click at [571, 162] on span "Vorige" at bounding box center [577, 162] width 23 height 23
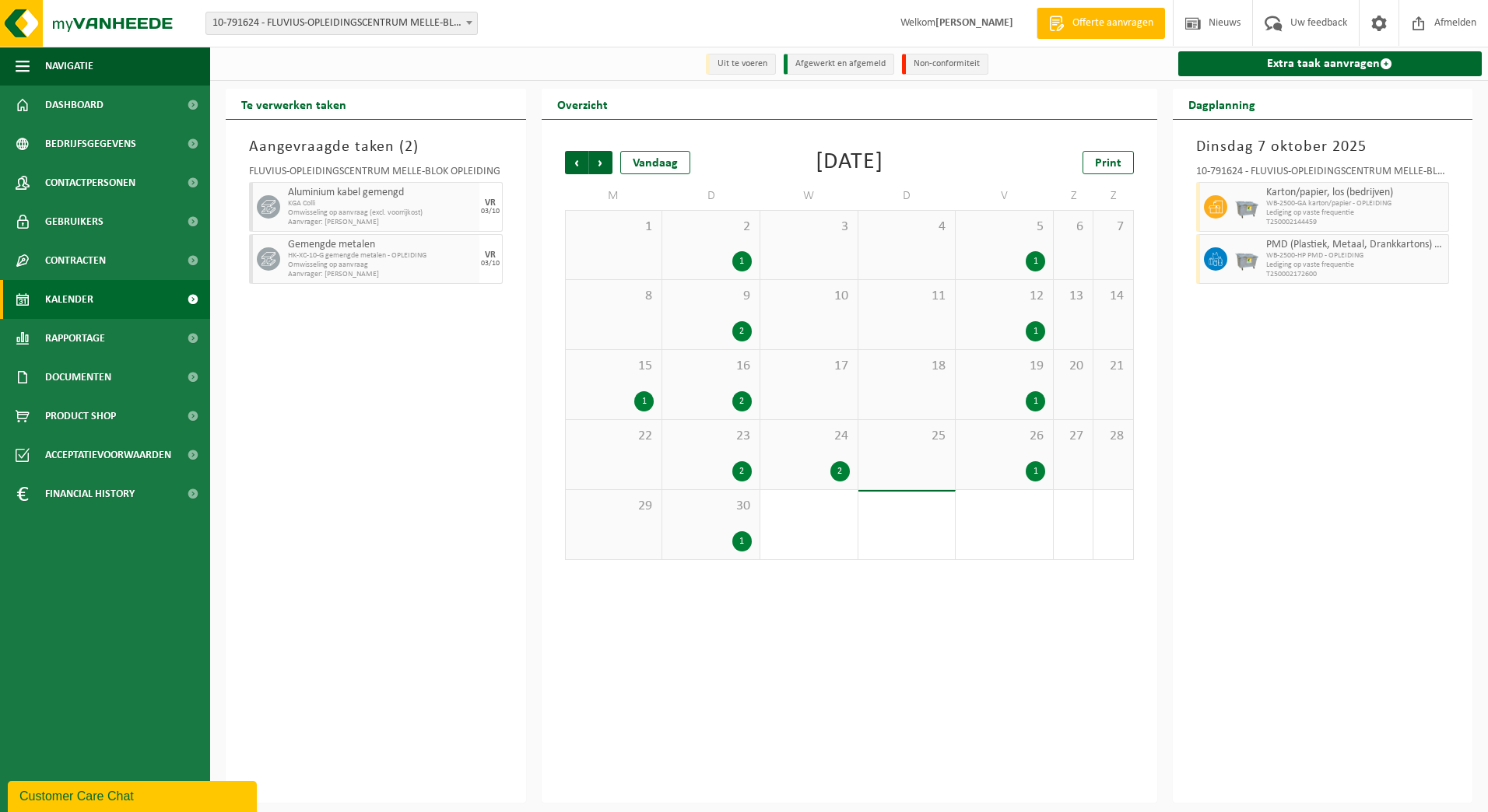
click at [729, 516] on div "30 1" at bounding box center [711, 524] width 98 height 69
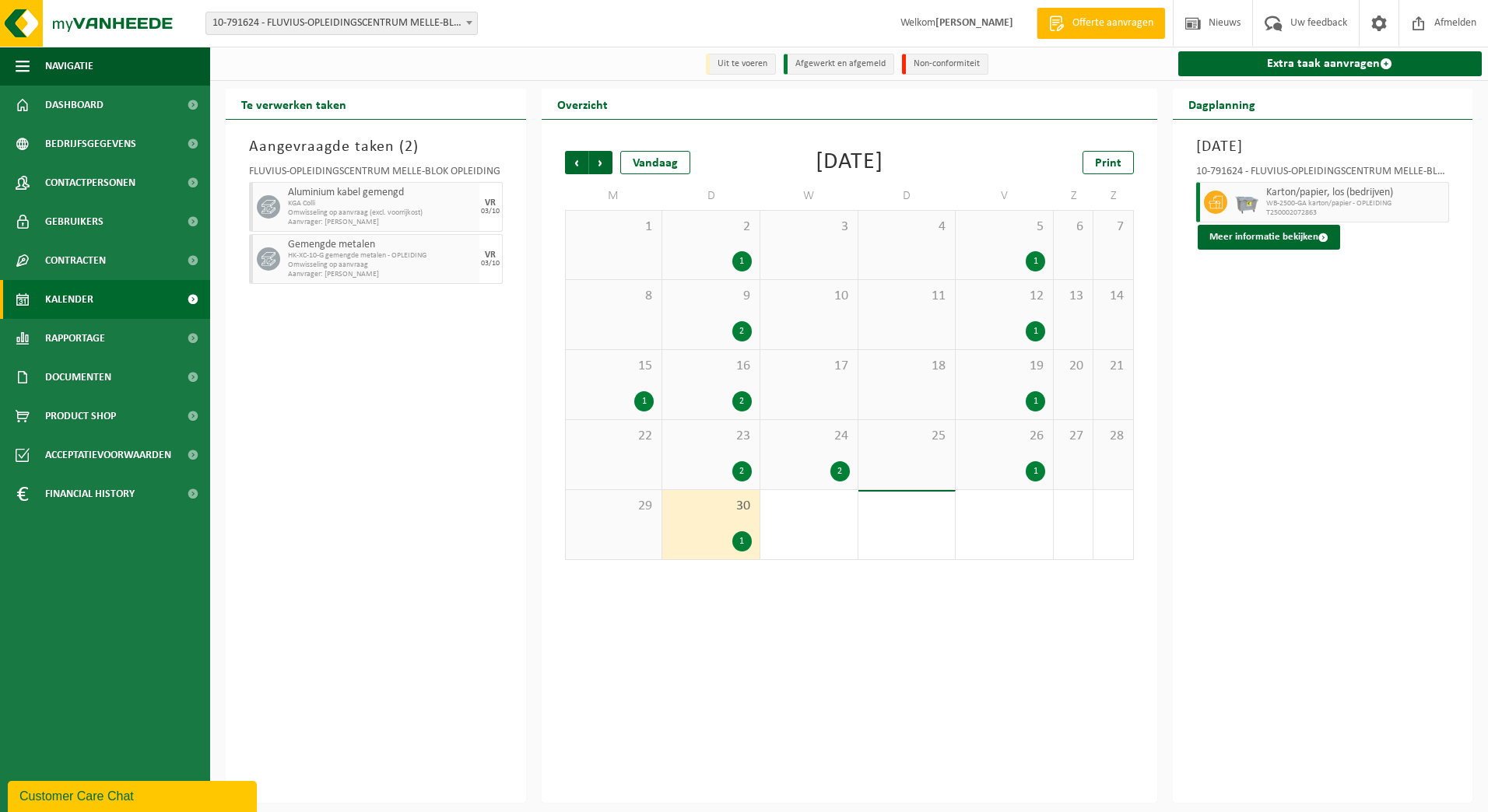
click at [1013, 446] on div "26 1" at bounding box center [1005, 455] width 98 height 69
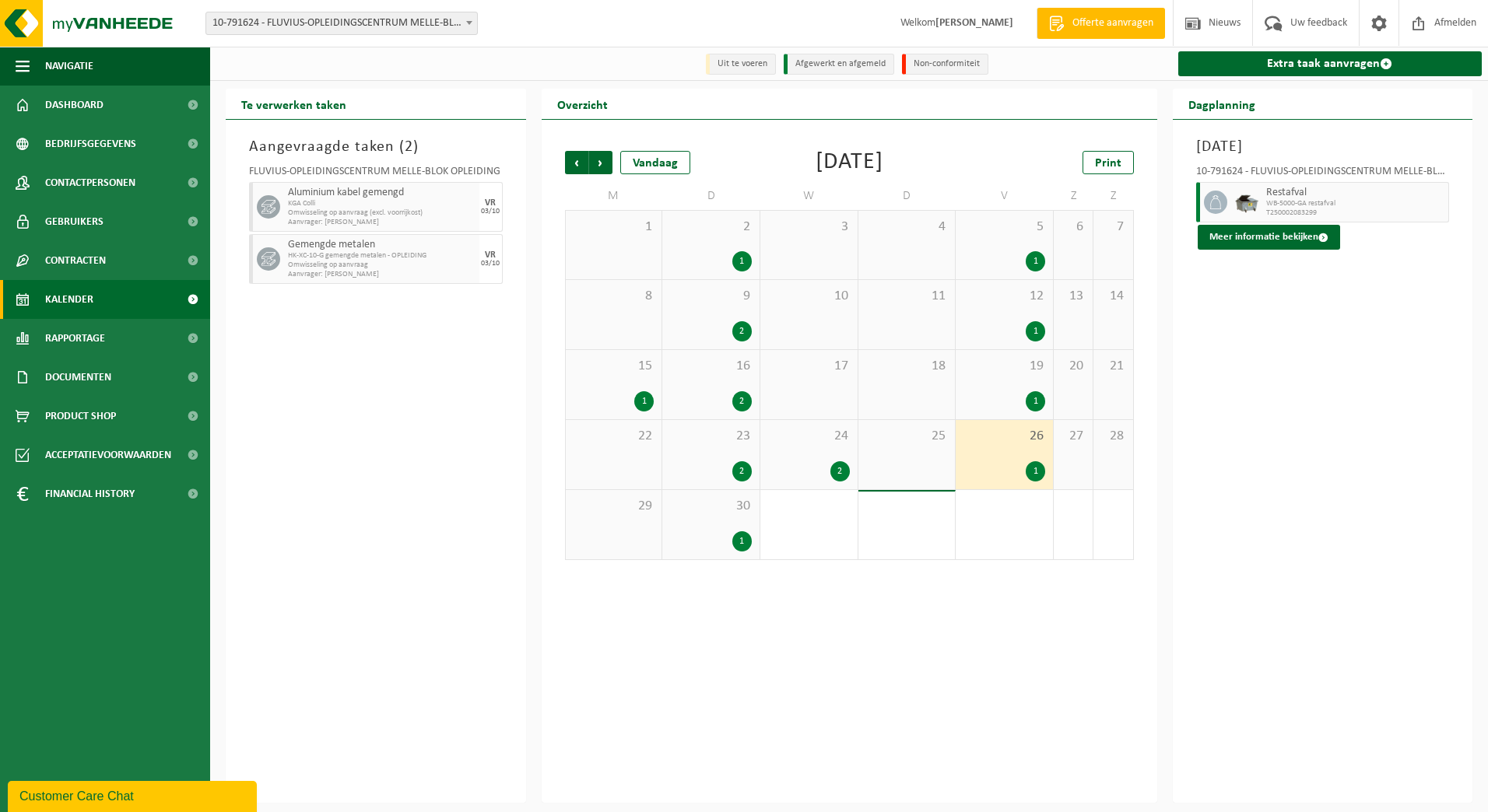
click at [451, 32] on span "10-791624 - FLUVIUS-OPLEIDINGSCENTRUM MELLE-BLOK OPLEIDING - MELLE" at bounding box center [342, 23] width 271 height 21
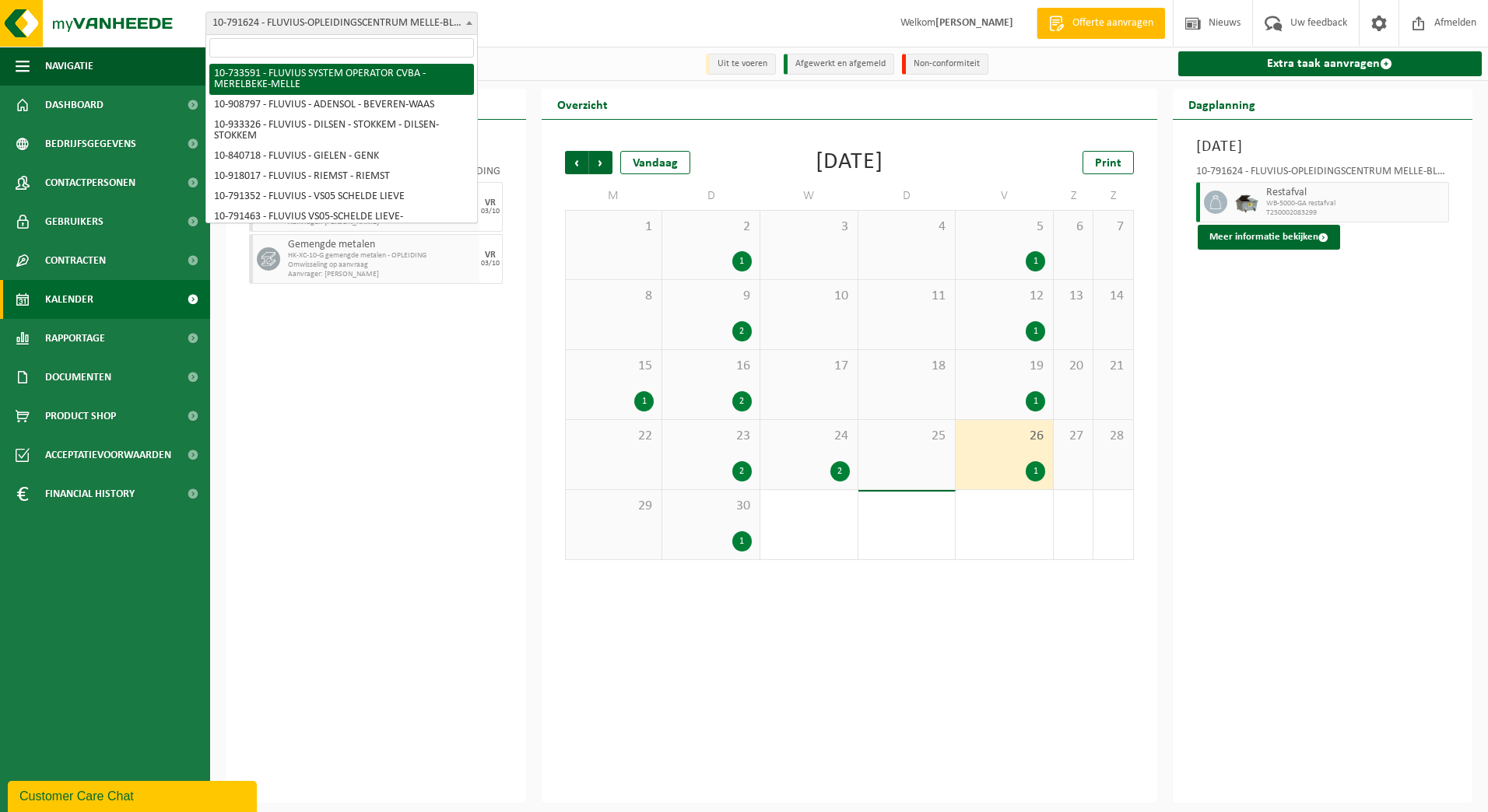
select select "20098"
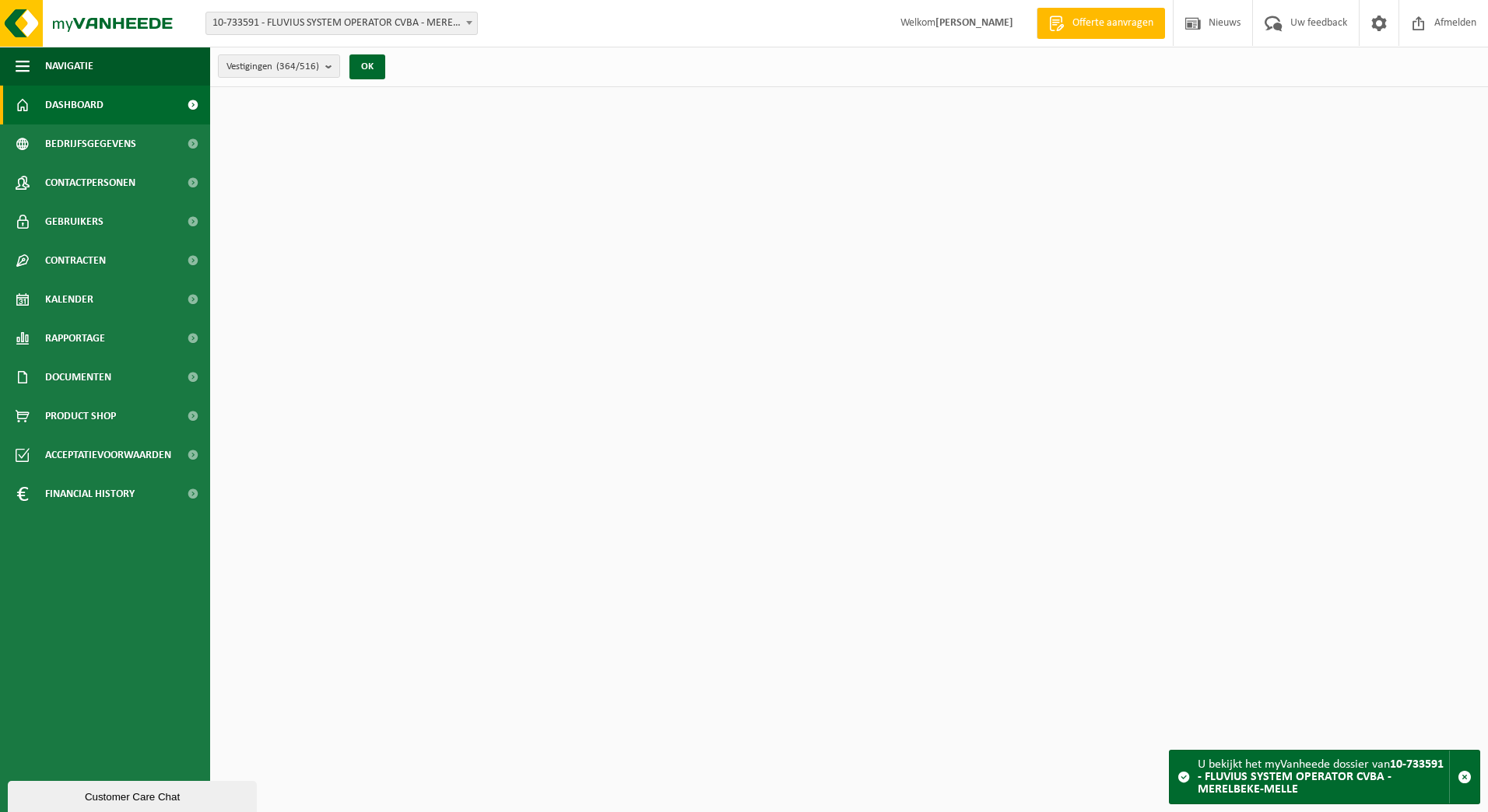
click at [77, 345] on span "Rapportage" at bounding box center [75, 337] width 60 height 39
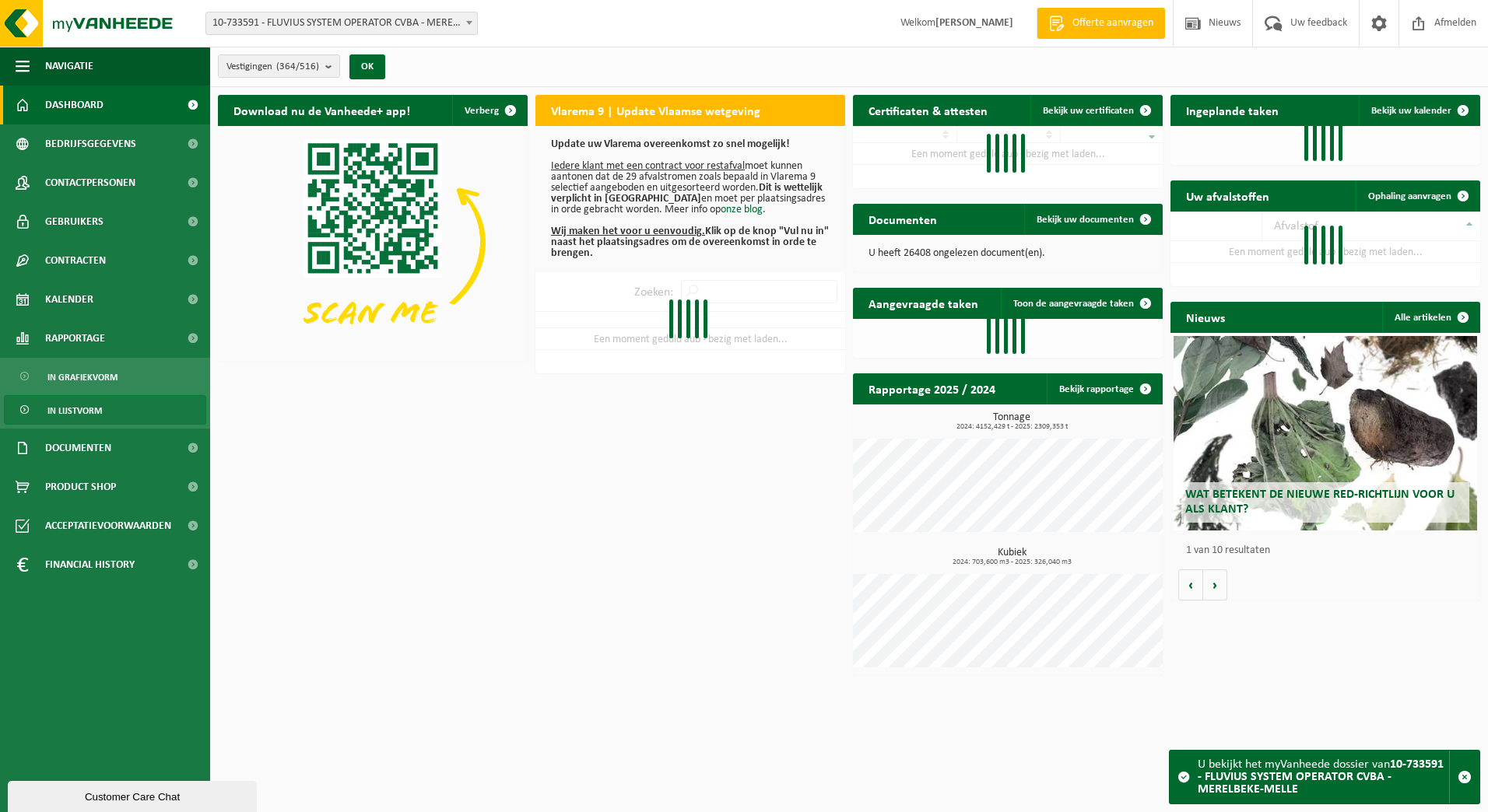
click at [70, 410] on span "In lijstvorm" at bounding box center [75, 410] width 55 height 30
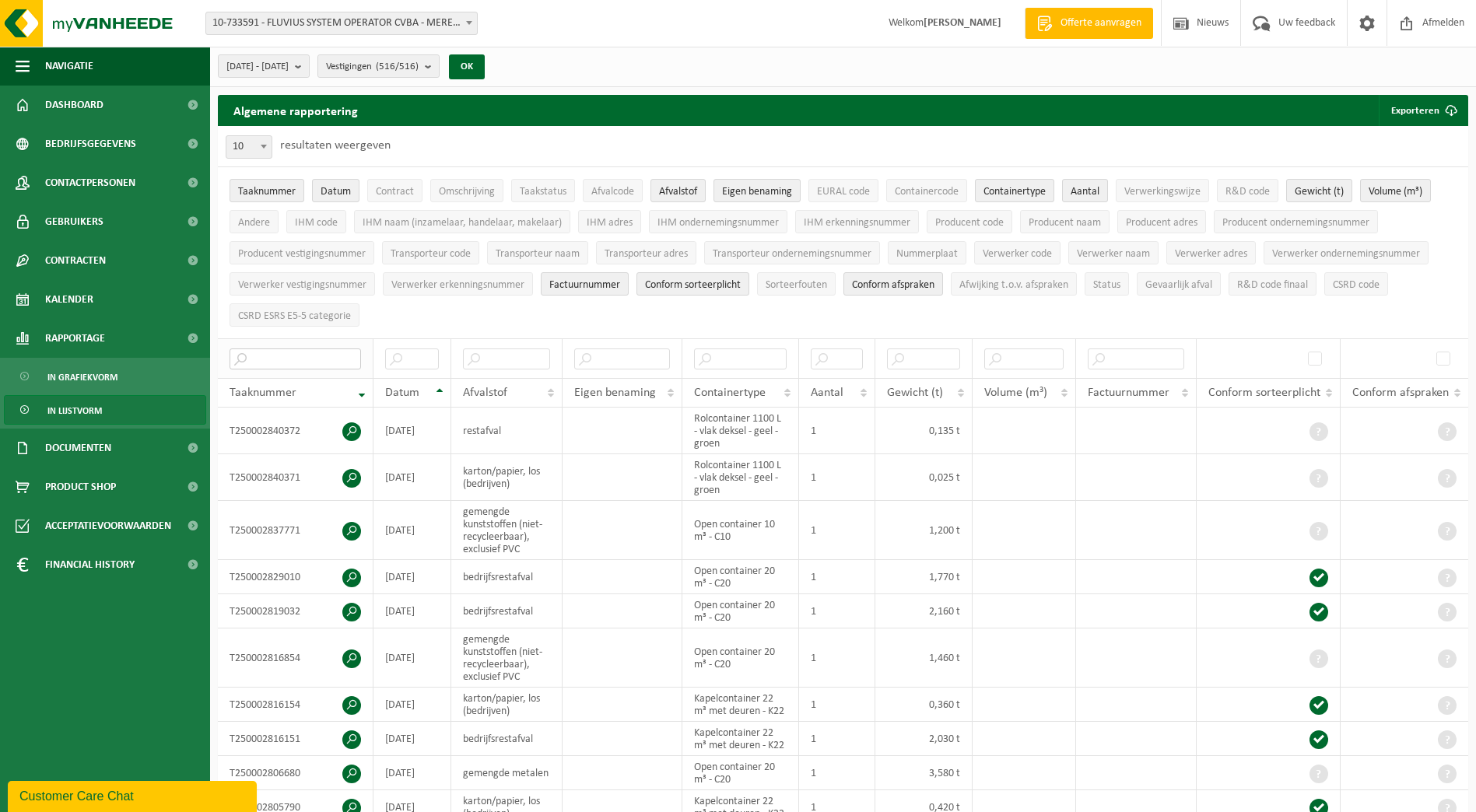
click at [279, 358] on input "text" at bounding box center [296, 359] width 132 height 21
paste input "T250002867294"
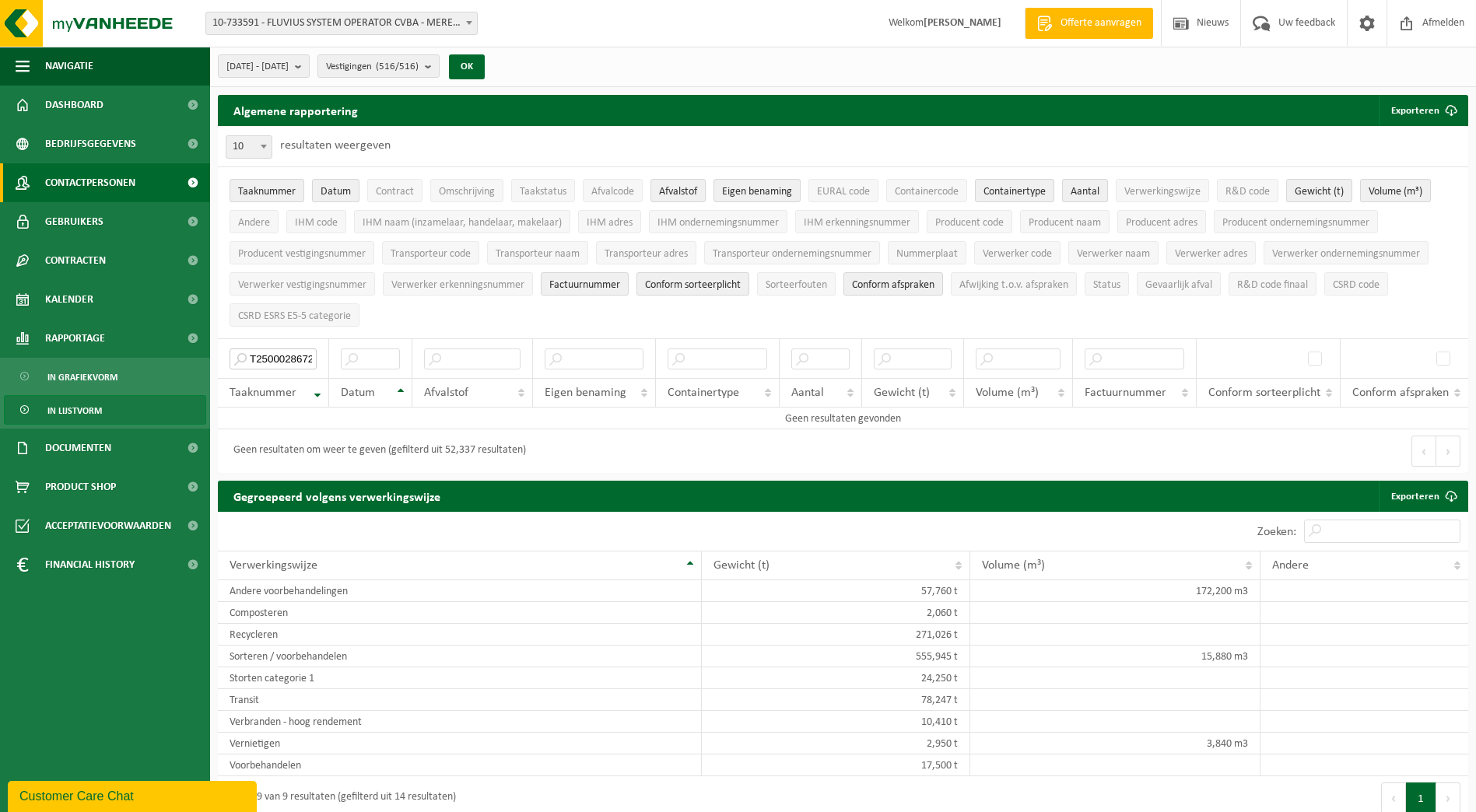
type input "T250002867294"
click at [86, 176] on span "Contactpersonen" at bounding box center [90, 182] width 90 height 39
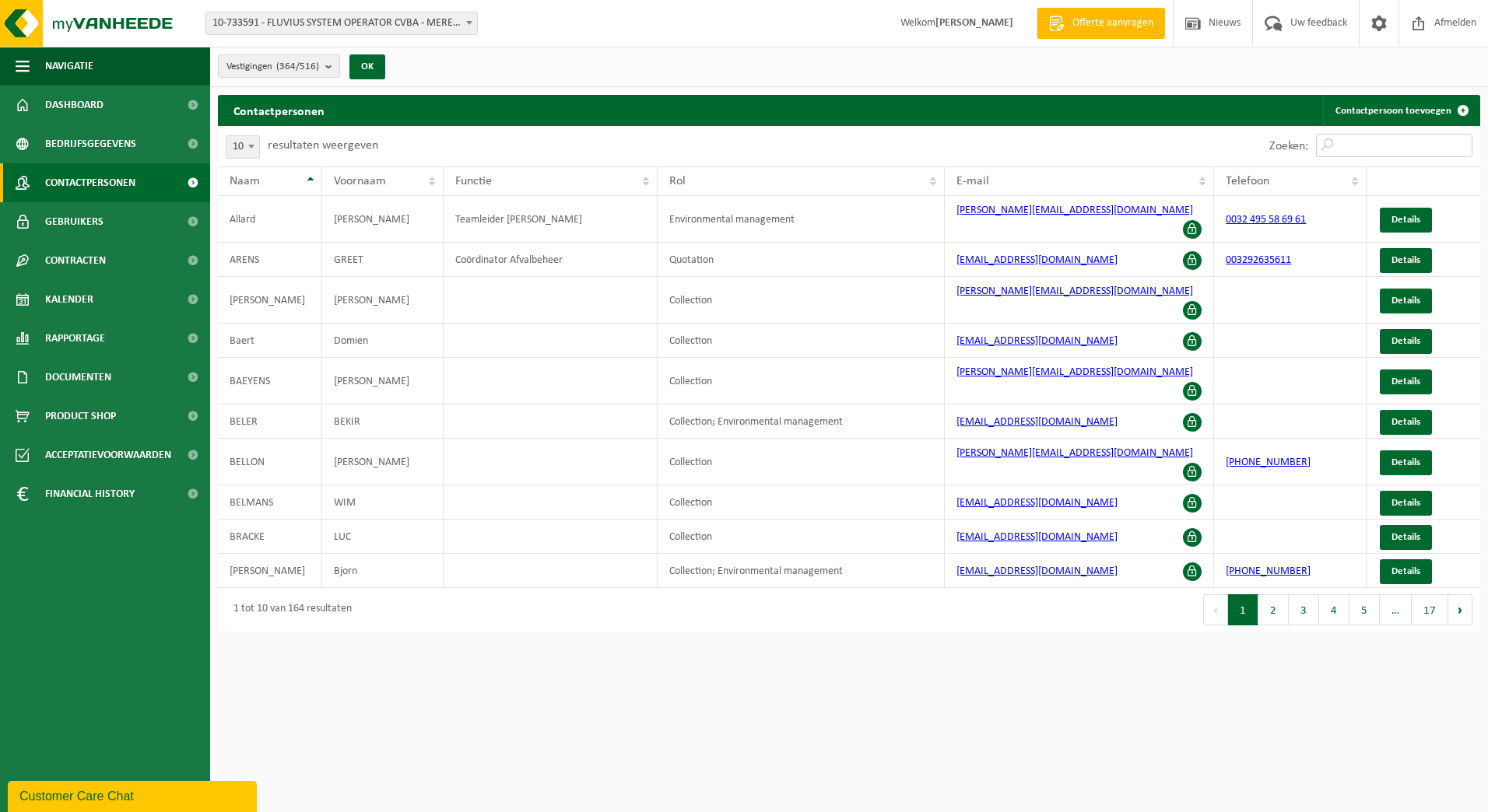
click at [1353, 143] on input "Zoeken:" at bounding box center [1394, 145] width 157 height 23
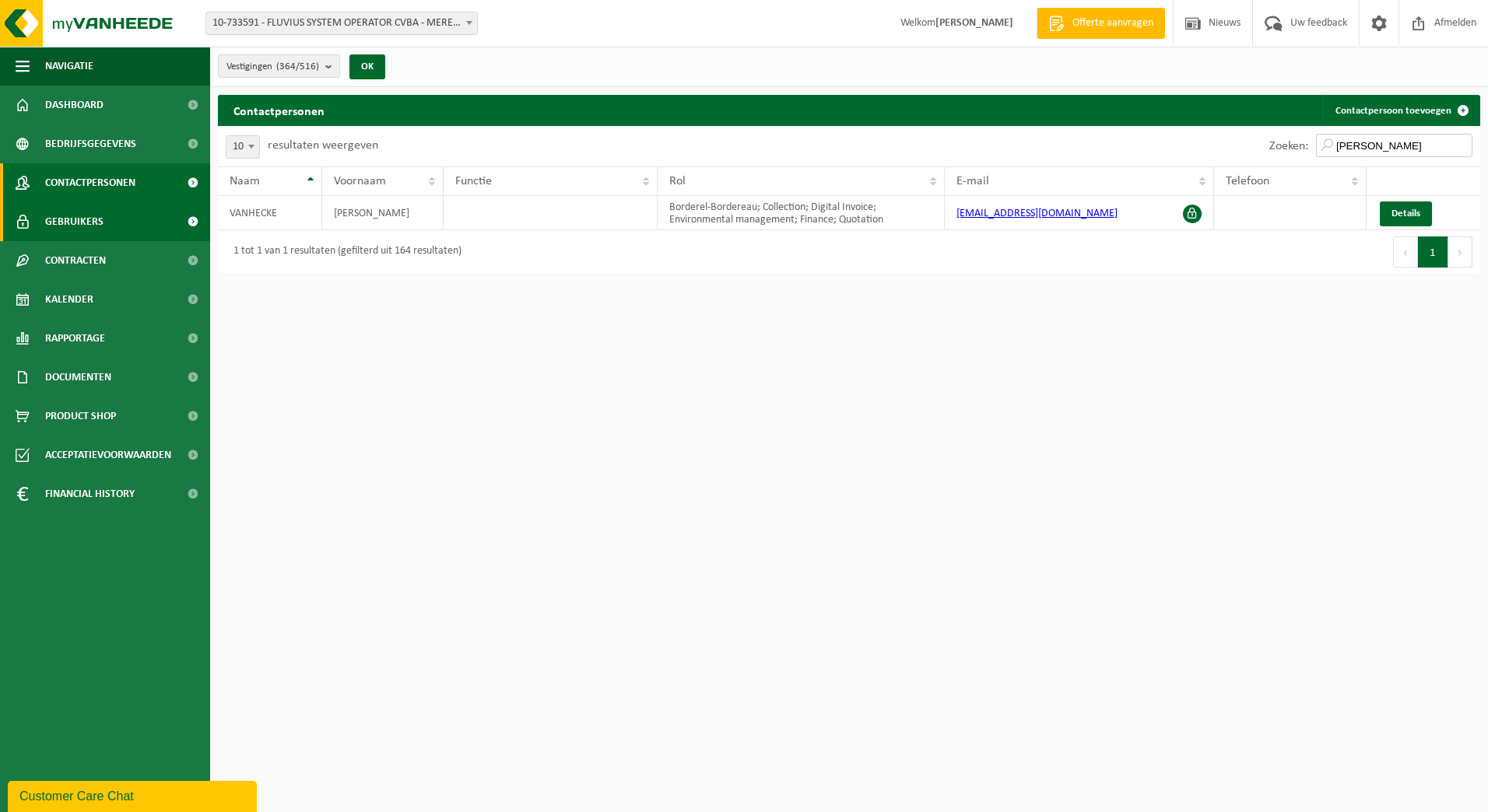
type input "Kelly"
click at [66, 212] on span "Gebruikers" at bounding box center [75, 221] width 58 height 39
